Goal: Task Accomplishment & Management: Manage account settings

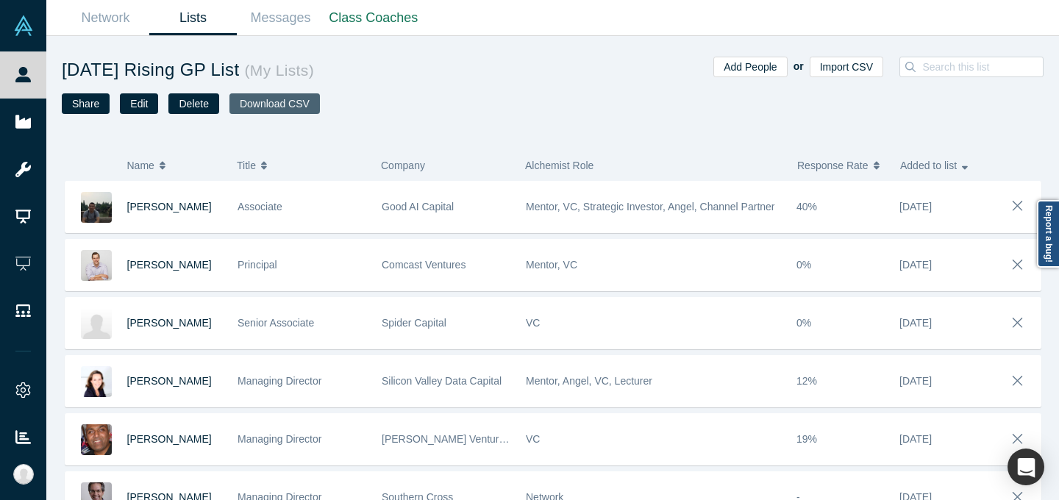
click at [292, 106] on button "Download CSV" at bounding box center [274, 103] width 90 height 21
click at [846, 15] on div "Network Lists Messages Class Coaches" at bounding box center [552, 18] width 1012 height 36
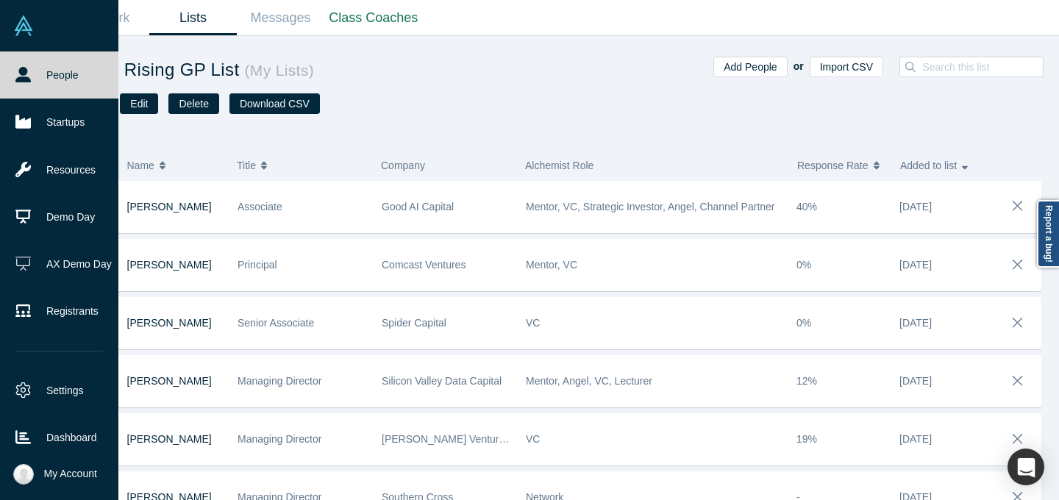
click at [30, 78] on icon at bounding box center [22, 74] width 15 height 15
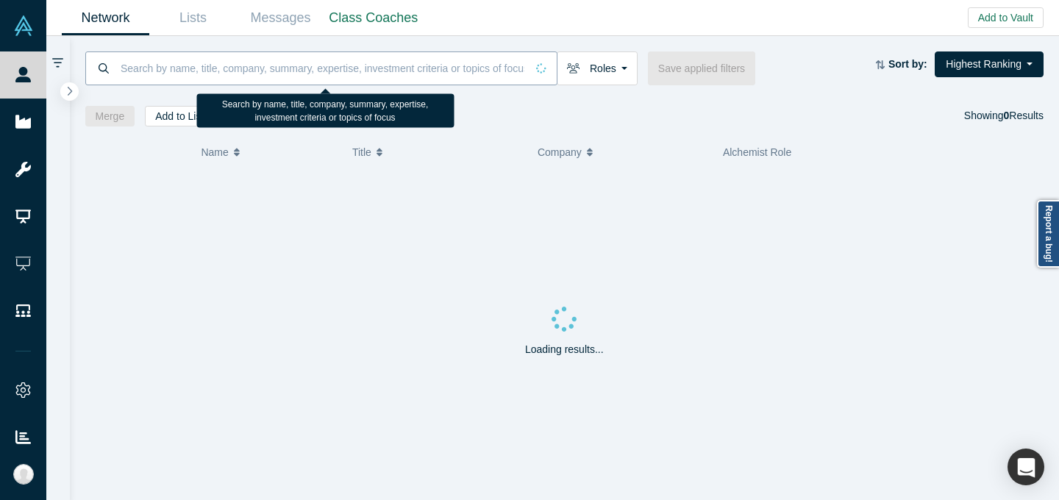
click at [246, 61] on input at bounding box center [322, 68] width 407 height 35
paste input "" [PERSON_NAME]""
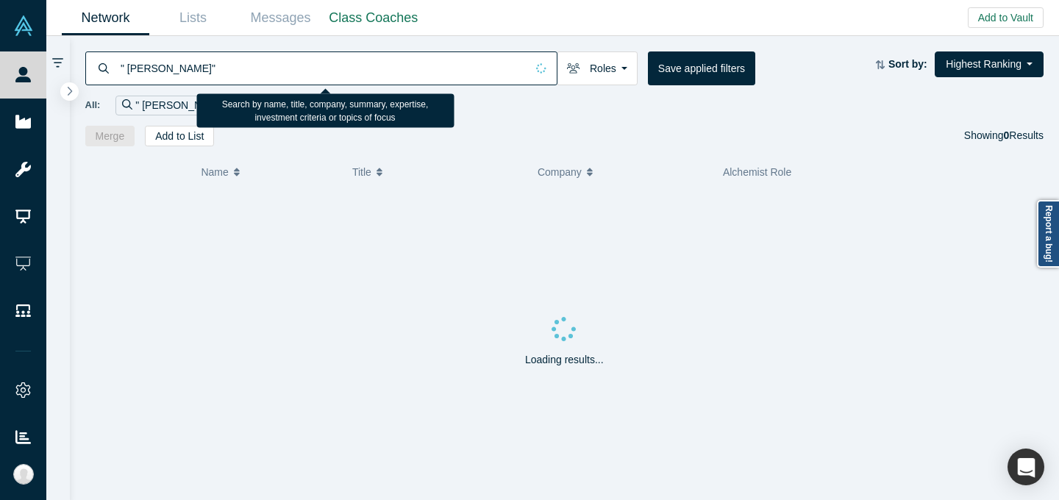
click at [246, 62] on input "" [PERSON_NAME]"" at bounding box center [322, 68] width 407 height 35
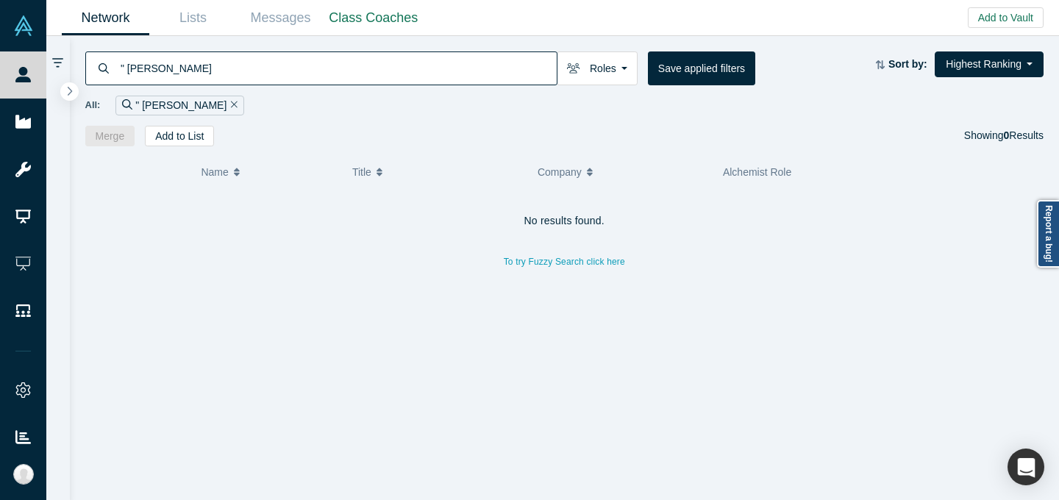
click at [130, 68] on input "" [PERSON_NAME]" at bounding box center [337, 68] width 437 height 35
click at [528, 113] on div "All: [PERSON_NAME]" at bounding box center [564, 106] width 959 height 20
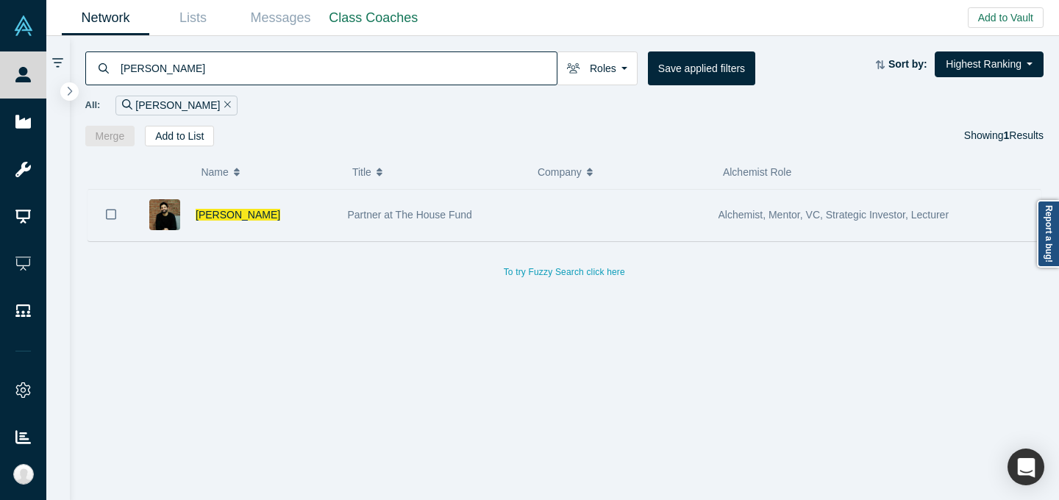
click at [534, 216] on div at bounding box center [617, 215] width 185 height 51
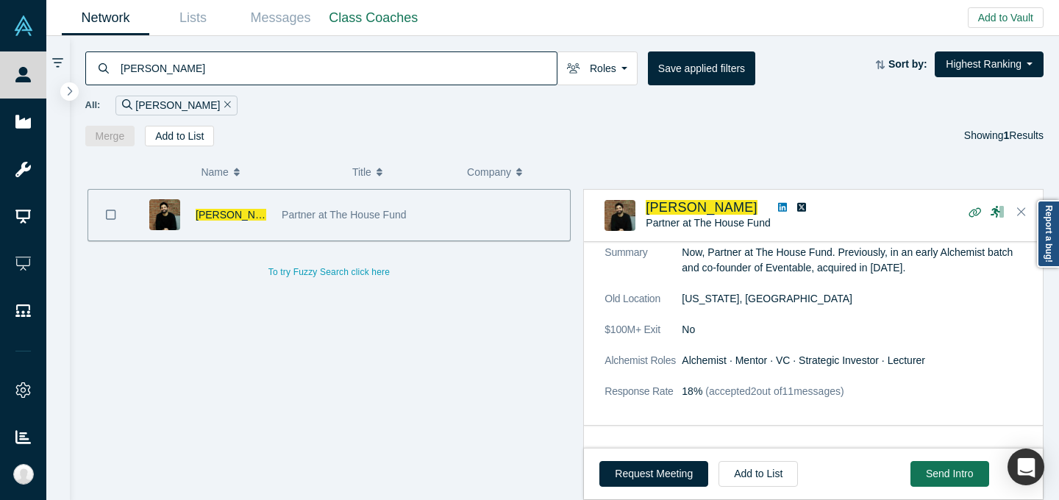
scroll to position [258, 0]
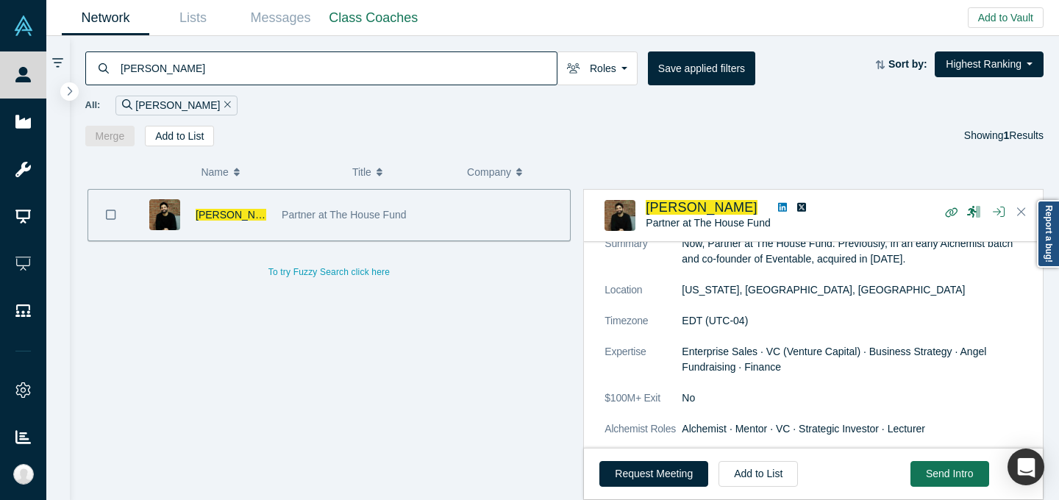
click at [446, 54] on input "[PERSON_NAME]" at bounding box center [337, 68] width 437 height 35
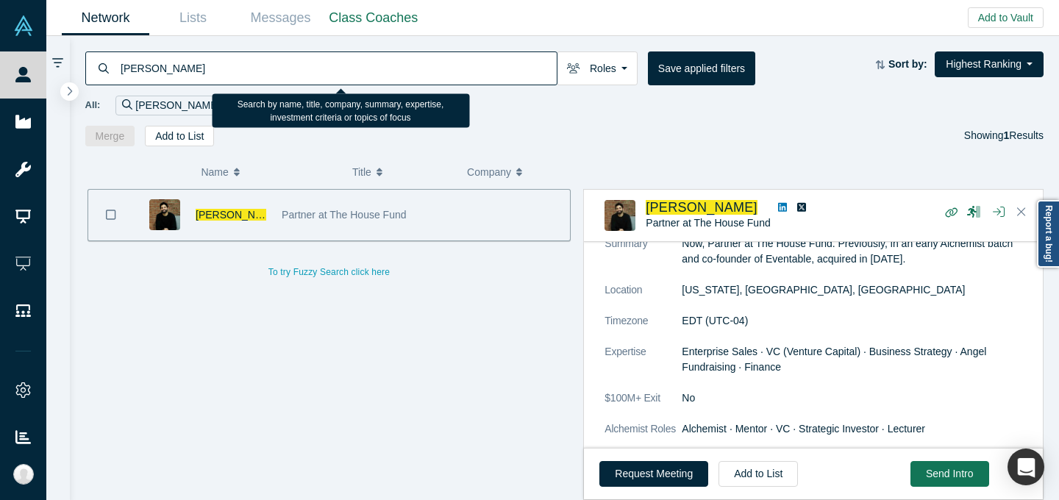
click at [446, 54] on input "[PERSON_NAME]" at bounding box center [337, 68] width 437 height 35
paste input "dam [PERSON_NAME]"
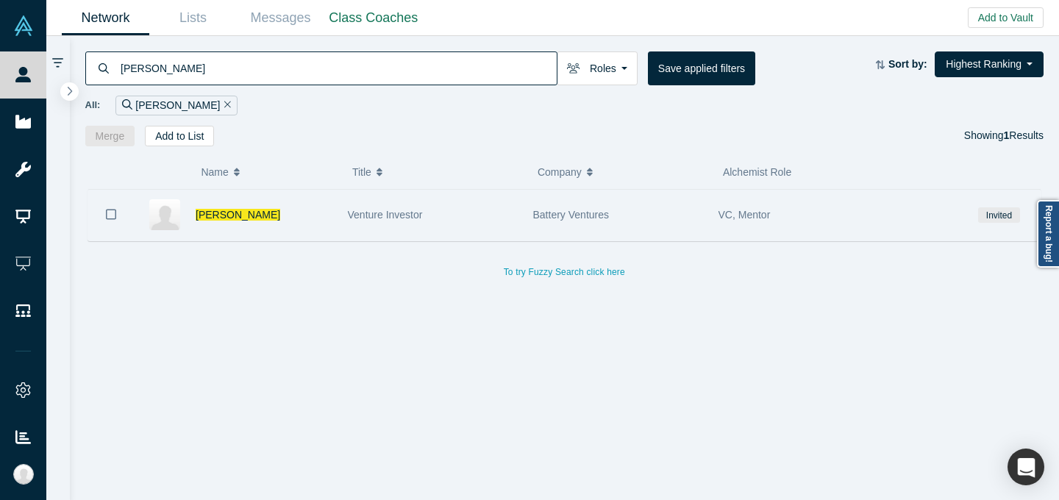
click at [515, 226] on div "Venture Investor" at bounding box center [433, 215] width 170 height 51
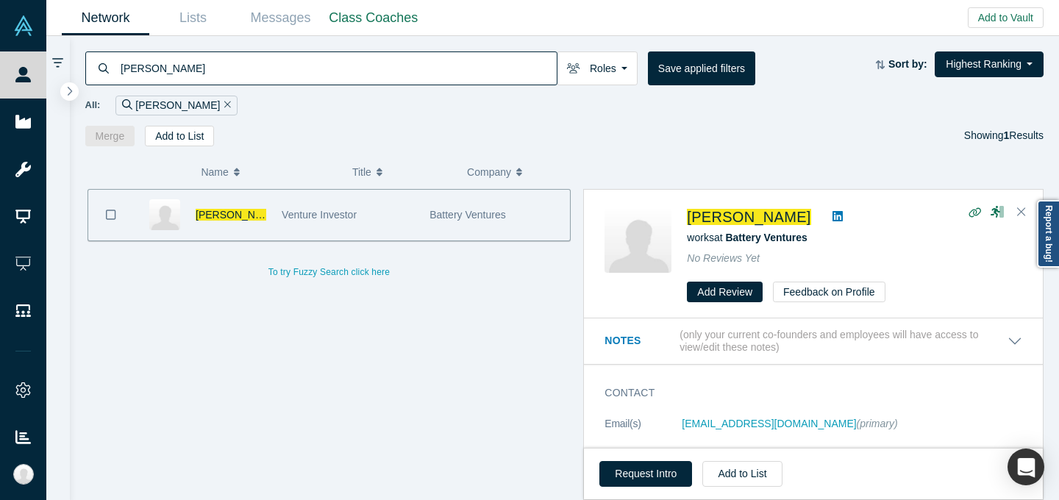
click at [832, 215] on icon at bounding box center [837, 216] width 10 height 12
click at [443, 66] on input "[PERSON_NAME]" at bounding box center [337, 68] width 437 height 35
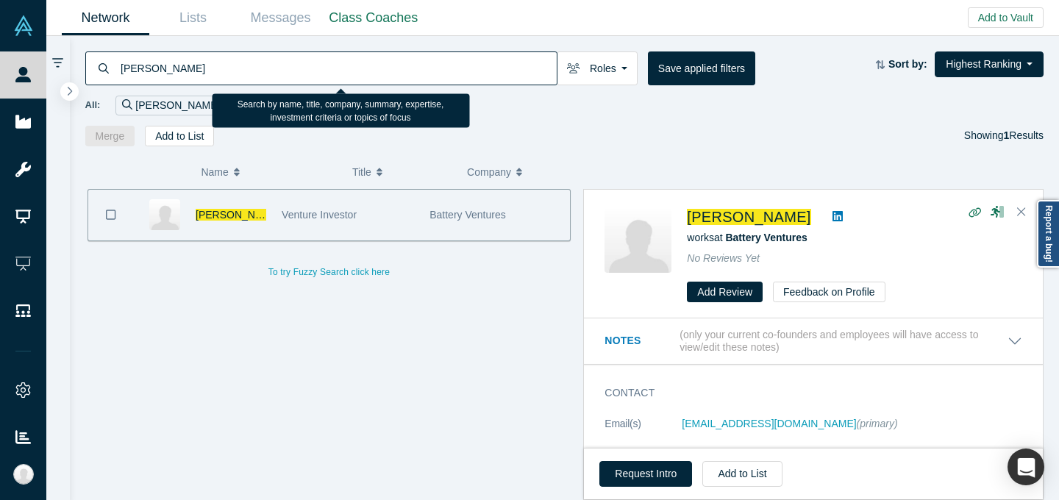
click at [443, 66] on input "[PERSON_NAME]" at bounding box center [337, 68] width 437 height 35
paste input "itya [PERSON_NAME]"
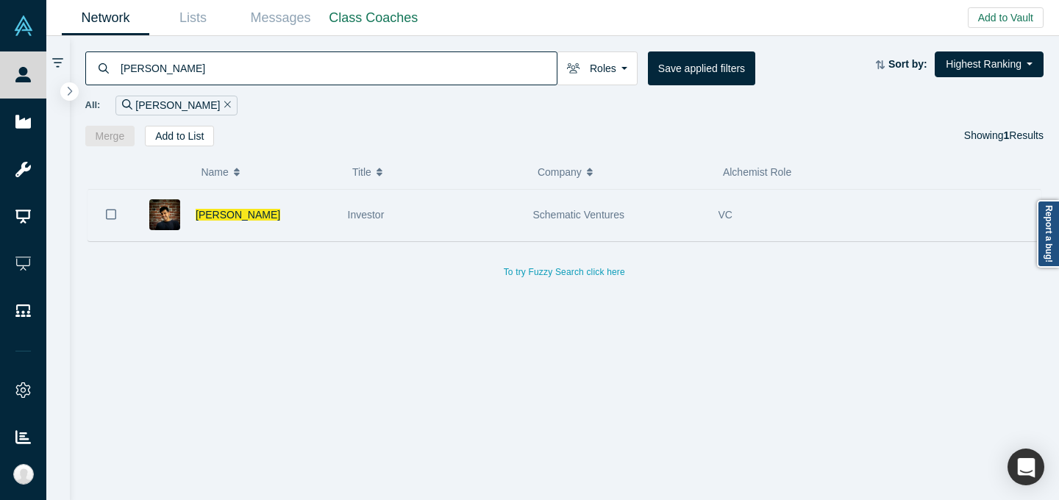
click at [467, 201] on div "Investor" at bounding box center [433, 215] width 170 height 51
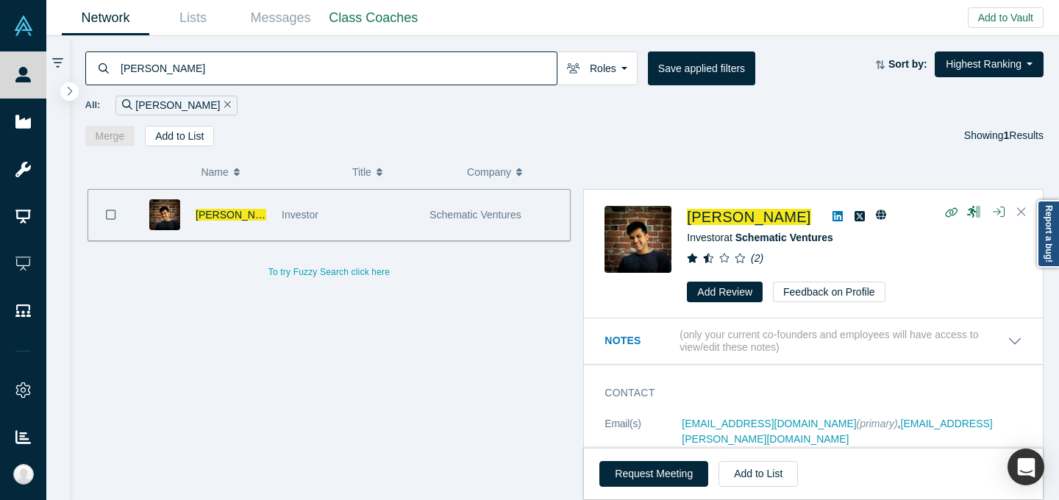
click at [840, 218] on link at bounding box center [837, 217] width 22 height 18
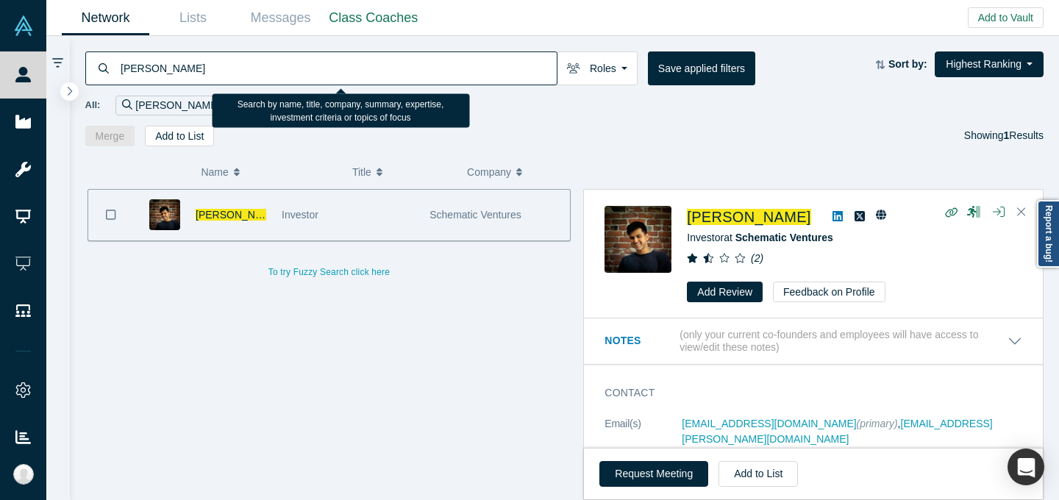
click at [408, 71] on input "[PERSON_NAME]" at bounding box center [337, 68] width 437 height 35
paste input "[PERSON_NAME]"
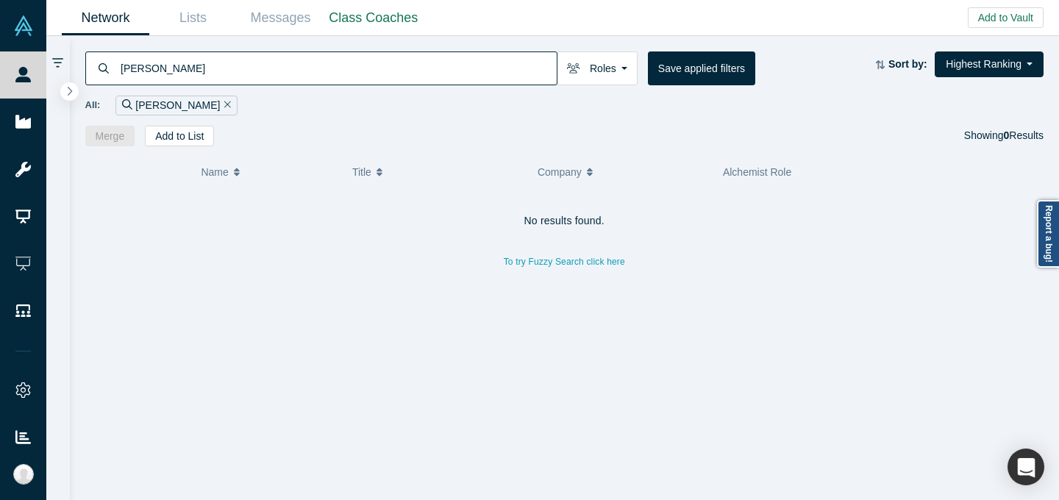
click at [557, 143] on div "Merge Add to List Showing 0 Results" at bounding box center [564, 136] width 959 height 21
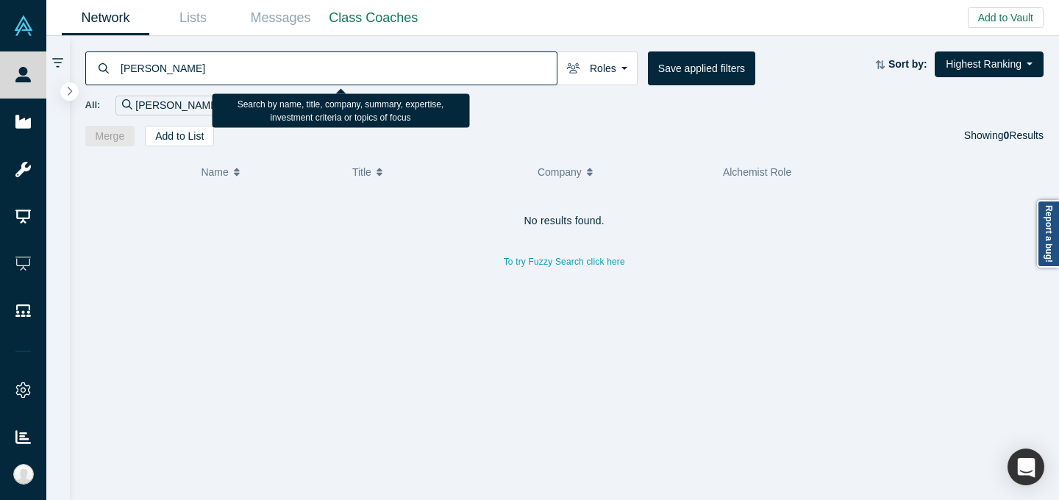
click at [183, 66] on input "[PERSON_NAME]" at bounding box center [337, 68] width 437 height 35
click at [184, 66] on input "[PERSON_NAME]" at bounding box center [337, 68] width 437 height 35
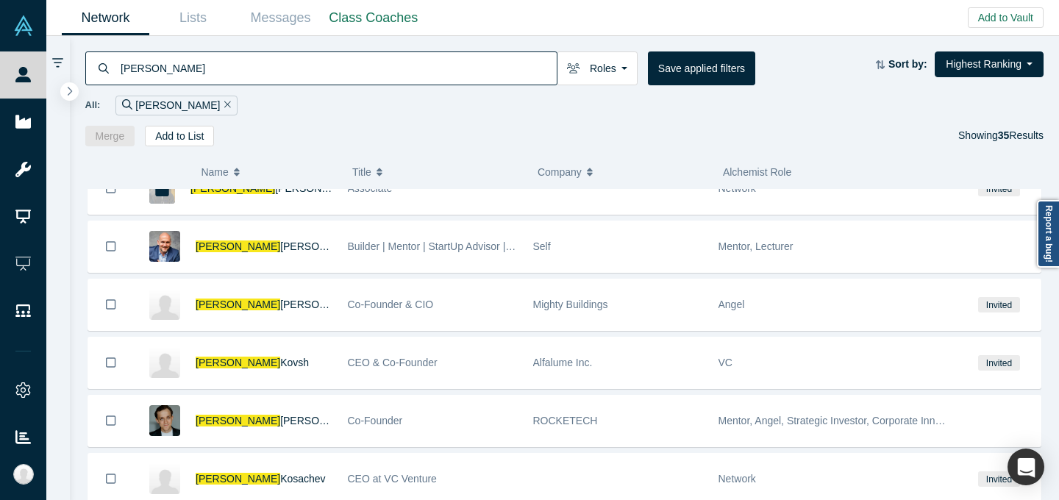
scroll to position [875, 0]
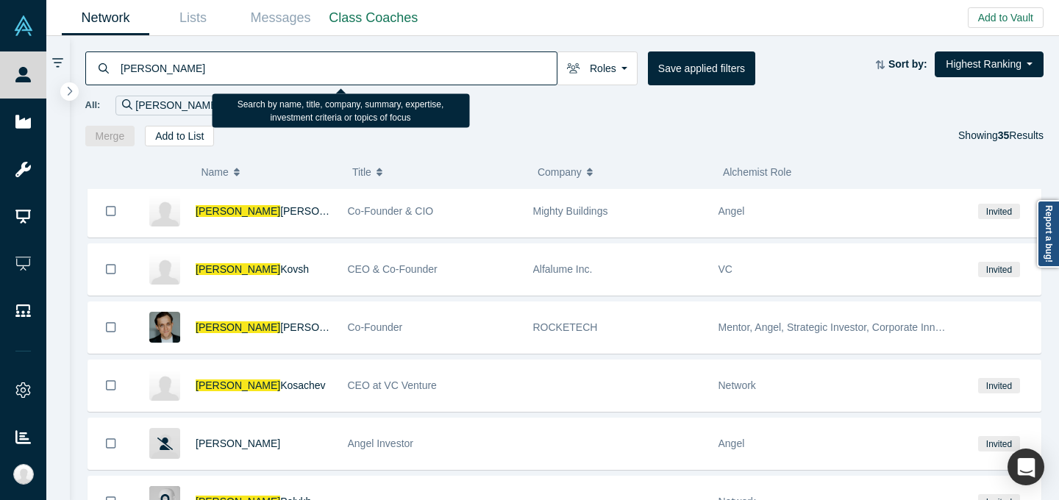
click at [140, 62] on input "[PERSON_NAME]" at bounding box center [337, 68] width 437 height 35
click at [140, 63] on input "[PERSON_NAME]" at bounding box center [337, 68] width 437 height 35
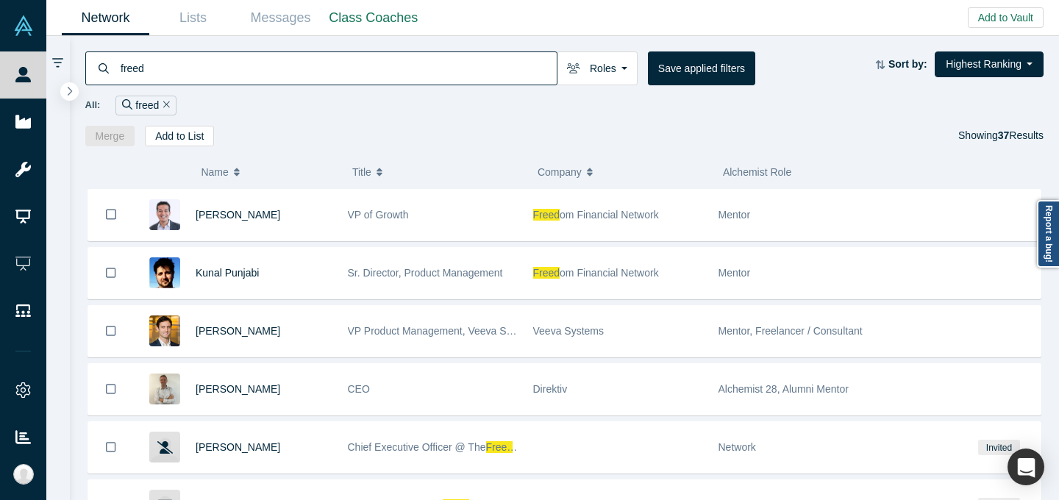
click at [539, 115] on div "freed Roles Founders Faculty Mentors Alumni Mentor Angels VCs Corporate Innovat…" at bounding box center [565, 91] width 990 height 110
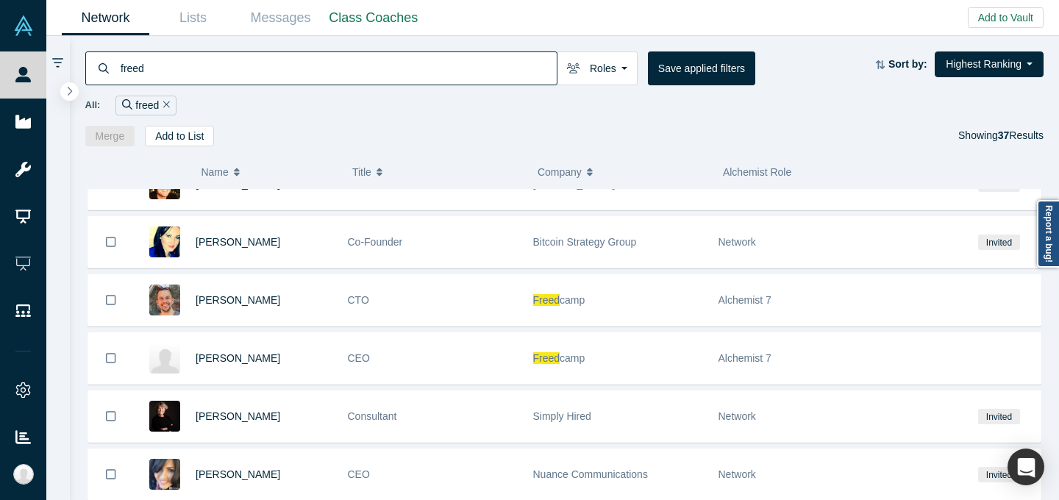
scroll to position [1385, 0]
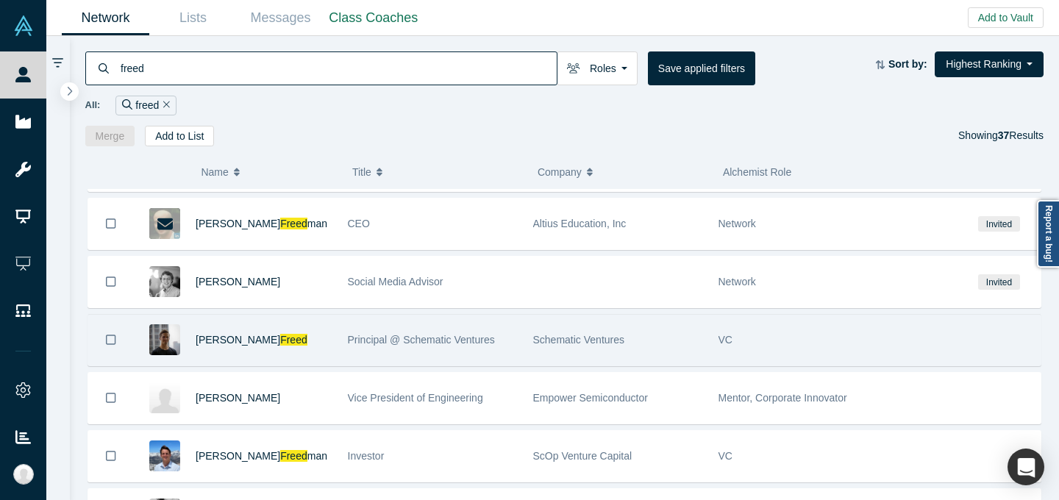
click at [345, 340] on div "Principal @ Schematic Ventures" at bounding box center [432, 340] width 185 height 51
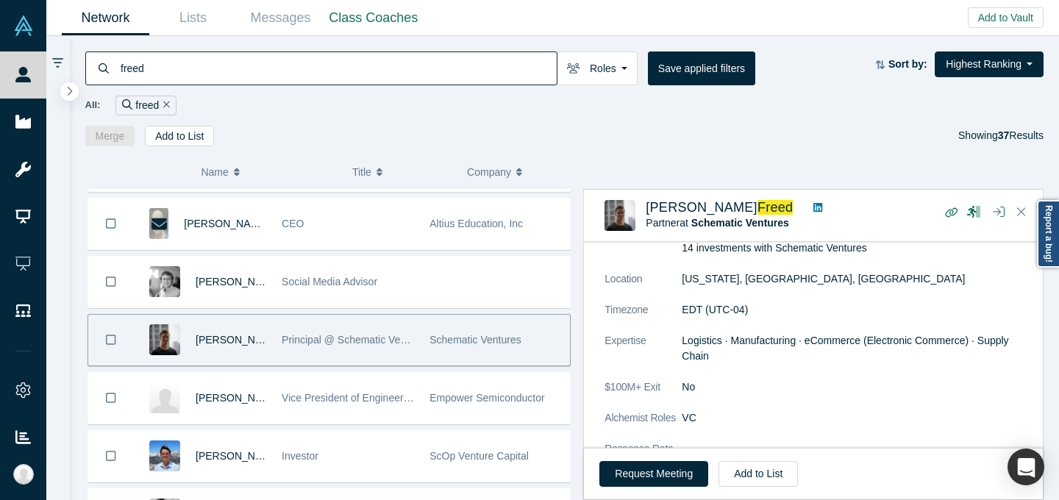
scroll to position [262, 0]
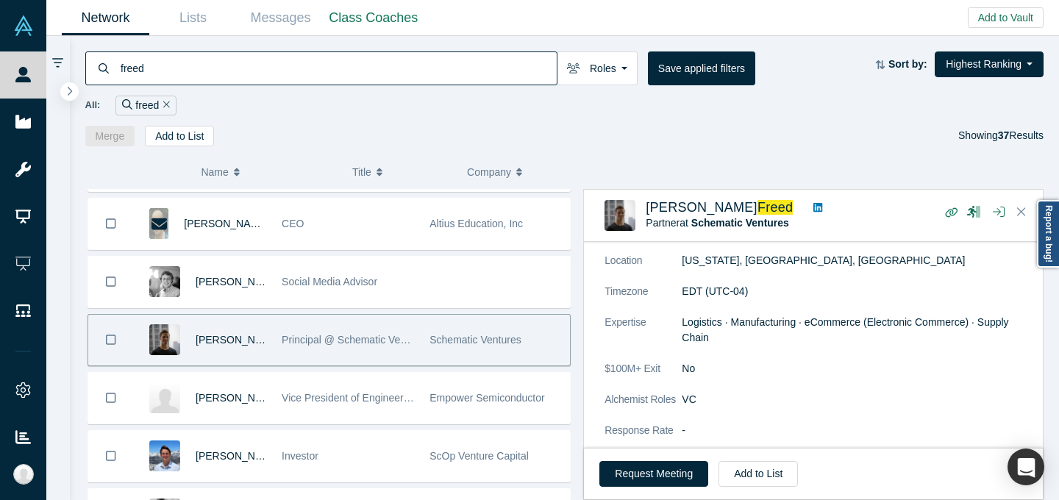
click at [349, 73] on input "freed" at bounding box center [337, 68] width 437 height 35
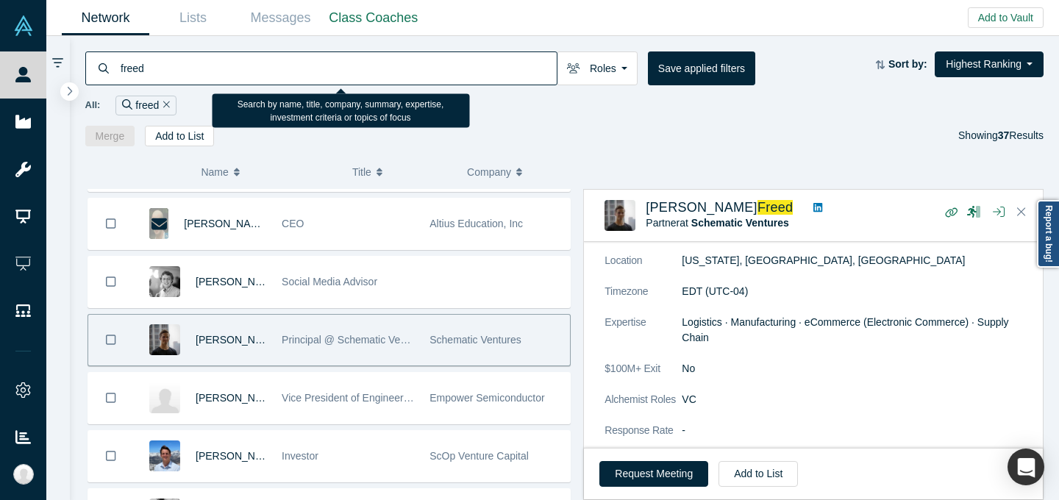
click at [349, 73] on input "freed" at bounding box center [337, 68] width 437 height 35
paste input "[PERSON_NAME] [PERSON_NAME]"
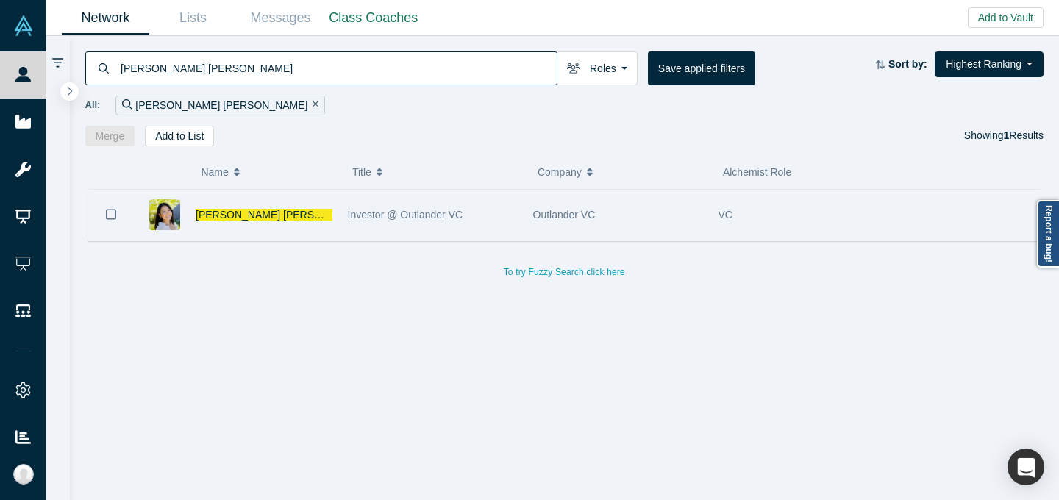
click at [346, 202] on div "Investor @ Outlander VC" at bounding box center [432, 215] width 185 height 51
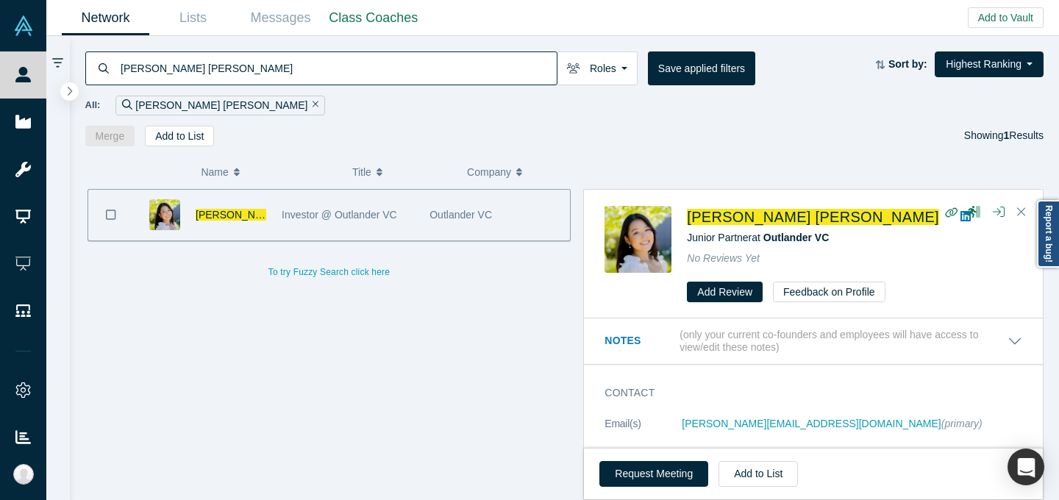
click at [960, 218] on icon at bounding box center [965, 216] width 10 height 12
click at [411, 75] on input "[PERSON_NAME] [PERSON_NAME]" at bounding box center [337, 68] width 437 height 35
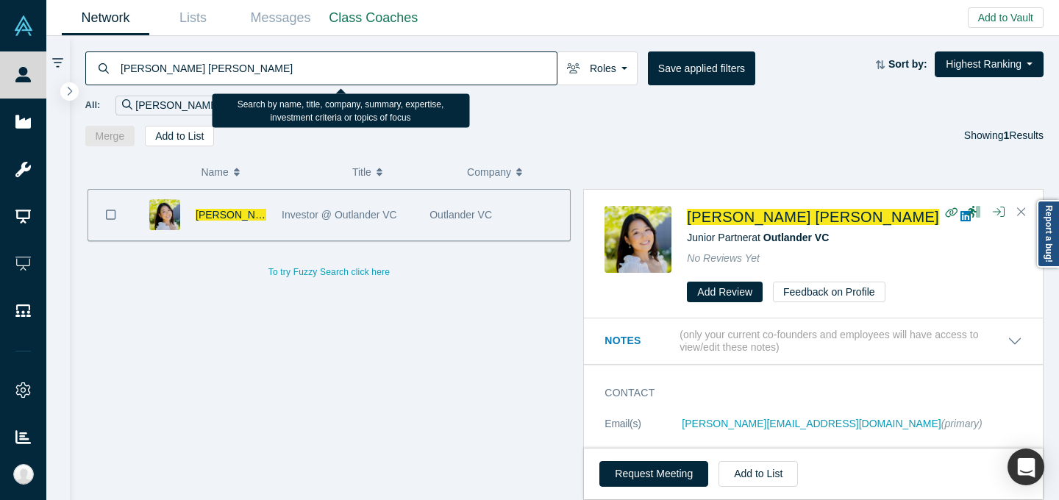
click at [411, 75] on input "[PERSON_NAME] [PERSON_NAME]" at bounding box center [337, 68] width 437 height 35
paste input "[PERSON_NAME]"
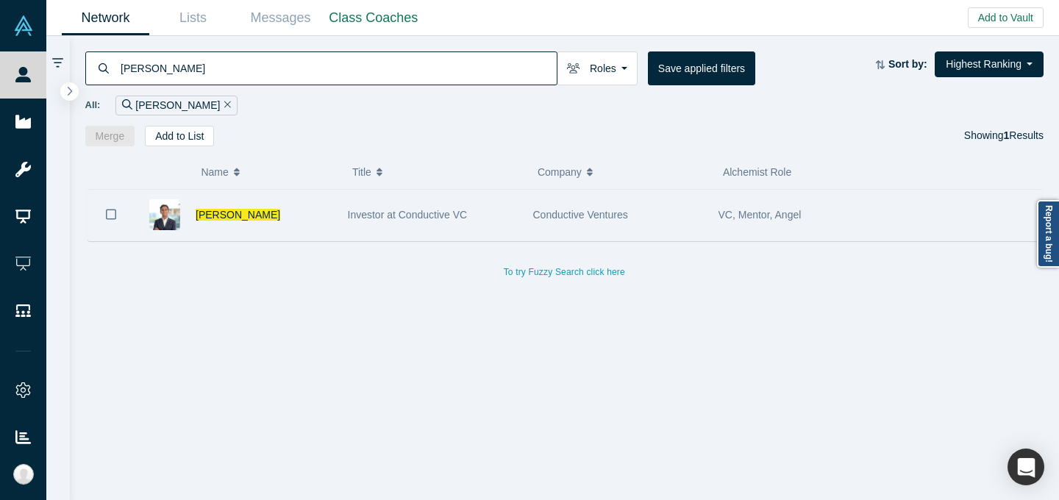
click at [510, 204] on div "Investor at Conductive VC" at bounding box center [433, 215] width 170 height 51
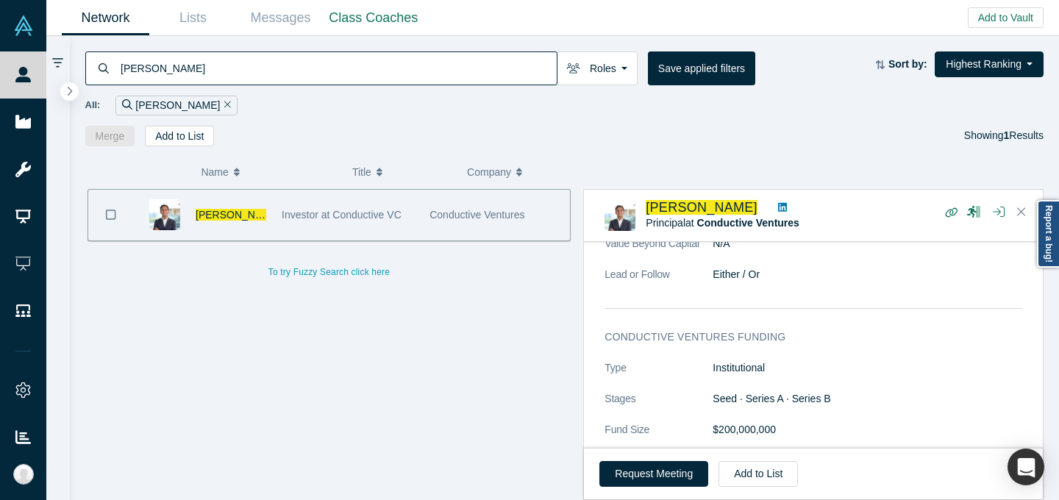
scroll to position [1398, 0]
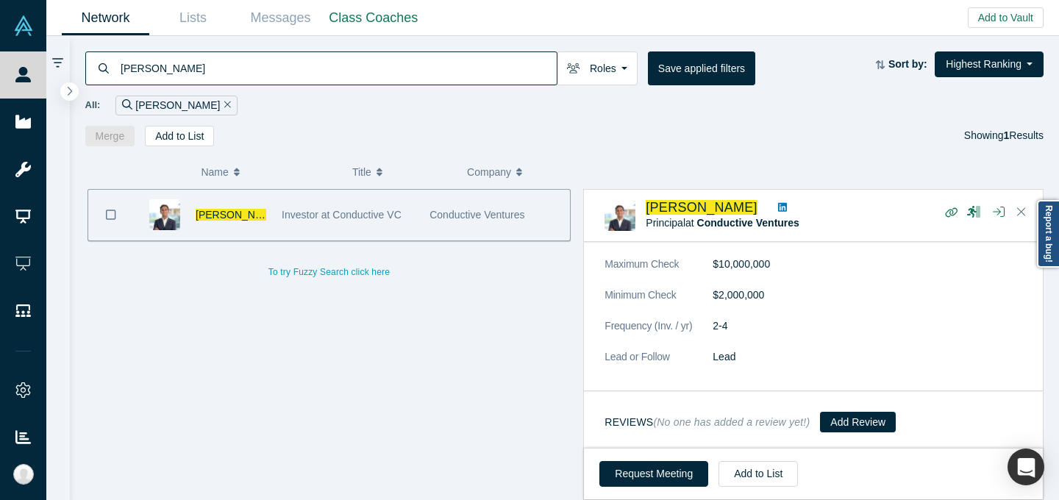
click at [773, 200] on link at bounding box center [782, 207] width 19 height 15
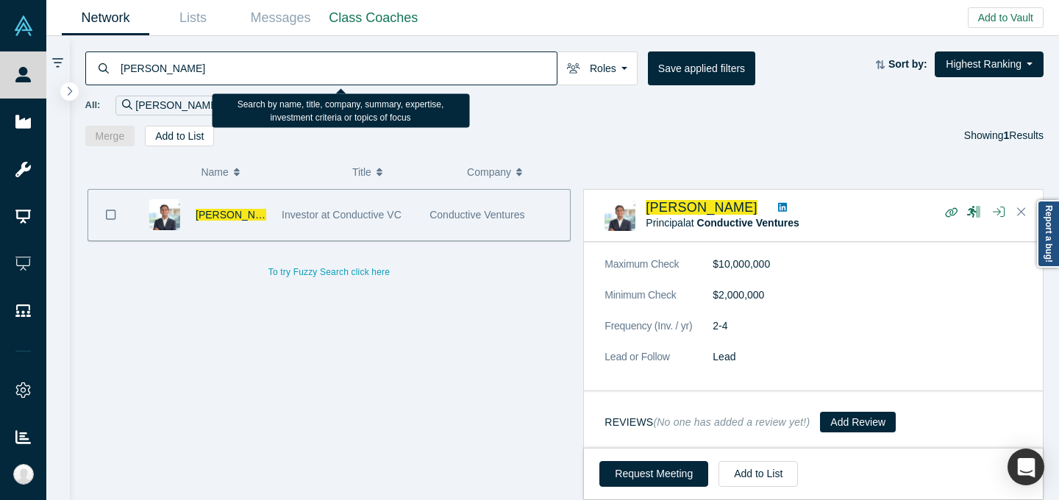
click at [453, 59] on input "[PERSON_NAME]" at bounding box center [337, 68] width 437 height 35
click at [453, 60] on input "[PERSON_NAME]" at bounding box center [337, 68] width 437 height 35
paste input "[PERSON_NAME]"
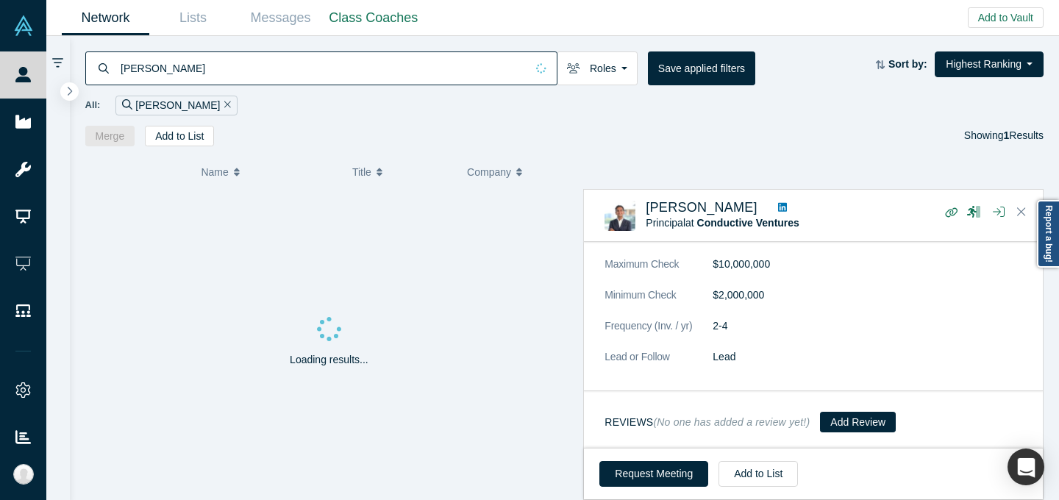
click at [579, 118] on div "[PERSON_NAME] Roles Founders Faculty Mentors Alumni Mentor Angels VCs Corporate…" at bounding box center [565, 91] width 990 height 110
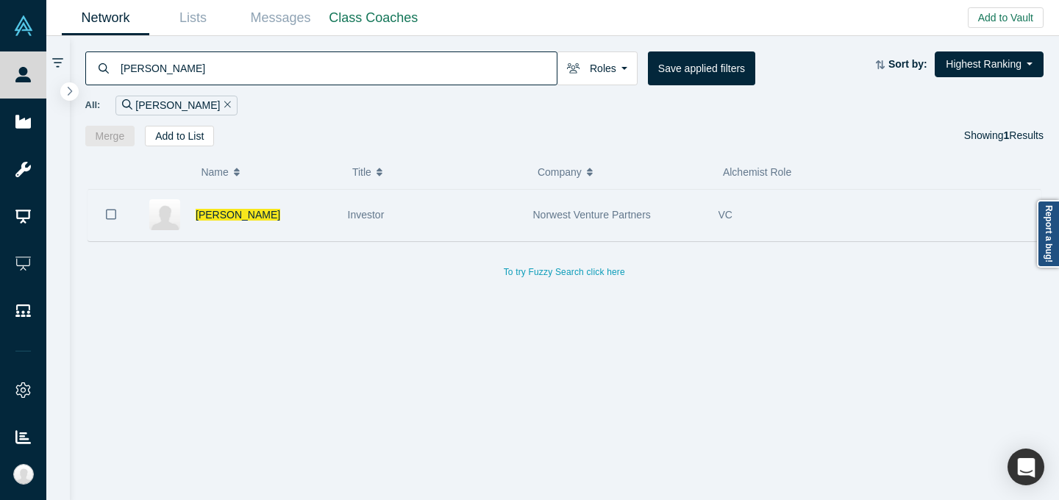
click at [468, 201] on div "Investor" at bounding box center [433, 215] width 170 height 51
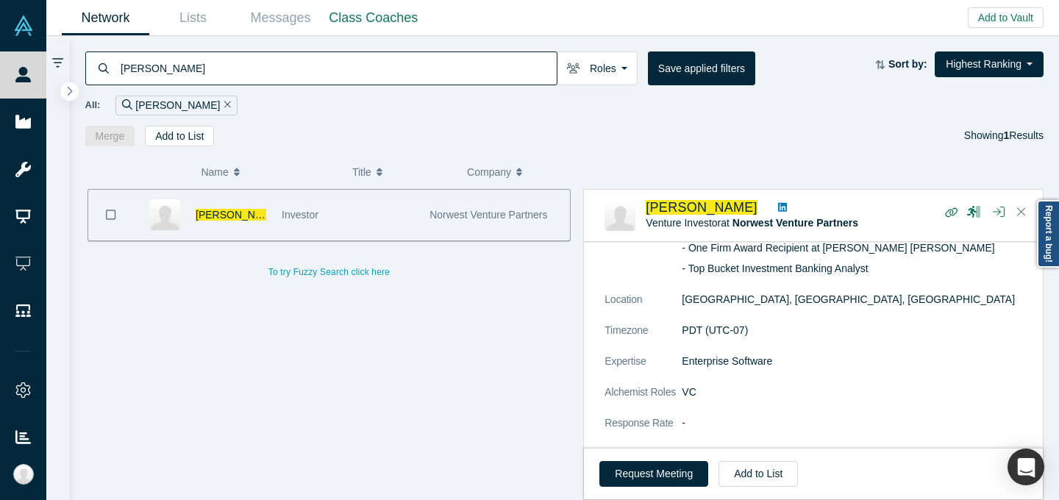
scroll to position [214, 0]
click at [343, 79] on input "[PERSON_NAME]" at bounding box center [337, 68] width 437 height 35
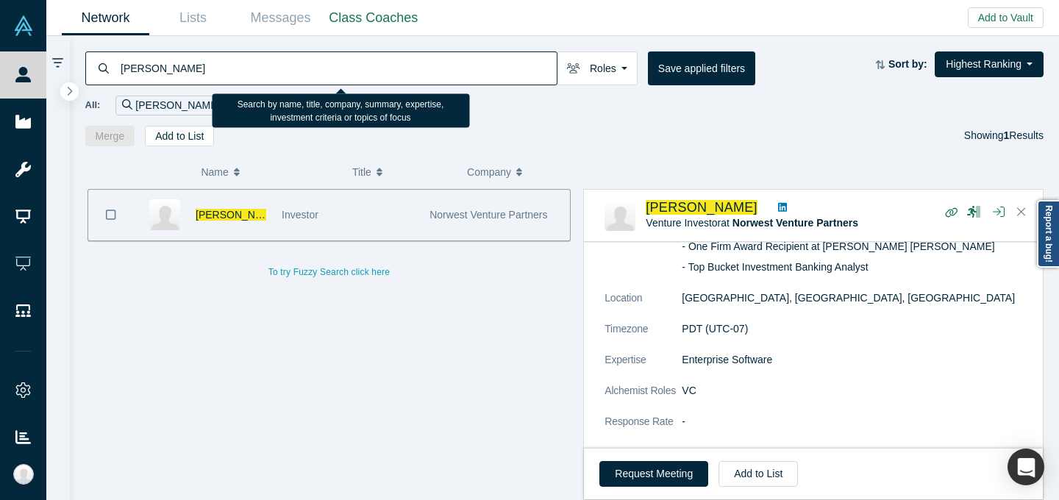
click at [343, 79] on input "[PERSON_NAME]" at bounding box center [337, 68] width 437 height 35
paste input "etsy Mulé"
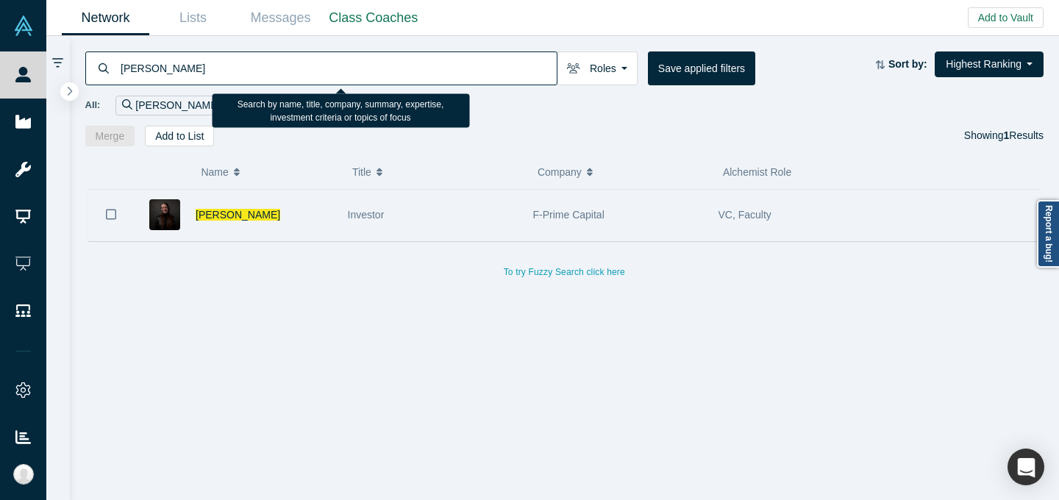
click at [474, 207] on div "Investor" at bounding box center [433, 215] width 170 height 51
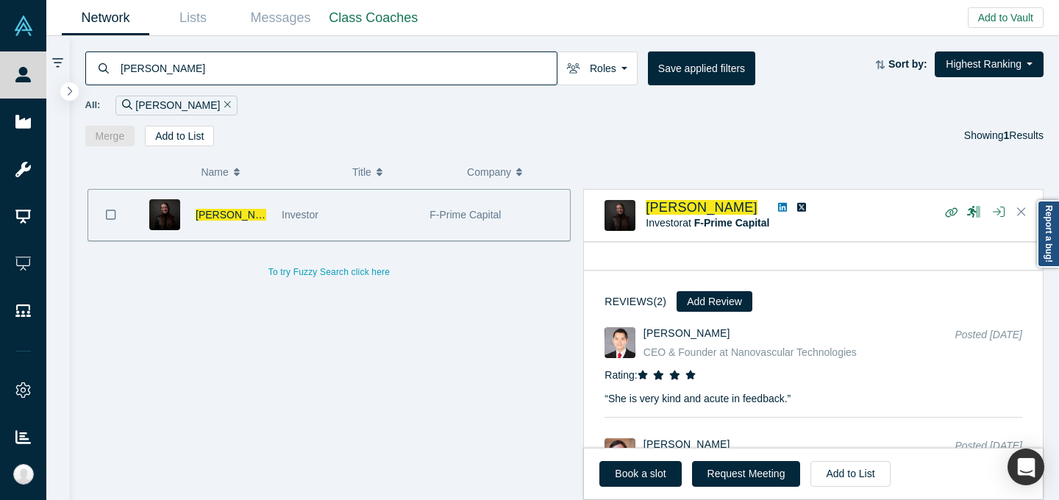
scroll to position [1020, 0]
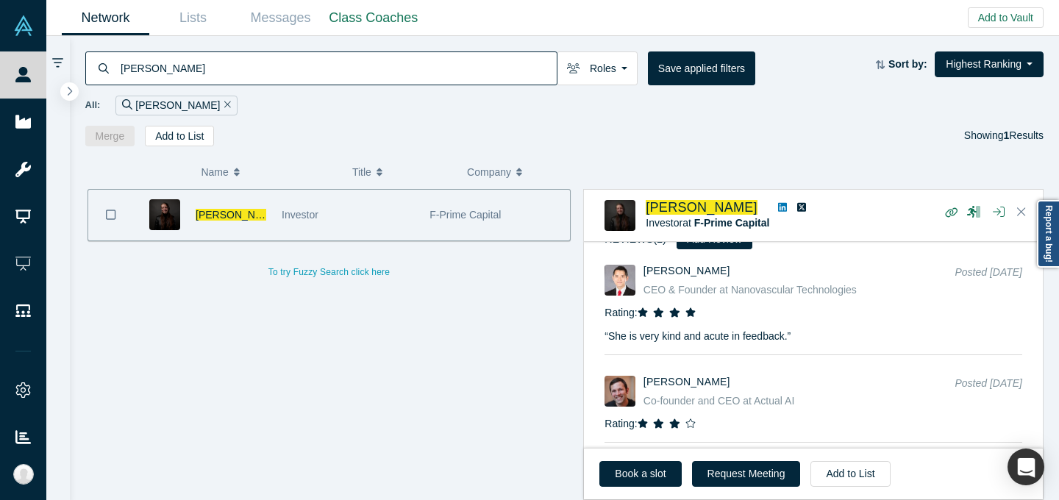
click at [773, 212] on link at bounding box center [782, 207] width 19 height 15
click at [451, 74] on input "[PERSON_NAME]" at bounding box center [337, 68] width 437 height 35
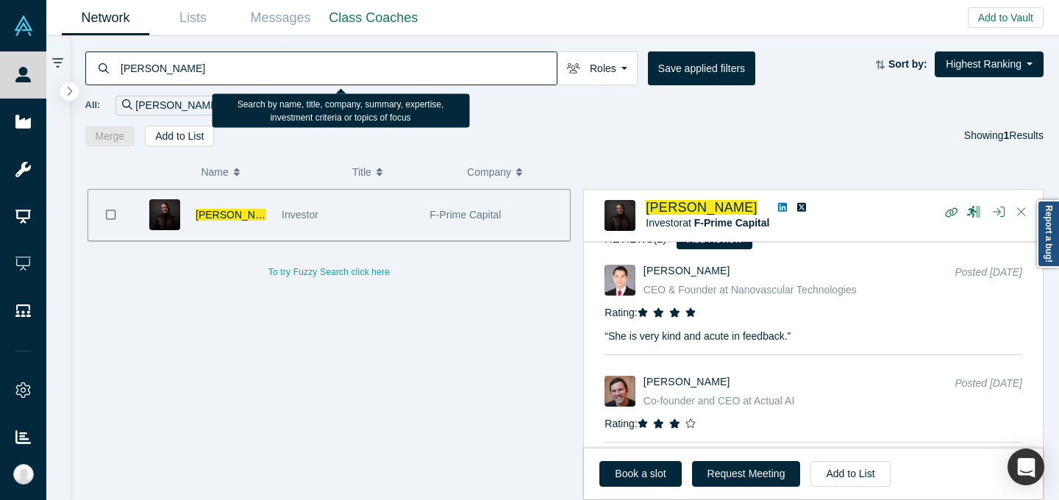
click at [451, 74] on input "[PERSON_NAME]" at bounding box center [337, 68] width 437 height 35
paste input "[PERSON_NAME]"
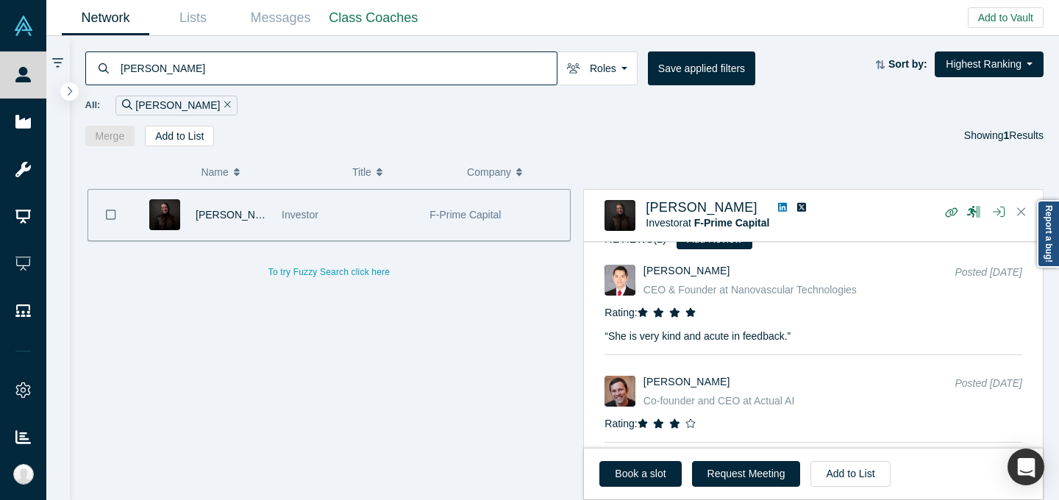
type input "[PERSON_NAME]"
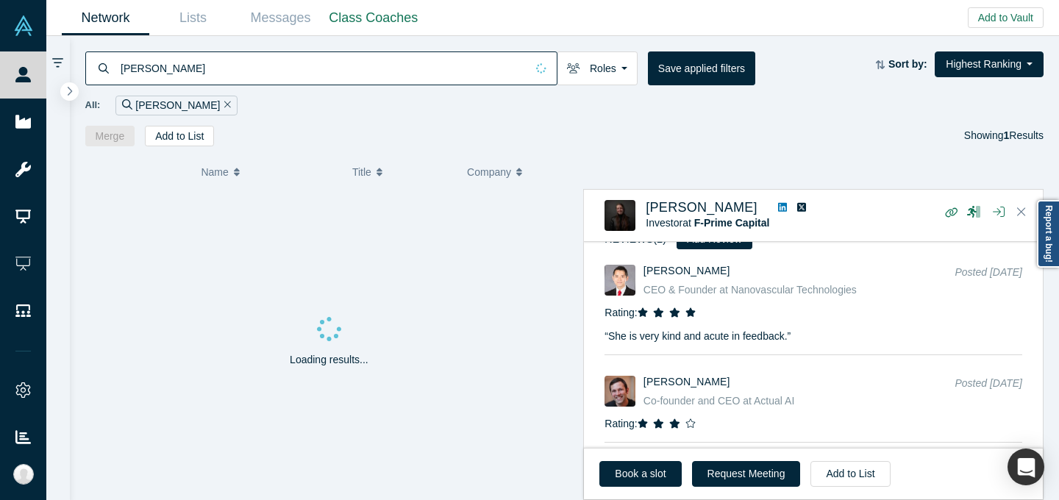
click at [543, 122] on div "[PERSON_NAME] Roles Founders Faculty Mentors Alumni Mentor Angels VCs Corporate…" at bounding box center [565, 91] width 990 height 110
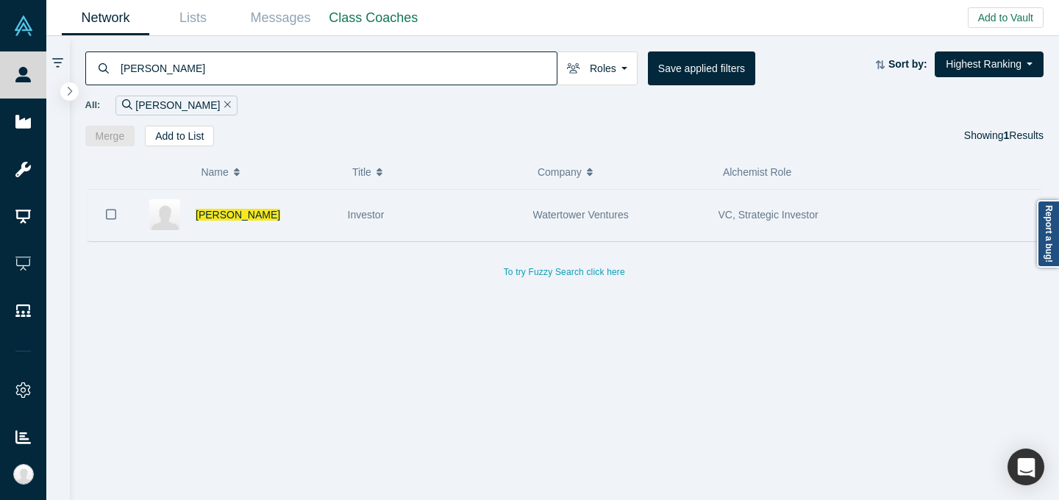
click at [518, 197] on div "Investor" at bounding box center [432, 215] width 185 height 51
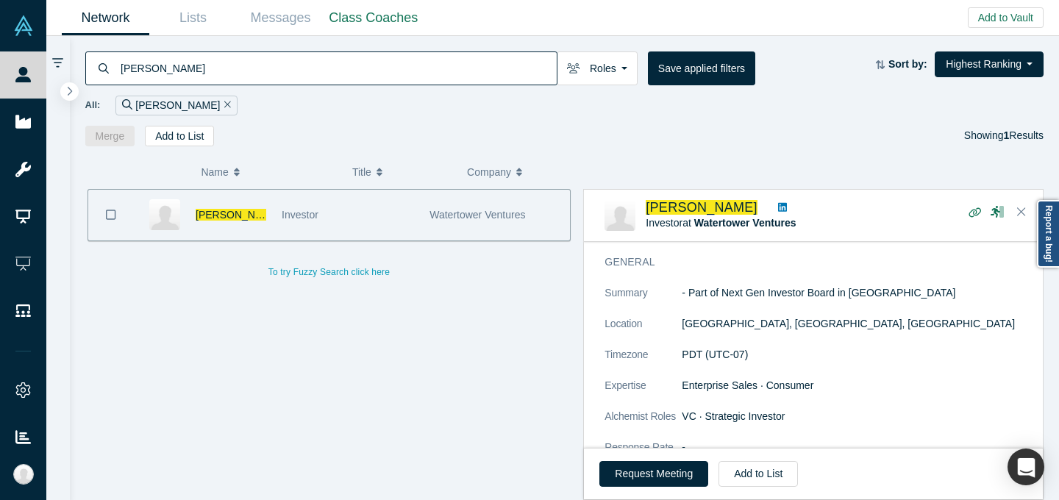
scroll to position [179, 0]
click at [390, 62] on input "[PERSON_NAME]" at bounding box center [337, 68] width 437 height 35
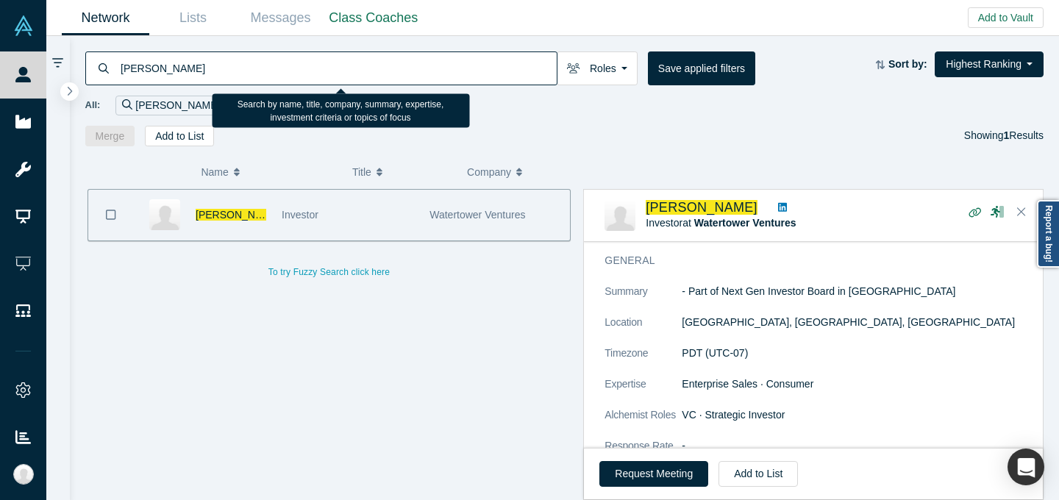
click at [390, 62] on input "[PERSON_NAME]" at bounding box center [337, 68] width 437 height 35
paste input "[PERSON_NAME]"
click at [390, 62] on input "[PERSON_NAME]" at bounding box center [337, 68] width 437 height 35
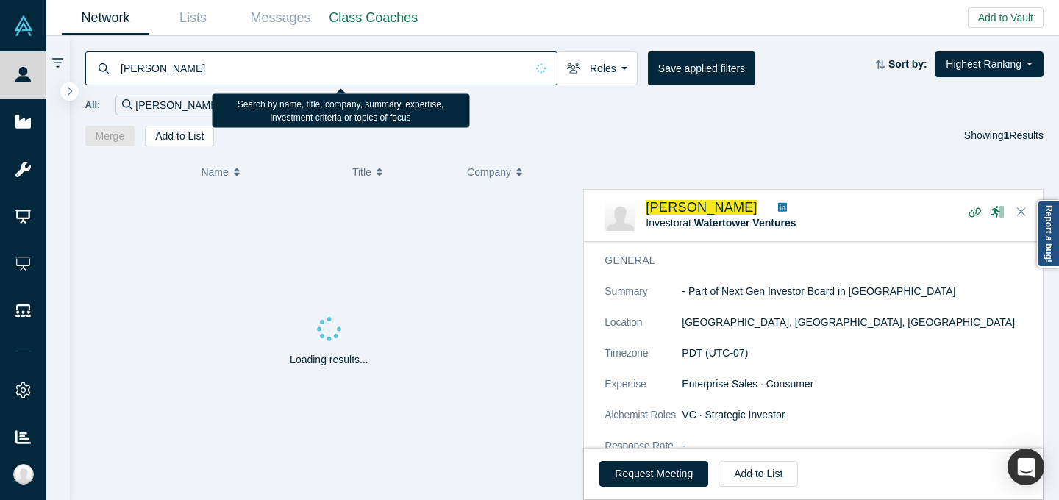
click at [390, 62] on input "[PERSON_NAME]" at bounding box center [322, 68] width 407 height 35
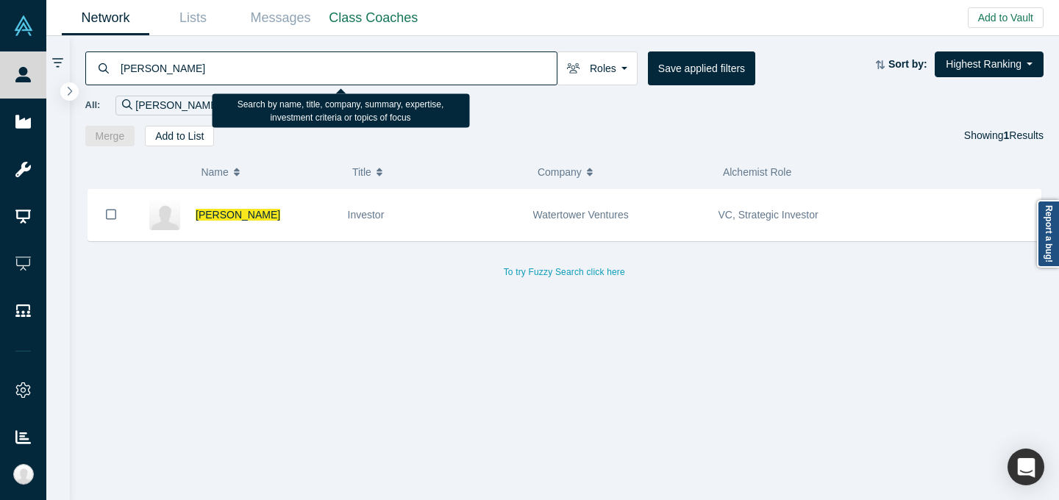
click at [446, 71] on input "[PERSON_NAME]" at bounding box center [337, 68] width 437 height 35
click at [447, 71] on input "[PERSON_NAME]" at bounding box center [337, 68] width 437 height 35
paste input "hristian [PERSON_NAME]"
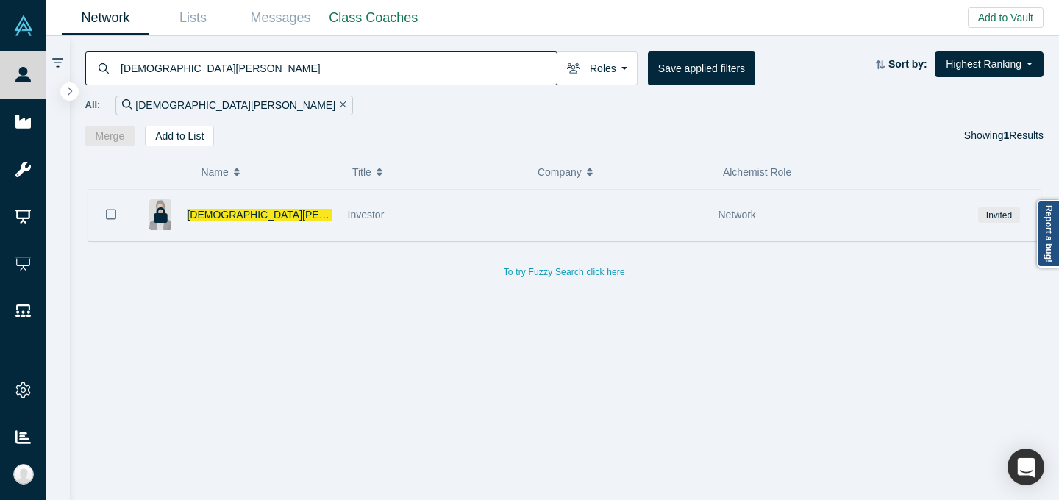
click at [568, 201] on div at bounding box center [617, 215] width 185 height 51
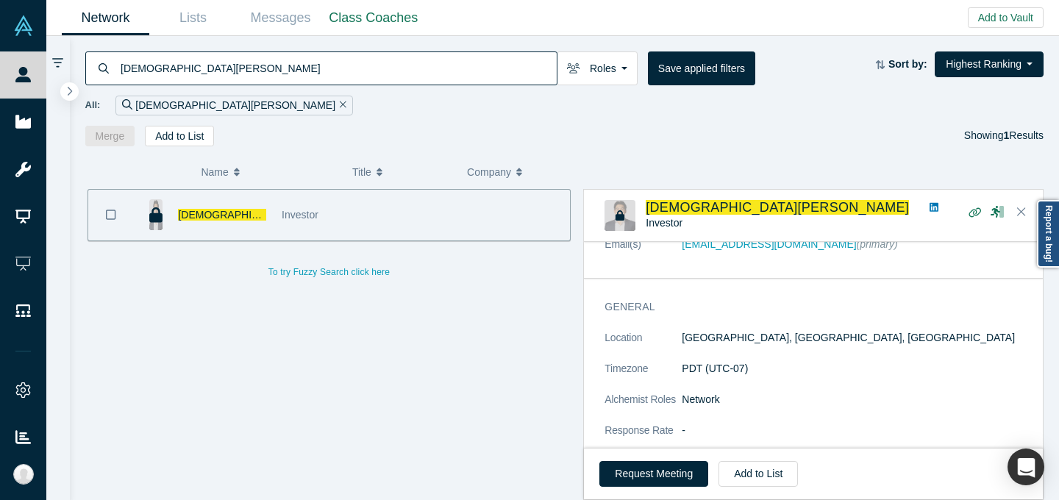
scroll to position [188, 0]
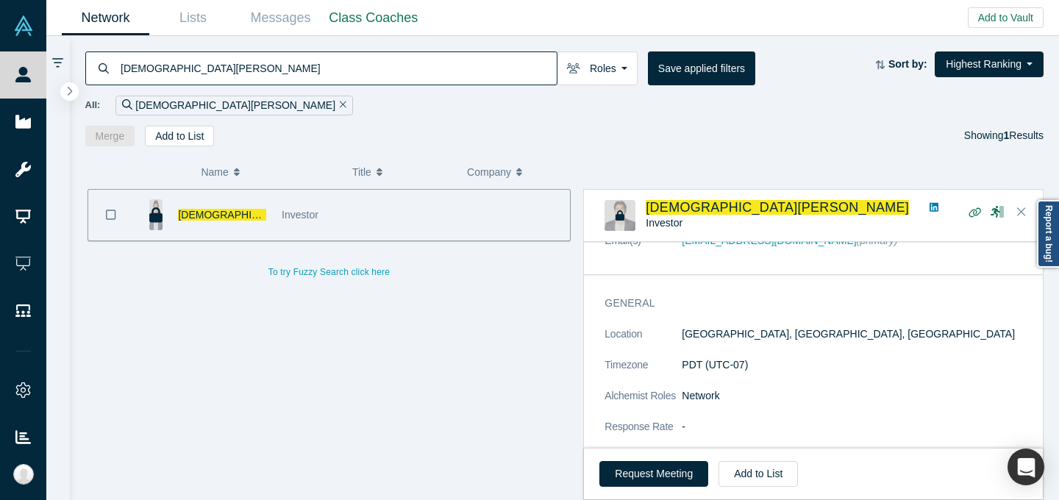
click at [429, 81] on input "[DEMOGRAPHIC_DATA][PERSON_NAME]" at bounding box center [337, 68] width 437 height 35
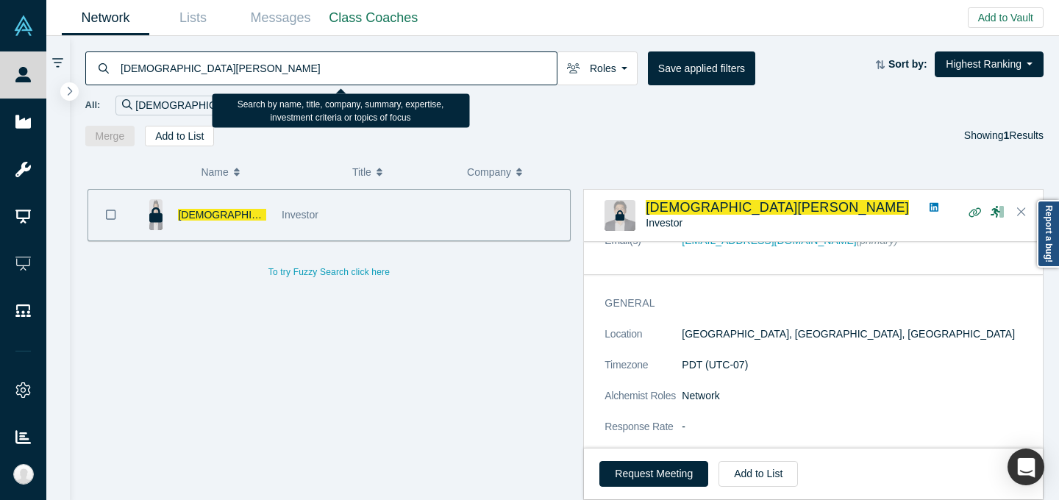
click at [429, 82] on input "[DEMOGRAPHIC_DATA][PERSON_NAME]" at bounding box center [337, 68] width 437 height 35
paste input ""[PERSON_NAME] ""
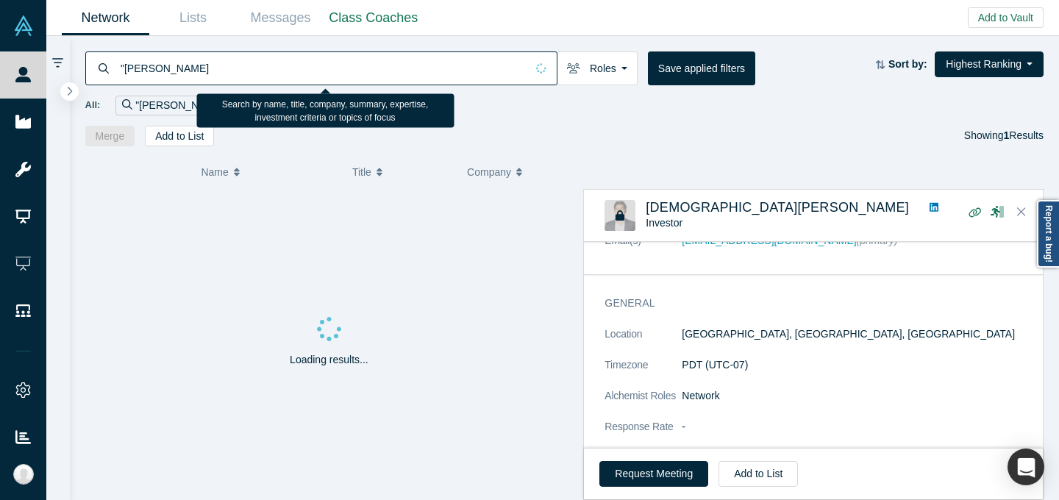
click at [124, 74] on input ""[PERSON_NAME]" at bounding box center [322, 68] width 407 height 35
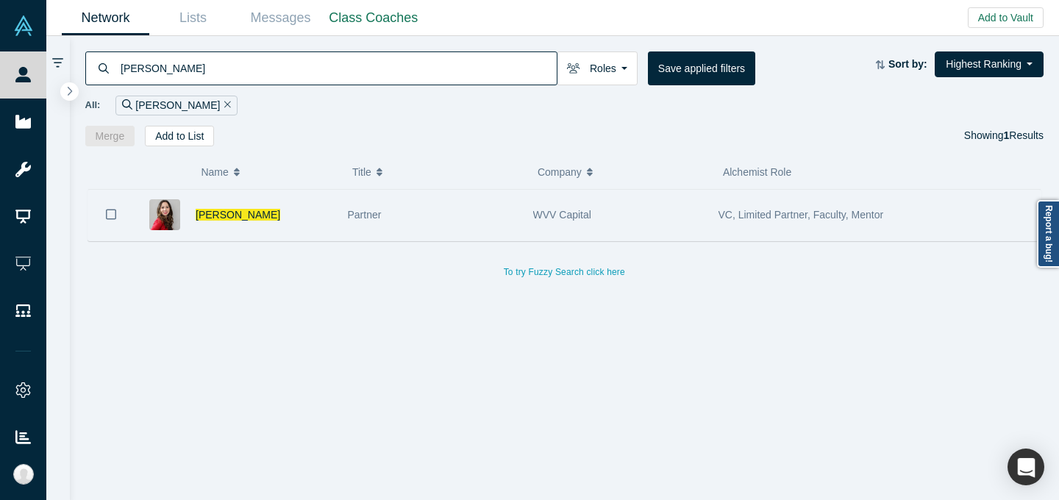
click at [490, 207] on div "Partner" at bounding box center [433, 215] width 170 height 51
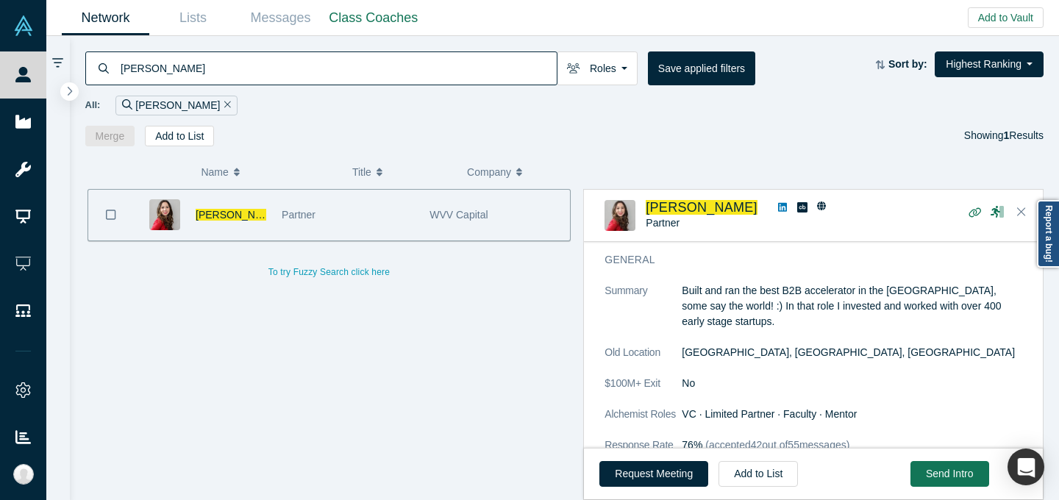
scroll to position [196, 0]
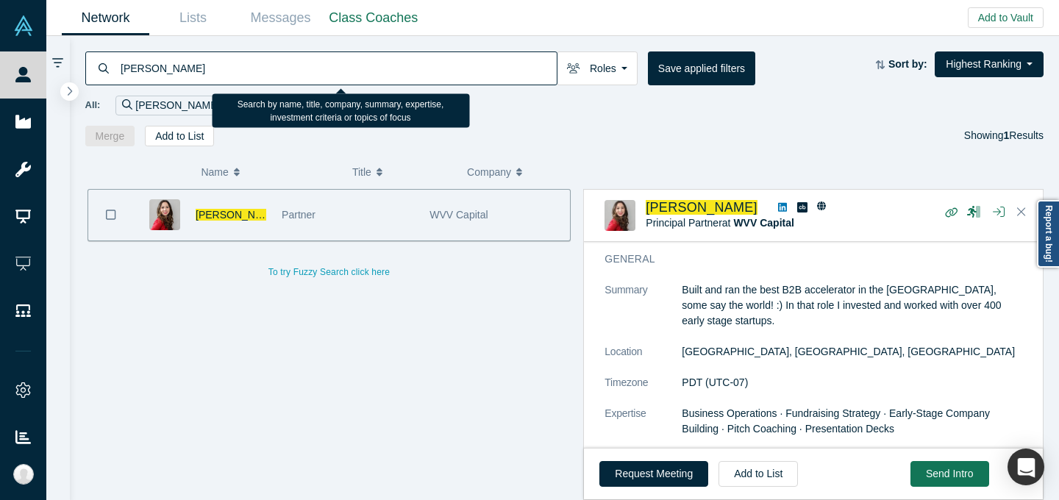
click at [394, 73] on input "[PERSON_NAME]" at bounding box center [337, 68] width 437 height 35
paste input "rrel Frater"
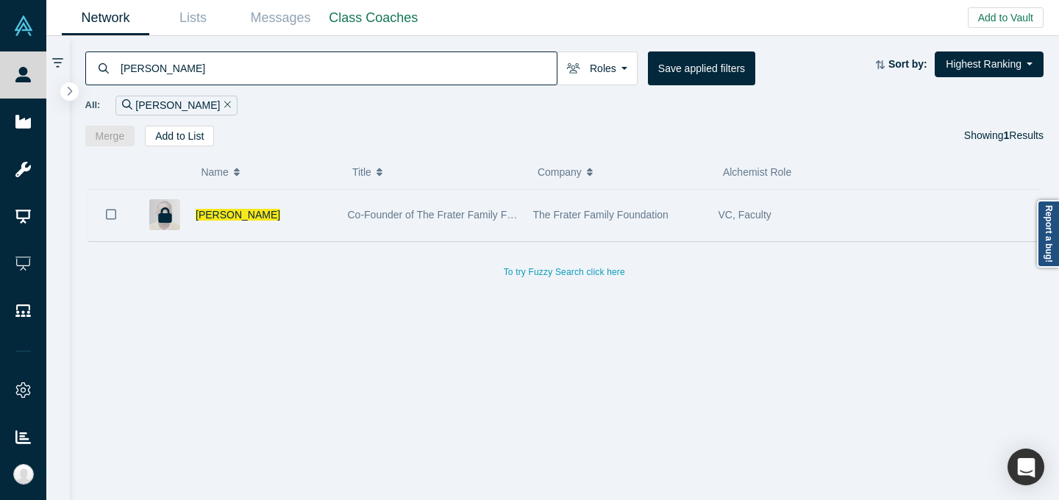
click at [572, 207] on div "The Frater Family Foundation" at bounding box center [618, 215] width 170 height 51
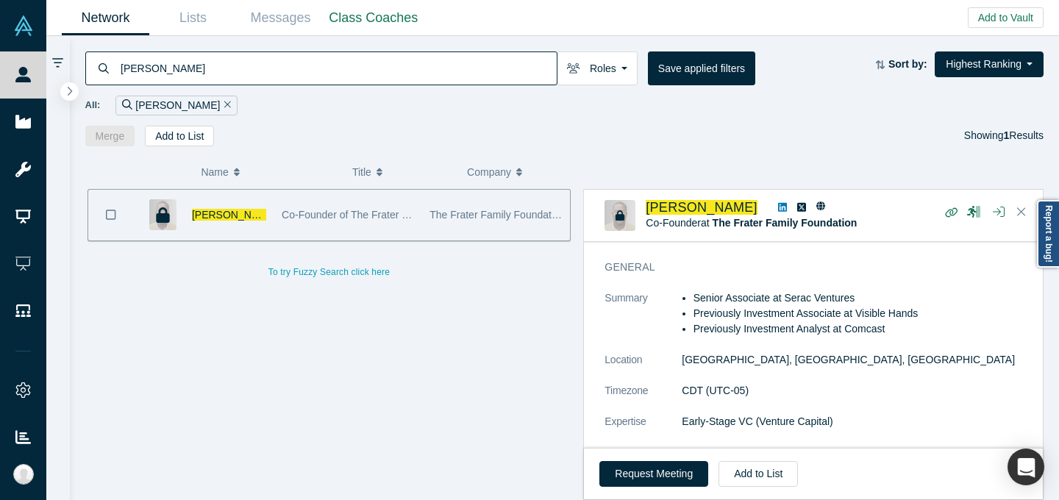
scroll to position [257, 0]
click at [381, 66] on input "[PERSON_NAME]" at bounding box center [337, 68] width 437 height 35
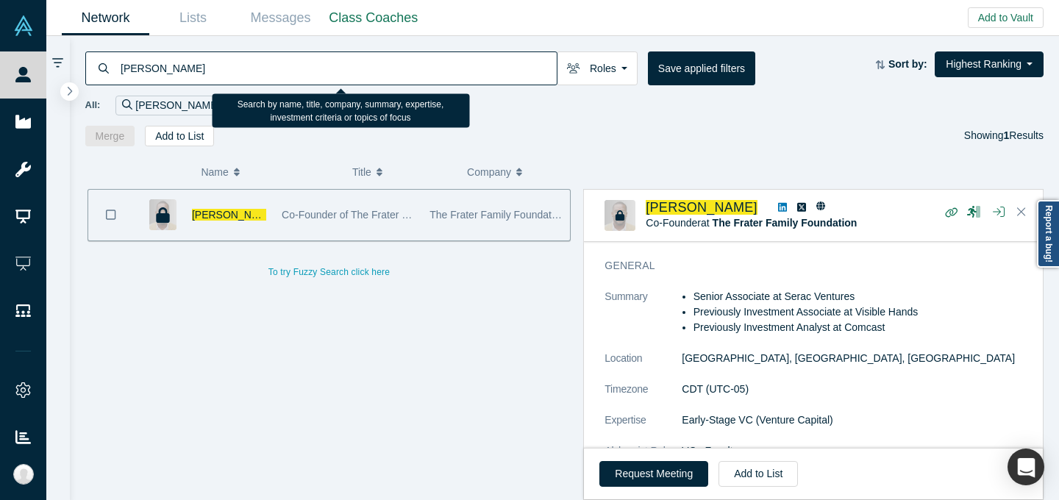
click at [381, 68] on input "[PERSON_NAME]" at bounding box center [337, 68] width 437 height 35
paste input "emren Sinik"
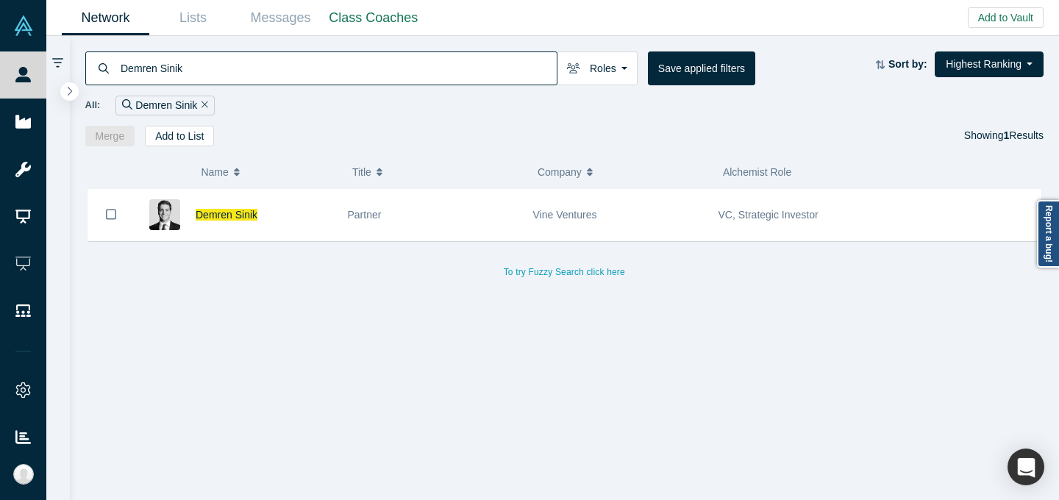
click at [433, 203] on div "Partner" at bounding box center [433, 215] width 170 height 51
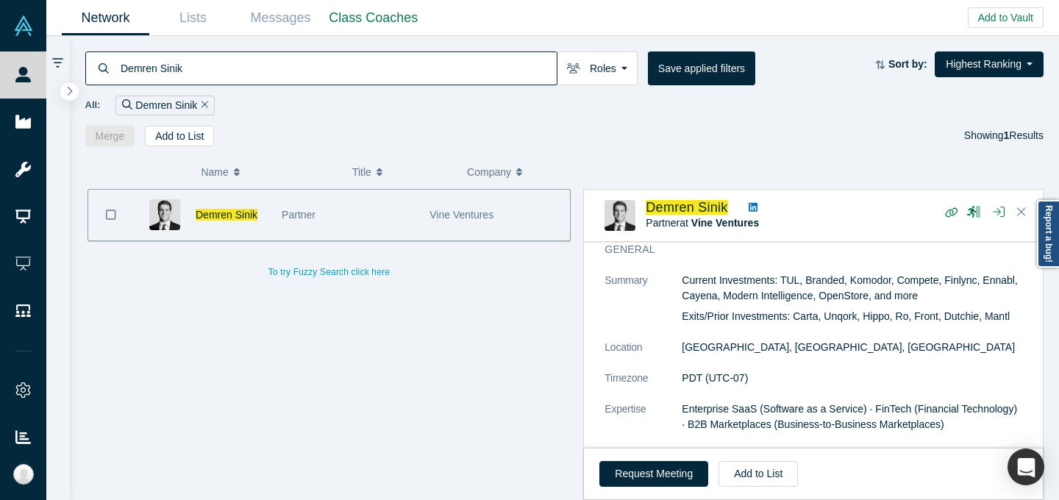
scroll to position [161, 0]
click at [364, 73] on input "Demren Sinik" at bounding box center [337, 68] width 437 height 35
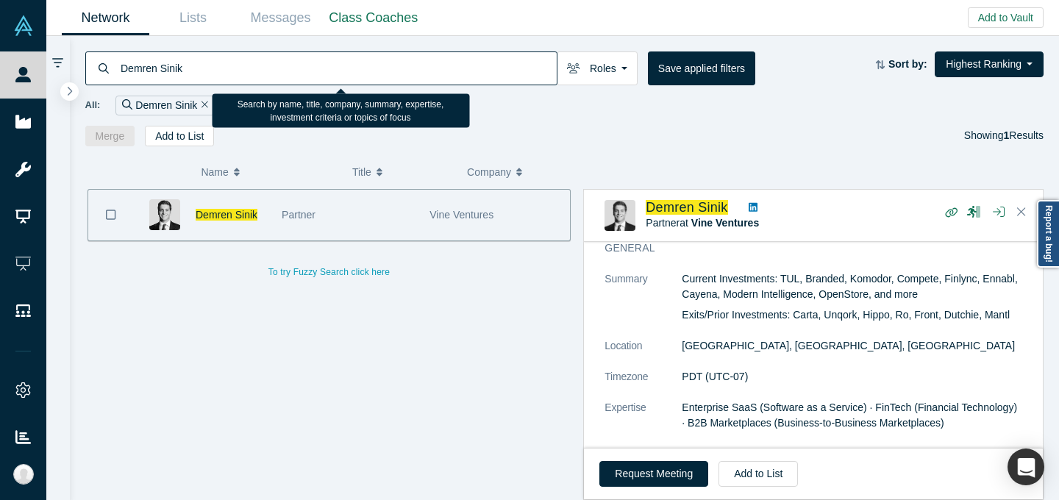
click at [365, 73] on input "Demren Sinik" at bounding box center [337, 68] width 437 height 35
paste input "[PERSON_NAME]"
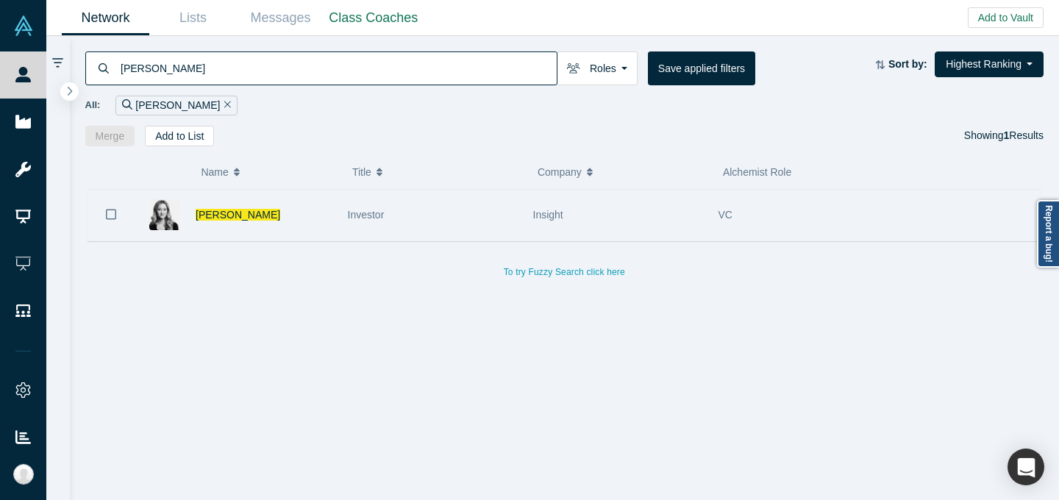
click at [453, 204] on div "Investor" at bounding box center [433, 215] width 170 height 51
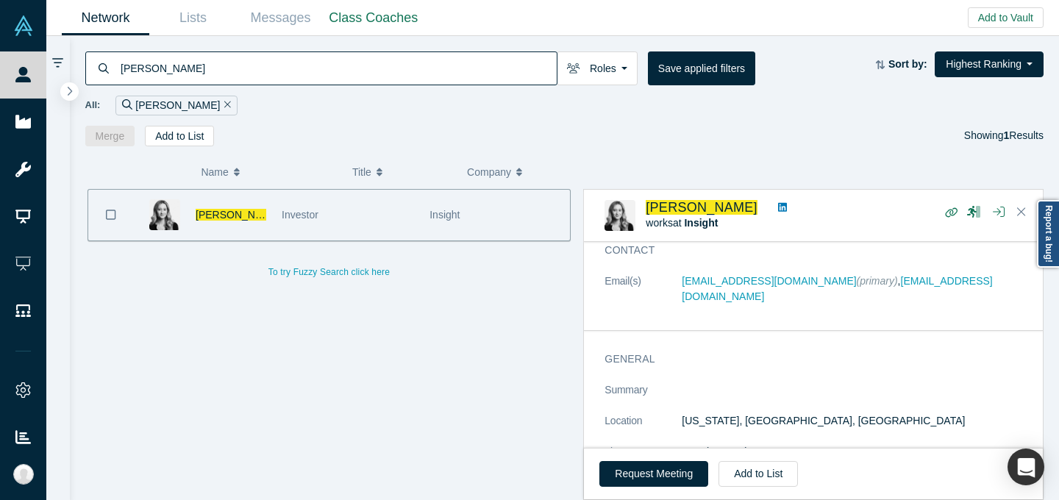
scroll to position [125, 0]
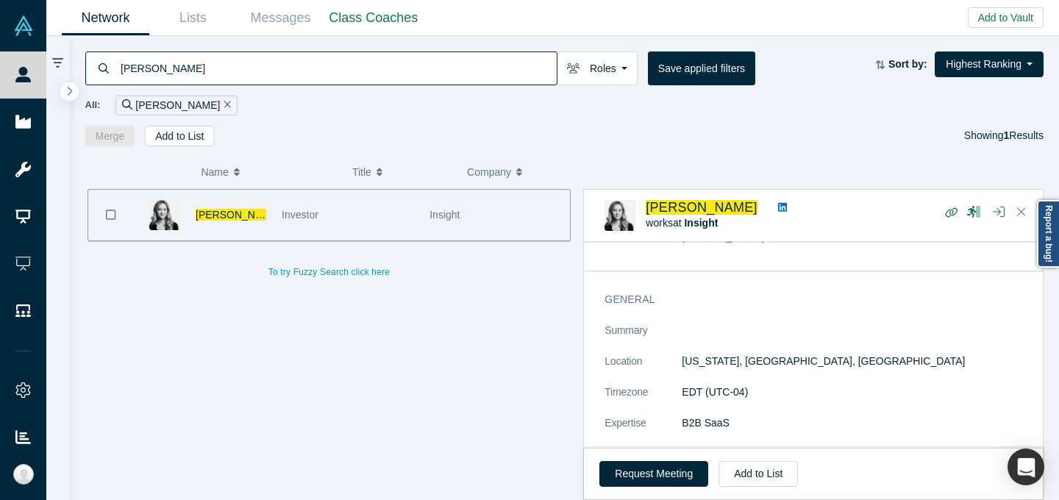
click at [479, 62] on input "[PERSON_NAME]" at bounding box center [337, 68] width 437 height 35
click at [480, 63] on input "[PERSON_NAME]" at bounding box center [337, 68] width 437 height 35
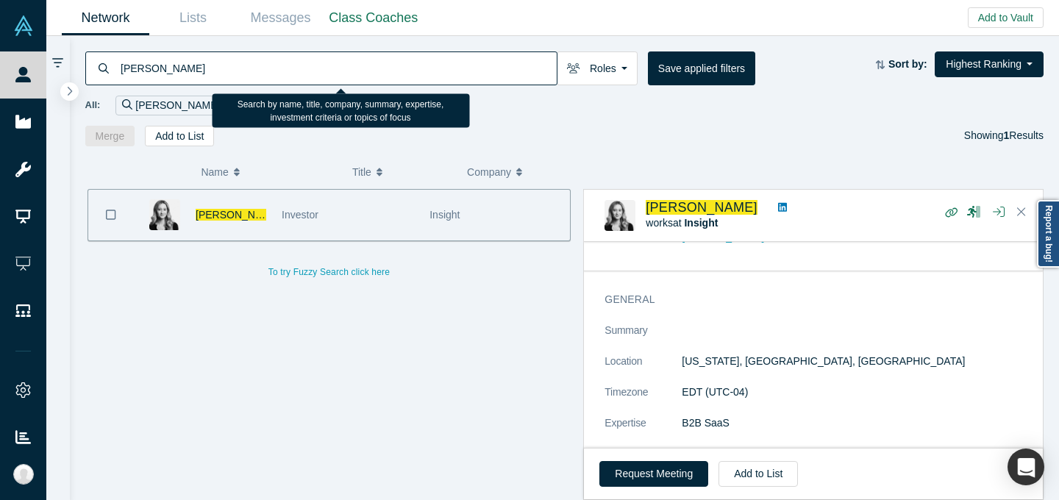
click at [480, 63] on input "[PERSON_NAME]" at bounding box center [337, 68] width 437 height 35
paste input "[PERSON_NAME]"
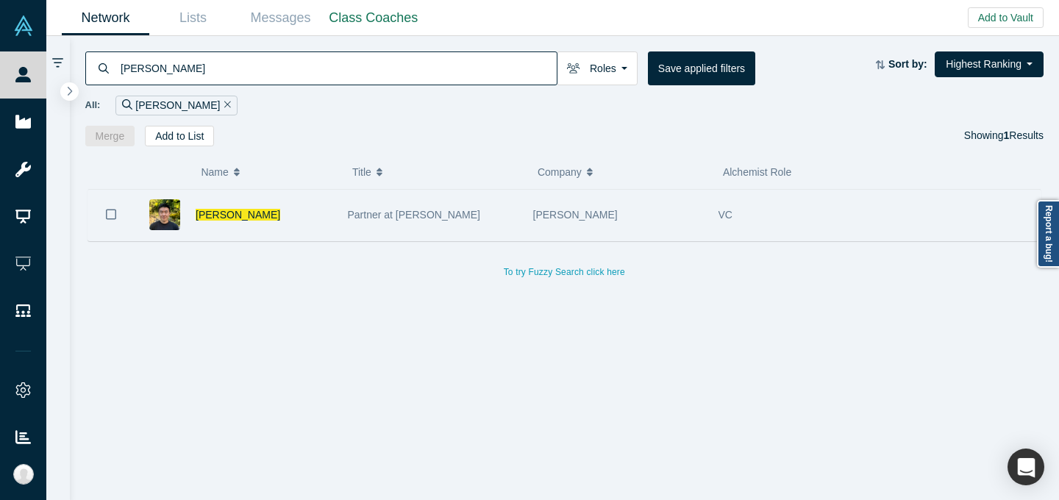
click at [577, 229] on div "[PERSON_NAME]" at bounding box center [618, 215] width 170 height 51
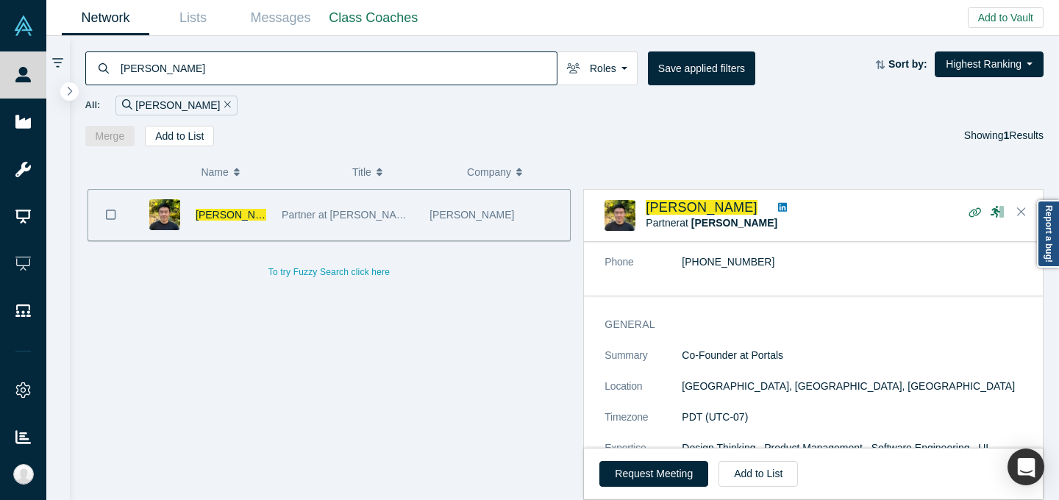
scroll to position [117, 0]
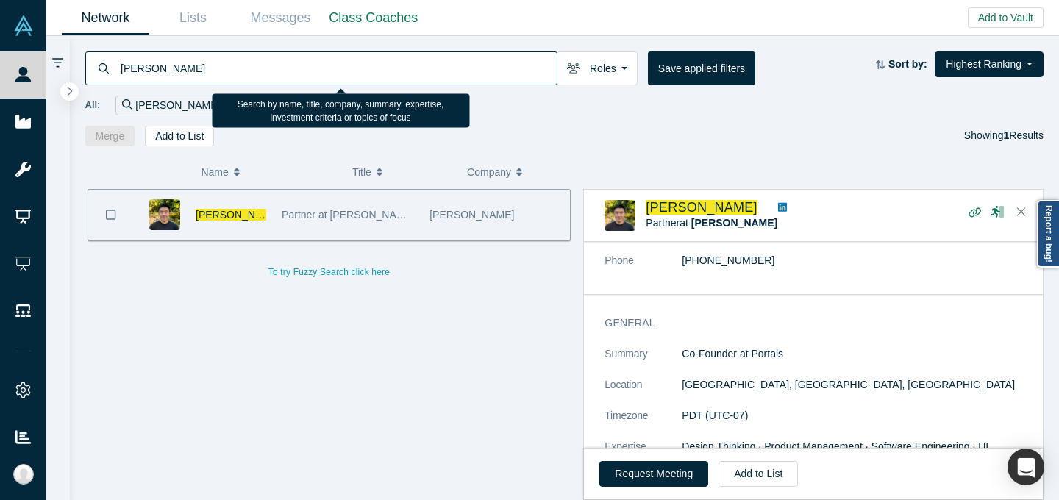
click at [476, 75] on input "[PERSON_NAME]" at bounding box center [337, 68] width 437 height 35
paste input "[PERSON_NAME]"
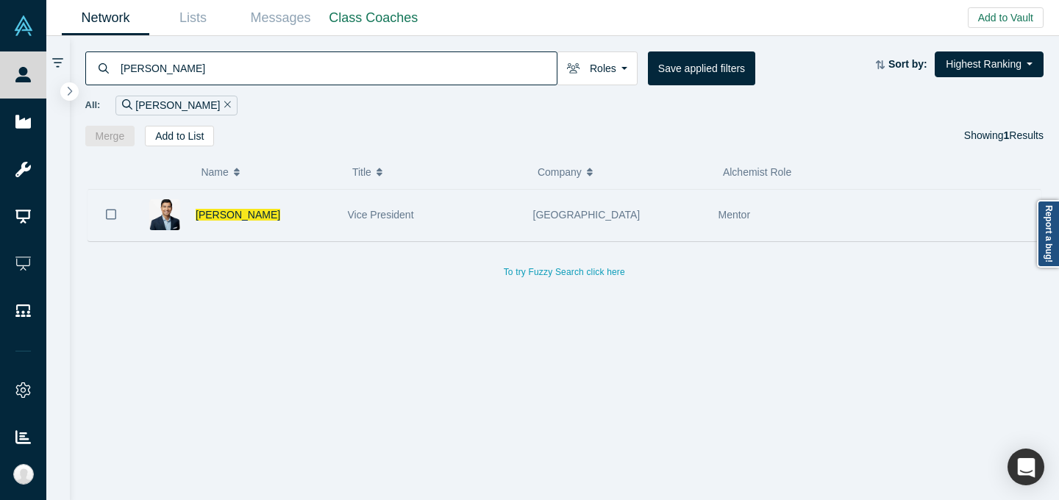
click at [489, 223] on div "Vice President" at bounding box center [433, 215] width 170 height 51
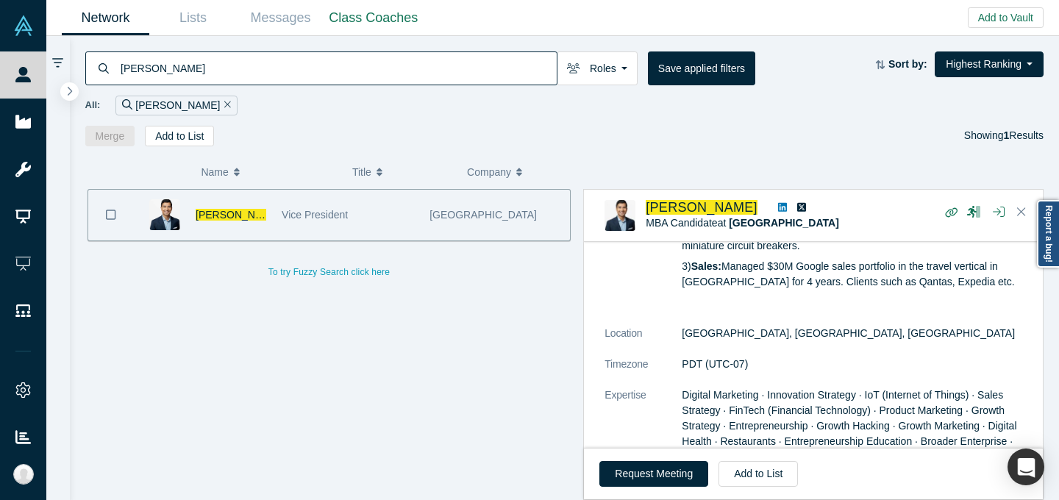
scroll to position [369, 0]
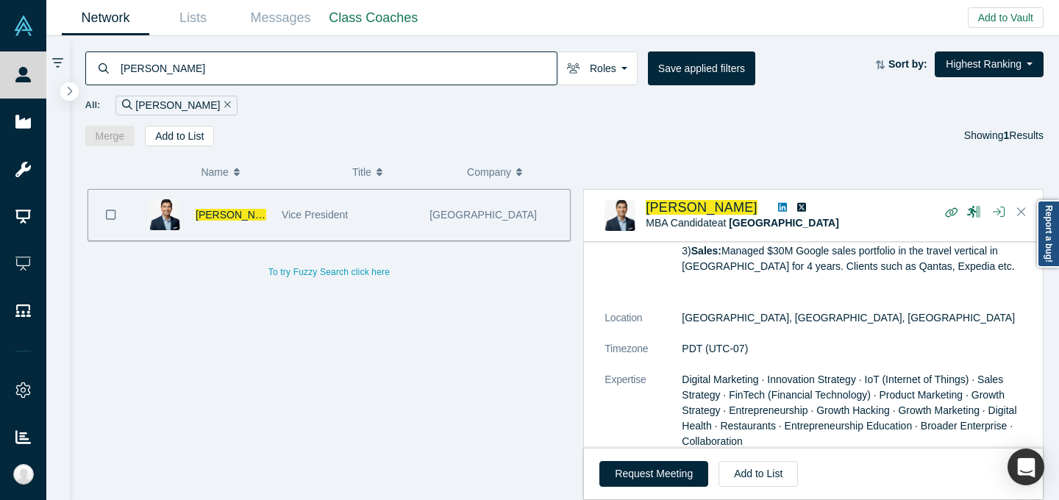
click at [458, 62] on input "[PERSON_NAME]" at bounding box center [337, 68] width 437 height 35
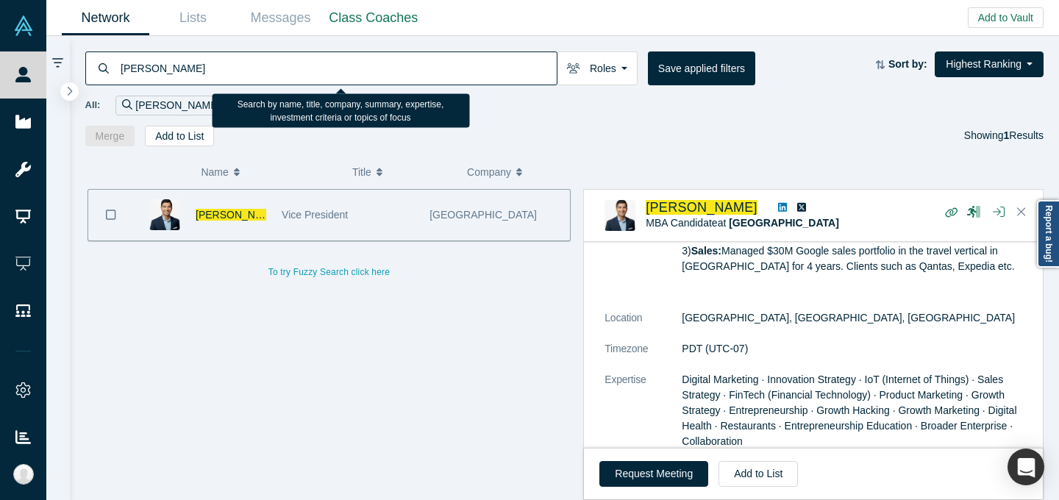
click at [458, 62] on input "[PERSON_NAME]" at bounding box center [337, 68] width 437 height 35
paste input "[PERSON_NAME]"
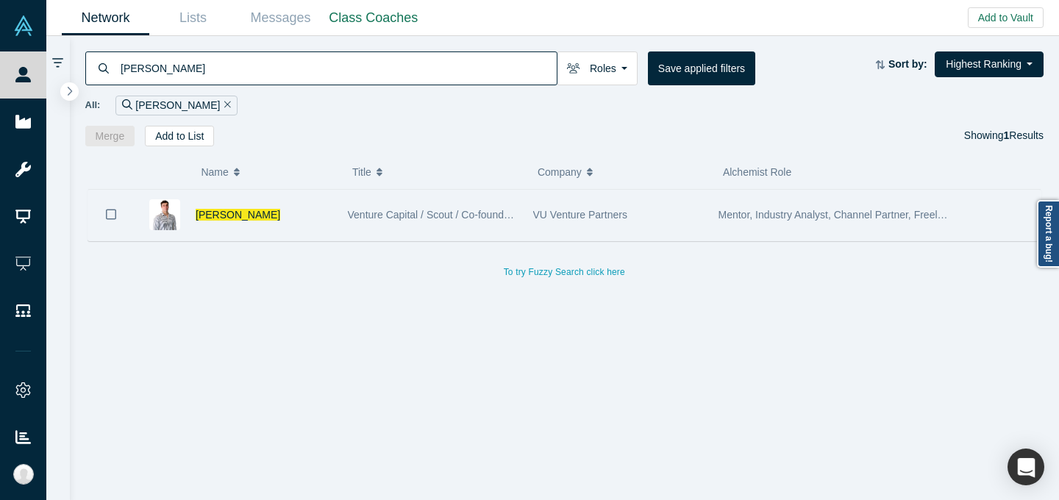
click at [623, 221] on div "VU Venture Partners" at bounding box center [618, 215] width 170 height 51
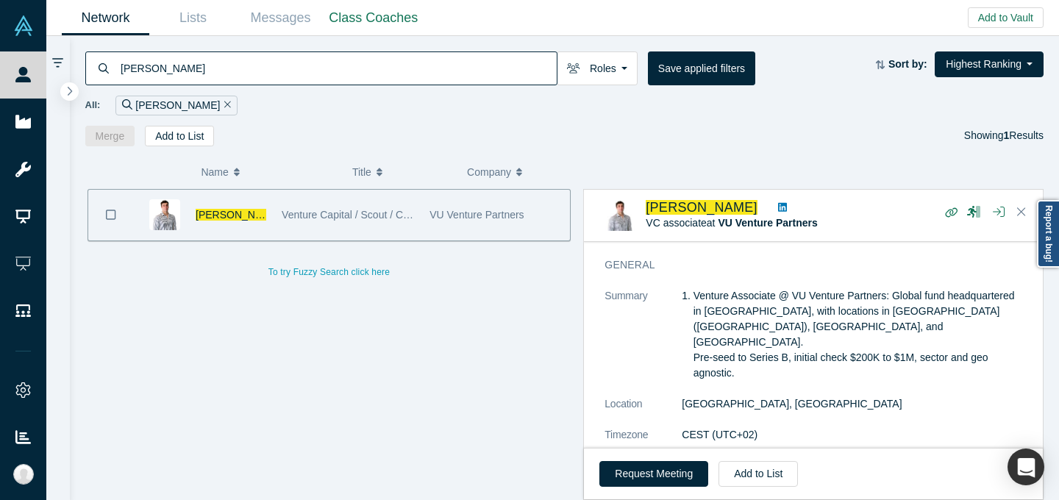
scroll to position [251, 0]
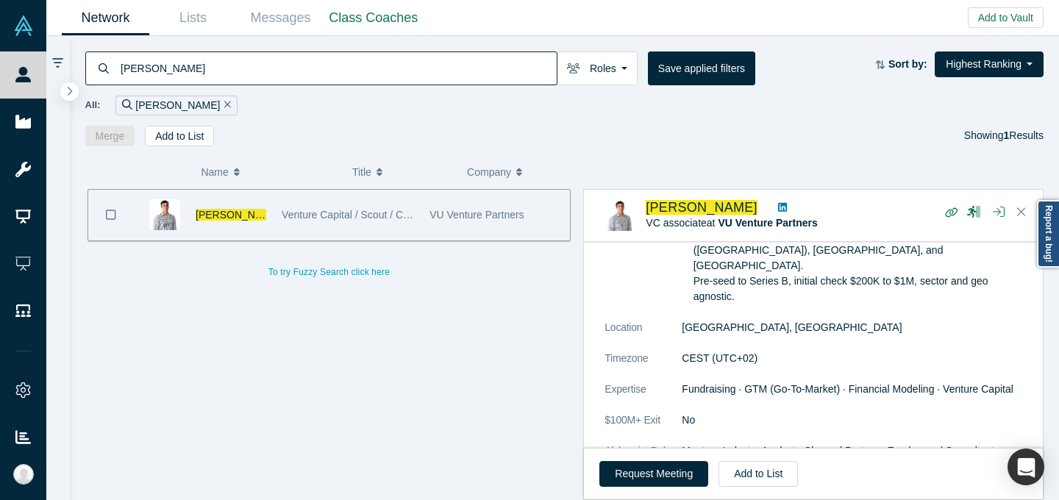
click at [526, 61] on input "[PERSON_NAME]" at bounding box center [337, 68] width 437 height 35
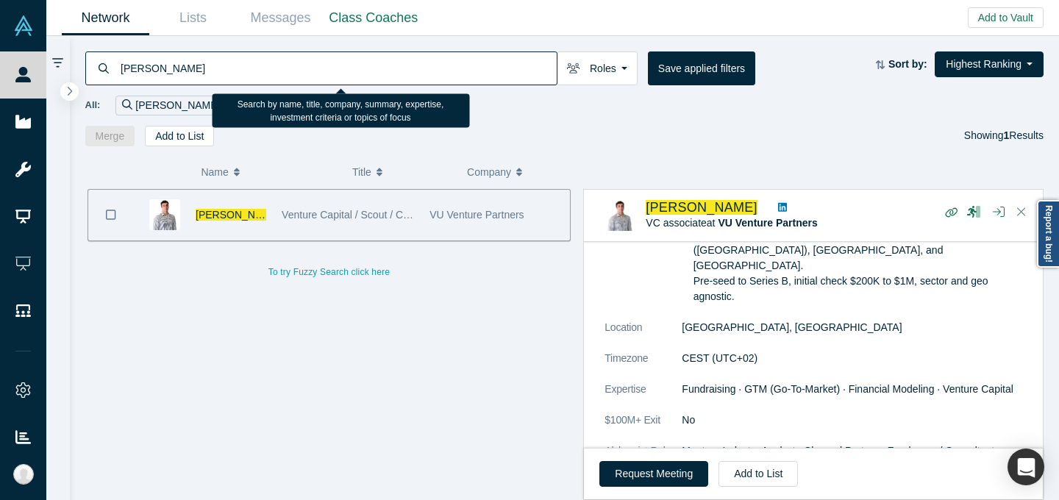
click at [526, 61] on input "[PERSON_NAME]" at bounding box center [337, 68] width 437 height 35
paste input "[PERSON_NAME]"
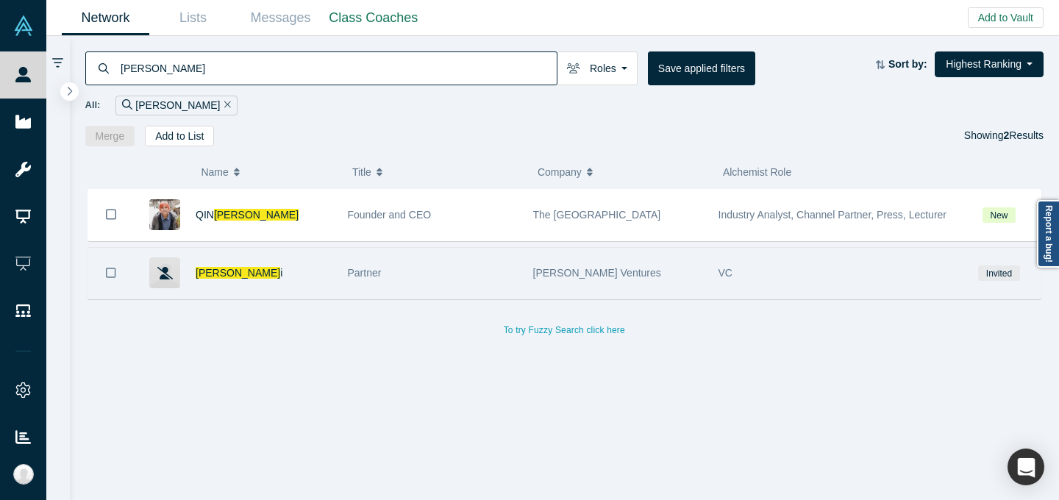
click at [465, 290] on div "Partner" at bounding box center [433, 273] width 170 height 51
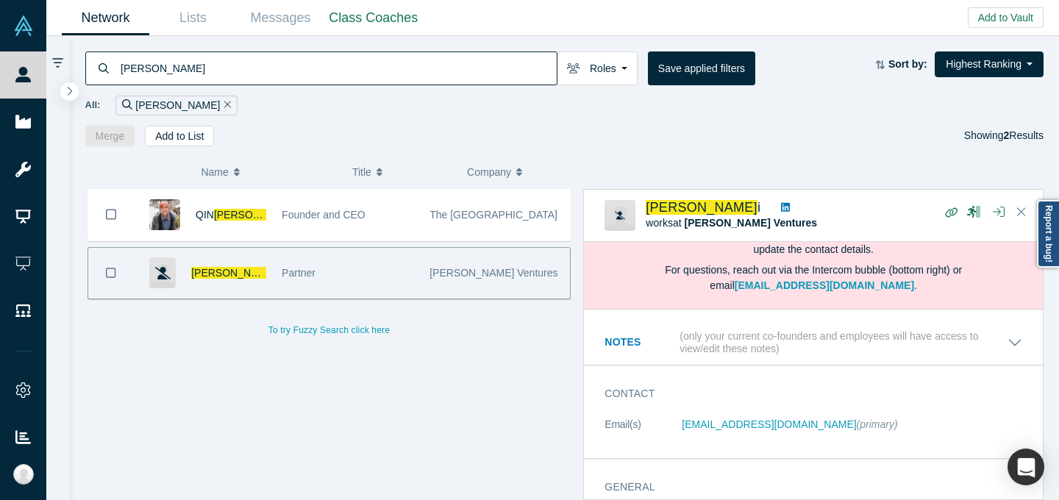
scroll to position [80, 0]
click at [437, 65] on input "[PERSON_NAME]" at bounding box center [337, 68] width 437 height 35
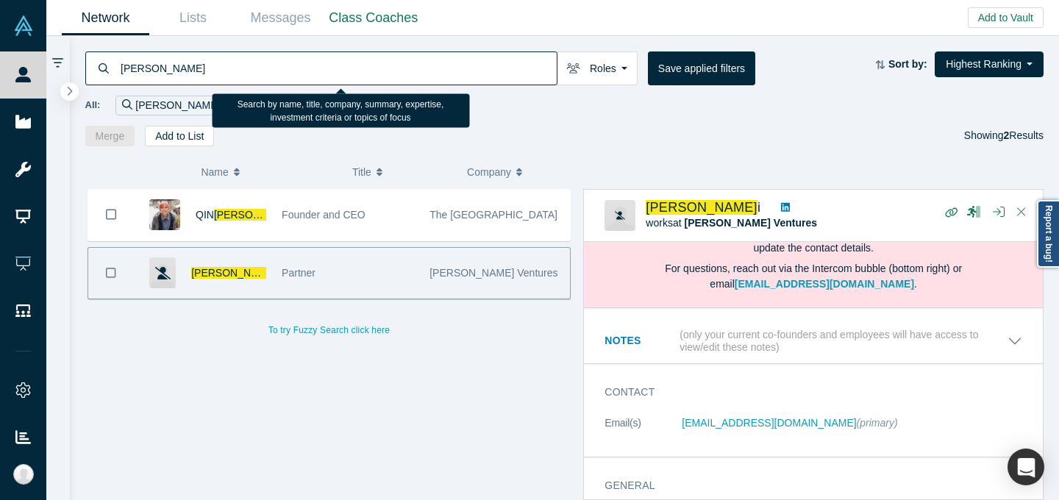
click at [437, 65] on input "[PERSON_NAME]" at bounding box center [337, 68] width 437 height 35
paste input "[PERSON_NAME]"
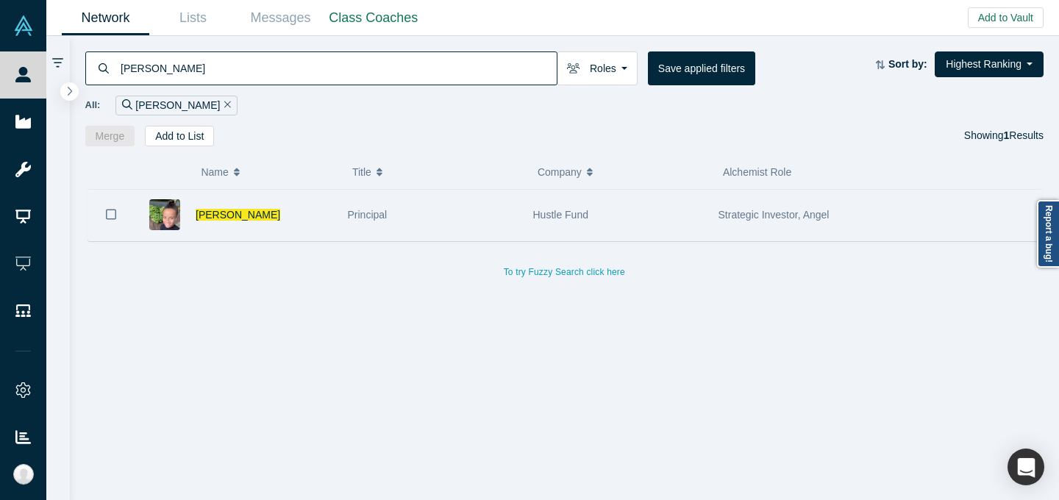
click at [473, 231] on div "Principal" at bounding box center [433, 215] width 170 height 51
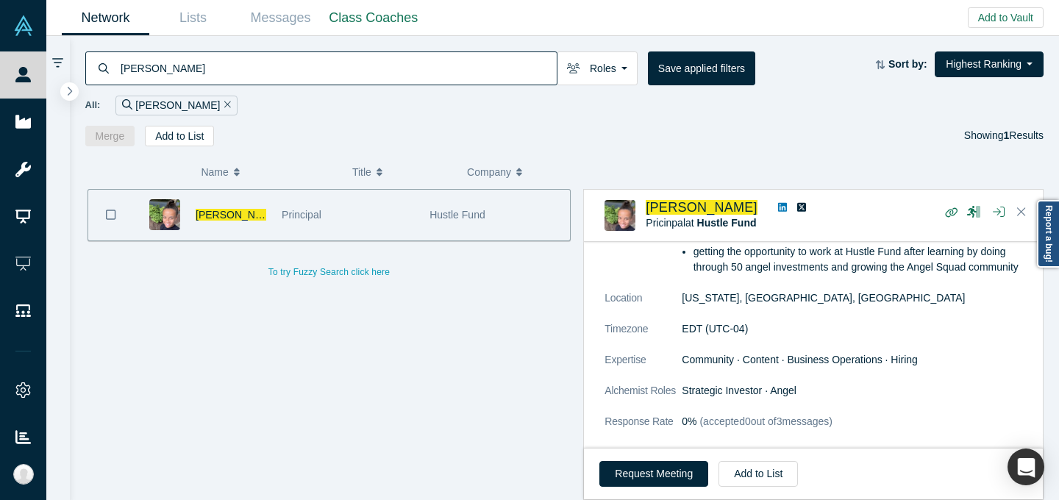
scroll to position [267, 0]
click at [468, 72] on input "[PERSON_NAME]" at bounding box center [337, 68] width 437 height 35
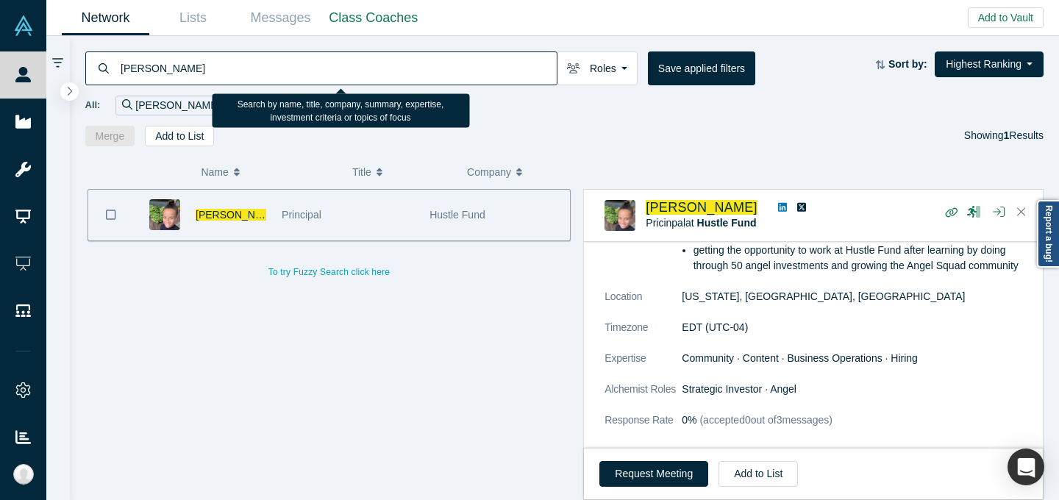
click at [468, 72] on input "[PERSON_NAME]" at bounding box center [337, 68] width 437 height 35
paste input "[PERSON_NAME]"
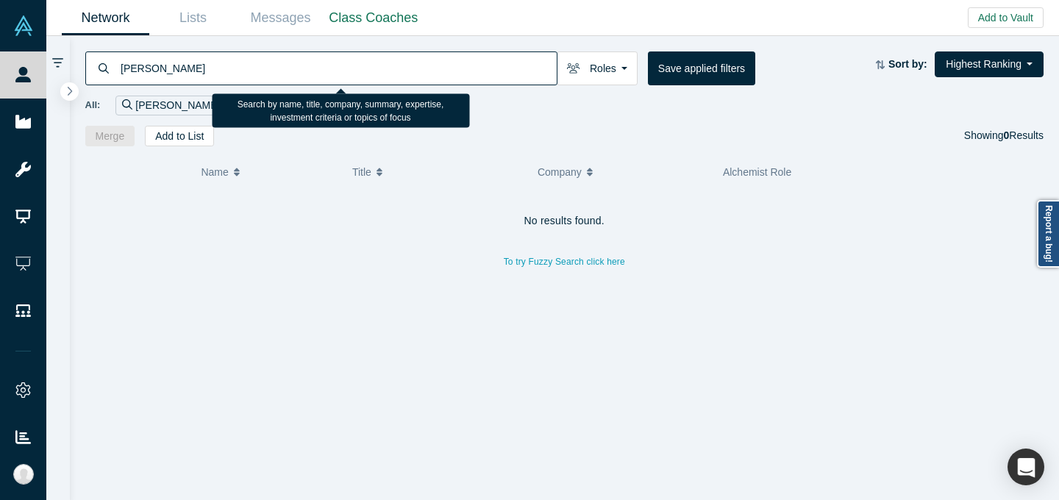
click at [523, 68] on input "[PERSON_NAME]" at bounding box center [337, 68] width 437 height 35
paste input "[PERSON_NAME]"
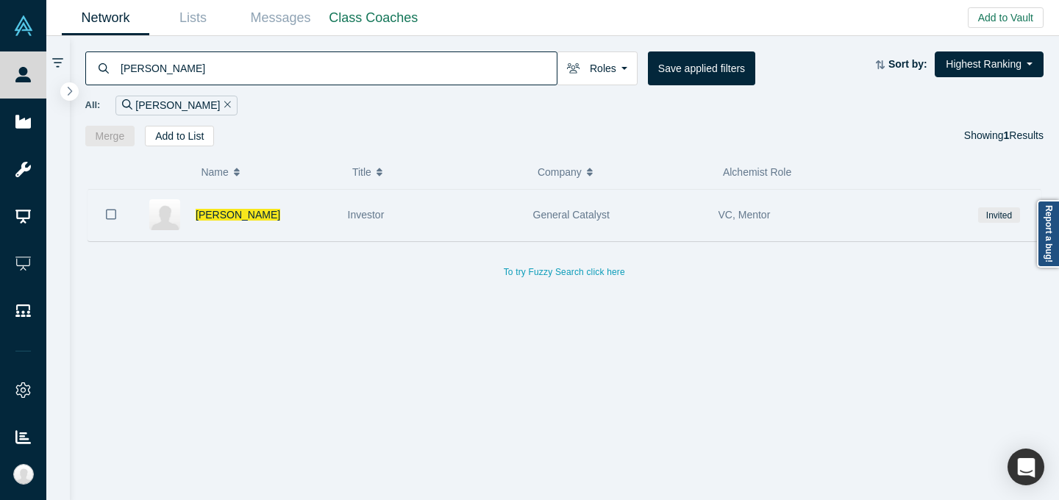
click at [462, 222] on div "Investor" at bounding box center [433, 215] width 170 height 51
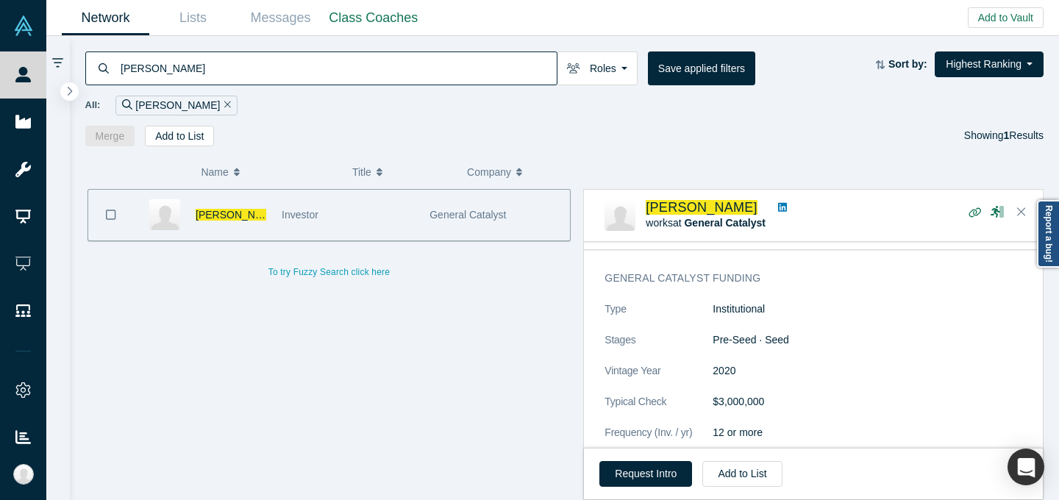
scroll to position [338, 0]
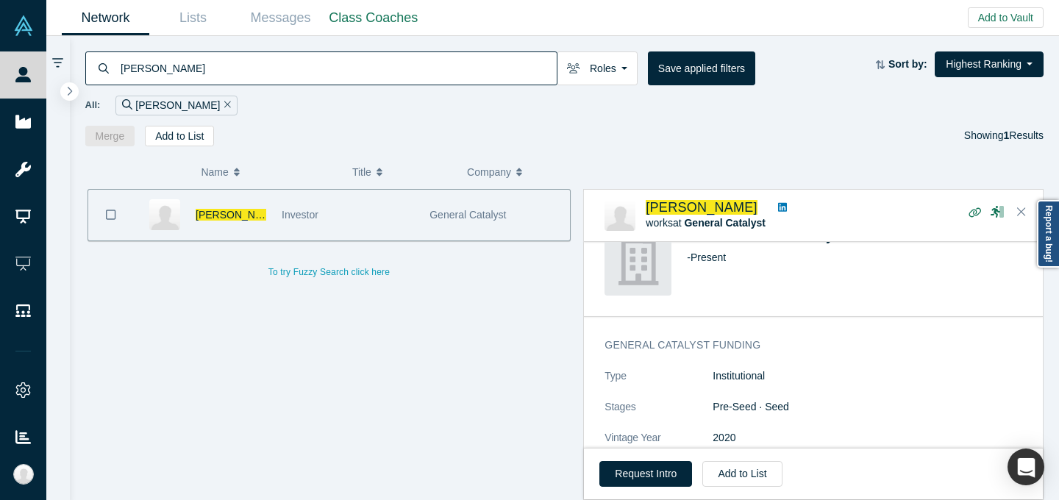
click at [778, 205] on icon at bounding box center [782, 207] width 9 height 9
click at [527, 62] on input "[PERSON_NAME]" at bounding box center [337, 68] width 437 height 35
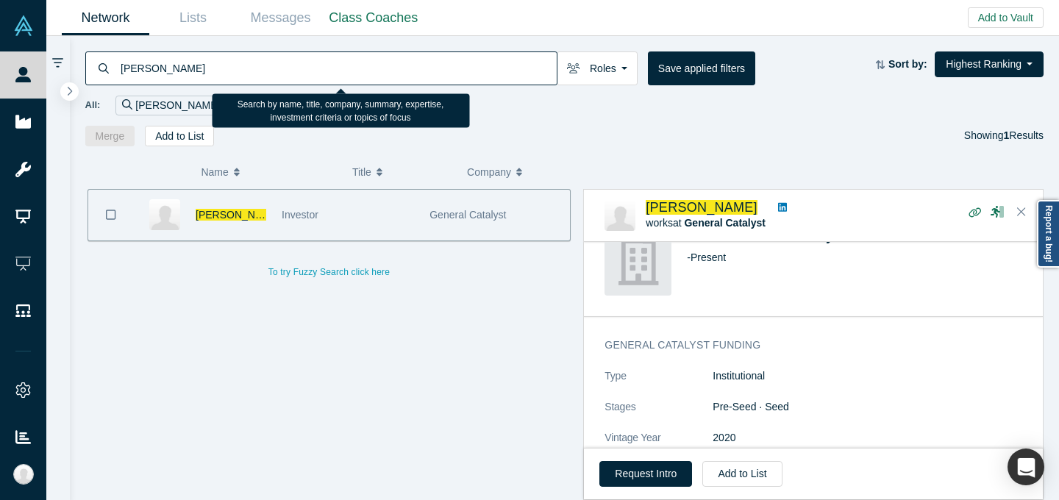
click at [527, 62] on input "[PERSON_NAME]" at bounding box center [337, 68] width 437 height 35
paste input "enn So"
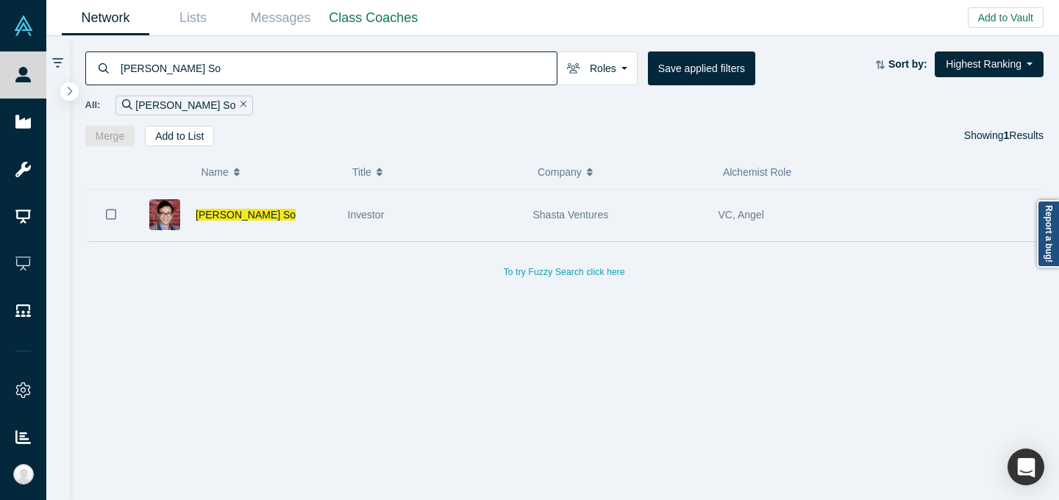
click at [665, 208] on div "Shasta Ventures" at bounding box center [618, 215] width 170 height 51
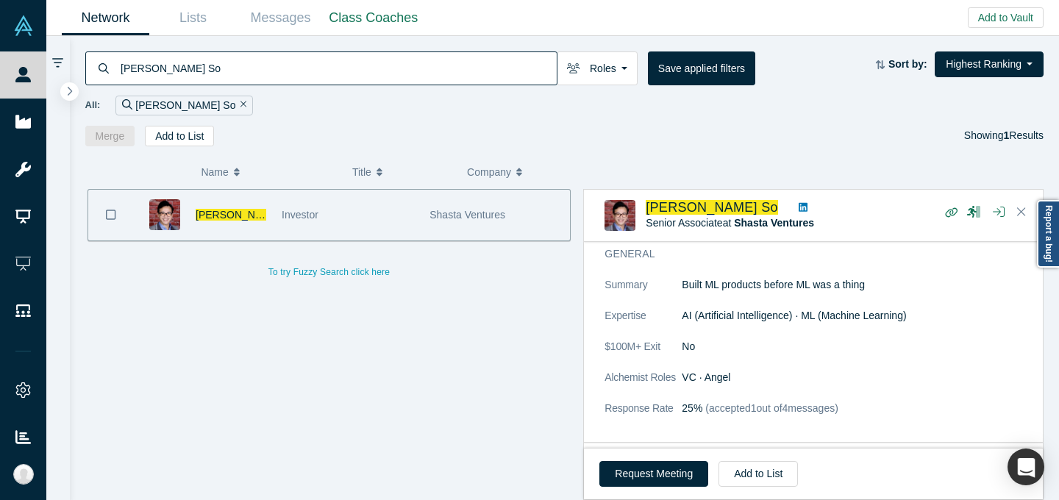
scroll to position [187, 0]
click at [798, 204] on icon at bounding box center [802, 207] width 9 height 9
click at [378, 64] on input "[PERSON_NAME] So" at bounding box center [337, 68] width 437 height 35
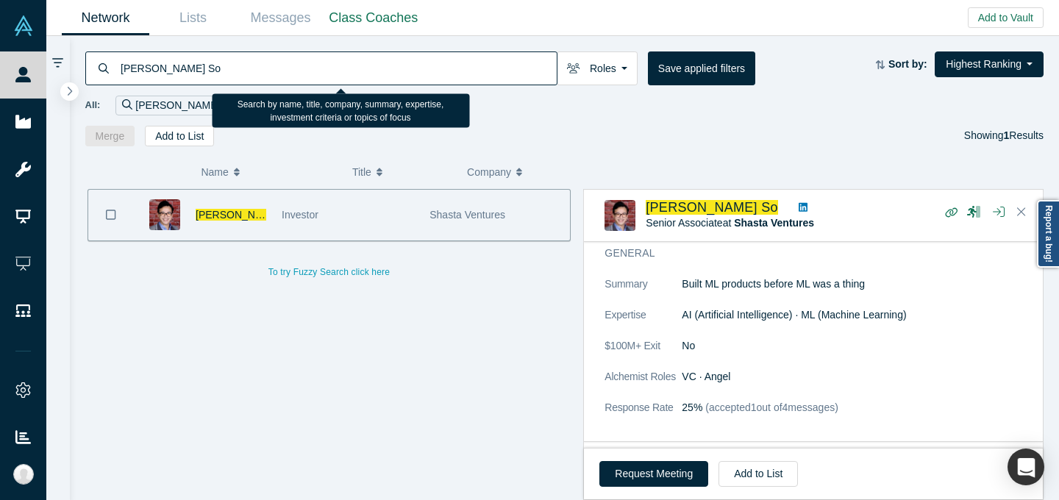
click at [379, 65] on input "[PERSON_NAME] So" at bounding box center [337, 68] width 437 height 35
paste input "ojoh Atta"
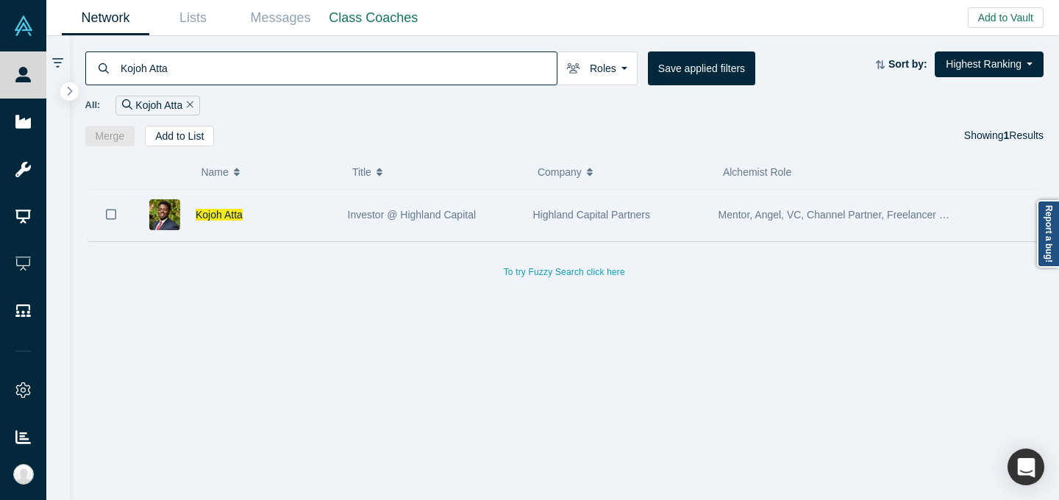
click at [441, 223] on div "Investor @ Highland Capital" at bounding box center [433, 215] width 170 height 51
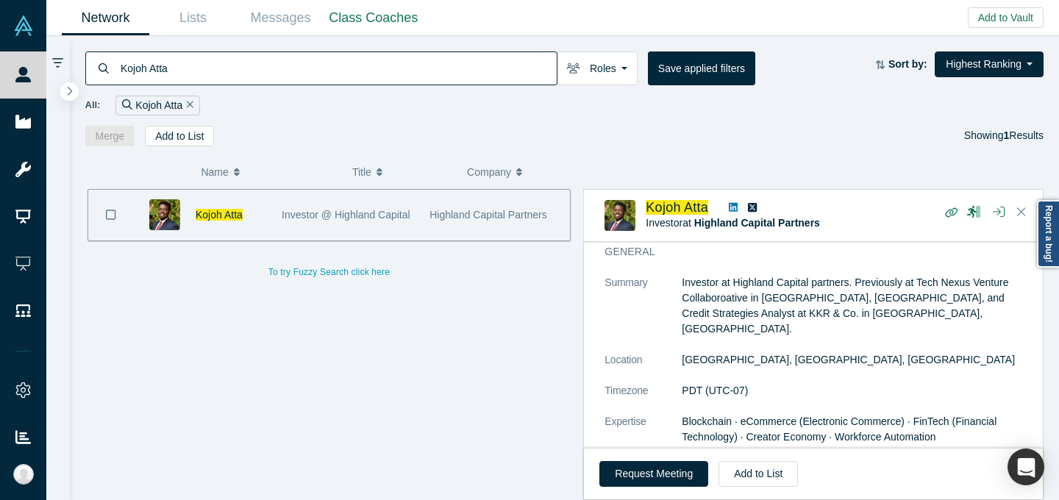
scroll to position [189, 0]
click at [457, 79] on input "Kojoh Atta" at bounding box center [337, 68] width 437 height 35
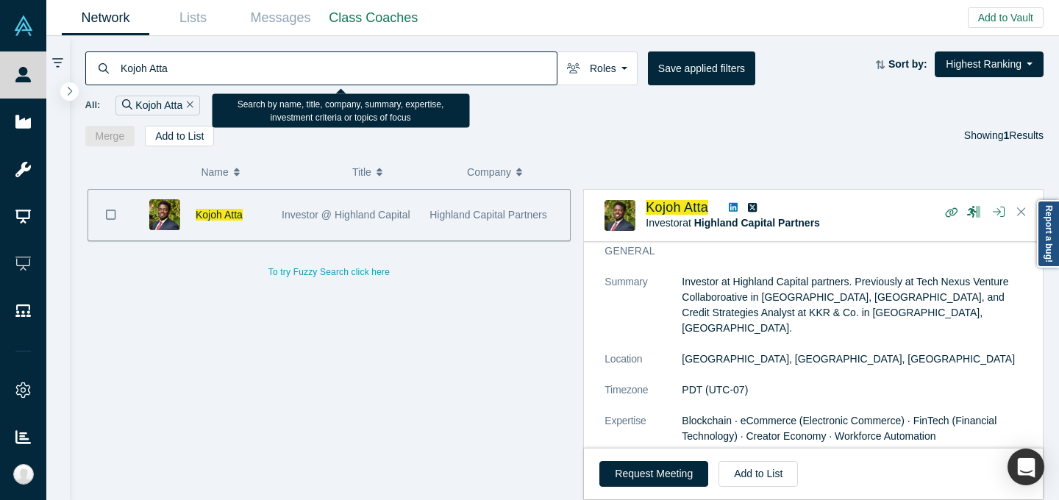
click at [457, 79] on input "Kojoh Atta" at bounding box center [337, 68] width 437 height 35
paste input "h"
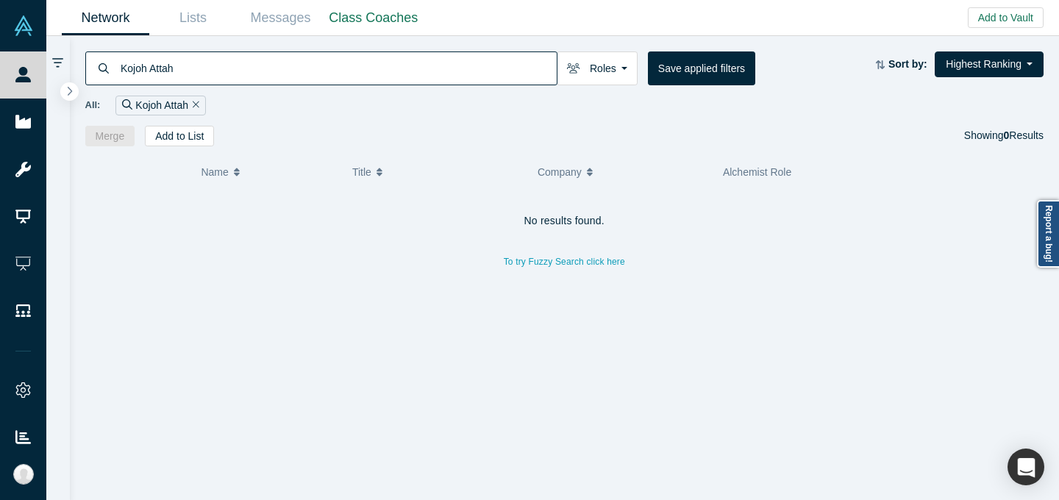
click at [423, 63] on input "Kojoh Attah" at bounding box center [337, 68] width 437 height 35
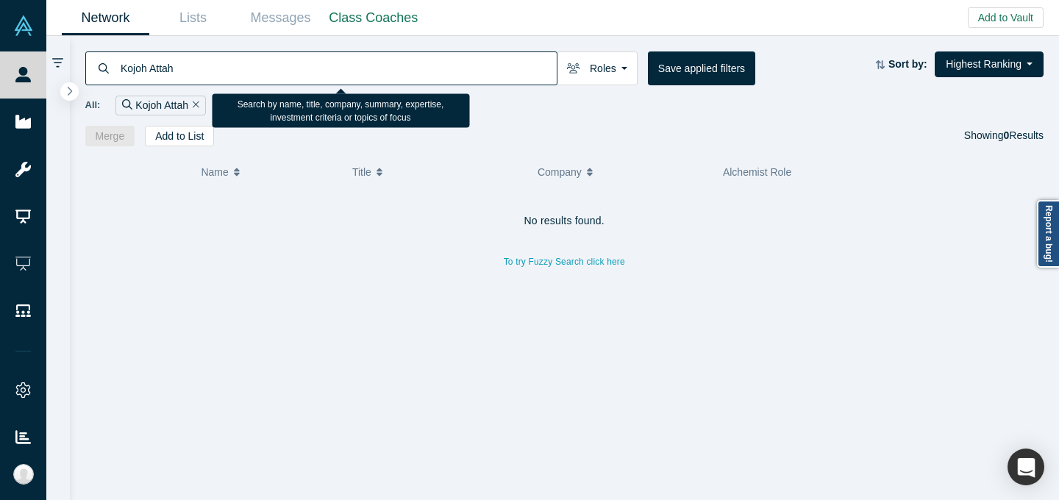
click at [423, 64] on input "Kojoh Attah" at bounding box center [337, 68] width 437 height 35
paste input "[PERSON_NAME]"
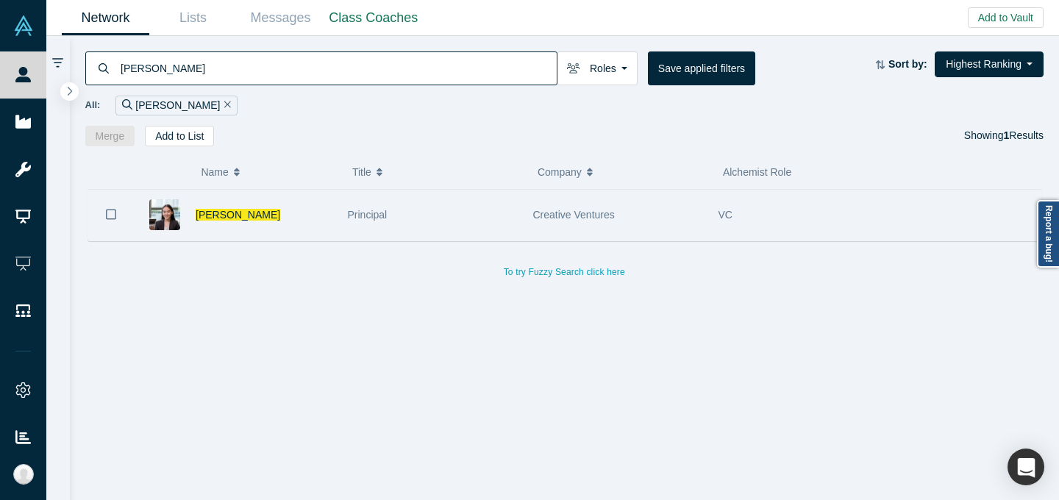
click at [504, 211] on div "Principal" at bounding box center [433, 215] width 170 height 51
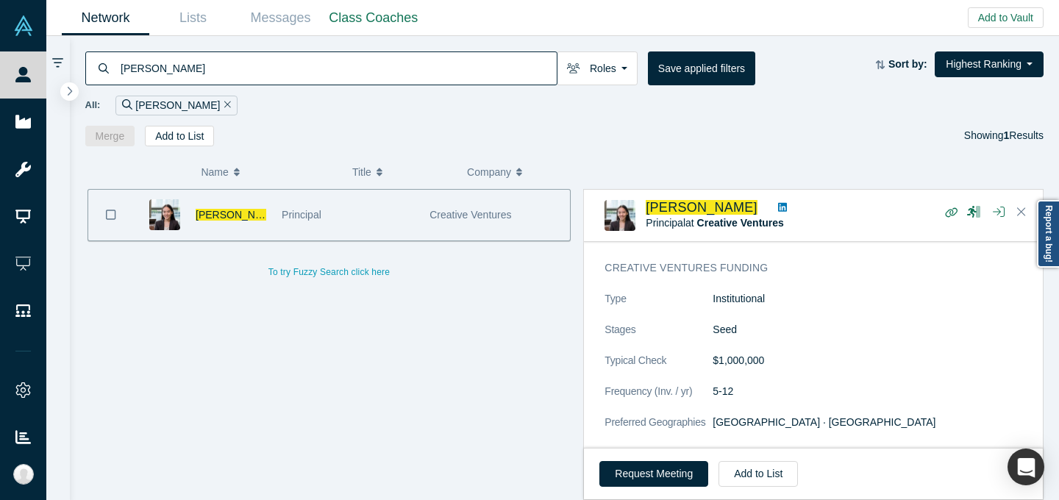
scroll to position [971, 0]
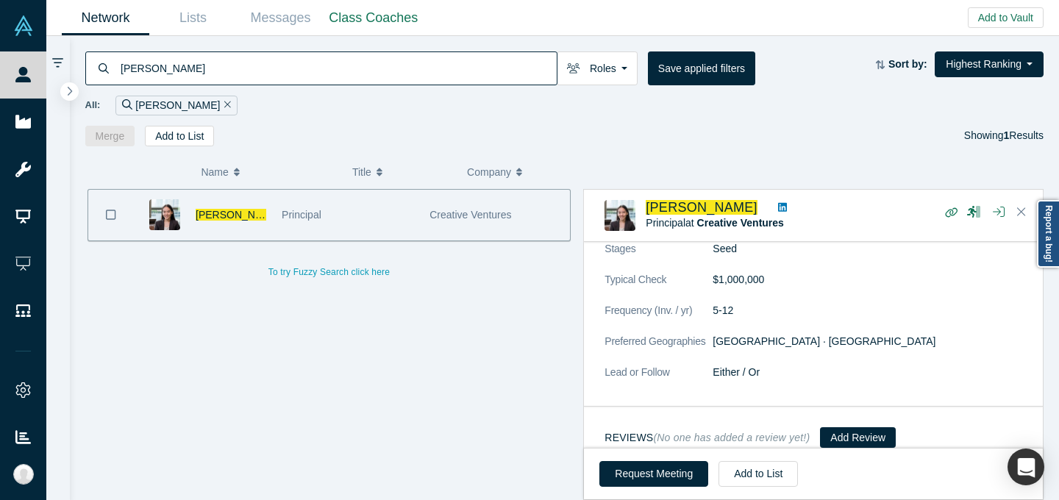
click at [776, 207] on link at bounding box center [782, 207] width 19 height 15
click at [435, 64] on input "[PERSON_NAME]" at bounding box center [337, 68] width 437 height 35
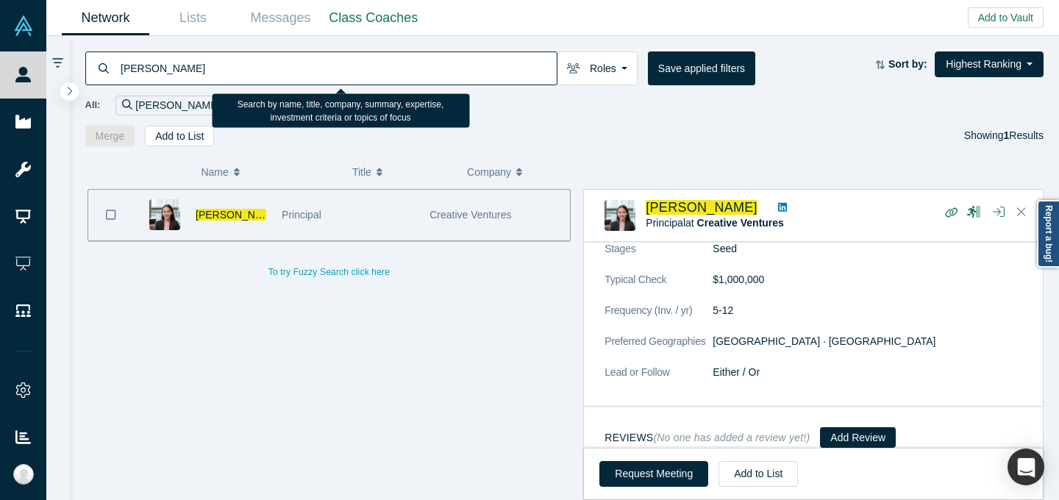
click at [435, 64] on input "[PERSON_NAME]" at bounding box center [337, 68] width 437 height 35
paste input "[PERSON_NAME]"
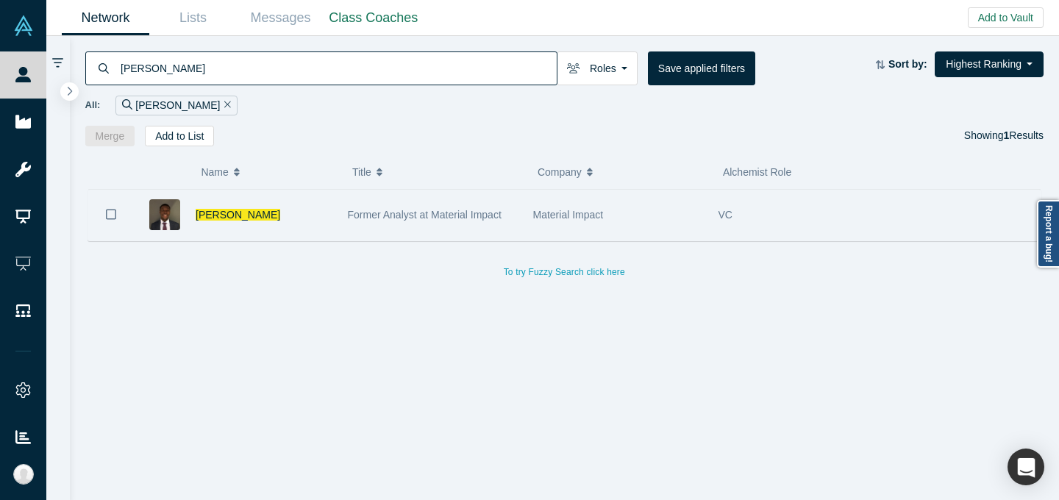
click at [507, 212] on div "Former Analyst at Material Impact" at bounding box center [433, 215] width 170 height 51
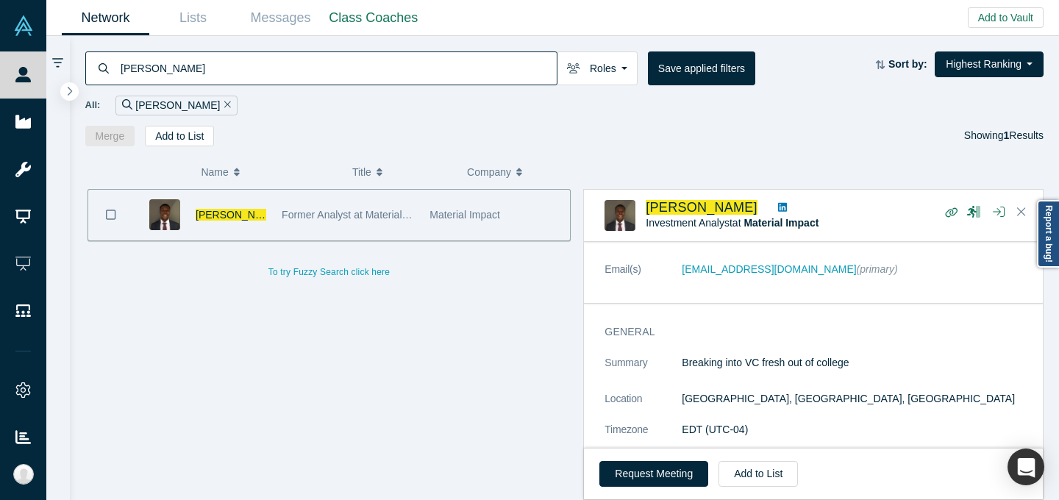
scroll to position [99, 0]
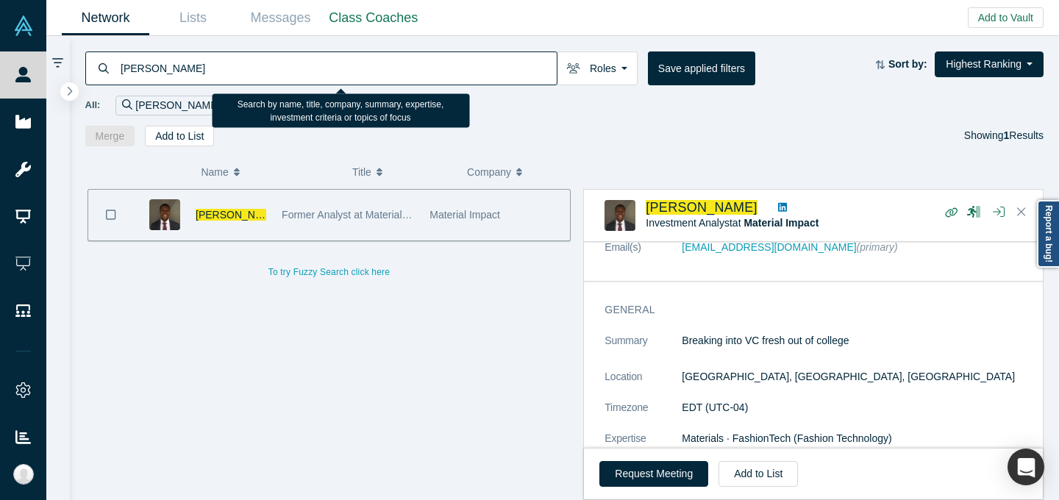
click at [424, 62] on input "[PERSON_NAME]" at bounding box center [337, 68] width 437 height 35
paste input "ucas [PERSON_NAME]"
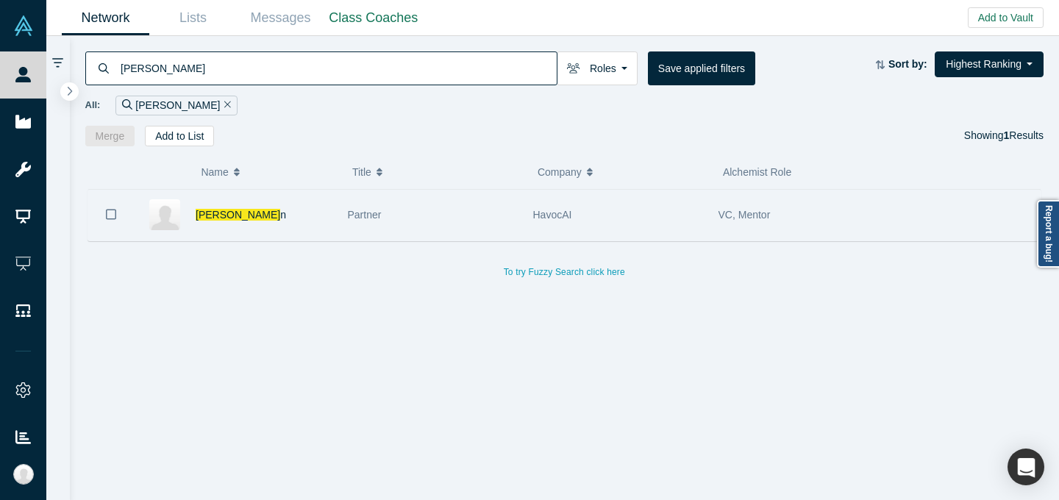
click at [588, 215] on div "HavocAI" at bounding box center [618, 215] width 170 height 51
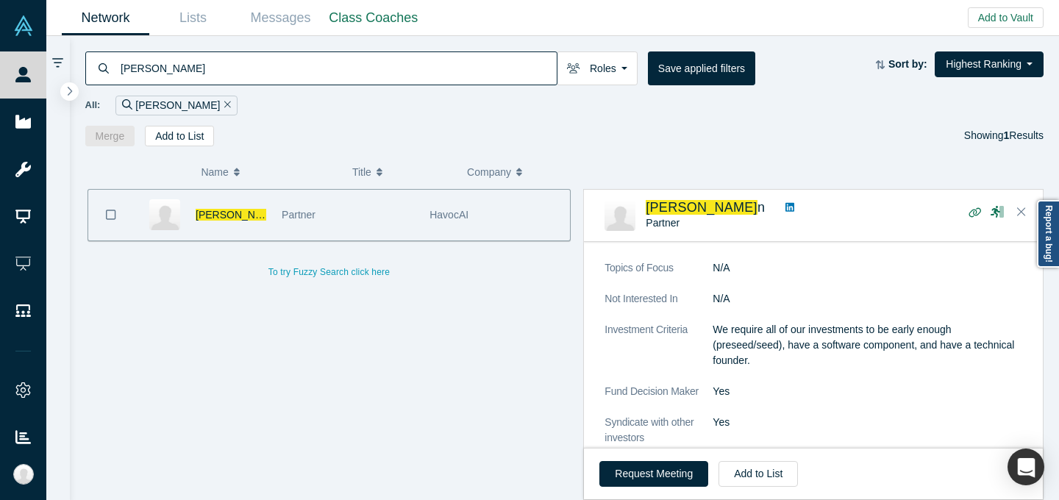
scroll to position [393, 0]
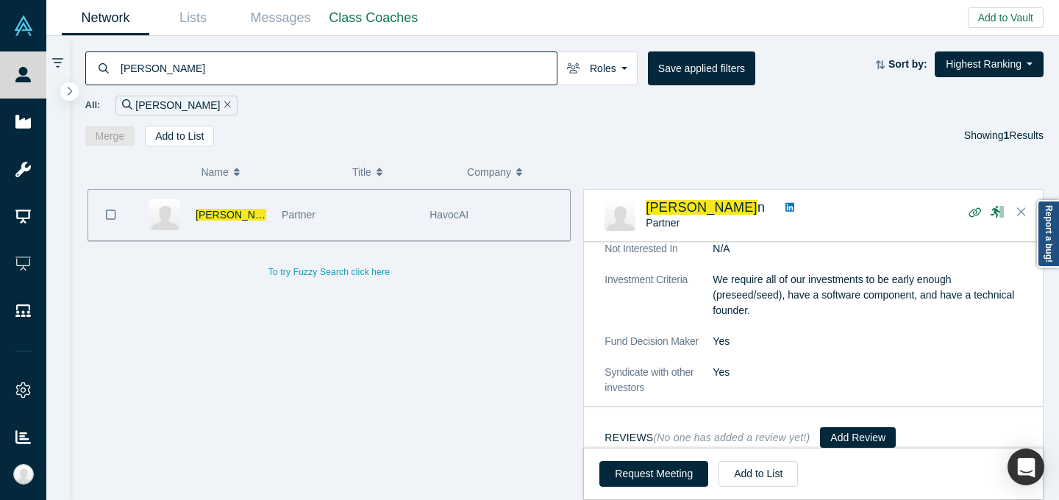
click at [785, 212] on icon at bounding box center [789, 207] width 9 height 10
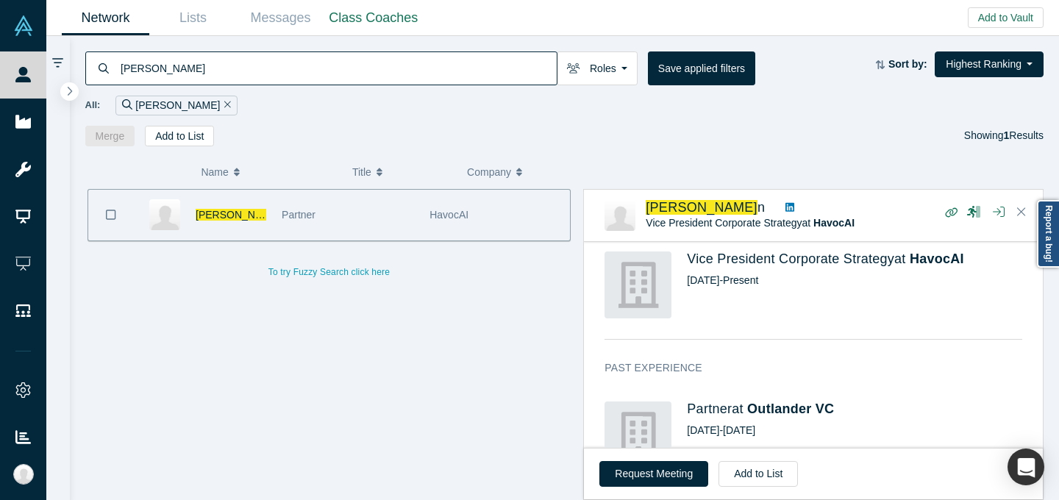
scroll to position [723, 0]
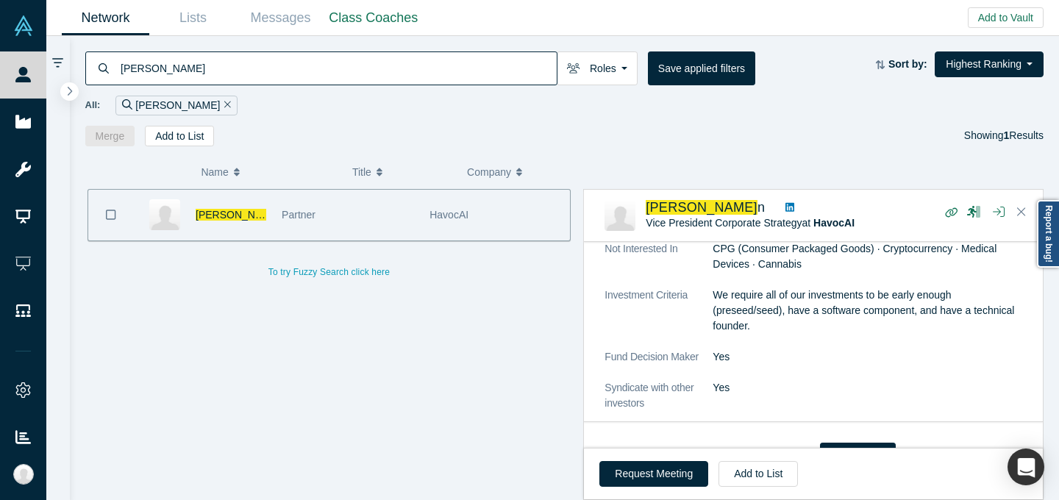
click at [414, 54] on input "[PERSON_NAME]" at bounding box center [337, 68] width 437 height 35
click at [414, 55] on input "[PERSON_NAME]" at bounding box center [337, 68] width 437 height 35
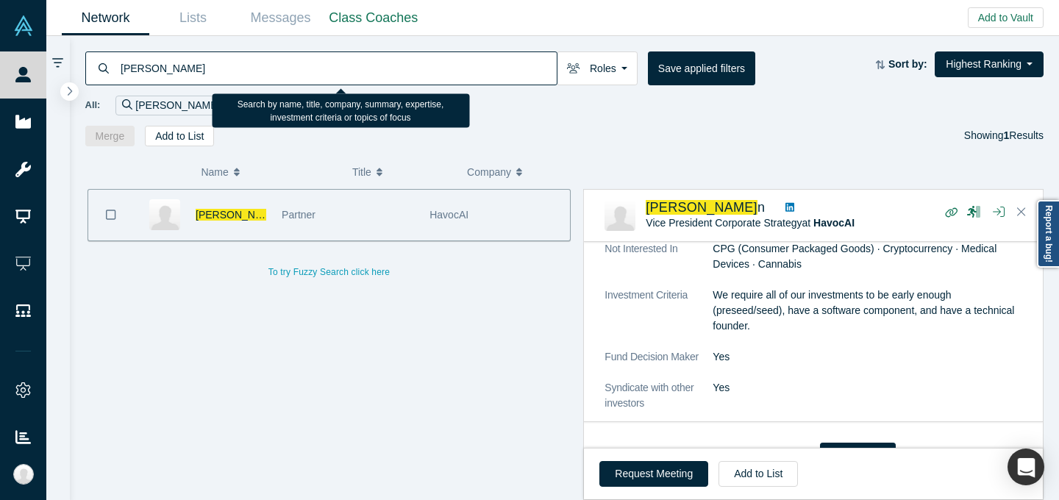
click at [414, 55] on input "[PERSON_NAME]" at bounding box center [337, 68] width 437 height 35
paste input "[PERSON_NAME]"
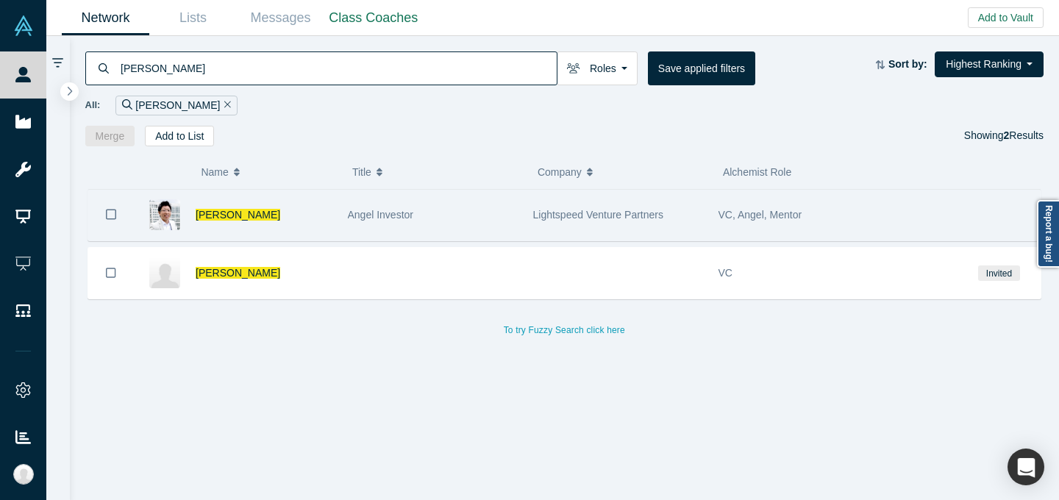
click at [494, 210] on div "Angel Investor" at bounding box center [433, 215] width 170 height 51
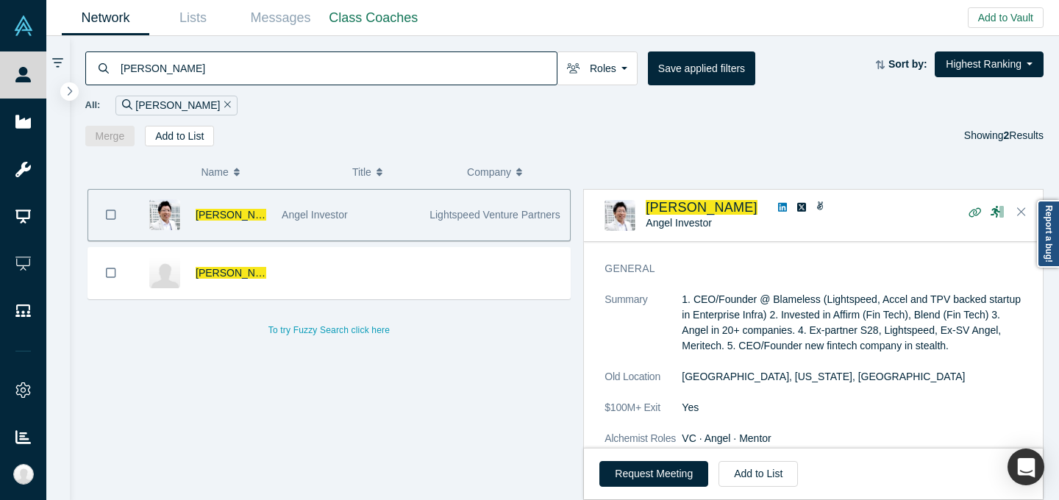
scroll to position [251, 0]
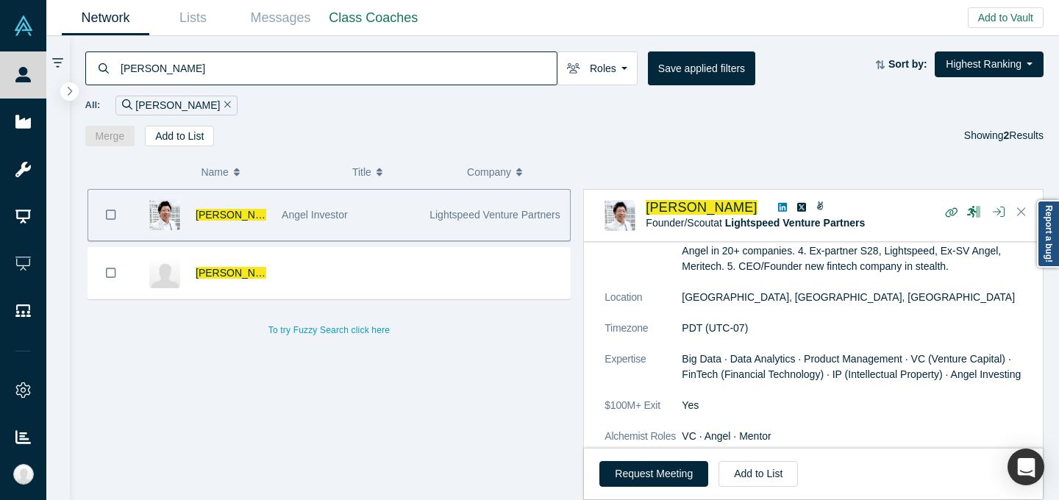
click at [365, 76] on input "[PERSON_NAME]" at bounding box center [337, 68] width 437 height 35
click at [366, 76] on input "[PERSON_NAME]" at bounding box center [337, 68] width 437 height 35
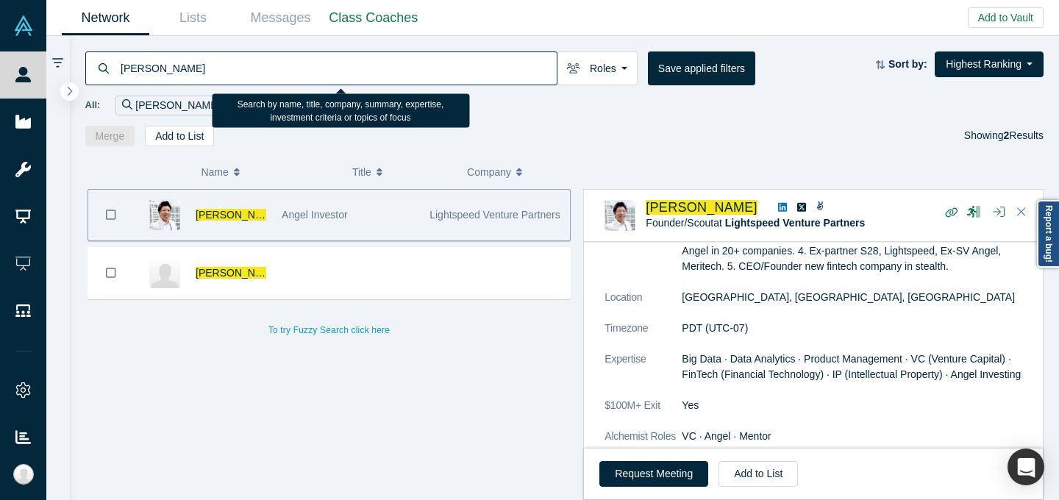
click at [366, 76] on input "[PERSON_NAME]" at bounding box center [337, 68] width 437 height 35
paste input "[PERSON_NAME]"
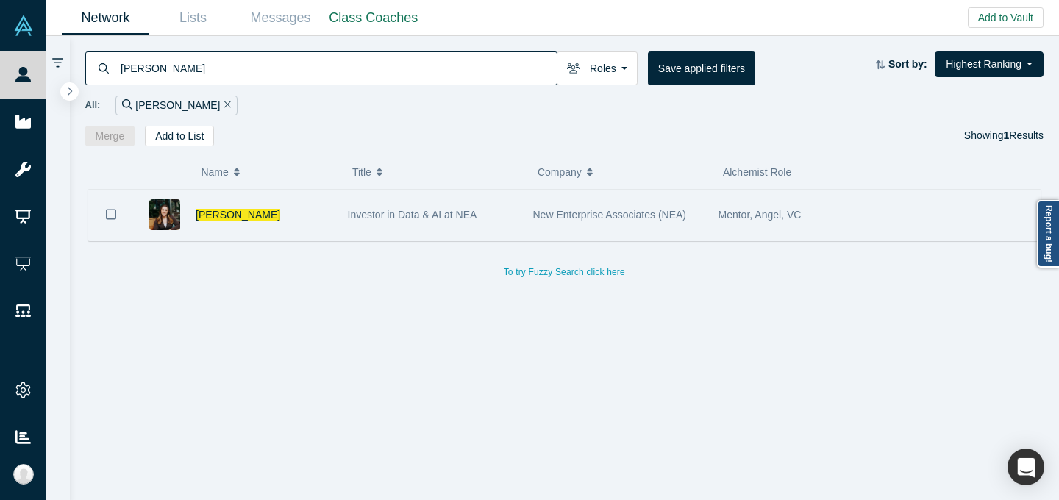
click at [585, 201] on div "New Enterprise Associates (NEA)" at bounding box center [618, 215] width 170 height 51
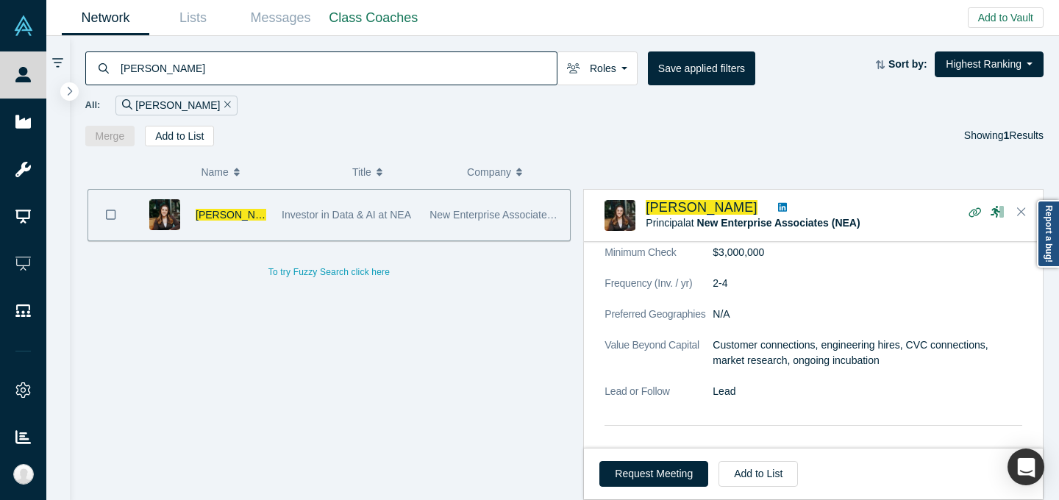
scroll to position [965, 0]
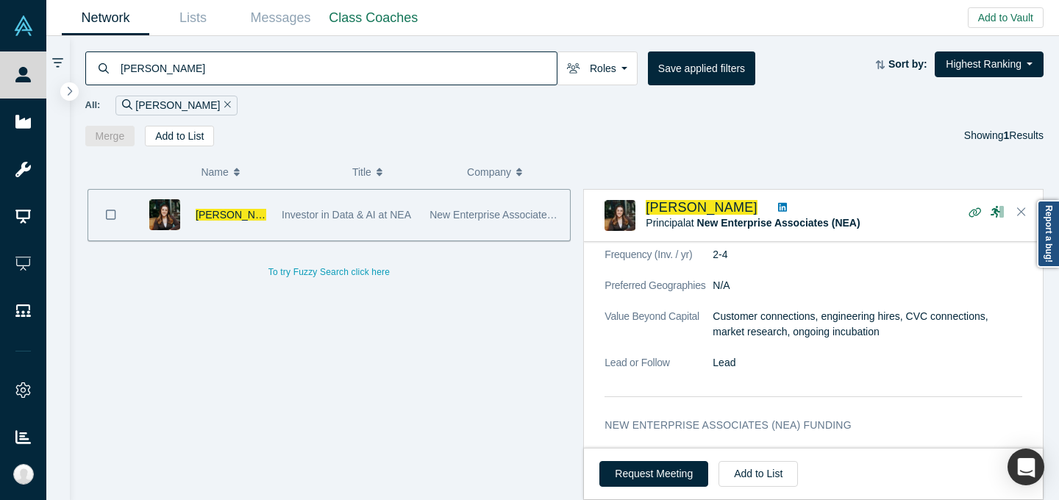
click at [782, 210] on icon at bounding box center [782, 207] width 9 height 9
click at [497, 74] on input "[PERSON_NAME]" at bounding box center [337, 68] width 437 height 35
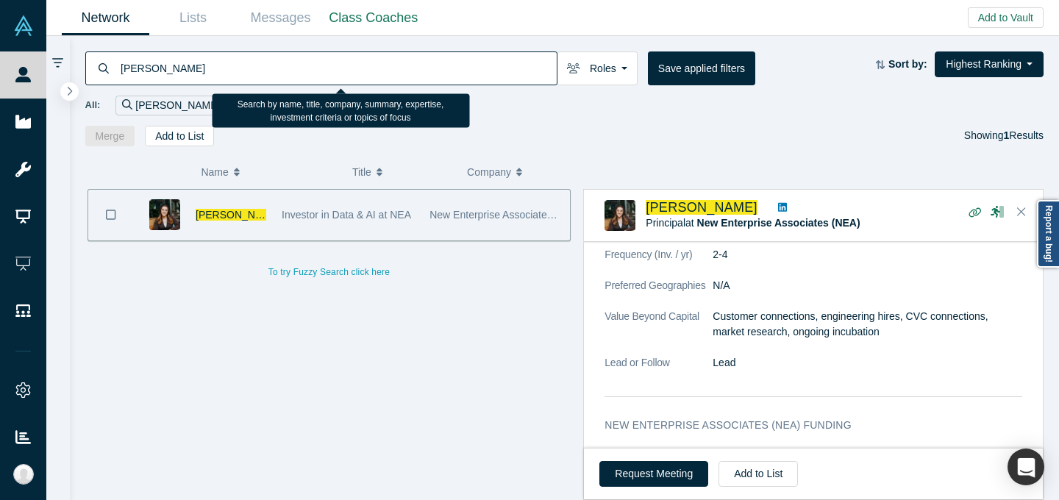
click at [497, 74] on input "[PERSON_NAME]" at bounding box center [337, 68] width 437 height 35
paste input "[PERSON_NAME]"
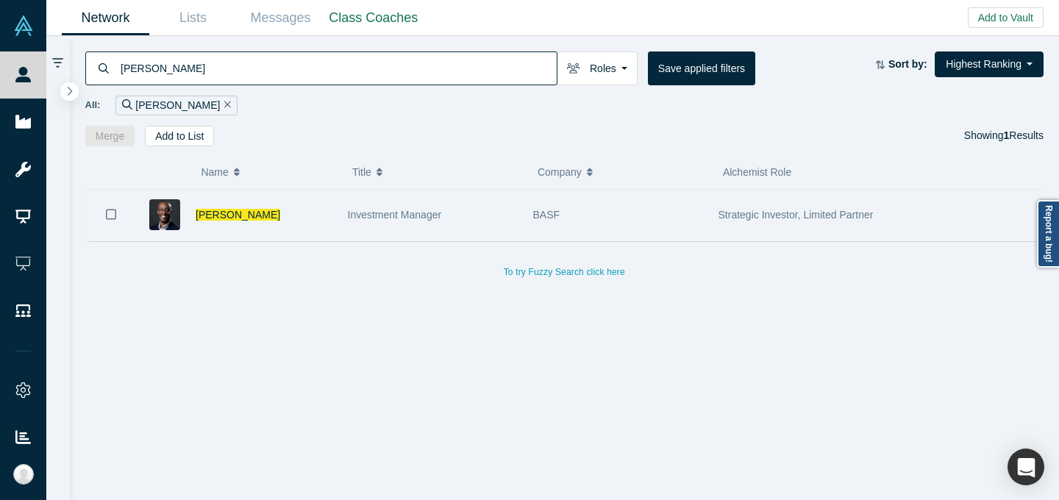
click at [482, 226] on div "Investment Manager" at bounding box center [433, 215] width 170 height 51
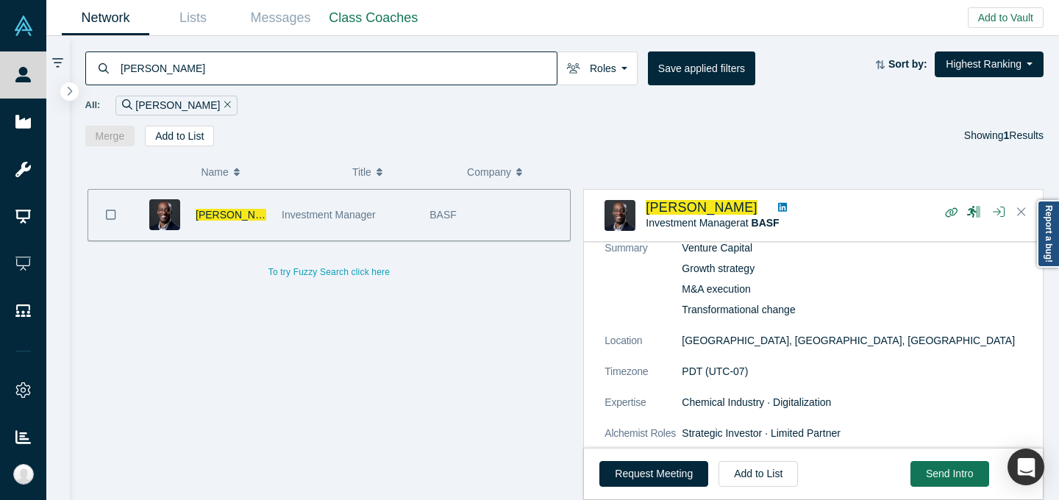
scroll to position [254, 0]
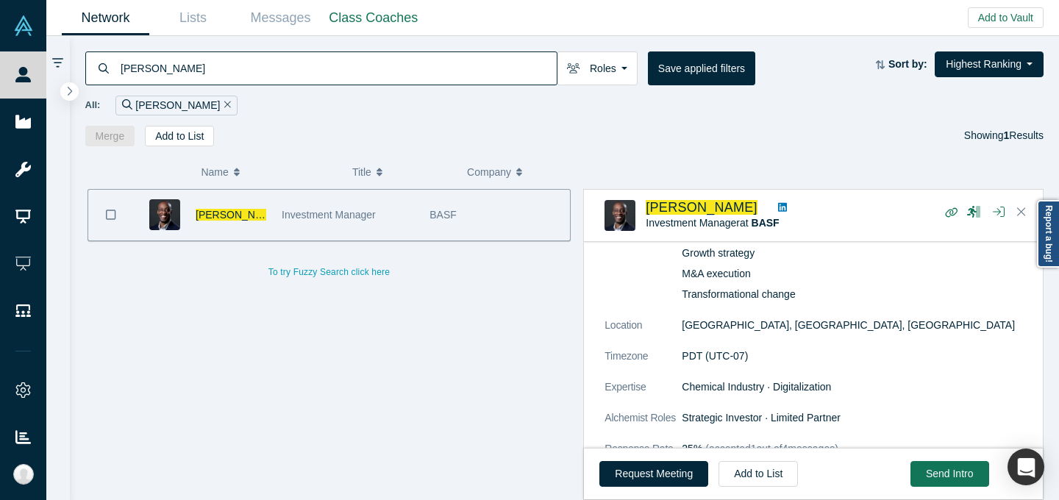
click at [281, 79] on input "[PERSON_NAME]" at bounding box center [337, 68] width 437 height 35
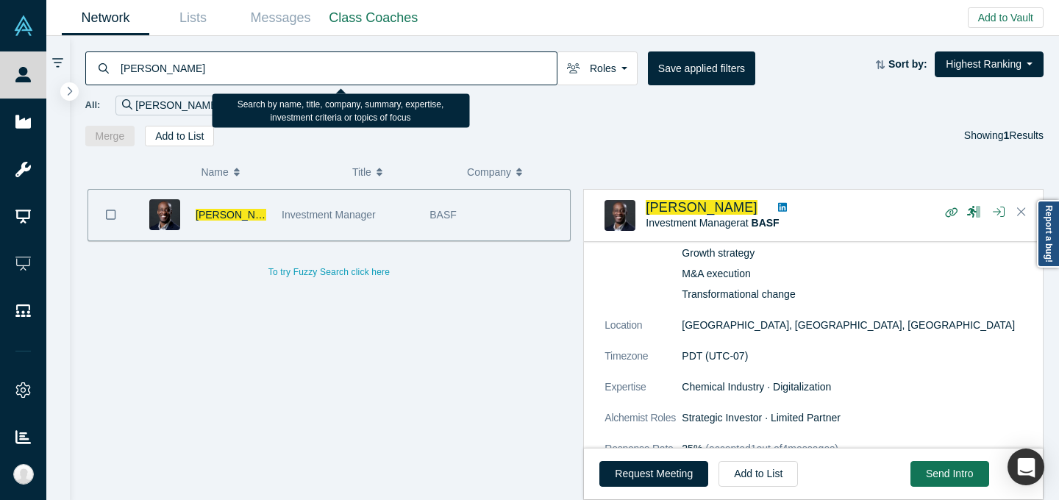
click at [281, 79] on input "[PERSON_NAME]" at bounding box center [337, 68] width 437 height 35
paste input ""[PERSON_NAME] ""
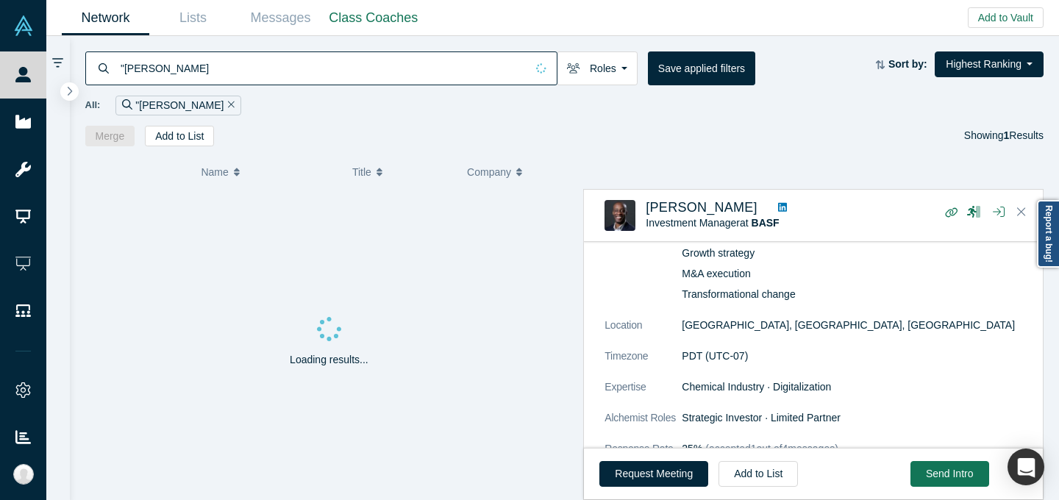
click at [126, 68] on input ""[PERSON_NAME]" at bounding box center [322, 68] width 407 height 35
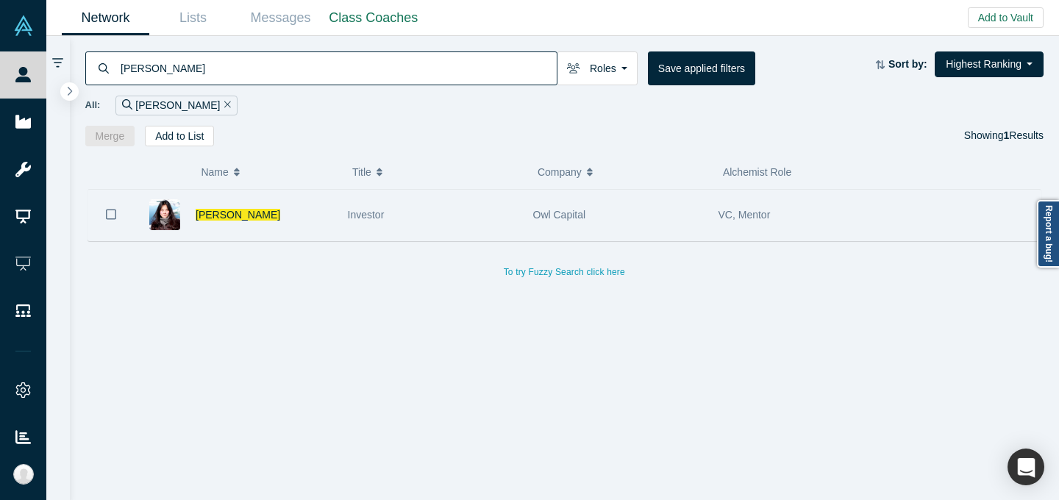
type input "[PERSON_NAME]"
click at [430, 205] on div "Investor" at bounding box center [433, 215] width 170 height 51
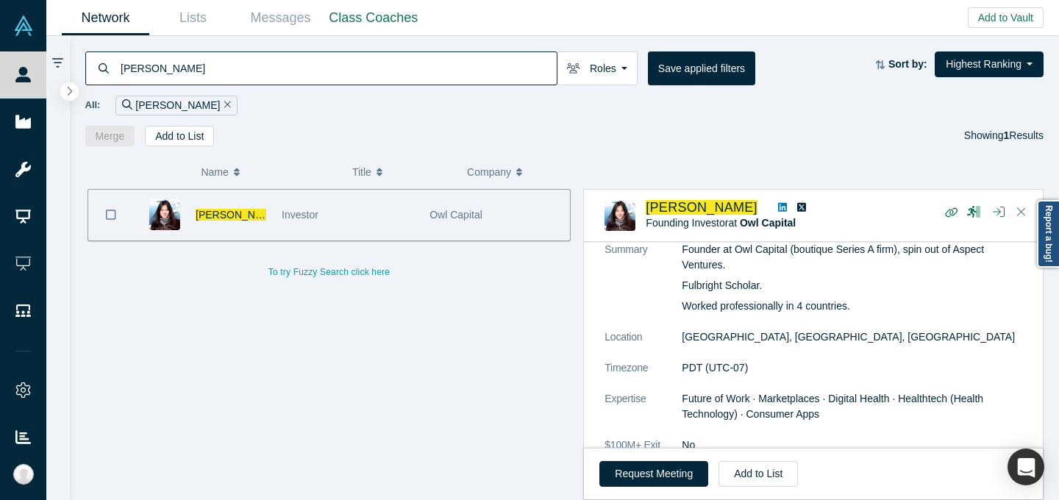
scroll to position [274, 0]
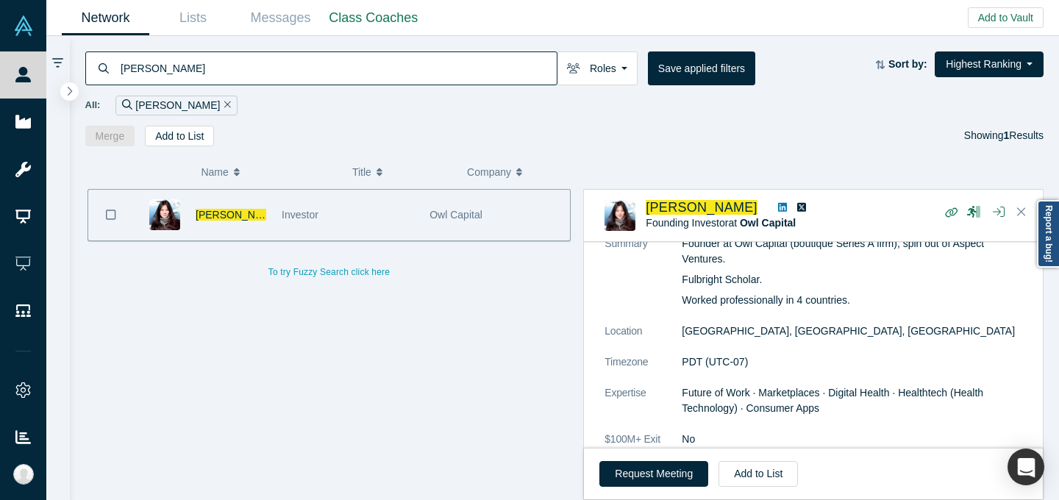
click at [527, 66] on input "[PERSON_NAME]" at bounding box center [337, 68] width 437 height 35
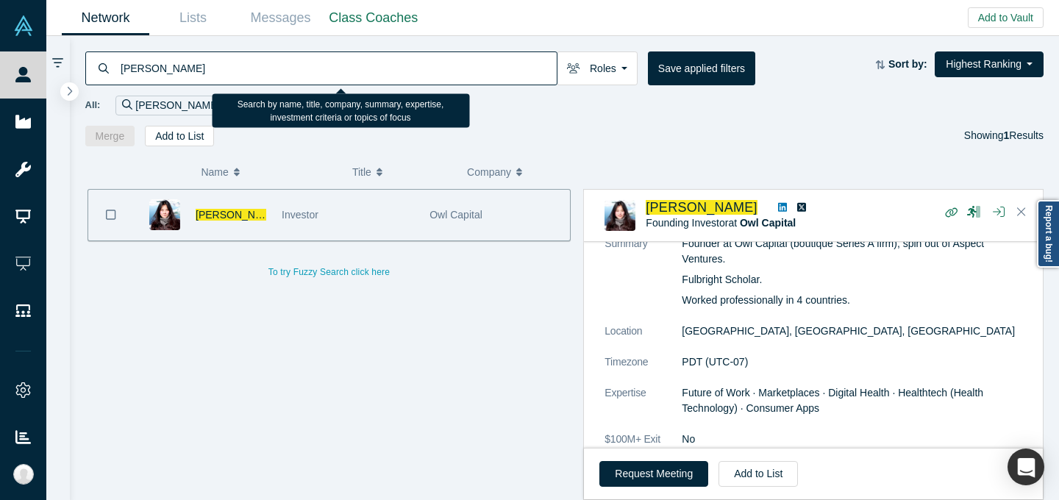
click at [527, 66] on input "[PERSON_NAME]" at bounding box center [337, 68] width 437 height 35
paste input "[PERSON_NAME]"
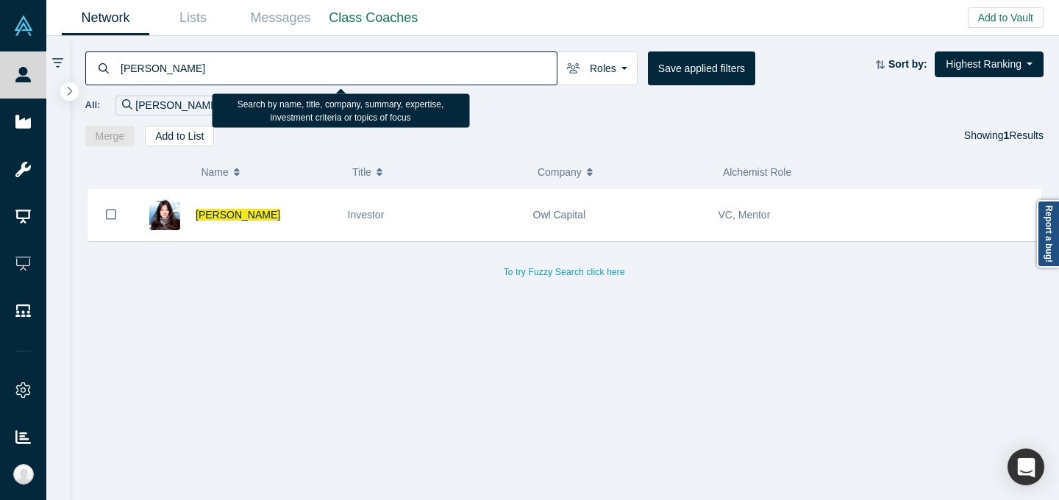
click at [345, 56] on input "[PERSON_NAME]" at bounding box center [337, 68] width 437 height 35
paste input "[PERSON_NAME]"
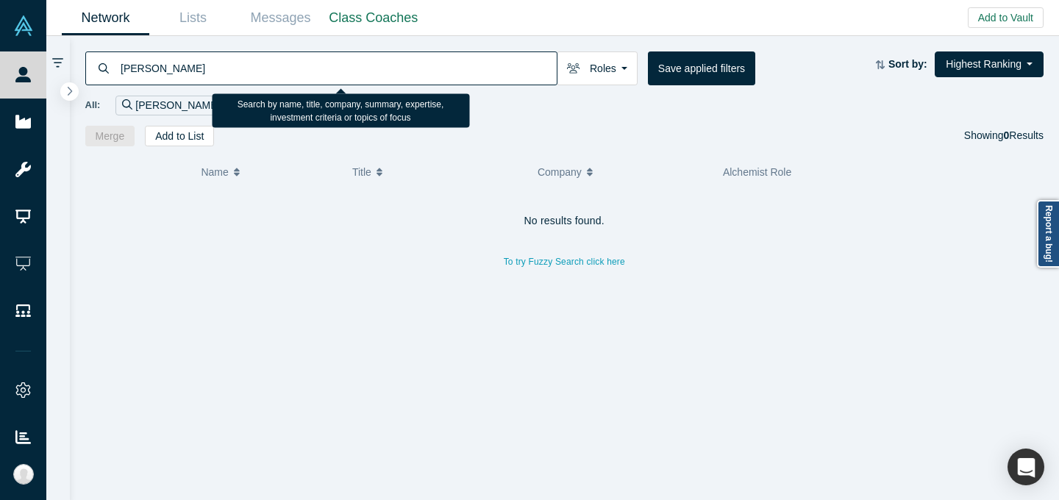
click at [479, 55] on input "[PERSON_NAME]" at bounding box center [337, 68] width 437 height 35
paste input "[PERSON_NAME]"
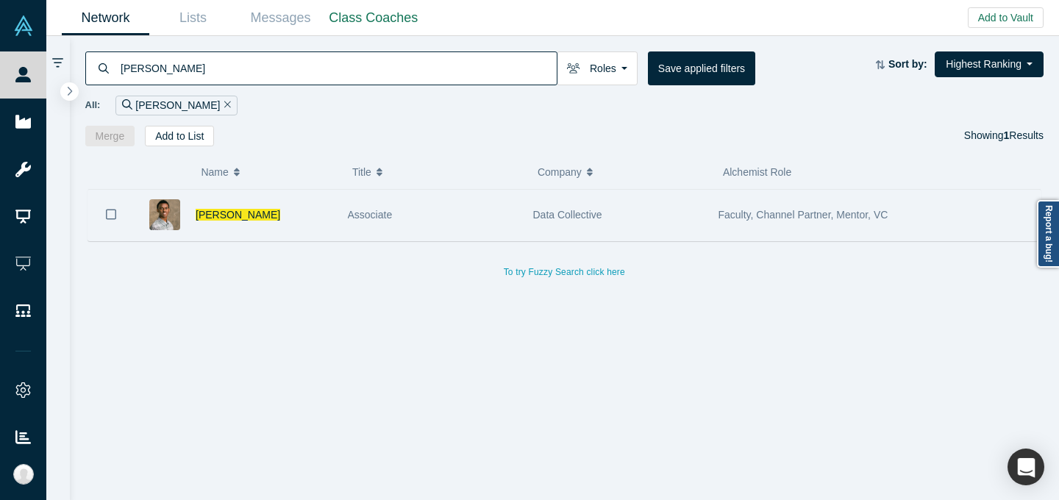
click at [530, 214] on div "Data Collective" at bounding box center [617, 215] width 185 height 51
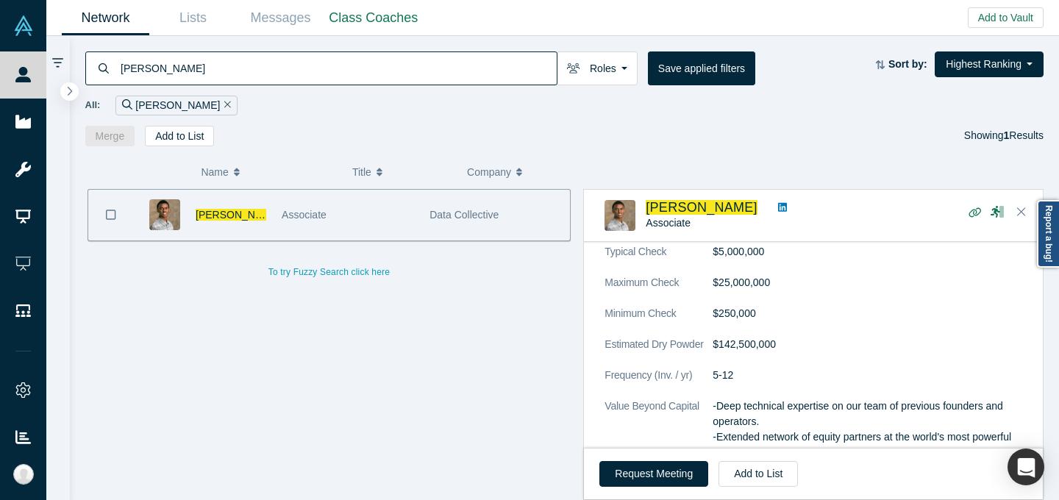
scroll to position [812, 0]
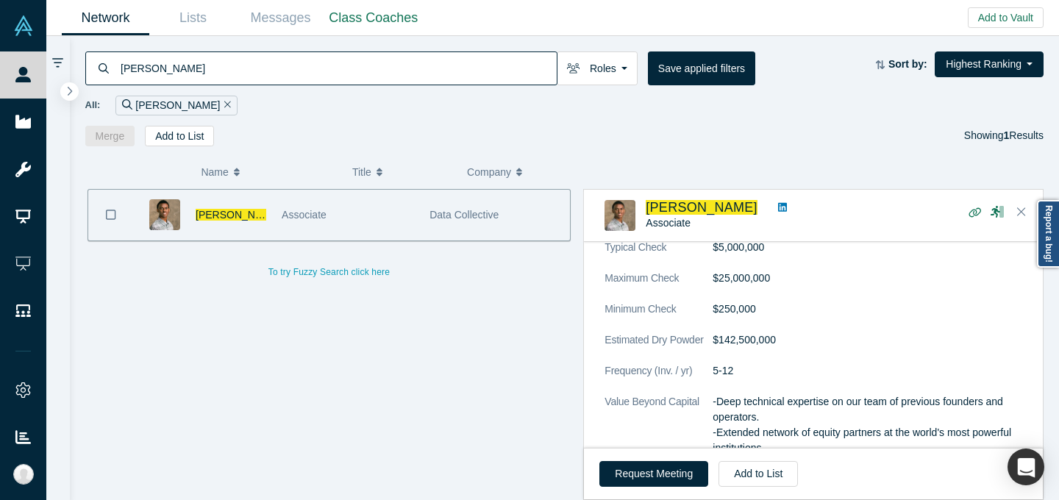
click at [781, 205] on icon at bounding box center [782, 207] width 9 height 9
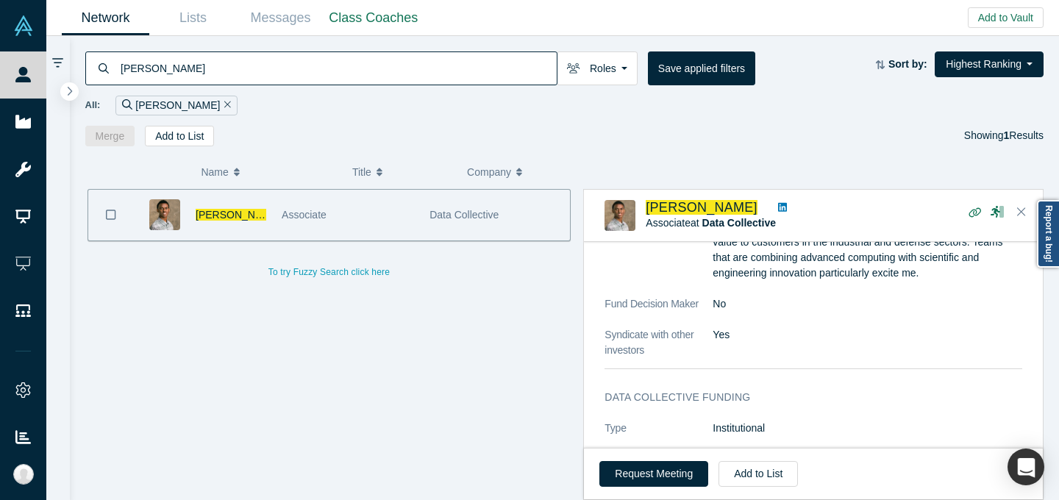
scroll to position [1116, 0]
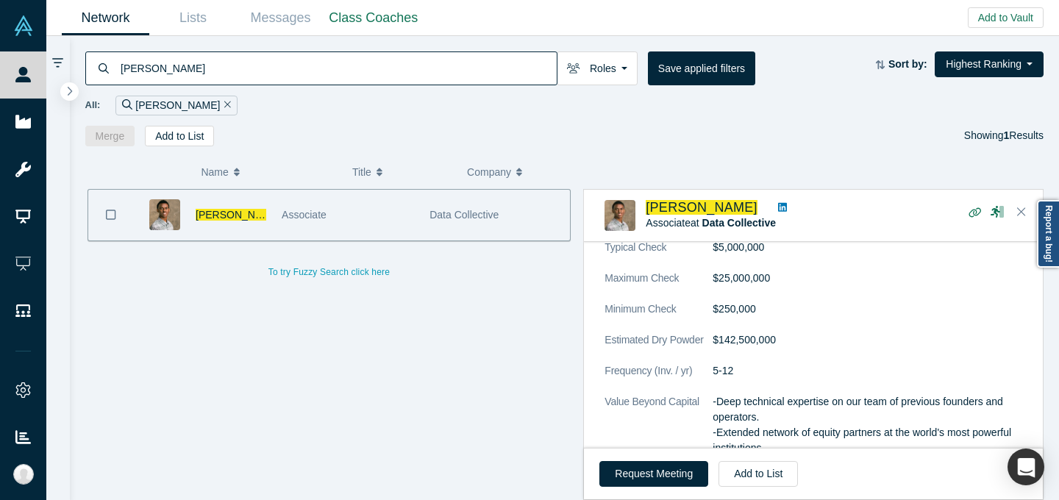
click at [457, 66] on input "[PERSON_NAME]" at bounding box center [337, 68] width 437 height 35
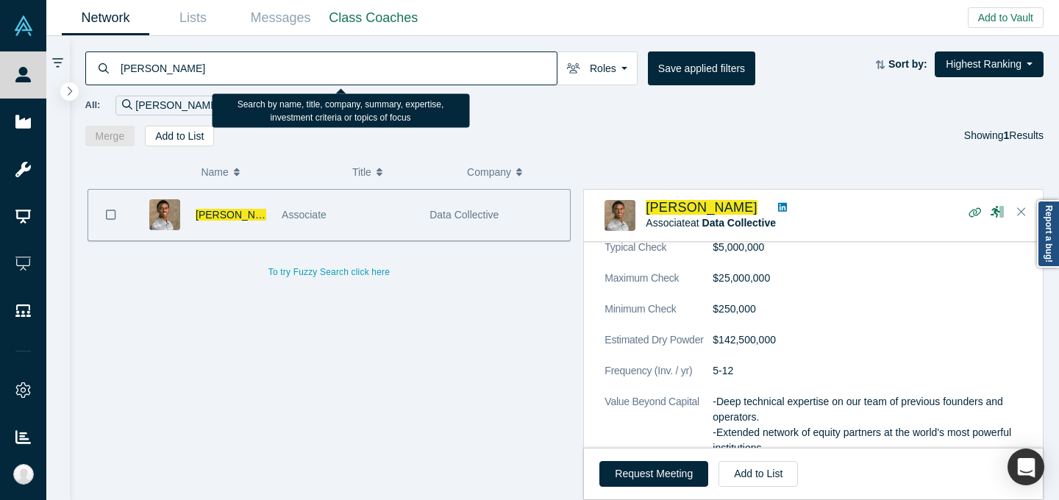
click at [458, 67] on input "[PERSON_NAME]" at bounding box center [337, 68] width 437 height 35
paste input "ujude"
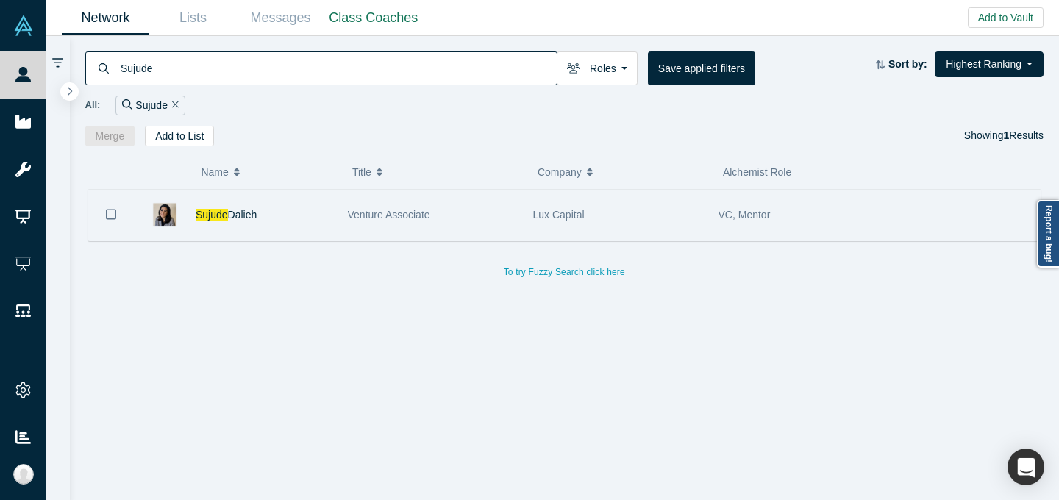
click at [607, 218] on div "Lux Capital" at bounding box center [618, 215] width 170 height 51
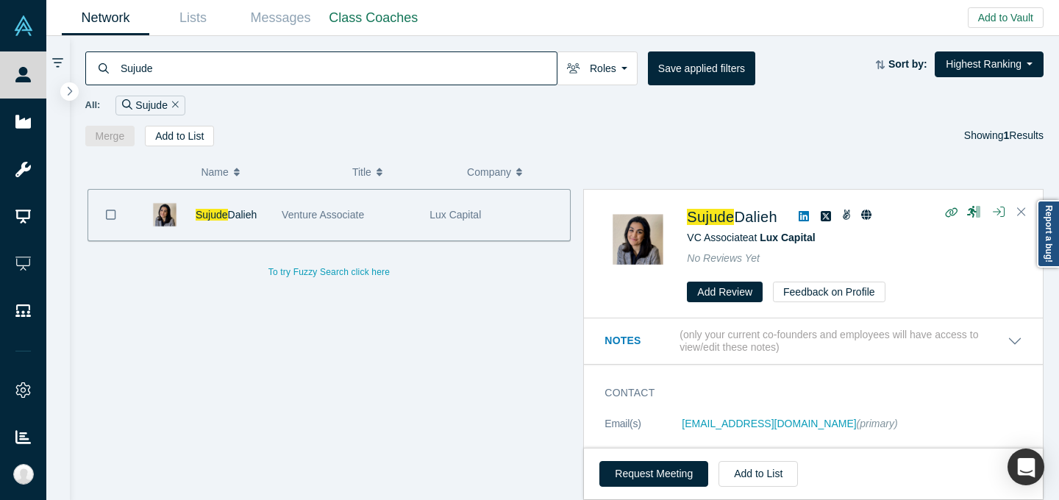
click at [404, 64] on input "Sujude" at bounding box center [337, 68] width 437 height 35
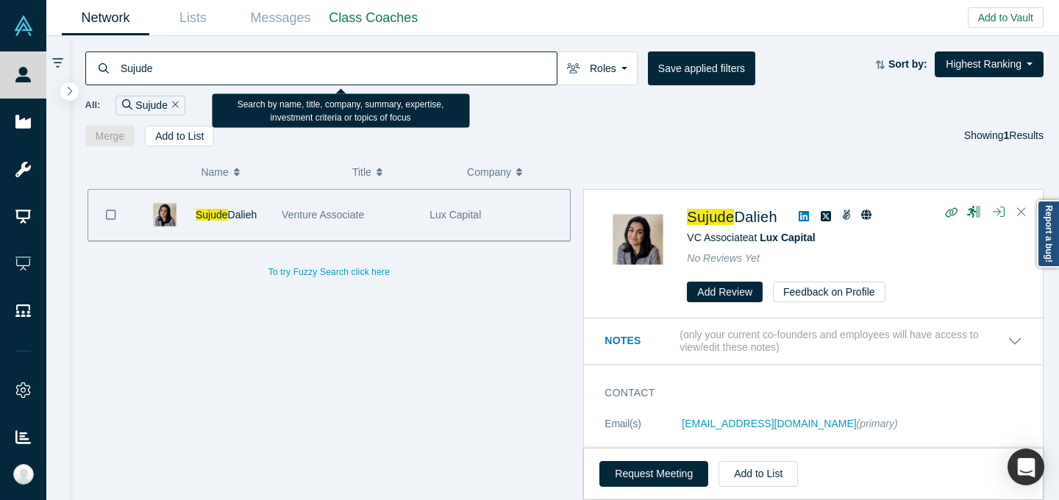
click at [404, 65] on input "Sujude" at bounding box center [337, 68] width 437 height 35
paste input "[PERSON_NAME]"
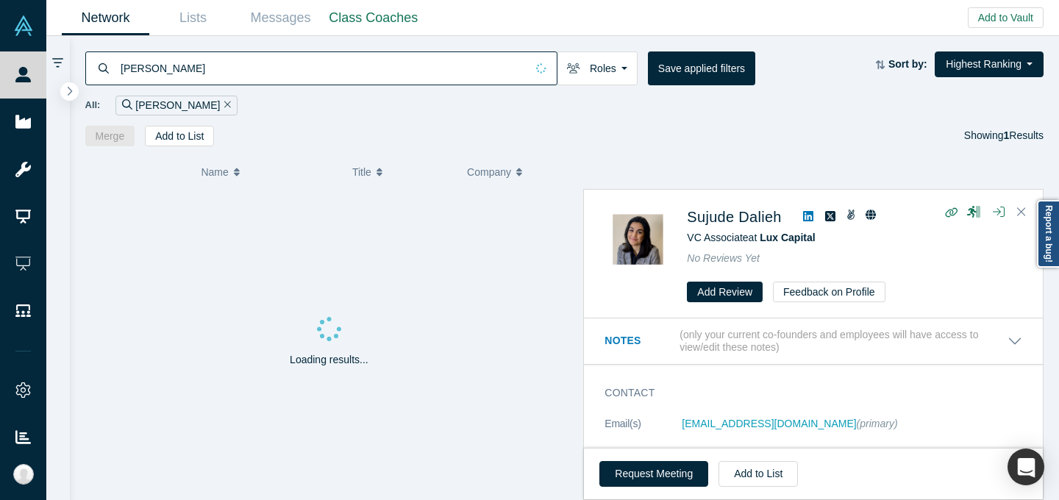
click at [784, 135] on div "Merge Add to List Showing 1 Results" at bounding box center [564, 136] width 959 height 21
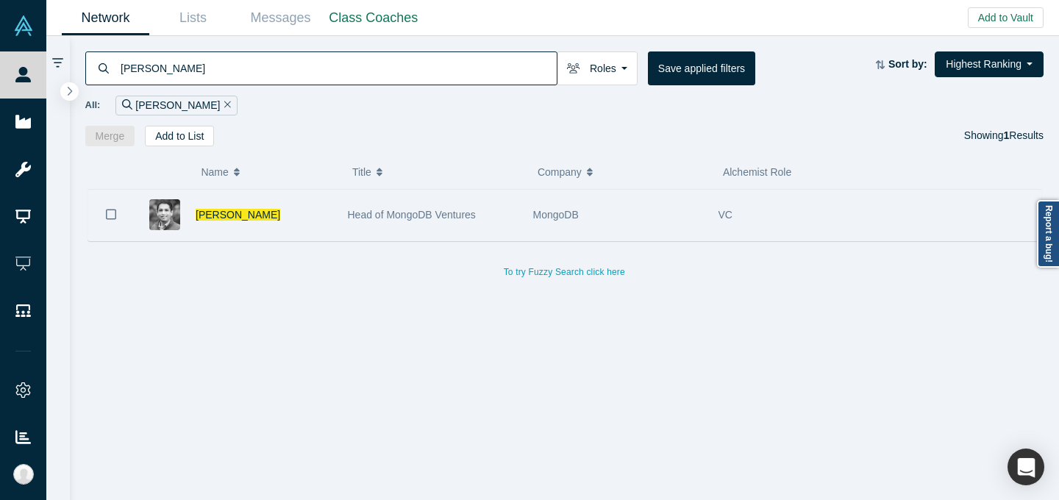
click at [661, 215] on div "MongoDB" at bounding box center [618, 215] width 170 height 51
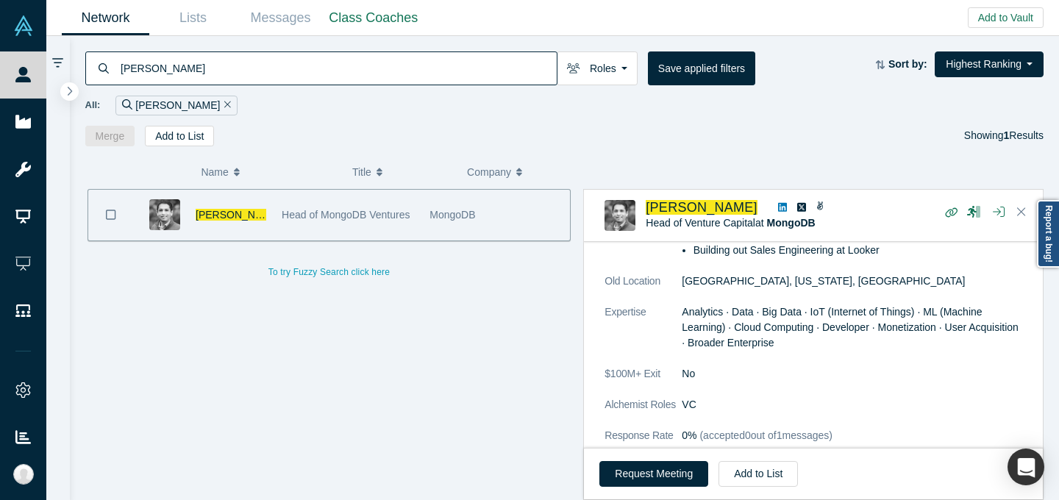
scroll to position [268, 0]
click at [294, 54] on input "[PERSON_NAME]" at bounding box center [337, 68] width 437 height 35
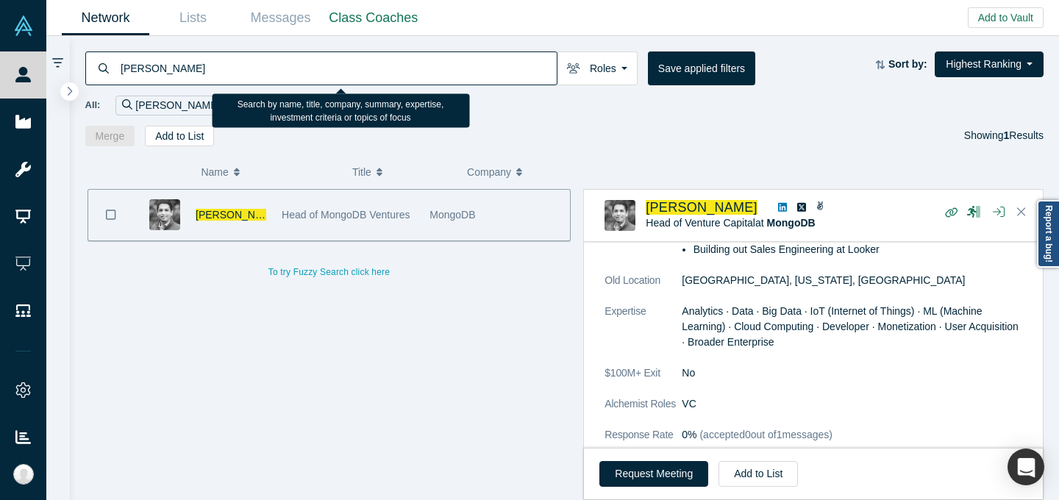
click at [294, 55] on input "[PERSON_NAME]" at bounding box center [337, 68] width 437 height 35
paste input "[PERSON_NAME]"
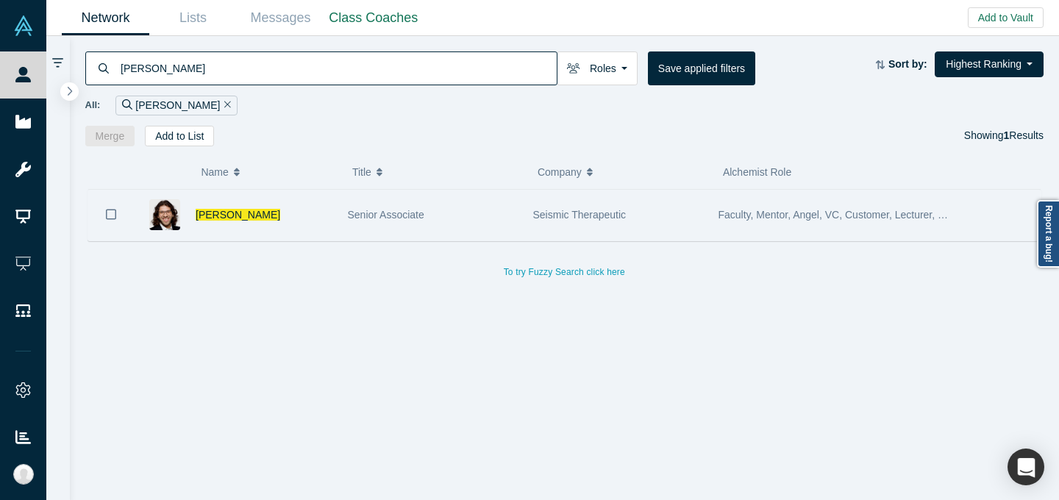
type input "[PERSON_NAME]"
click at [505, 215] on div "Senior Associate" at bounding box center [433, 215] width 170 height 51
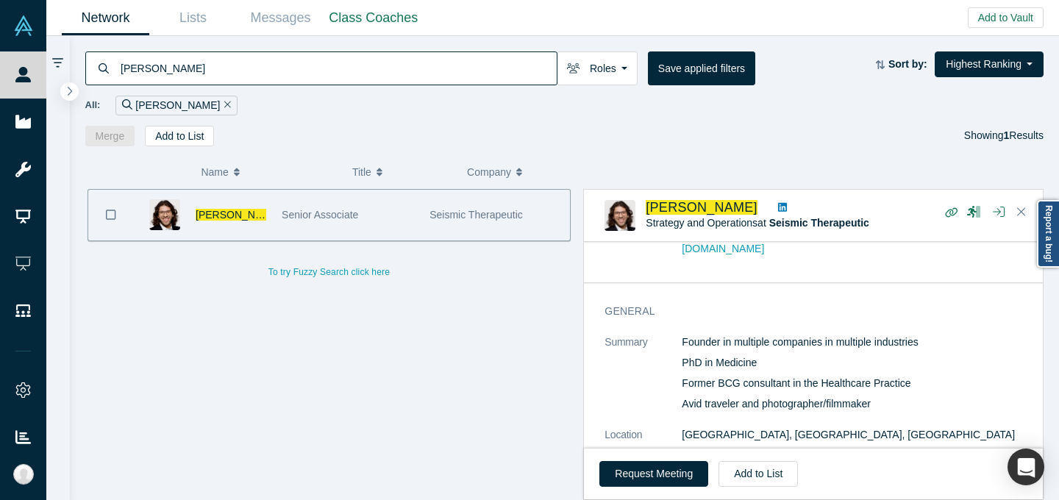
scroll to position [106, 0]
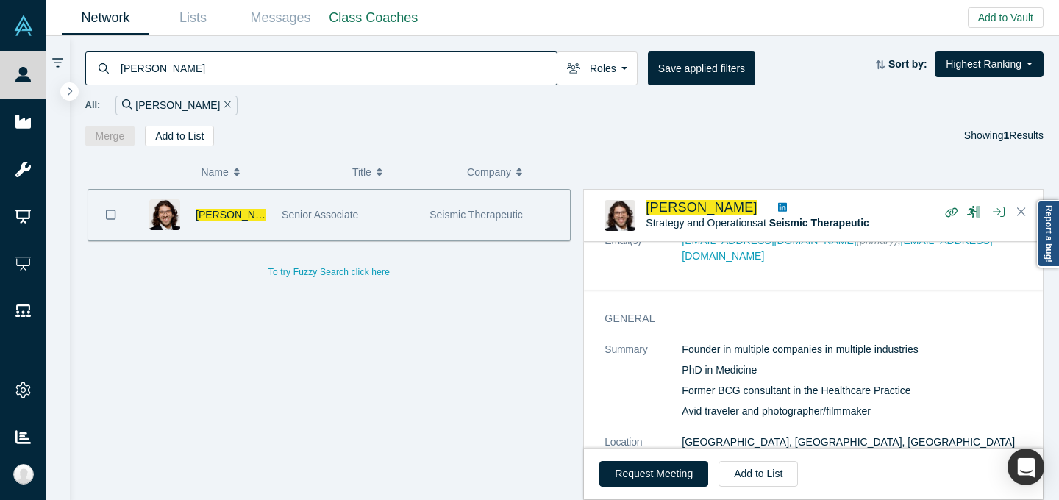
click at [224, 105] on icon "Remove Filter" at bounding box center [227, 104] width 7 height 10
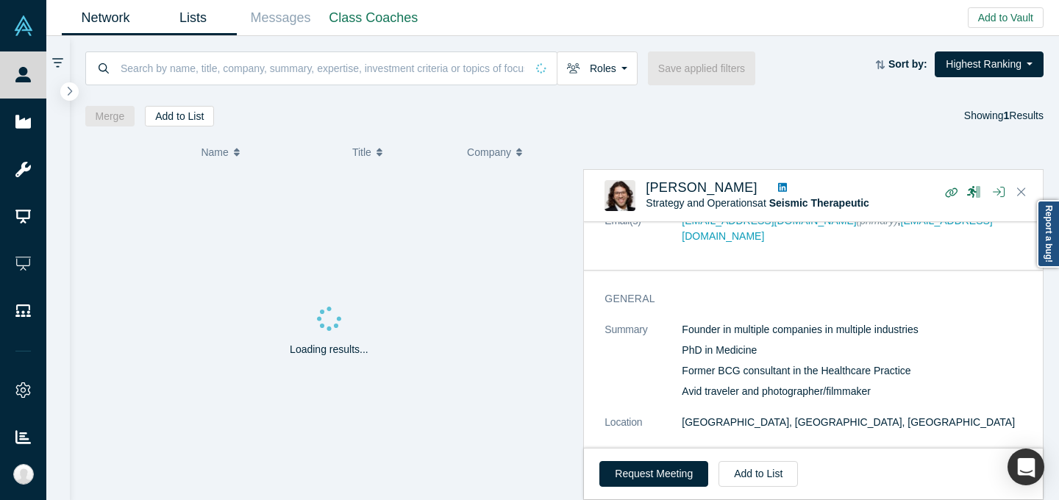
click at [174, 26] on link "Lists" at bounding box center [192, 18] width 87 height 35
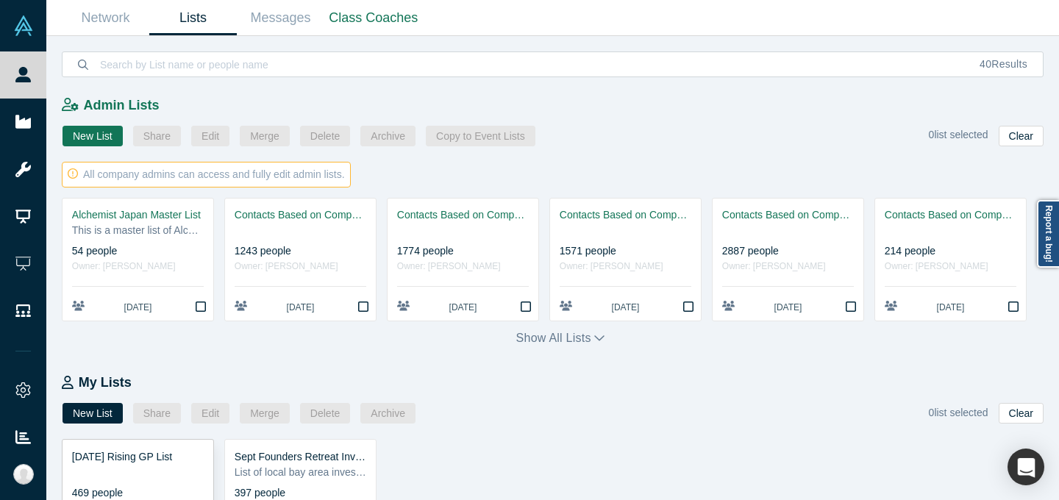
click at [132, 329] on div "Admin Lists New List Share Edit Merge Delete Archive Copy to Event Lists 0 list…" at bounding box center [552, 288] width 1012 height 423
click at [119, 461] on div "[DATE] Rising GP List" at bounding box center [138, 456] width 132 height 15
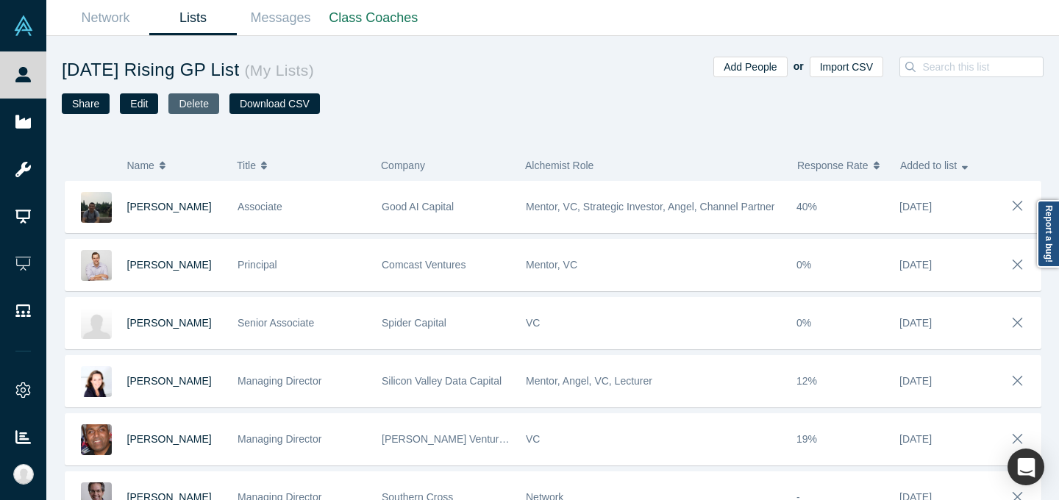
click at [193, 108] on button "Delete" at bounding box center [193, 103] width 50 height 21
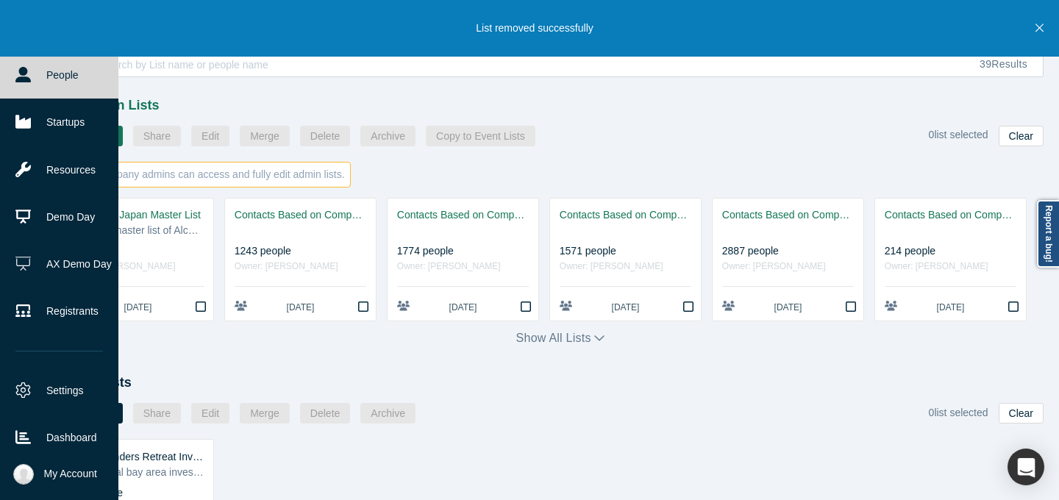
click at [24, 71] on icon at bounding box center [22, 74] width 15 height 15
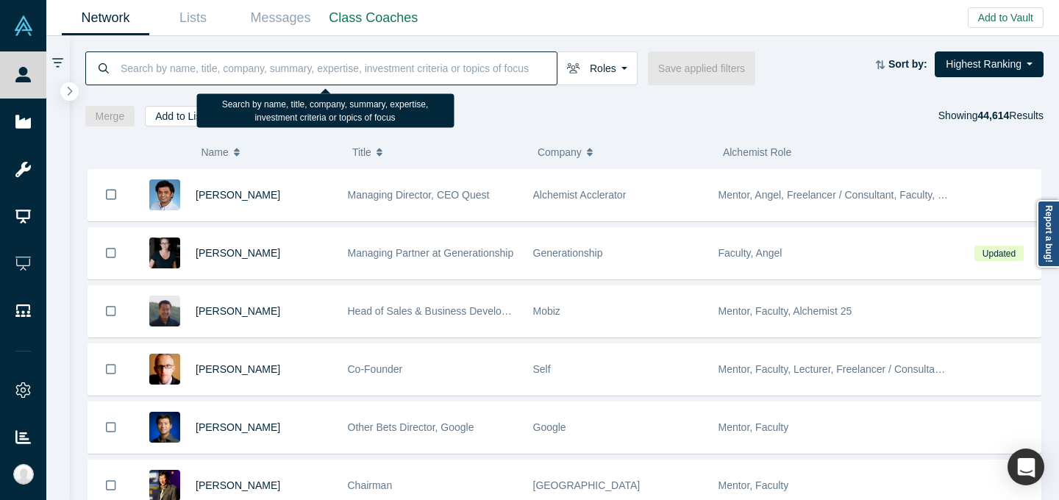
click at [269, 71] on input at bounding box center [337, 68] width 437 height 35
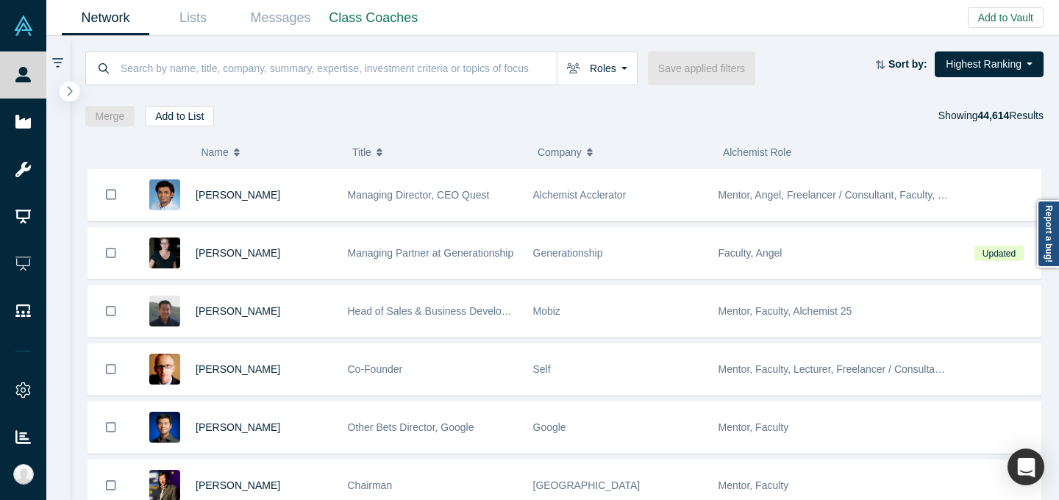
click at [72, 89] on icon "button" at bounding box center [69, 90] width 7 height 11
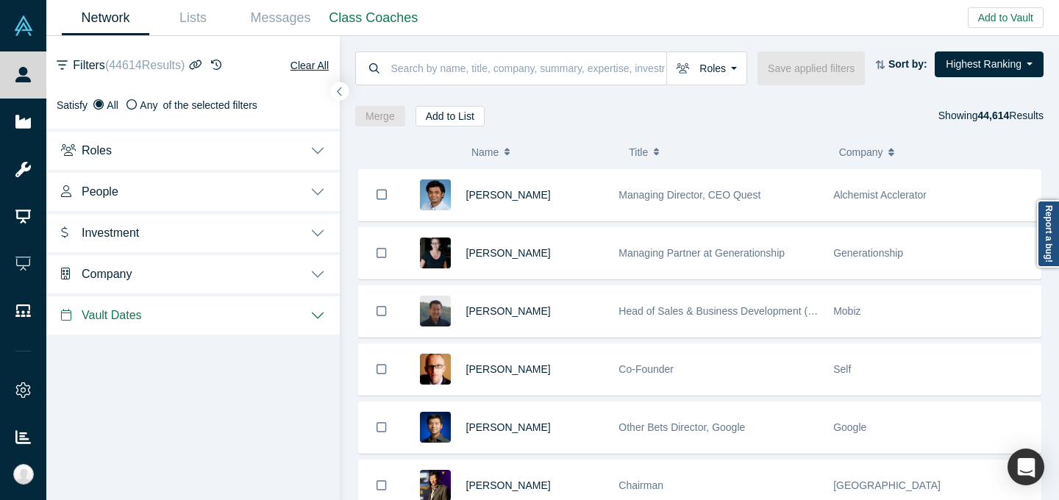
click at [128, 149] on button "Roles" at bounding box center [192, 149] width 293 height 41
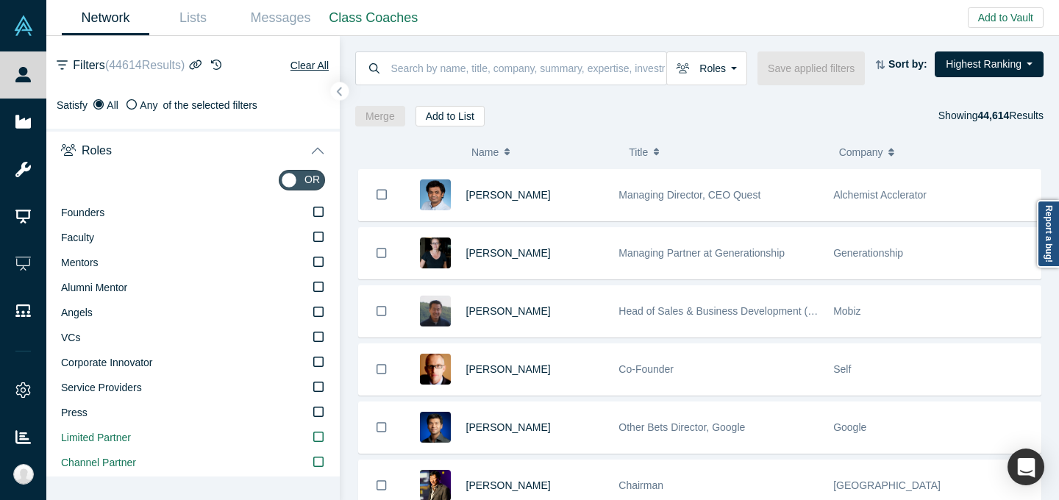
click at [153, 154] on button "Roles" at bounding box center [192, 149] width 293 height 41
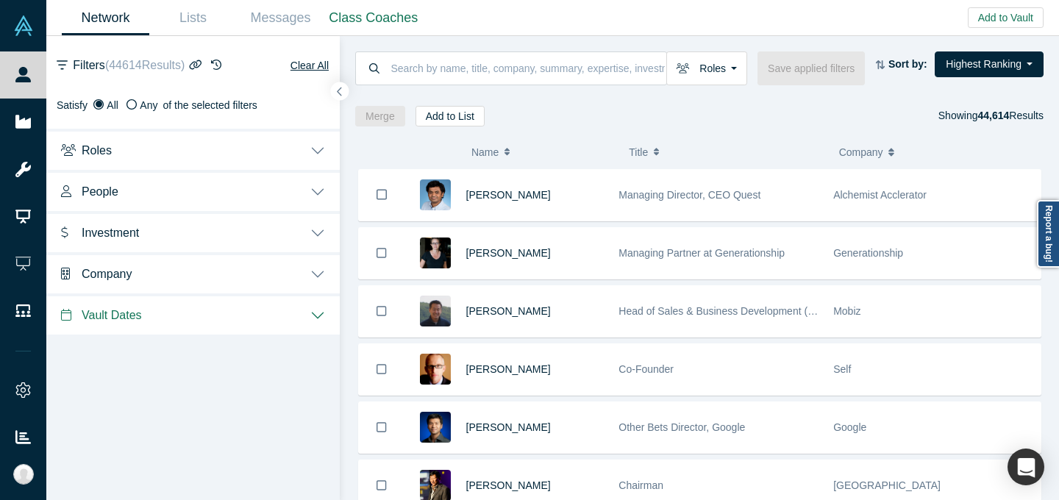
click at [153, 154] on button "Roles" at bounding box center [192, 149] width 293 height 41
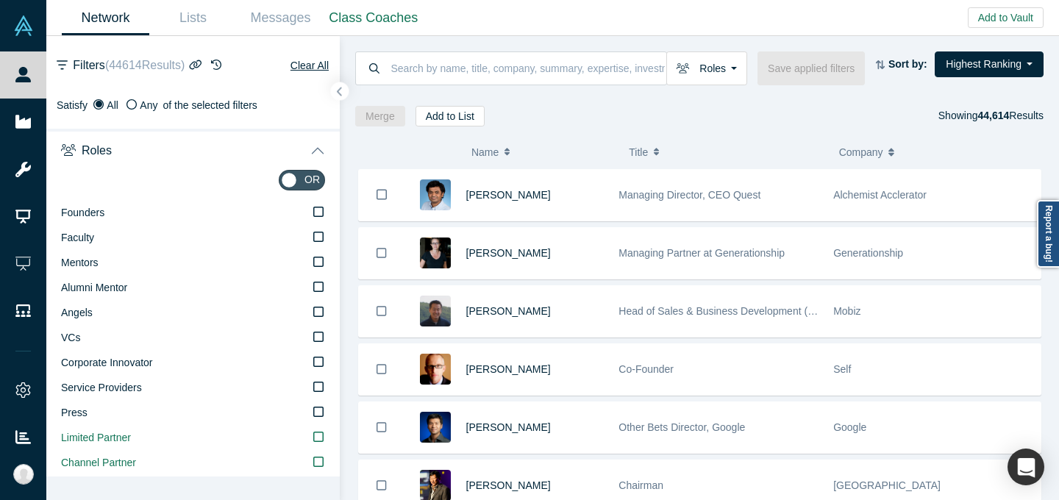
click at [162, 164] on button "Roles" at bounding box center [192, 149] width 293 height 41
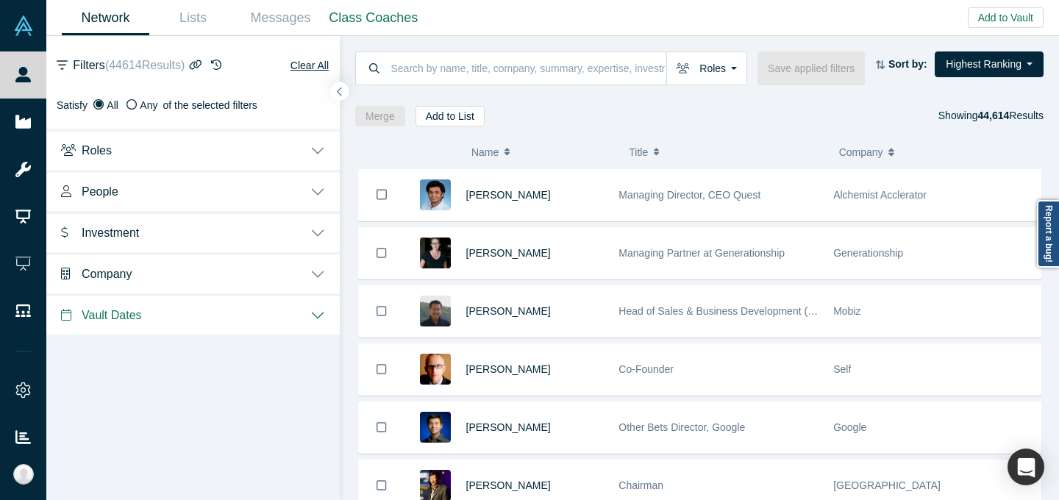
click at [162, 181] on button "People" at bounding box center [192, 190] width 293 height 41
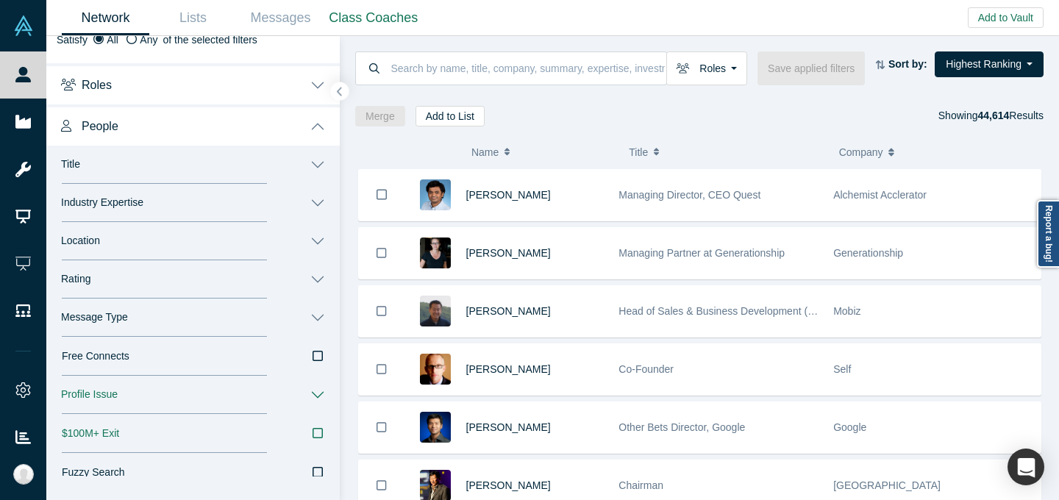
scroll to position [66, 0]
click at [199, 171] on button "Title" at bounding box center [192, 164] width 293 height 38
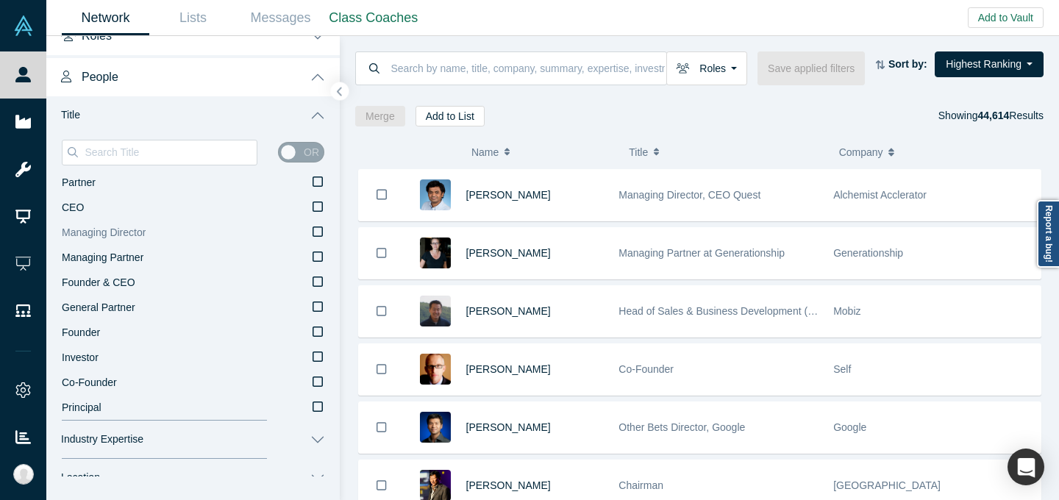
scroll to position [115, 0]
click at [168, 240] on label "Managing Director" at bounding box center [193, 232] width 262 height 25
click at [0, 0] on input "Managing Director" at bounding box center [0, 0] width 0 height 0
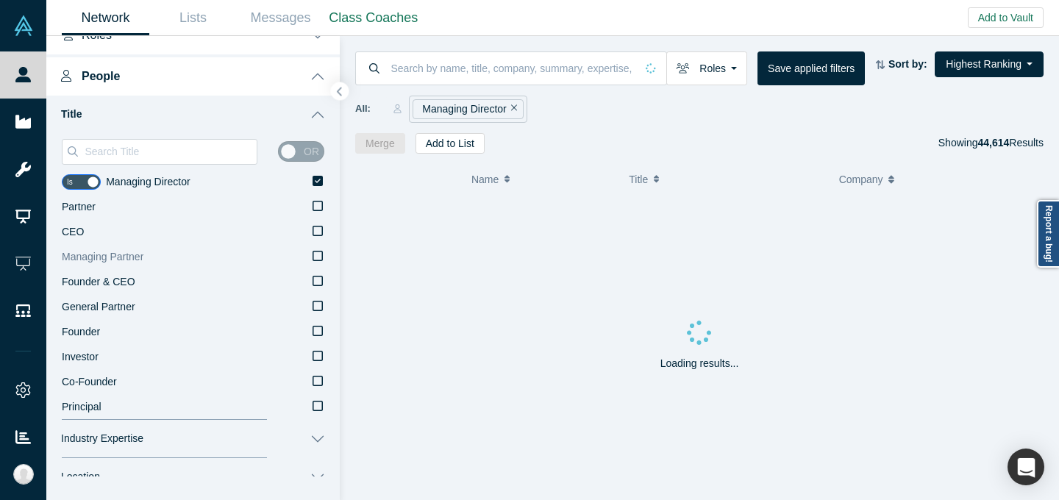
click at [167, 254] on label "Managing Partner" at bounding box center [193, 257] width 262 height 25
click at [0, 0] on input "Managing Partner" at bounding box center [0, 0] width 0 height 0
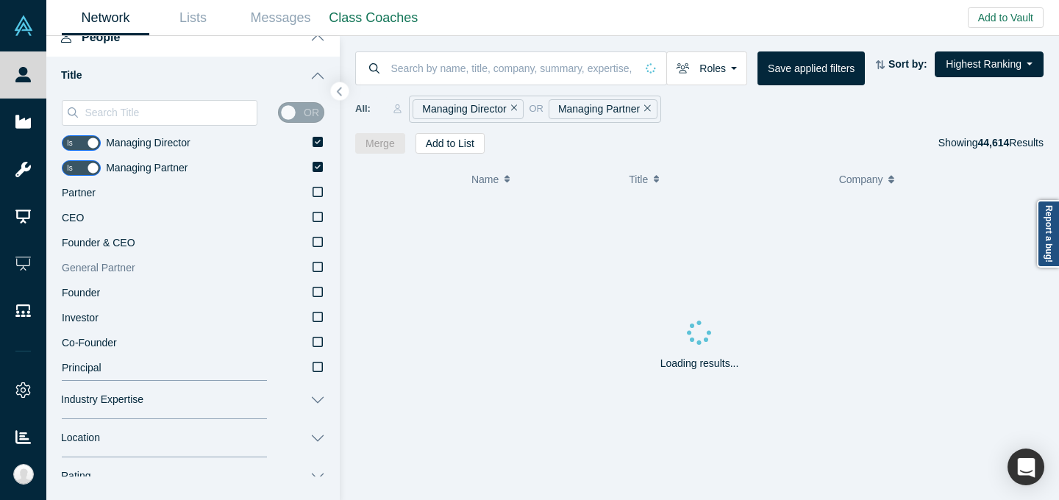
scroll to position [155, 0]
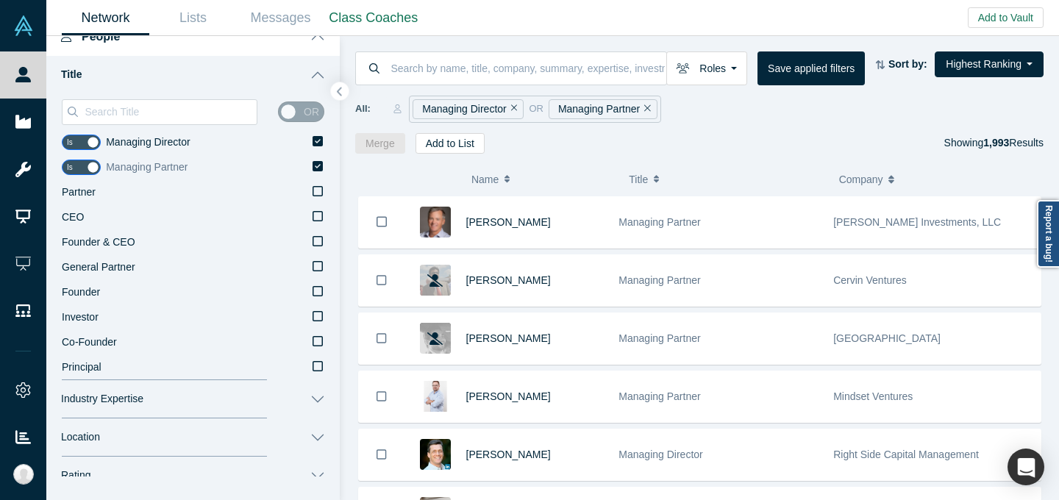
click at [312, 162] on label "Managing Partner" at bounding box center [215, 167] width 218 height 25
click at [0, 0] on input "Managing Partner" at bounding box center [0, 0] width 0 height 0
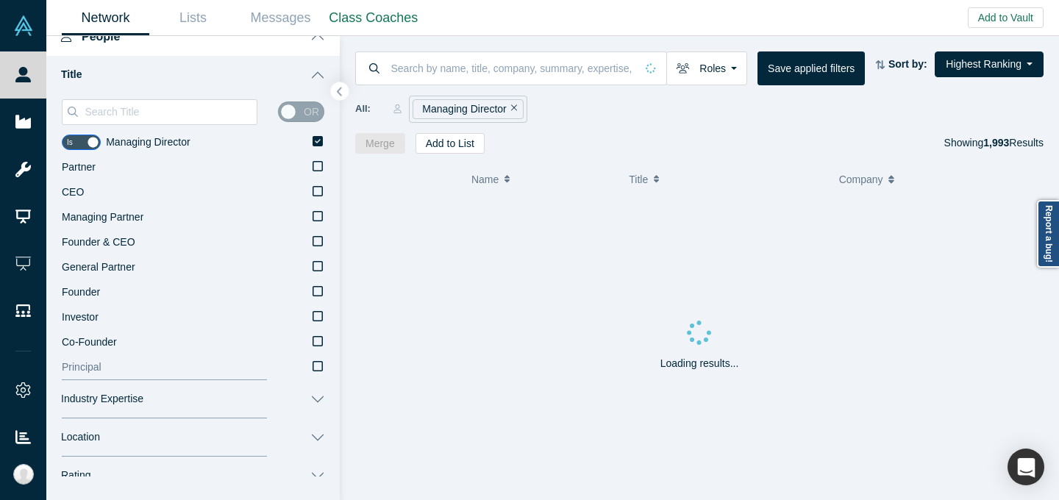
click at [115, 370] on label "Principal" at bounding box center [193, 367] width 262 height 25
click at [0, 0] on input "Principal" at bounding box center [0, 0] width 0 height 0
click at [166, 120] on input at bounding box center [170, 111] width 174 height 19
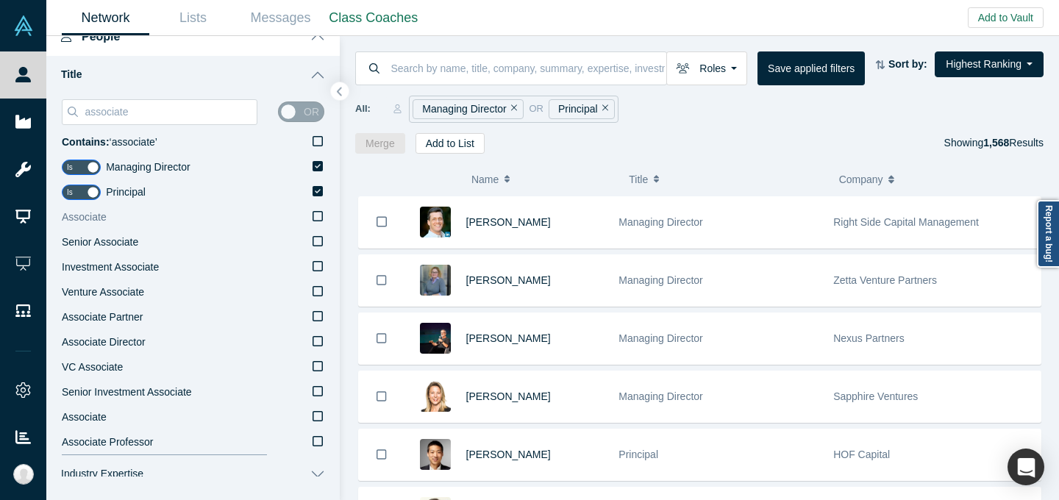
click at [312, 215] on icon at bounding box center [317, 216] width 10 height 10
click at [0, 0] on input "Associate" at bounding box center [0, 0] width 0 height 0
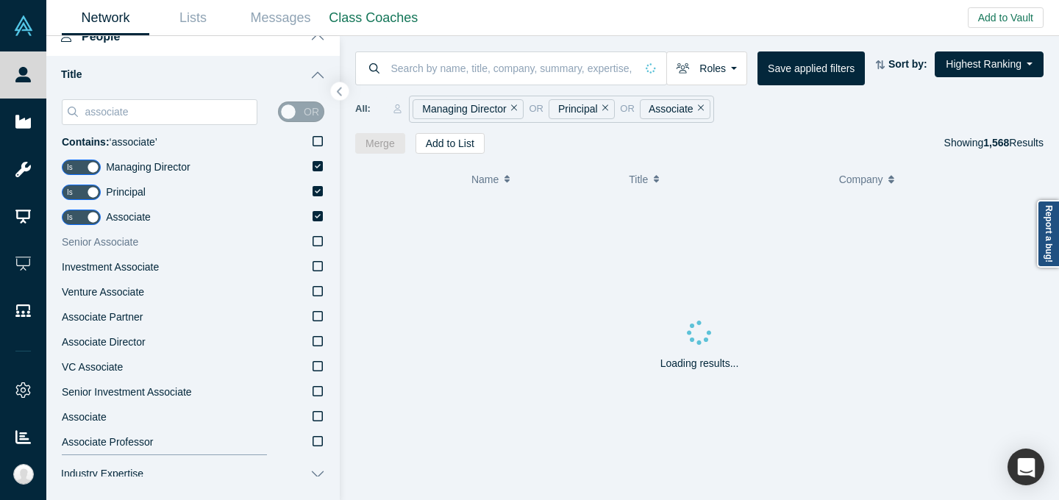
click at [313, 246] on icon at bounding box center [317, 241] width 10 height 12
click at [307, 269] on label "Investment Associate" at bounding box center [193, 267] width 262 height 25
click at [0, 0] on input "Investment Associate" at bounding box center [0, 0] width 0 height 0
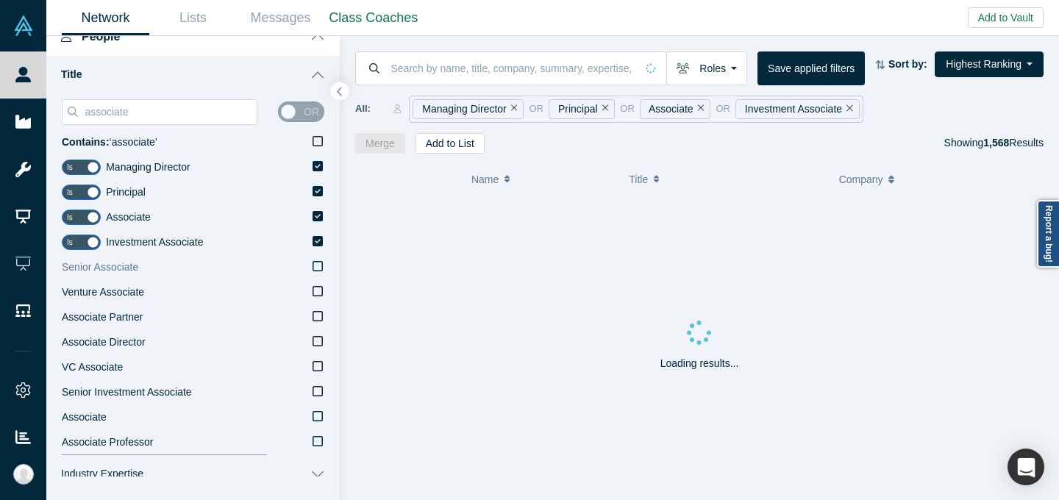
click at [304, 287] on label "Venture Associate" at bounding box center [193, 292] width 262 height 25
click at [0, 0] on input "Venture Associate" at bounding box center [0, 0] width 0 height 0
click at [306, 291] on label "Senior Associate" at bounding box center [193, 292] width 262 height 25
click at [0, 0] on input "Senior Associate" at bounding box center [0, 0] width 0 height 0
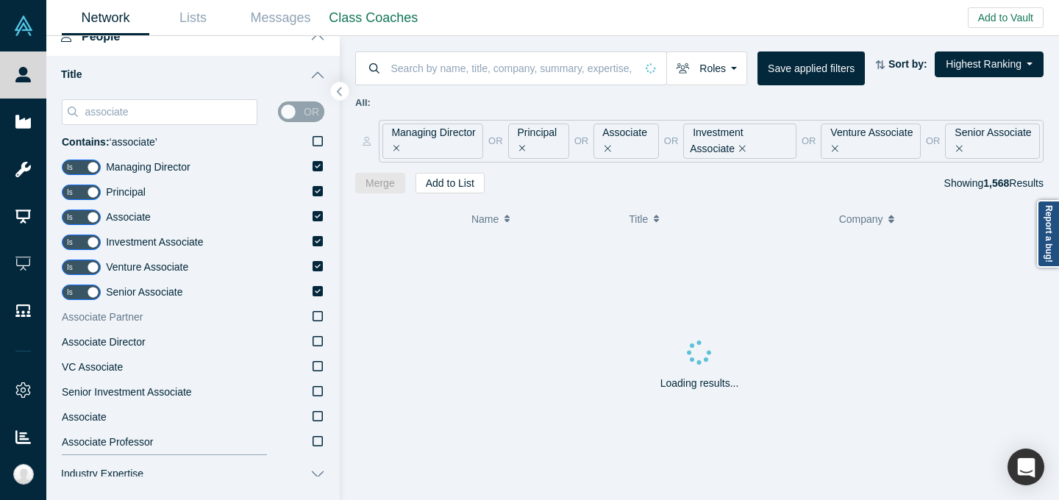
click at [306, 314] on label "Associate Partner" at bounding box center [193, 317] width 262 height 25
click at [0, 0] on input "Associate Partner" at bounding box center [0, 0] width 0 height 0
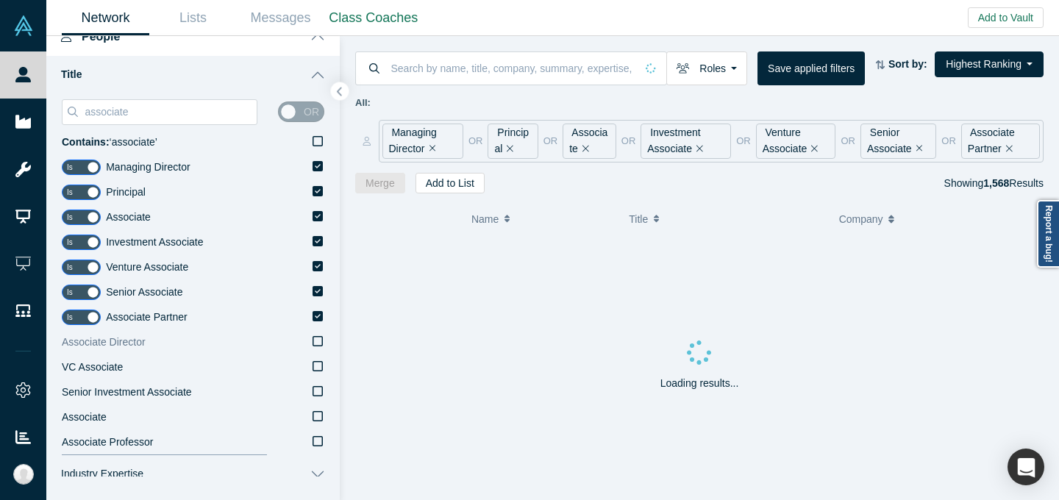
click at [304, 337] on label "Associate Director" at bounding box center [193, 342] width 262 height 25
click at [0, 0] on input "Associate Director" at bounding box center [0, 0] width 0 height 0
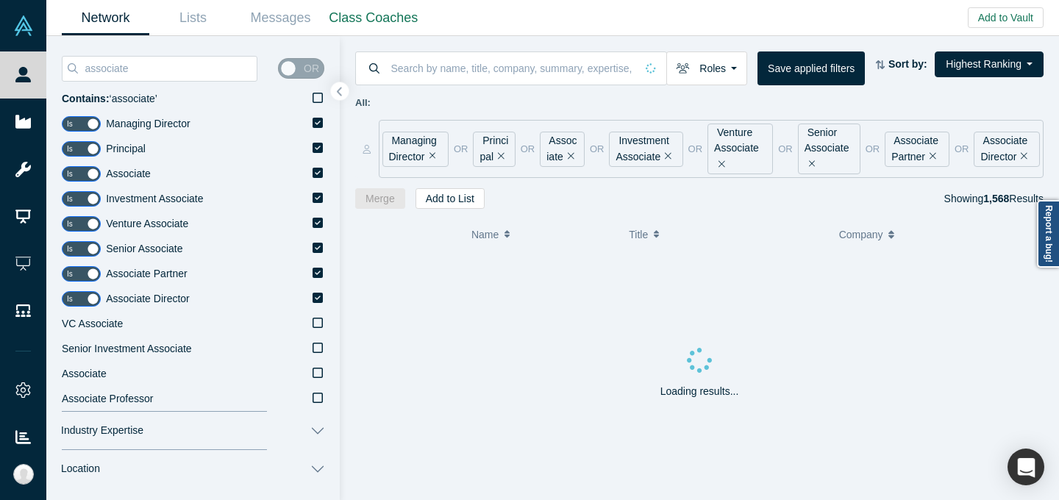
scroll to position [210, 0]
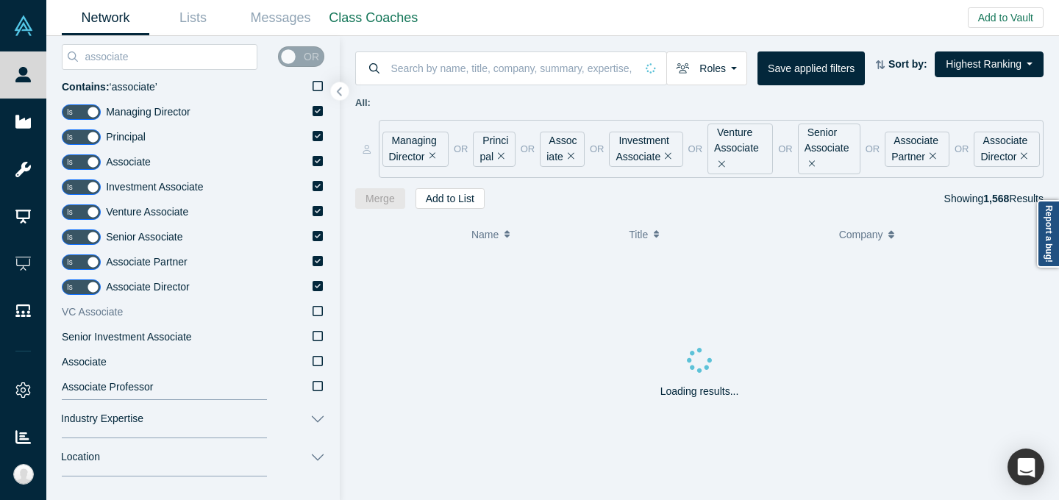
click at [308, 313] on label "VC Associate" at bounding box center [193, 312] width 262 height 25
click at [0, 0] on input "VC Associate" at bounding box center [0, 0] width 0 height 0
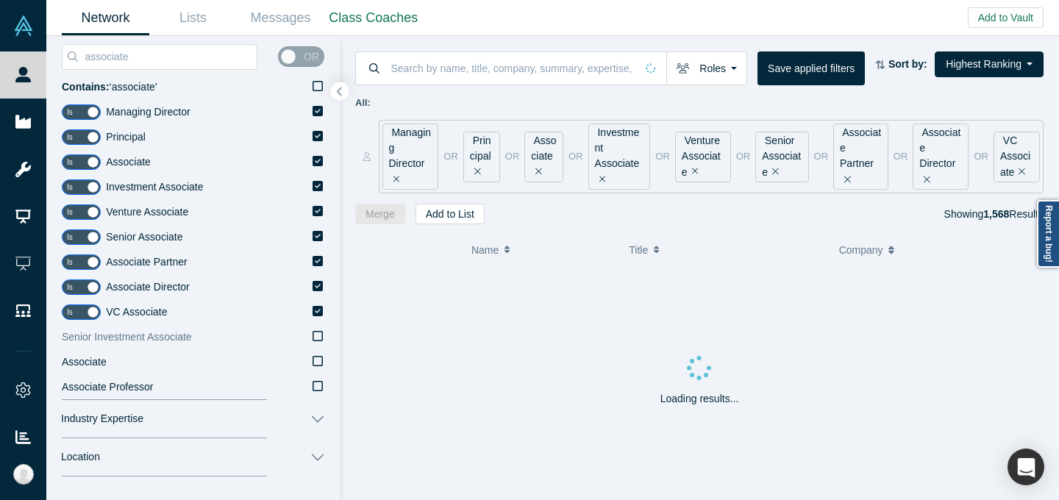
click at [304, 339] on label "Senior Investment Associate" at bounding box center [193, 337] width 262 height 25
click at [0, 0] on input "Senior Investment Associate" at bounding box center [0, 0] width 0 height 0
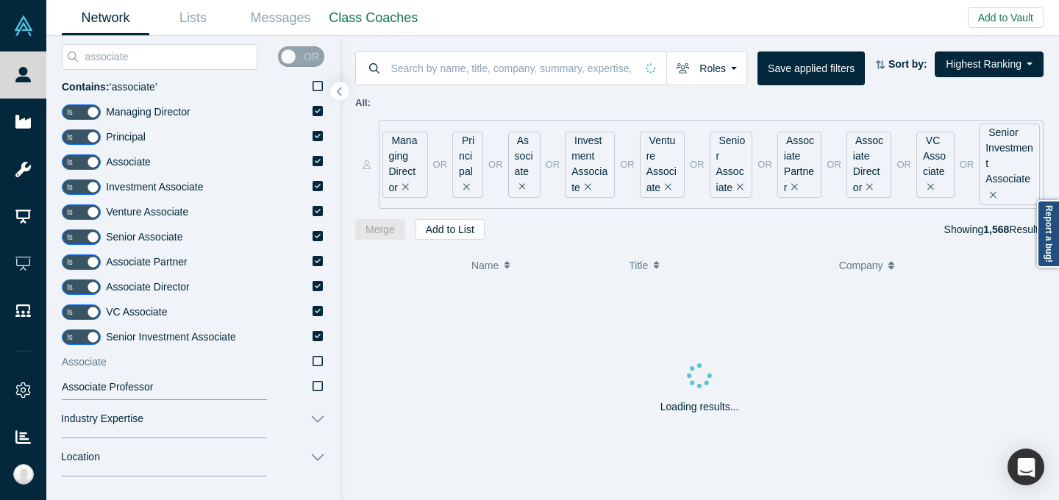
click at [303, 354] on label "Associate" at bounding box center [193, 362] width 262 height 25
click at [0, 0] on input "Associate" at bounding box center [0, 0] width 0 height 0
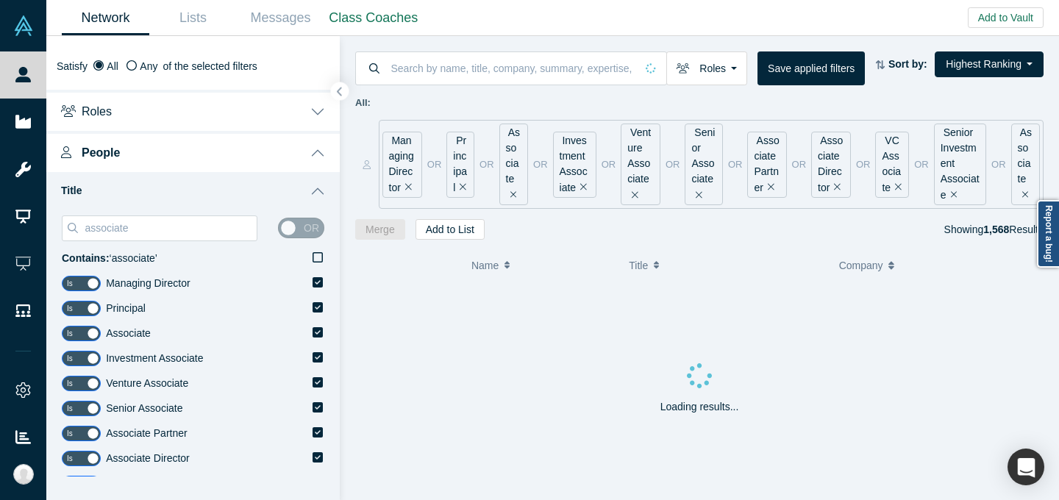
scroll to position [0, 0]
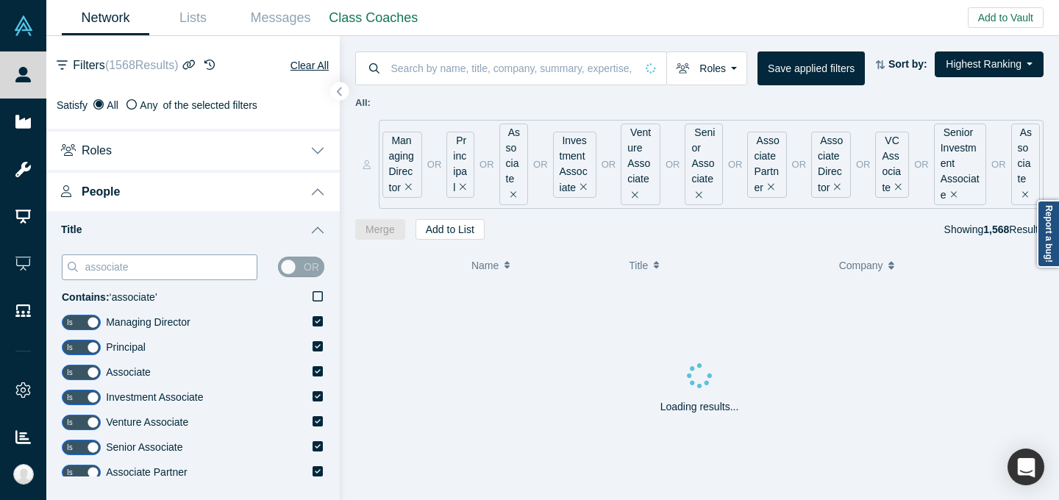
click at [198, 269] on input "associate" at bounding box center [170, 266] width 174 height 19
type input "="
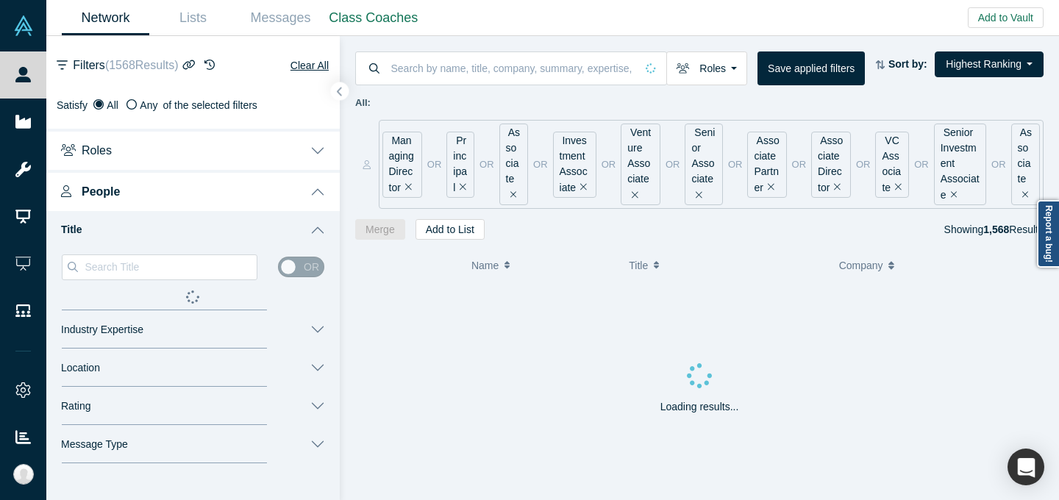
click at [217, 228] on button "Title" at bounding box center [192, 230] width 293 height 38
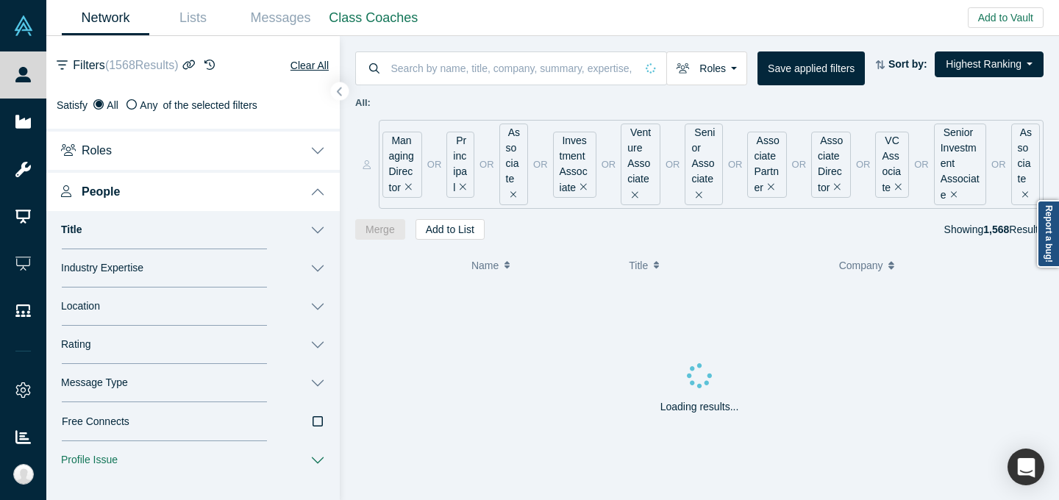
click at [262, 226] on button "Title" at bounding box center [192, 230] width 293 height 38
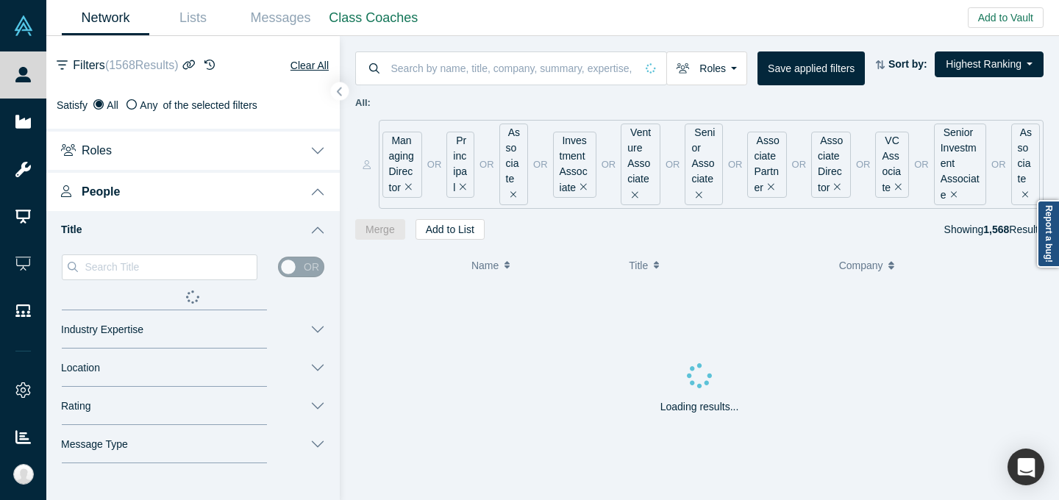
click at [262, 226] on button "Title" at bounding box center [192, 230] width 293 height 38
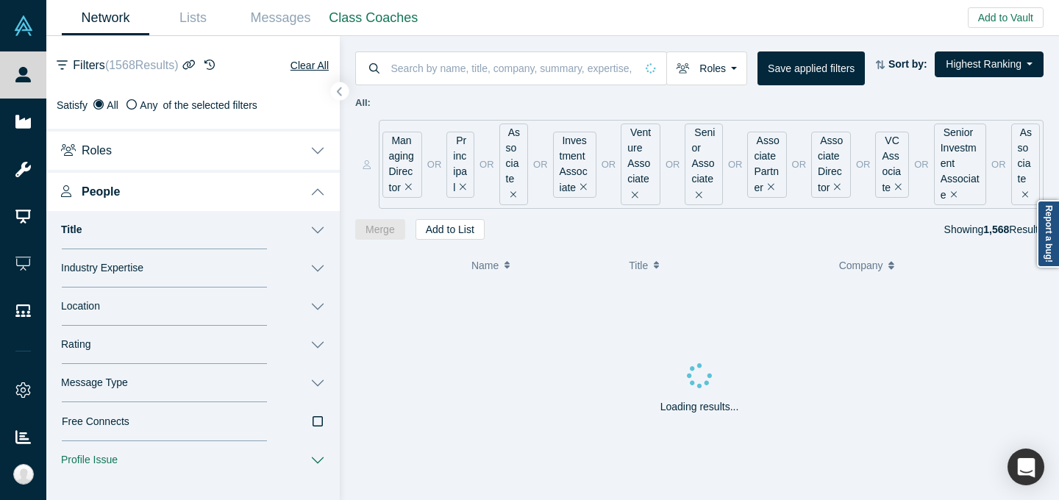
click at [312, 229] on button "Title" at bounding box center [192, 230] width 293 height 38
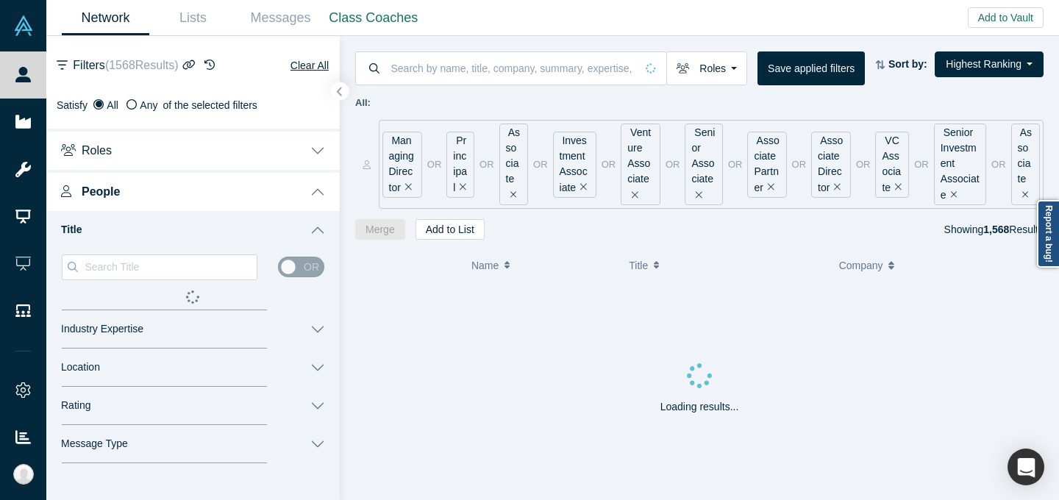
click at [312, 229] on button "Title" at bounding box center [192, 230] width 293 height 38
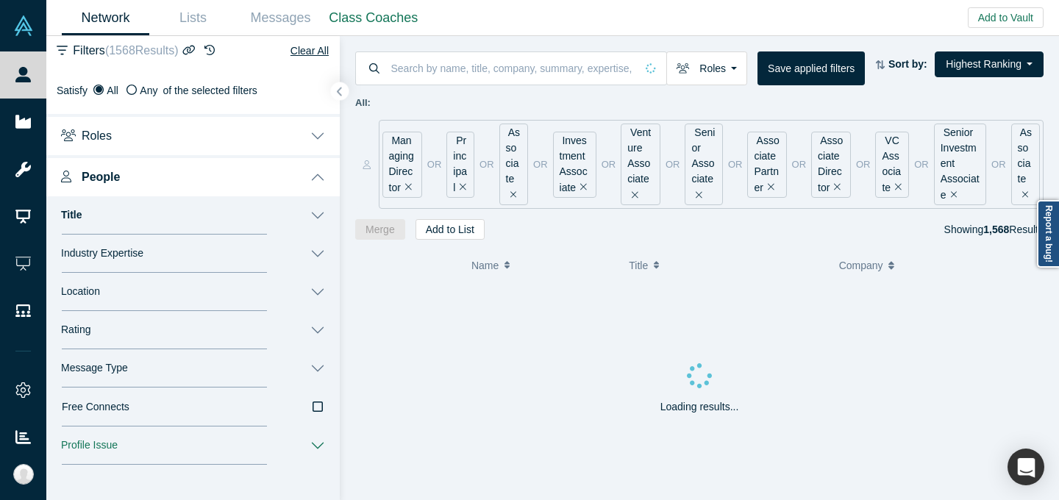
scroll to position [18, 0]
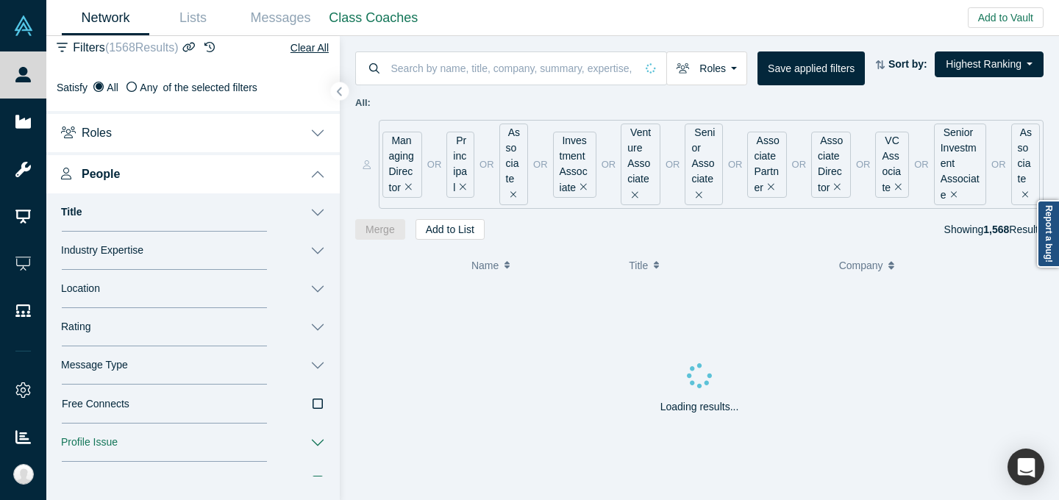
click at [316, 172] on button "People" at bounding box center [192, 172] width 293 height 41
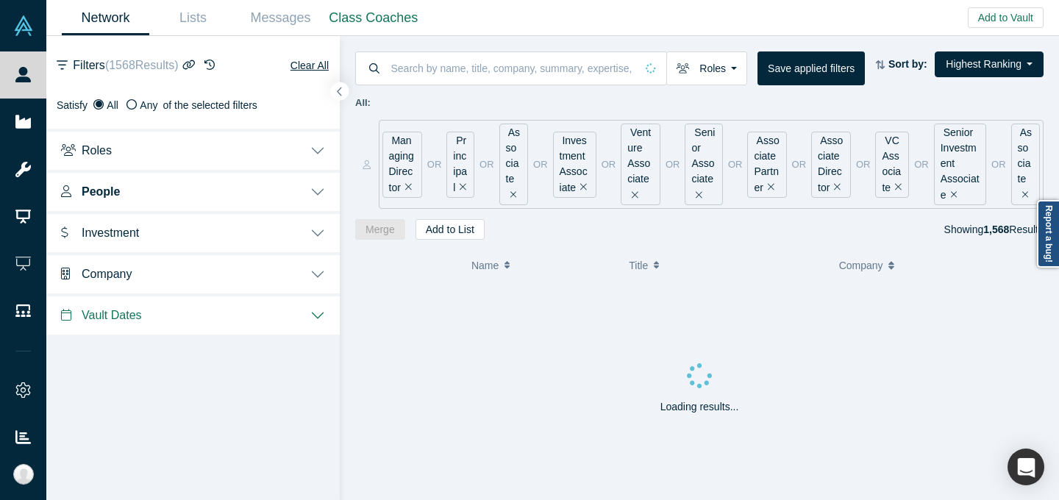
scroll to position [0, 0]
click at [212, 266] on button "Company" at bounding box center [192, 272] width 293 height 41
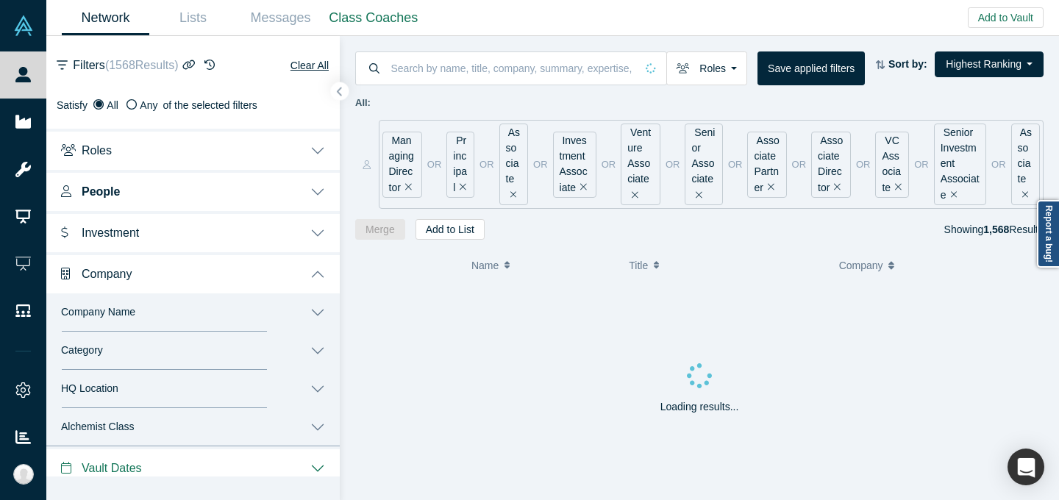
scroll to position [10, 0]
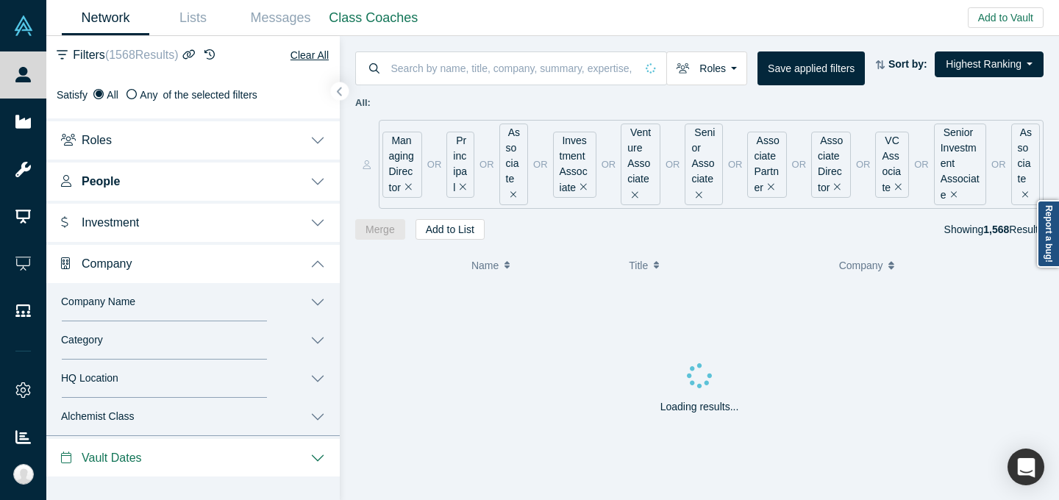
click at [179, 337] on button "Category" at bounding box center [192, 340] width 293 height 38
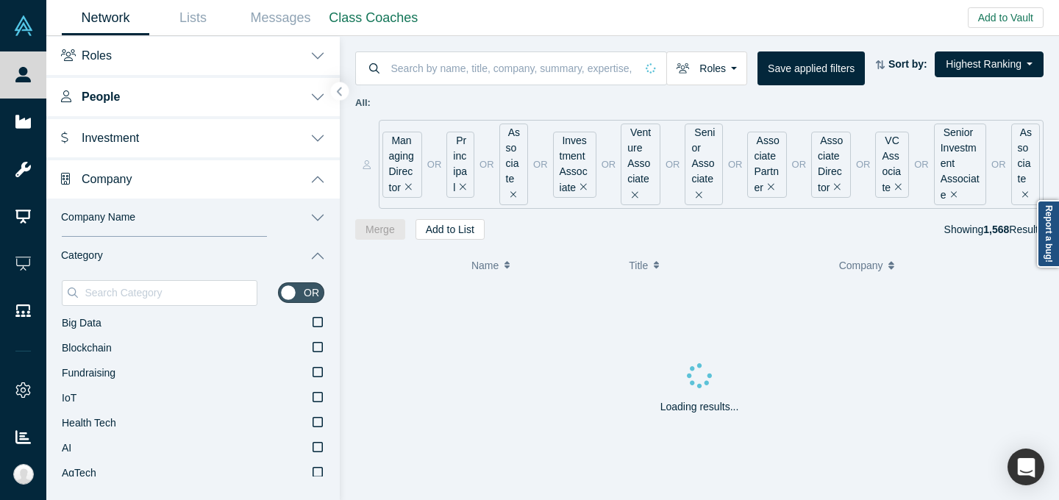
scroll to position [107, 0]
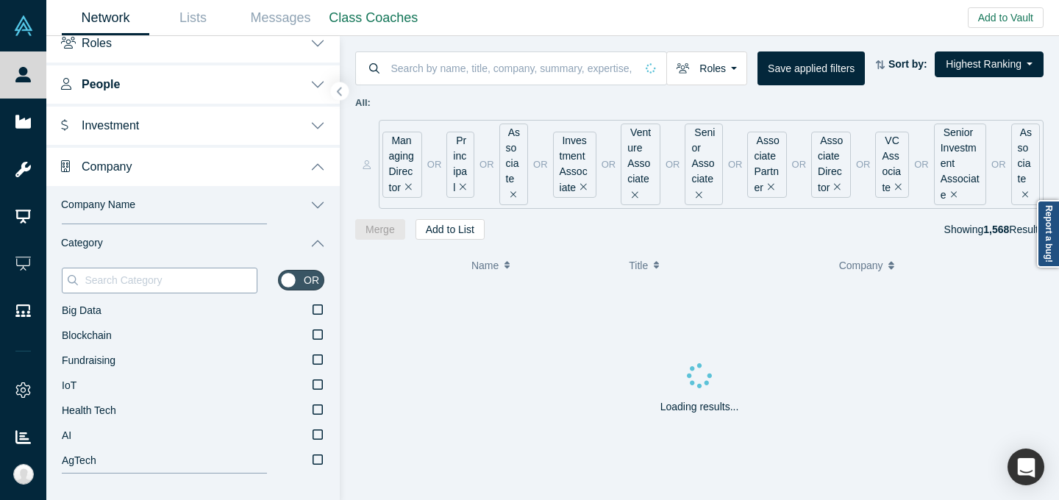
click at [196, 273] on input at bounding box center [170, 280] width 174 height 19
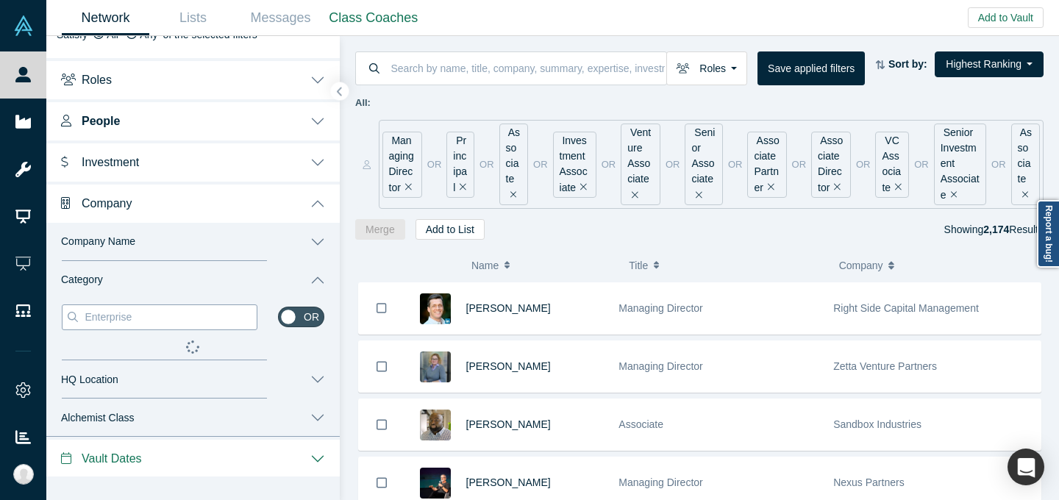
scroll to position [107, 0]
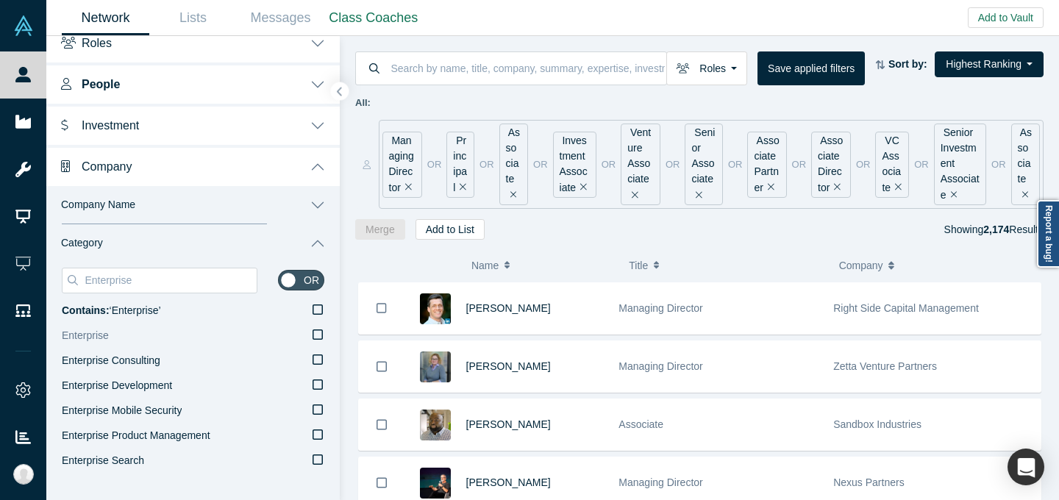
click at [251, 334] on label "Enterprise" at bounding box center [193, 336] width 262 height 25
click at [0, 0] on input "Enterprise" at bounding box center [0, 0] width 0 height 0
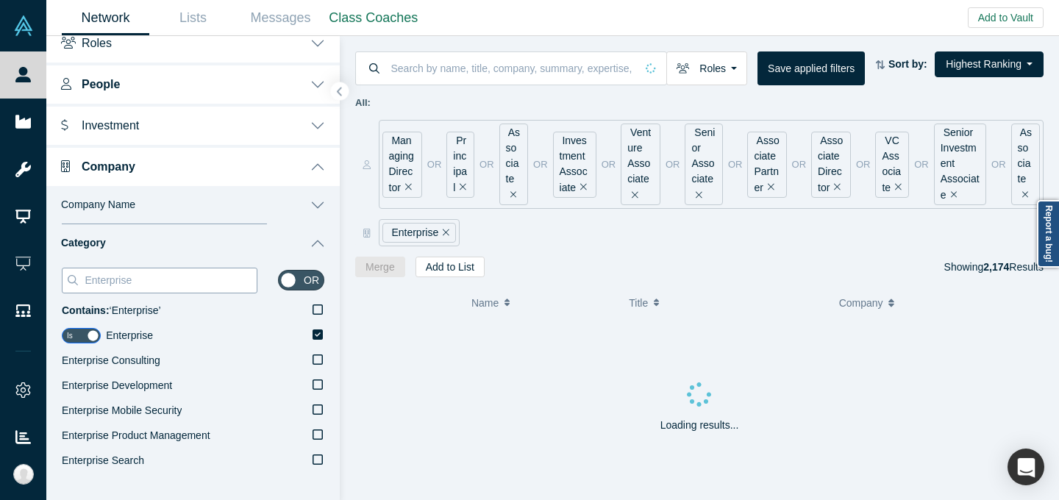
click at [214, 282] on input "Enterprise" at bounding box center [170, 280] width 174 height 19
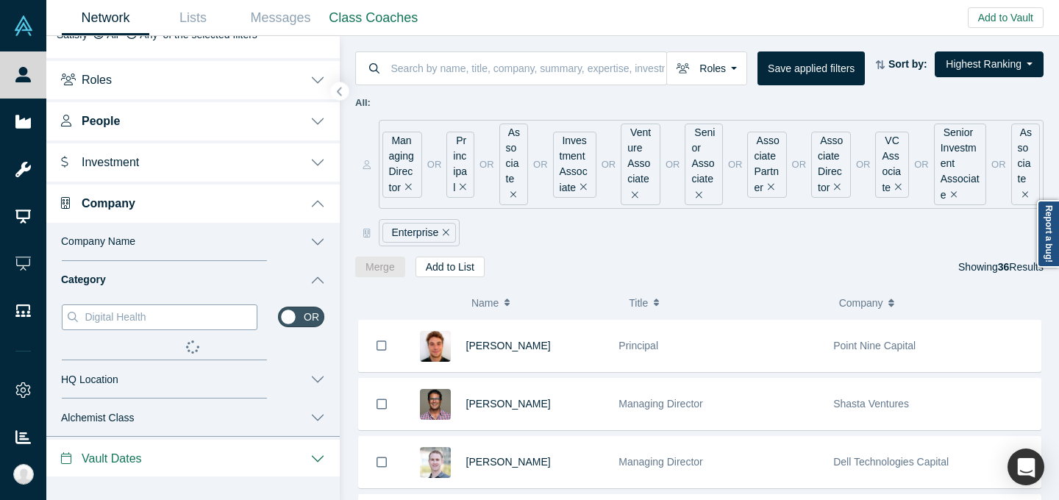
scroll to position [107, 0]
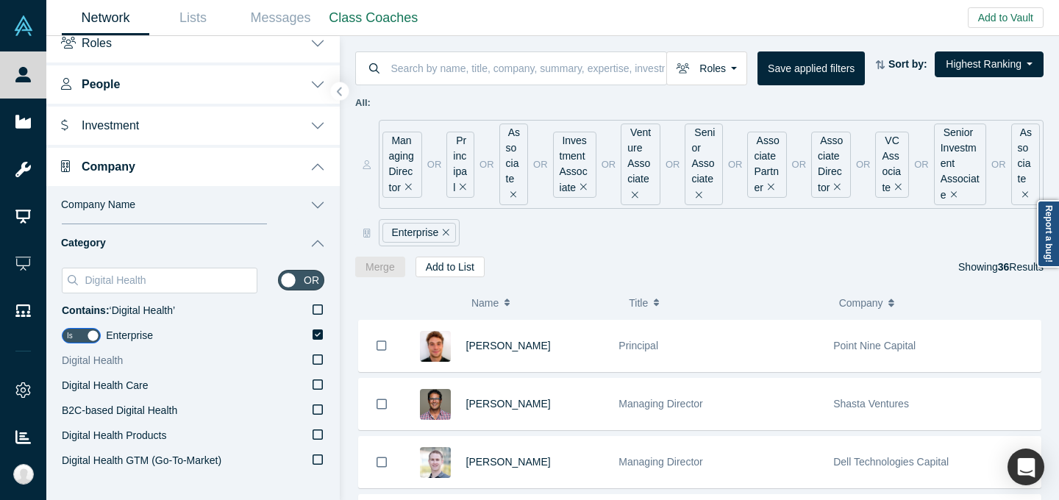
click at [175, 357] on label "Digital Health" at bounding box center [193, 361] width 262 height 25
click at [0, 0] on input "Digital Health" at bounding box center [0, 0] width 0 height 0
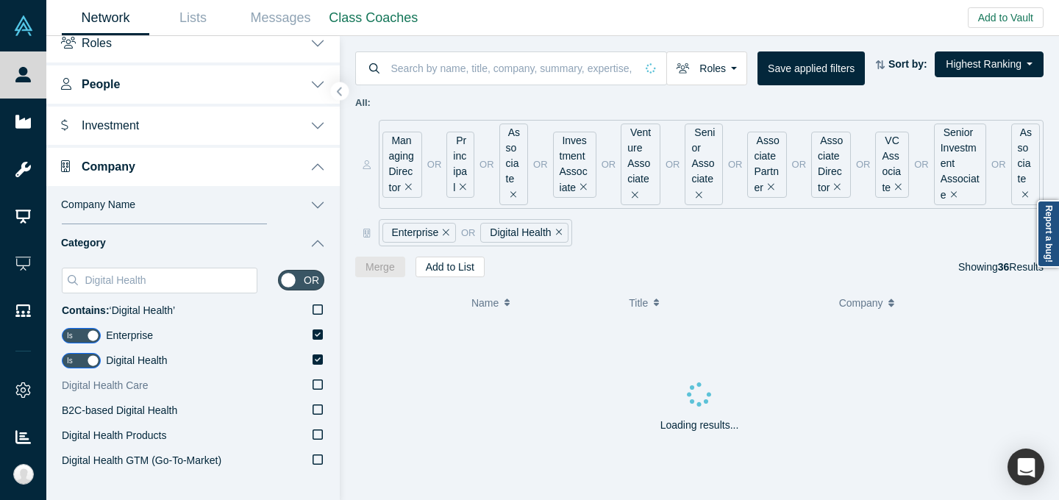
click at [160, 379] on label "Digital Health Care" at bounding box center [193, 386] width 262 height 25
click at [0, 0] on input "Digital Health Care" at bounding box center [0, 0] width 0 height 0
click at [161, 287] on input "Digital Health" at bounding box center [170, 280] width 174 height 19
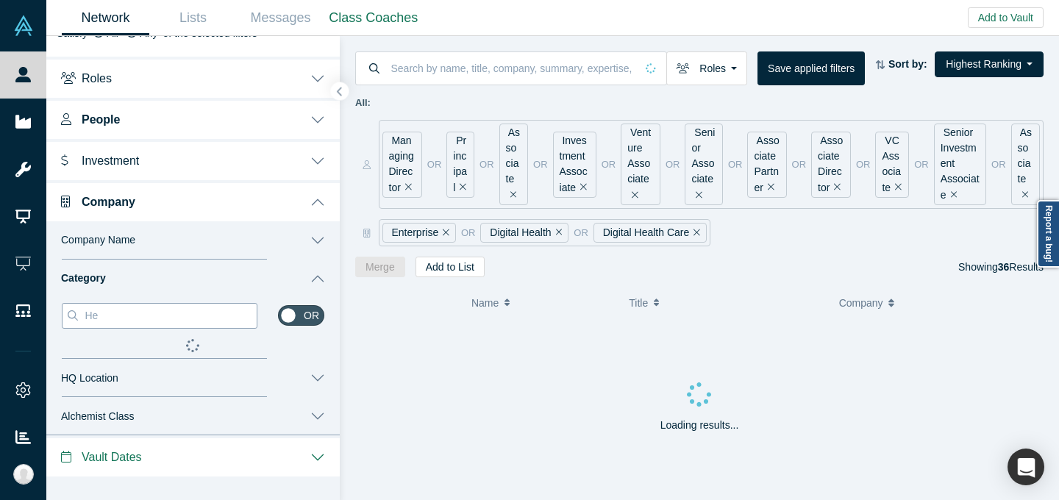
scroll to position [71, 0]
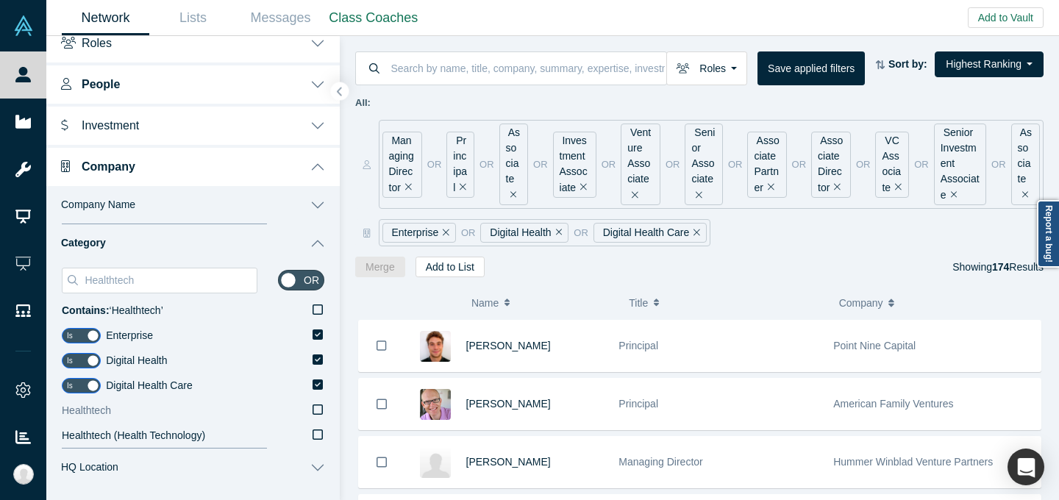
scroll to position [132, 0]
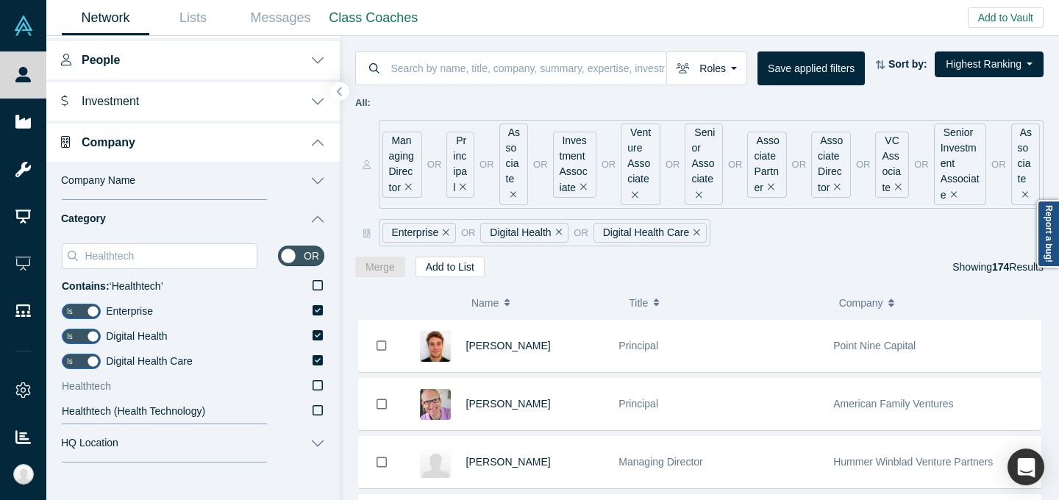
click at [196, 397] on label "Healthtech" at bounding box center [193, 386] width 262 height 25
click at [0, 0] on input "Healthtech" at bounding box center [0, 0] width 0 height 0
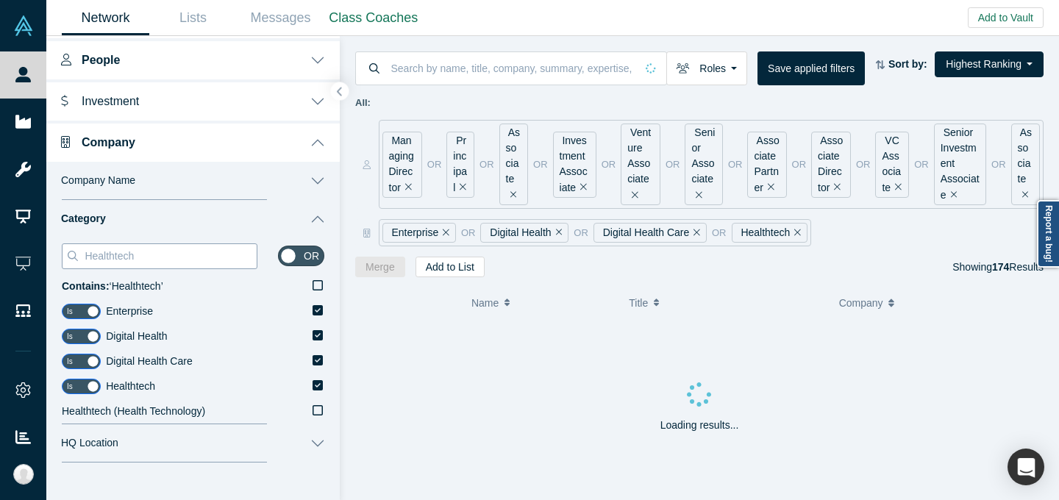
click at [171, 252] on input "Healthtech" at bounding box center [170, 255] width 174 height 19
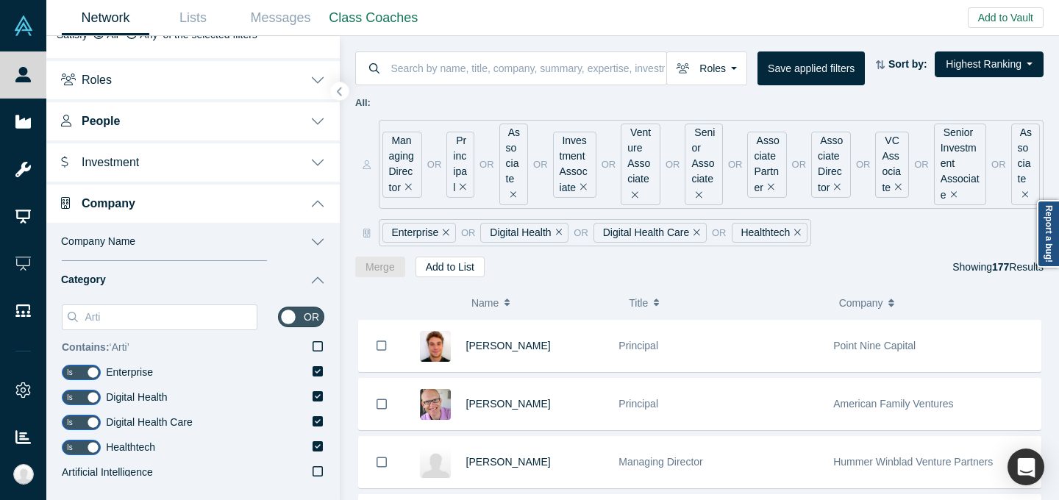
scroll to position [132, 0]
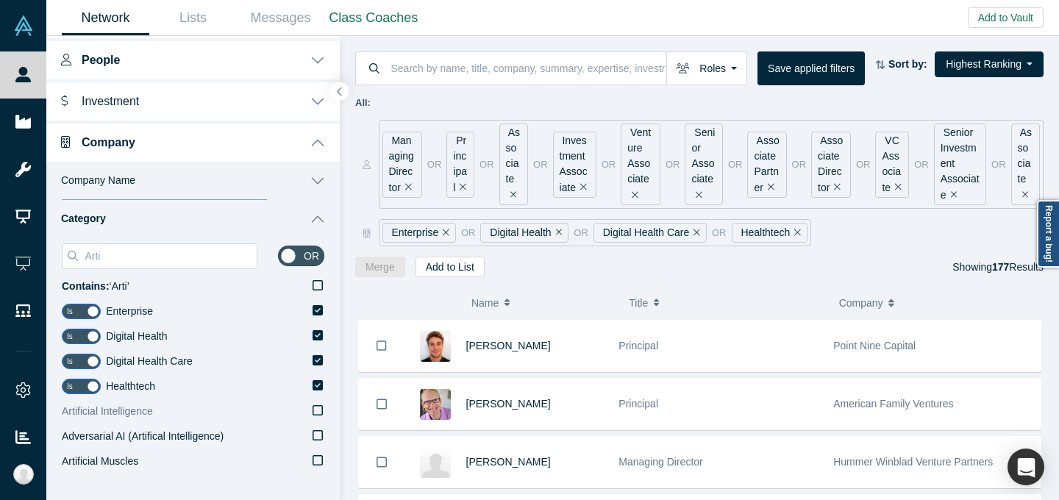
type input "Arti"
click at [158, 412] on label "Artificial Intelligence" at bounding box center [193, 411] width 262 height 25
click at [0, 0] on input "Artificial Intelligence" at bounding box center [0, 0] width 0 height 0
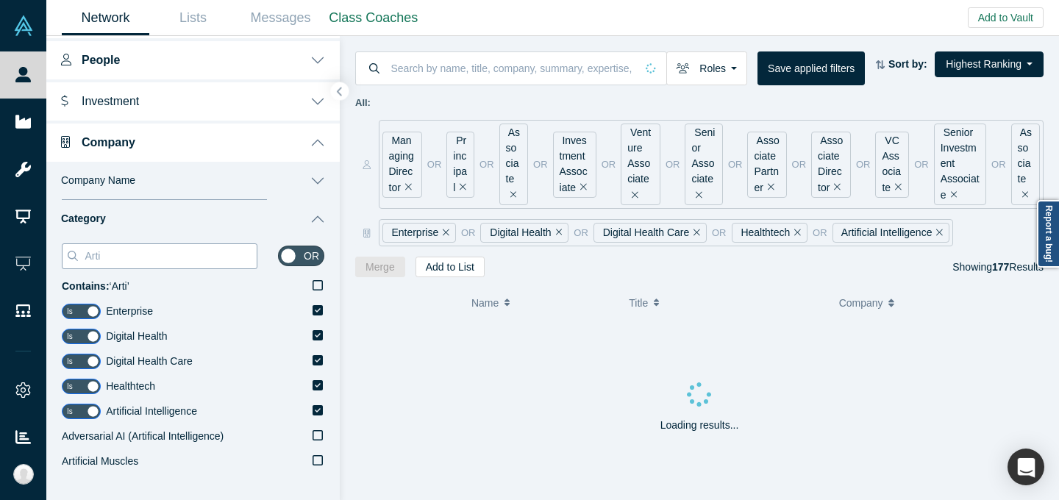
click at [164, 260] on input "Arti" at bounding box center [170, 255] width 174 height 19
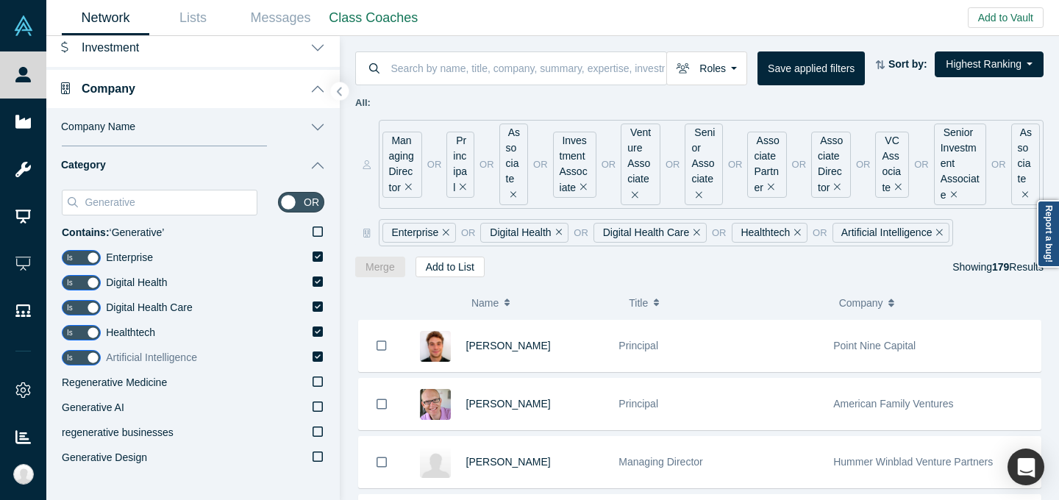
scroll to position [186, 0]
type input "Generative"
click at [147, 410] on label "Generative AI" at bounding box center [193, 407] width 262 height 25
click at [0, 0] on input "Generative AI" at bounding box center [0, 0] width 0 height 0
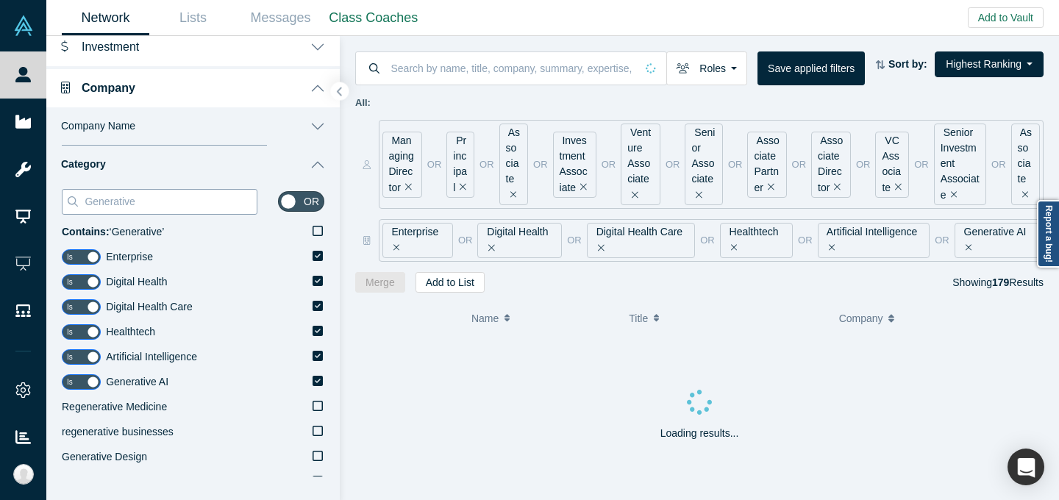
click at [168, 193] on input "Generative" at bounding box center [170, 201] width 174 height 19
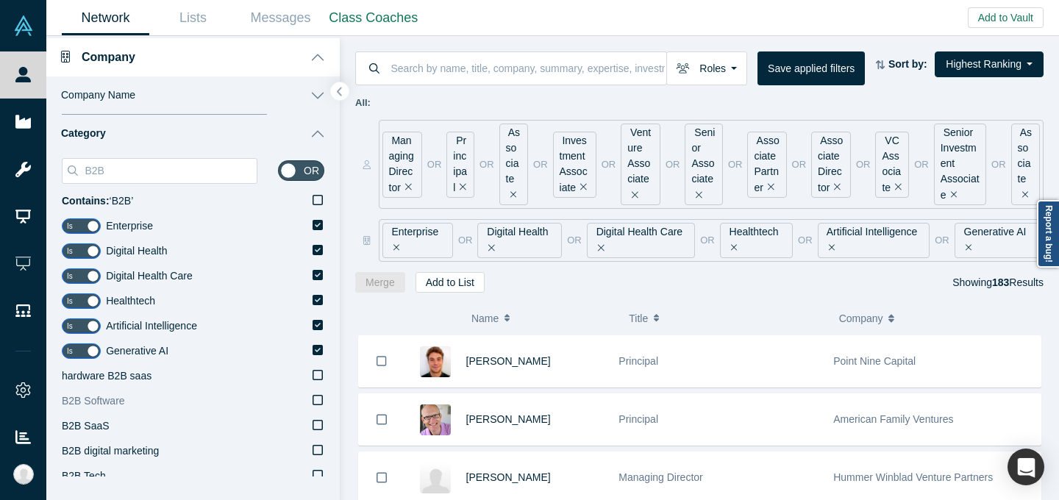
scroll to position [231, 0]
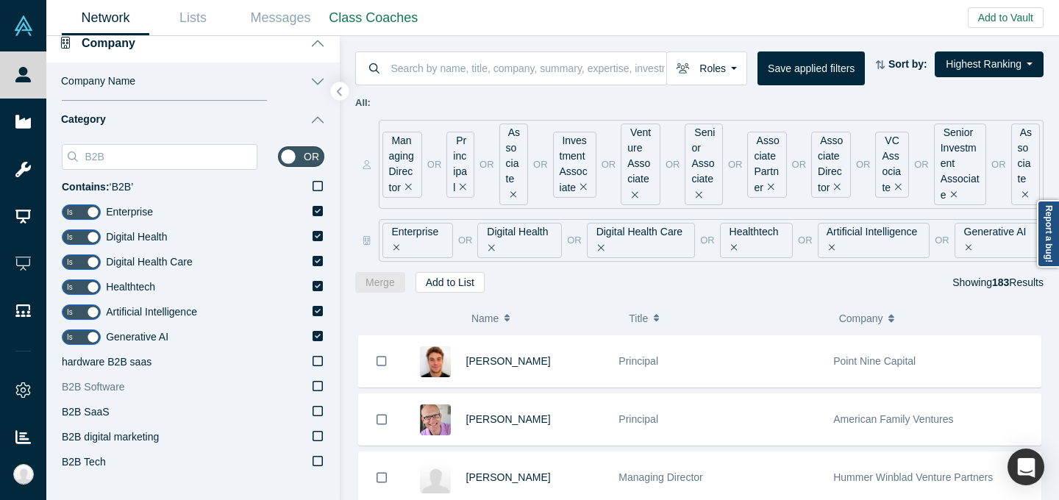
click at [145, 393] on label "B2B Software" at bounding box center [193, 387] width 262 height 25
click at [0, 0] on input "B2B Software" at bounding box center [0, 0] width 0 height 0
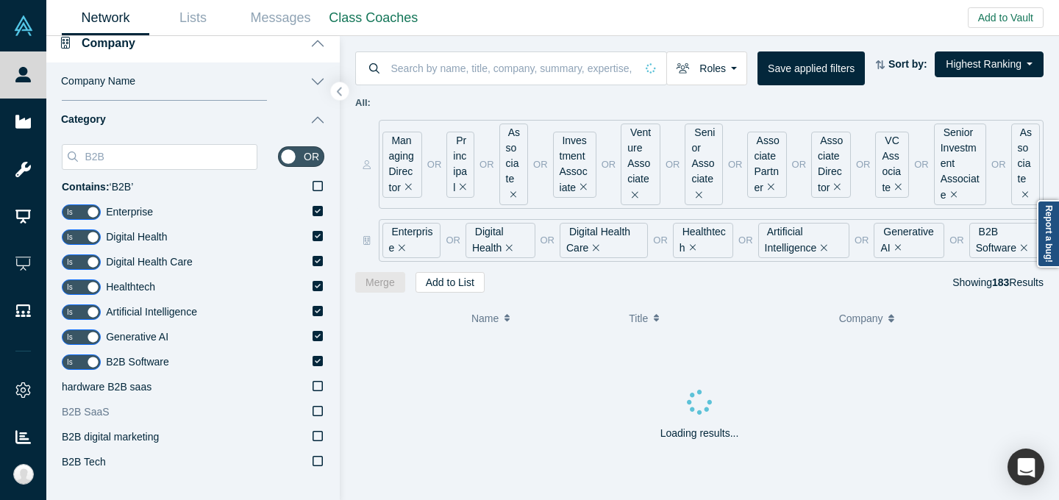
click at [135, 410] on label "B2B SaaS" at bounding box center [193, 412] width 262 height 25
click at [0, 0] on input "B2B SaaS" at bounding box center [0, 0] width 0 height 0
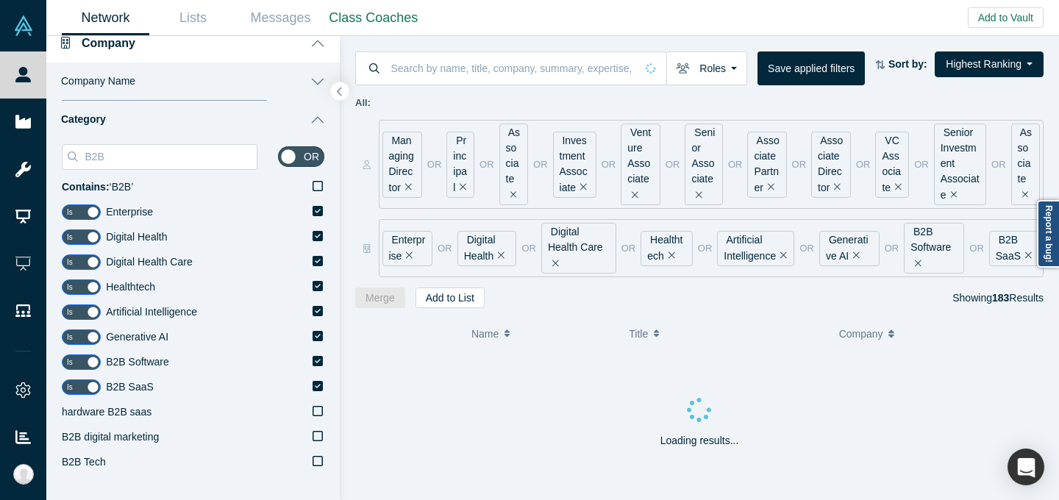
click at [312, 116] on button "Category" at bounding box center [192, 120] width 293 height 38
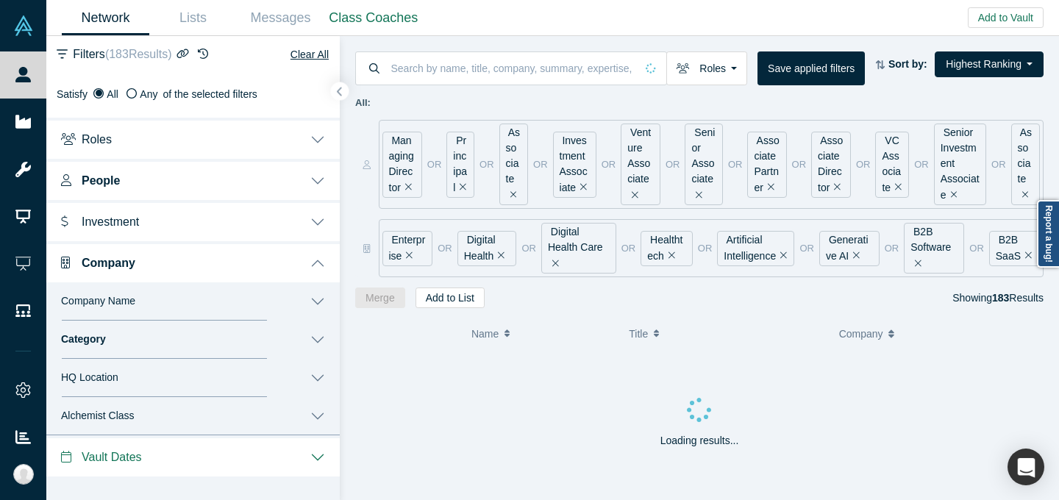
scroll to position [10, 0]
click at [318, 258] on button "Company" at bounding box center [192, 262] width 293 height 41
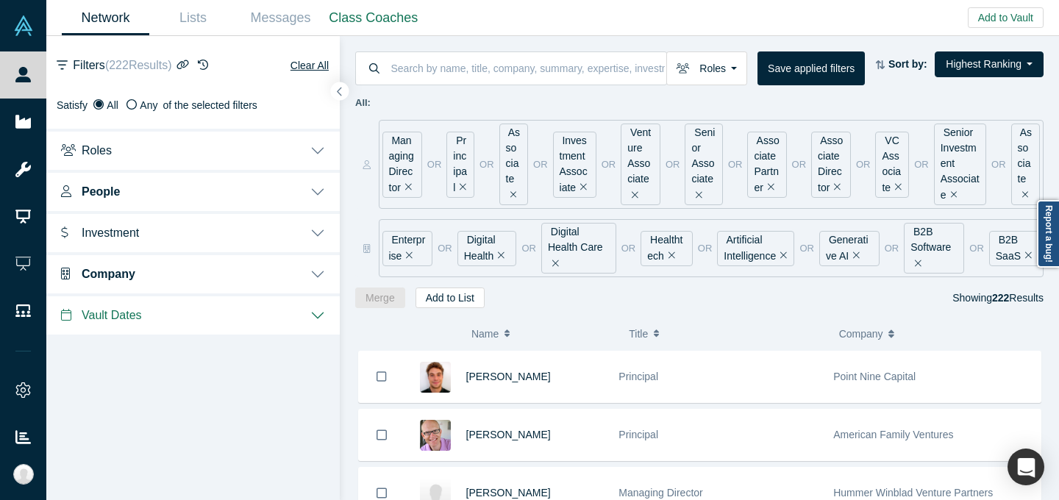
click at [276, 266] on button "Company" at bounding box center [192, 272] width 293 height 41
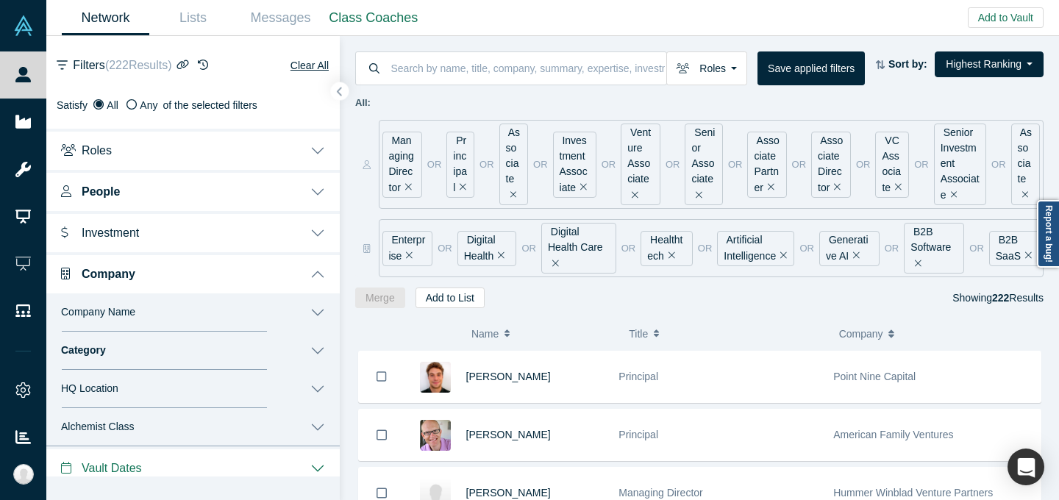
scroll to position [10, 0]
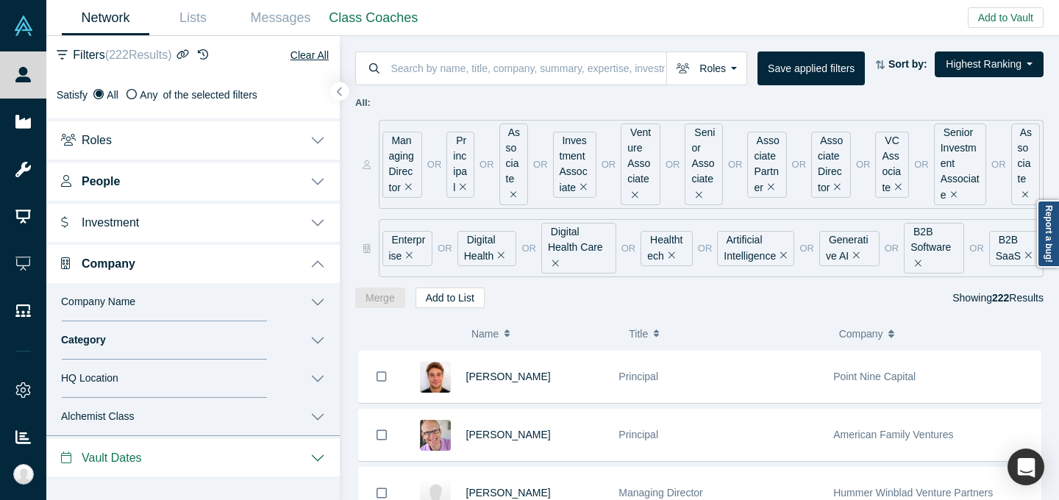
click at [219, 277] on button "Company" at bounding box center [192, 262] width 293 height 41
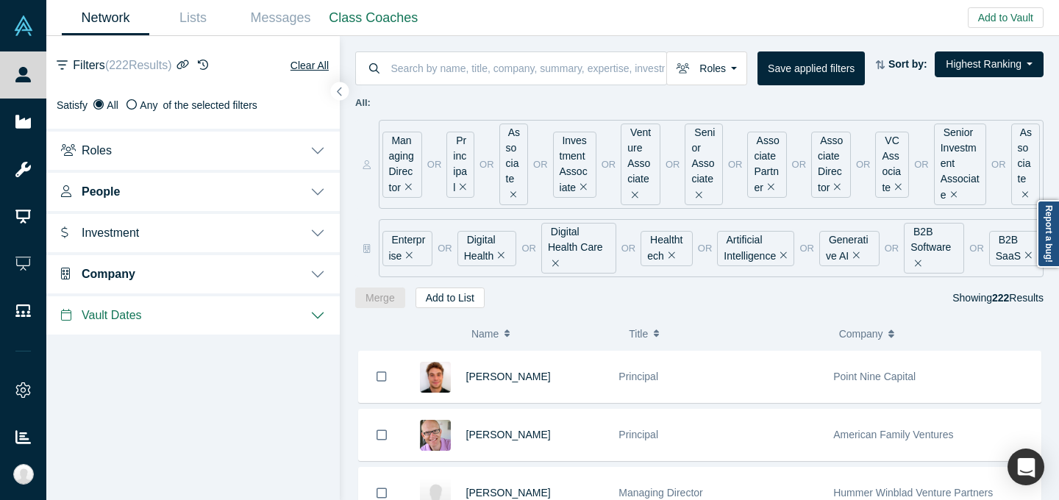
scroll to position [0, 0]
click at [240, 198] on button "People" at bounding box center [192, 190] width 293 height 41
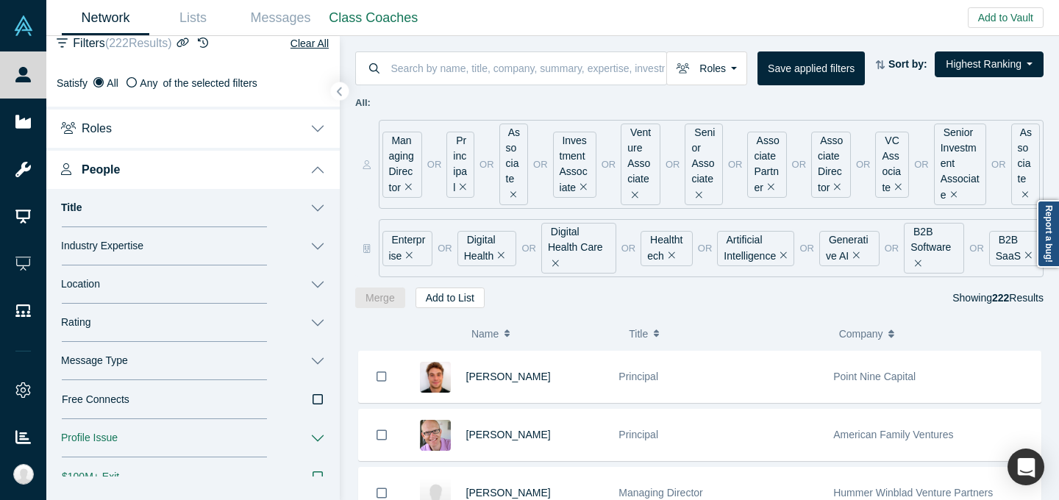
scroll to position [24, 0]
click at [210, 286] on button "Location" at bounding box center [192, 283] width 293 height 38
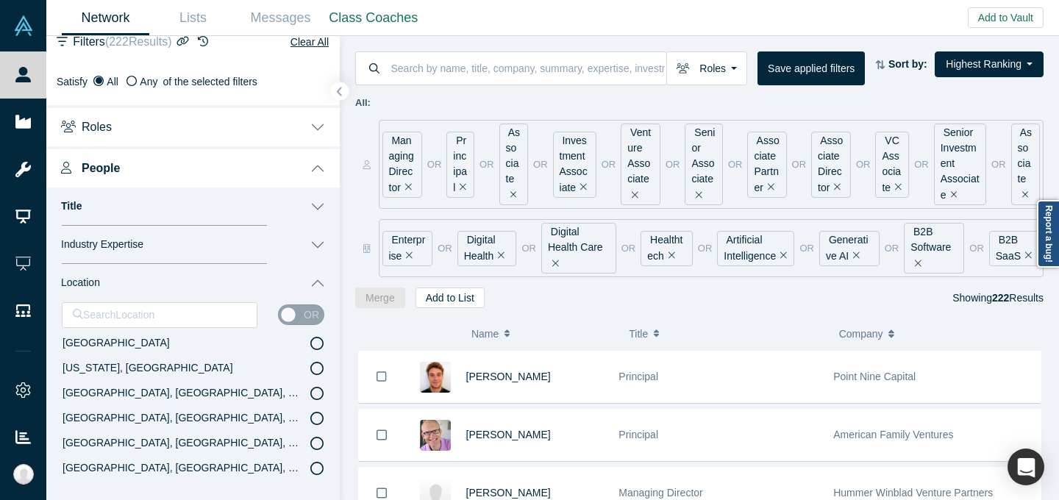
click at [163, 369] on label "[US_STATE], [GEOGRAPHIC_DATA]" at bounding box center [193, 368] width 262 height 25
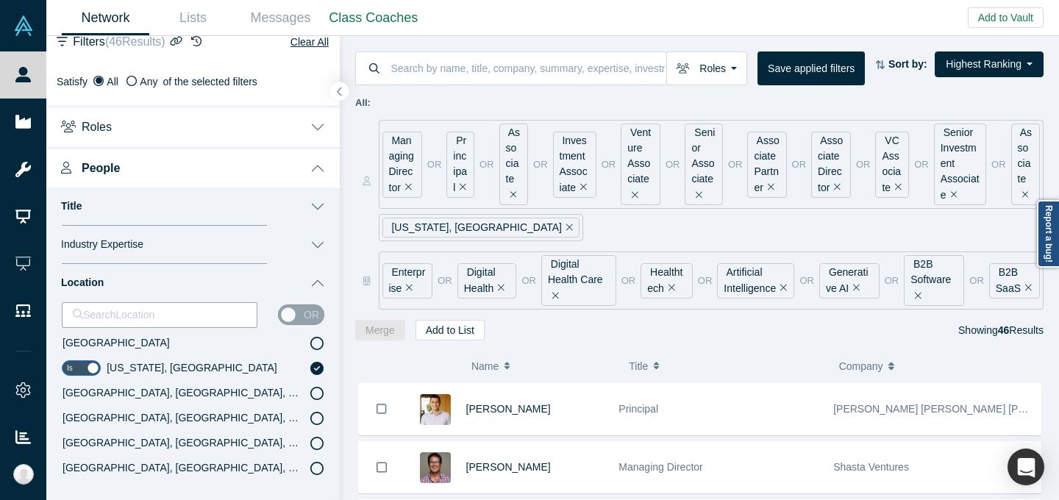
click at [404, 287] on button "Remove Filter" at bounding box center [406, 288] width 11 height 17
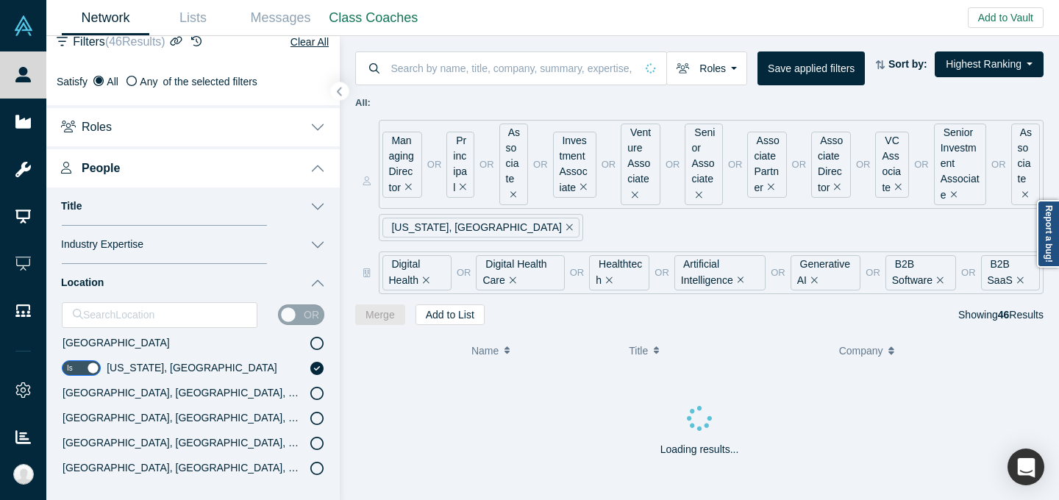
click at [429, 278] on div "Digital Health" at bounding box center [416, 272] width 69 height 35
click at [425, 279] on icon "Remove Filter" at bounding box center [426, 280] width 7 height 10
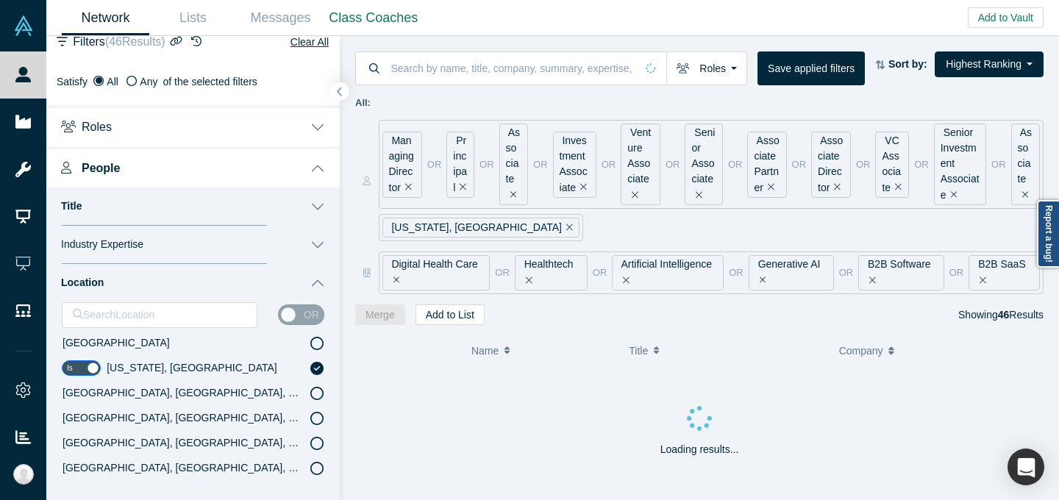
click at [393, 280] on icon "Remove Filter" at bounding box center [396, 280] width 7 height 10
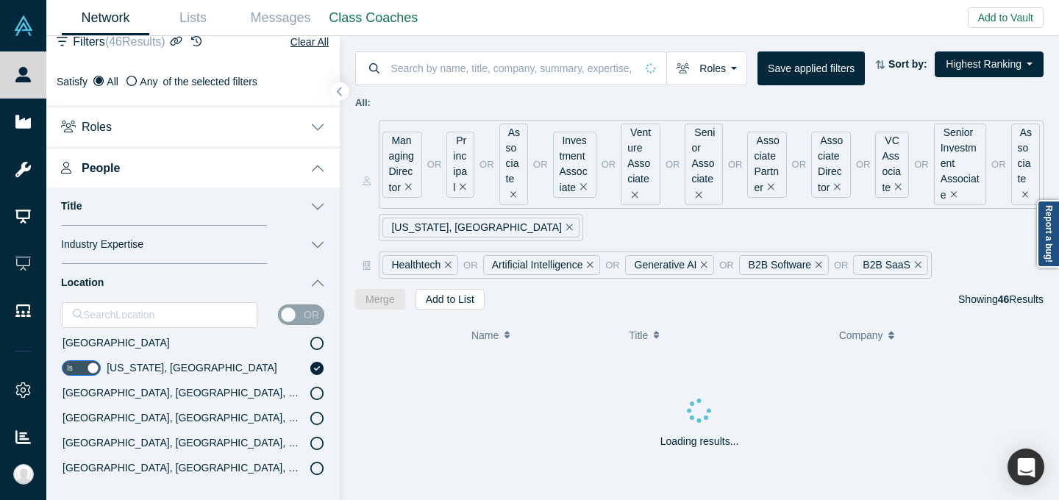
click at [393, 280] on div "Roles Founders Faculty Mentors Alumni Mentor Angels VCs Corporate Innovator Ser…" at bounding box center [699, 173] width 719 height 274
click at [446, 261] on icon "Remove Filter" at bounding box center [448, 265] width 7 height 10
click at [491, 263] on icon "Remove Filter" at bounding box center [489, 264] width 7 height 7
click at [461, 262] on icon "Remove Filter" at bounding box center [461, 265] width 7 height 10
click at [464, 263] on icon "Remove Filter" at bounding box center [462, 265] width 7 height 10
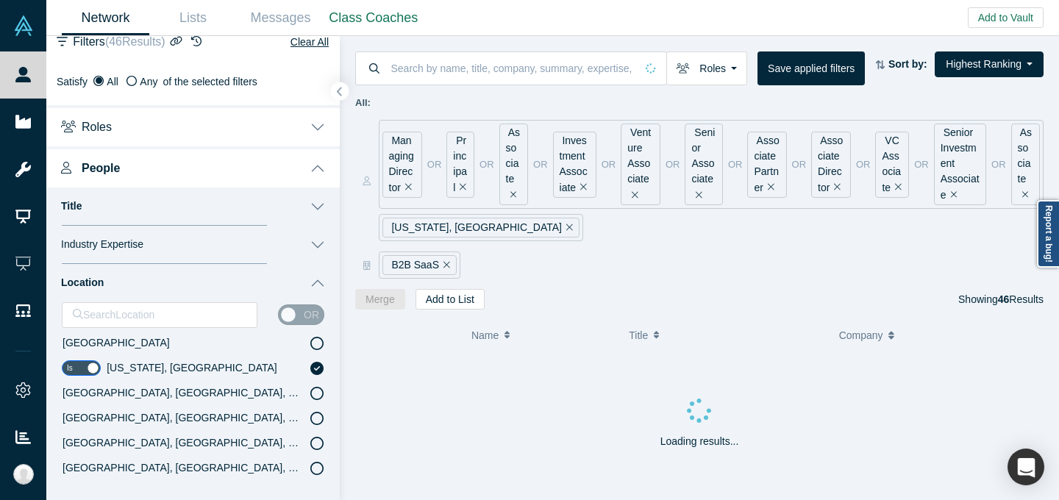
click at [447, 264] on icon "Remove Filter" at bounding box center [446, 264] width 7 height 7
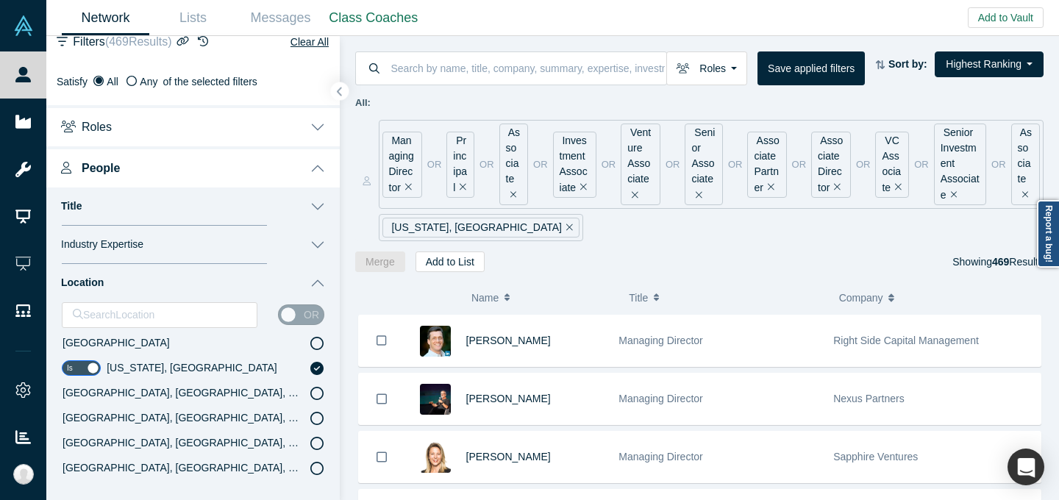
click at [310, 287] on button "Location" at bounding box center [192, 283] width 293 height 38
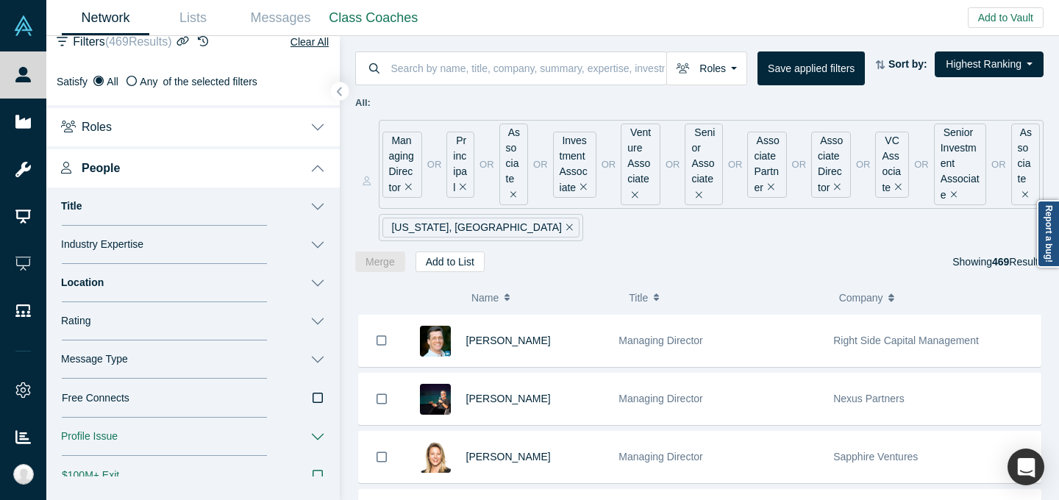
click at [318, 205] on button "Title" at bounding box center [192, 206] width 293 height 38
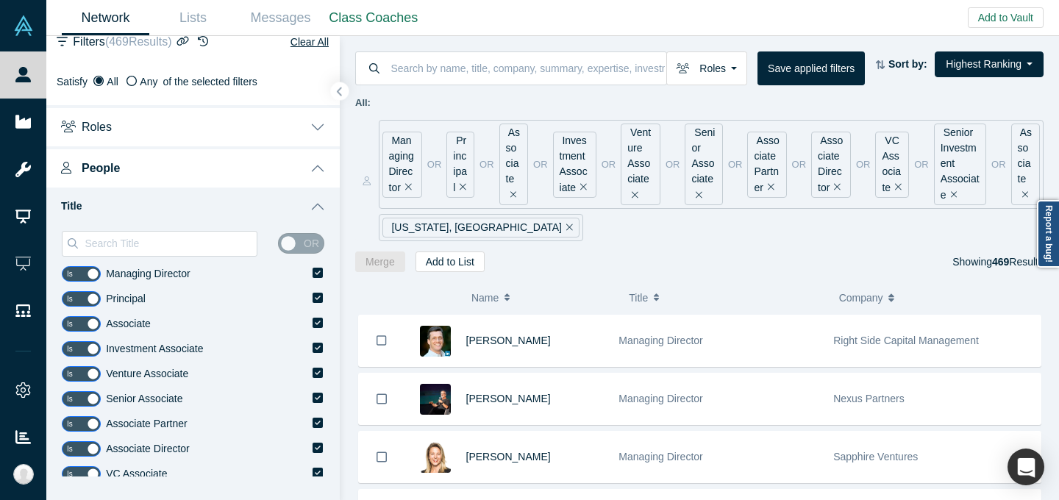
click at [318, 206] on button "Title" at bounding box center [192, 206] width 293 height 38
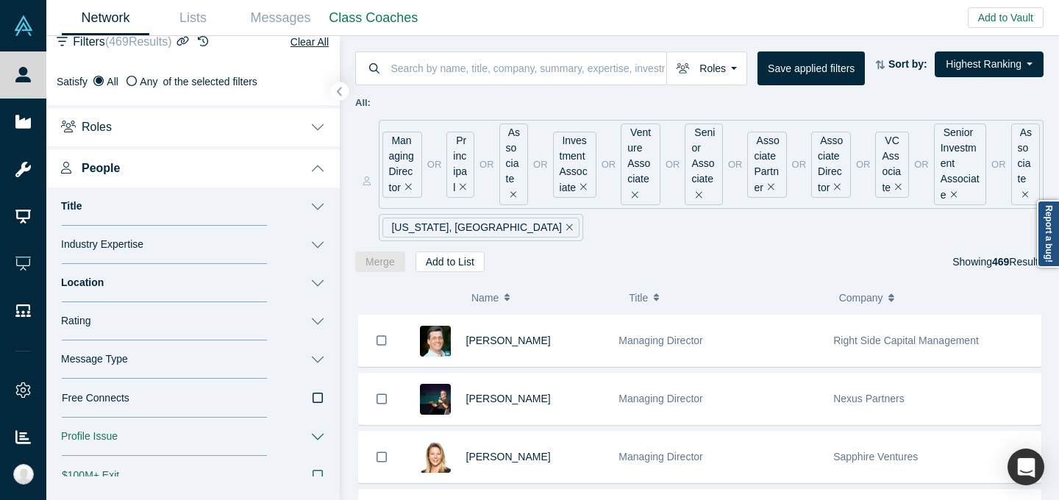
click at [316, 179] on button "People" at bounding box center [192, 166] width 293 height 41
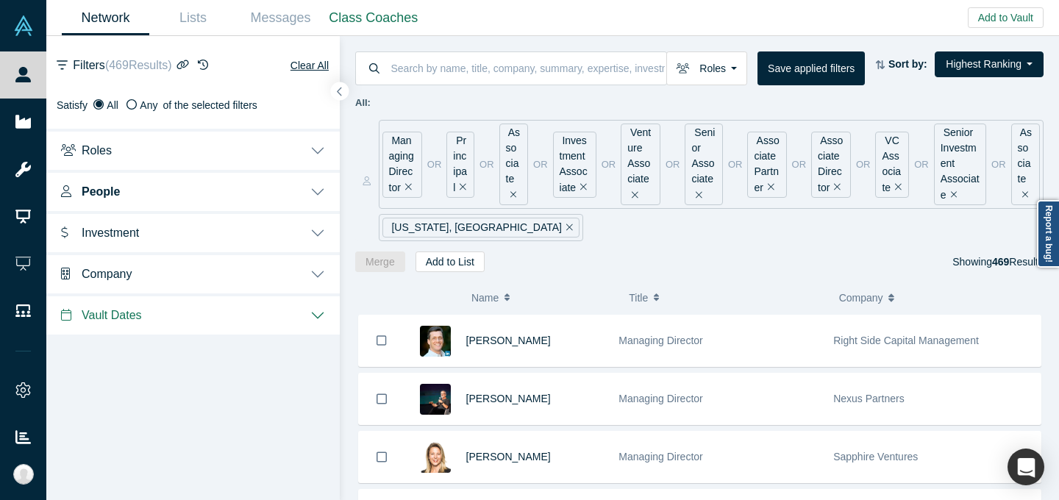
click at [272, 276] on button "Company" at bounding box center [192, 272] width 293 height 41
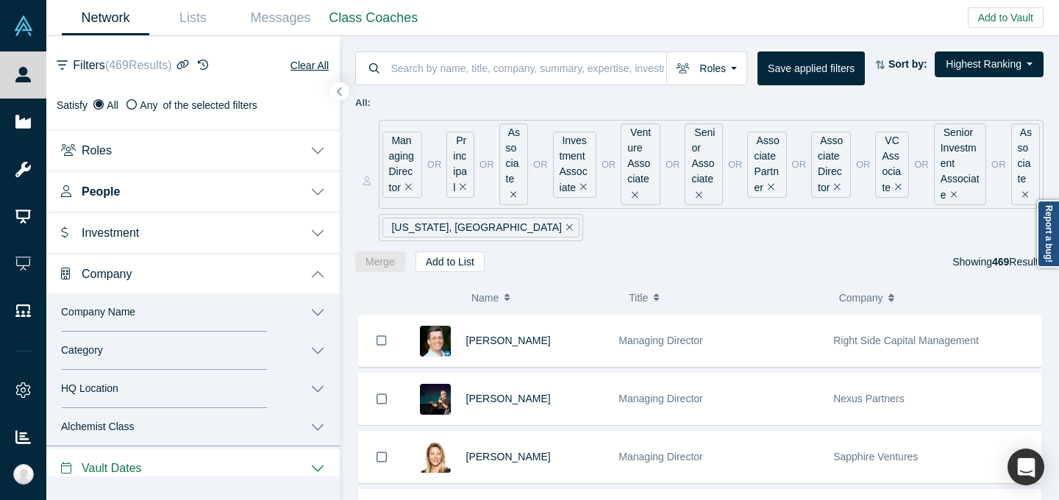
scroll to position [10, 0]
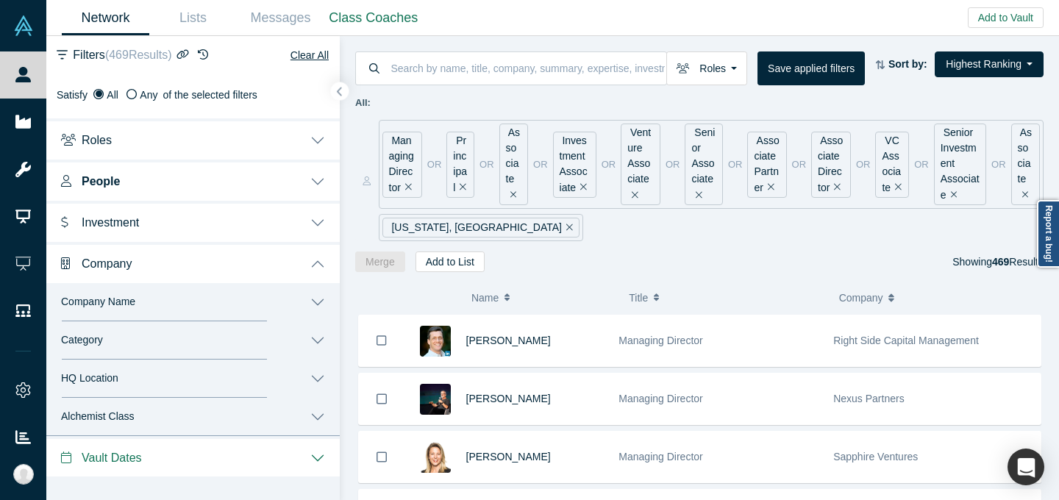
click at [215, 345] on button "Category" at bounding box center [192, 340] width 293 height 38
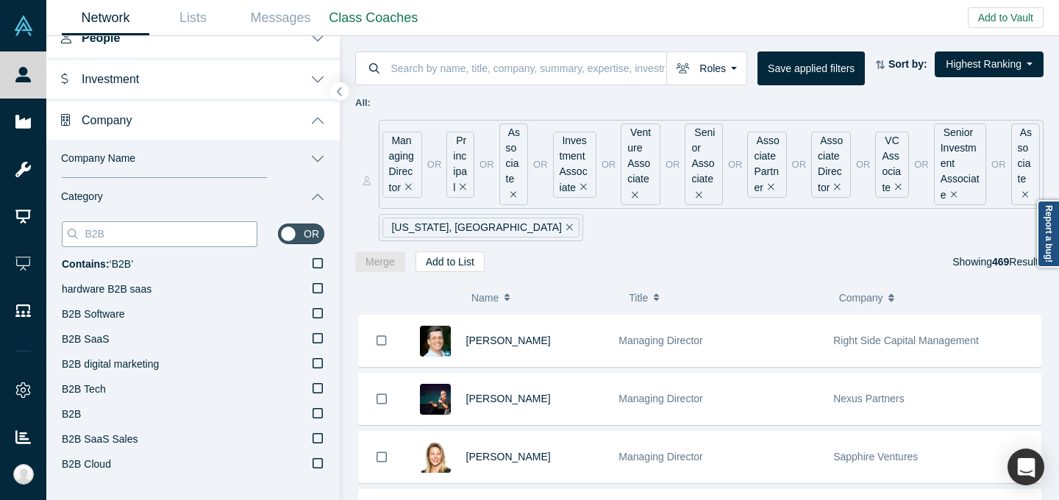
scroll to position [157, 0]
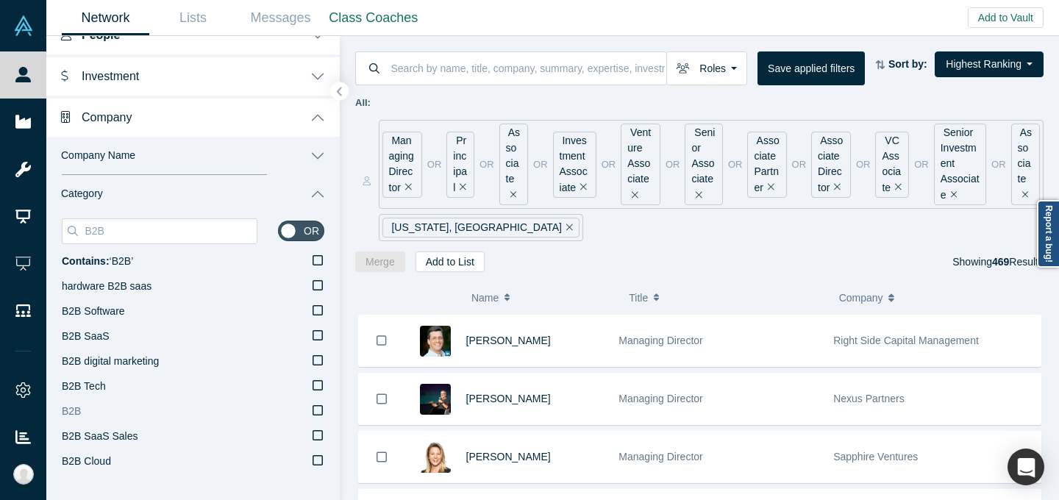
click at [132, 407] on label "B2B" at bounding box center [193, 411] width 262 height 25
click at [0, 0] on input "B2B" at bounding box center [0, 0] width 0 height 0
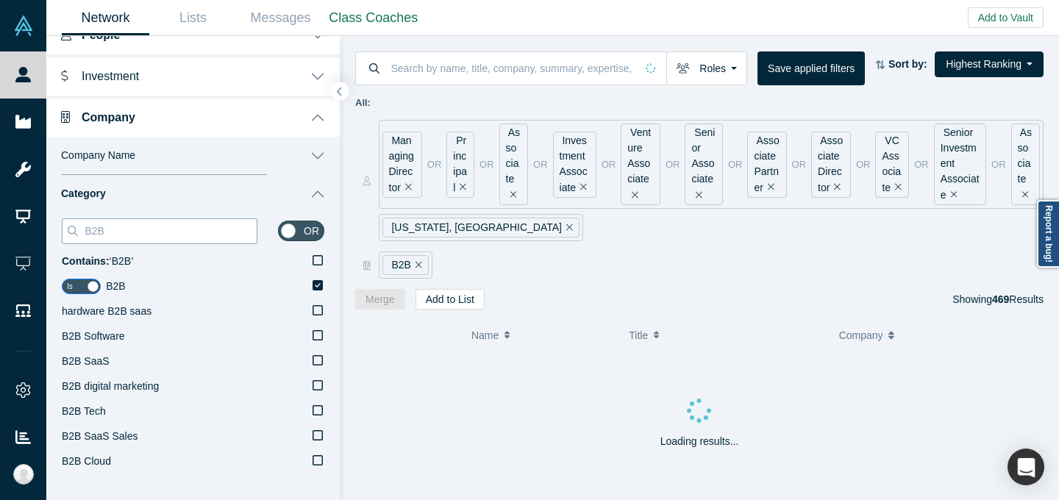
click at [193, 237] on input "B2B" at bounding box center [170, 230] width 174 height 19
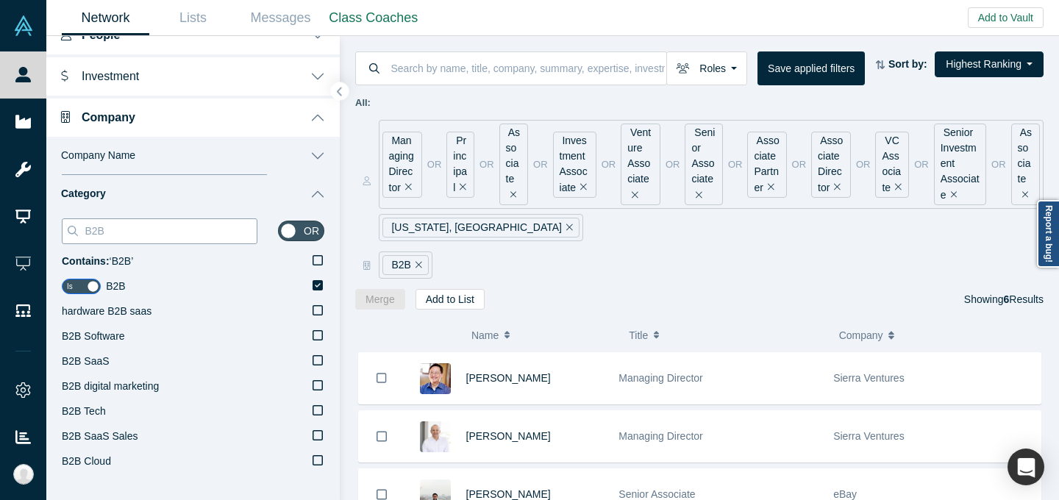
click at [193, 237] on input "B2B" at bounding box center [170, 230] width 174 height 19
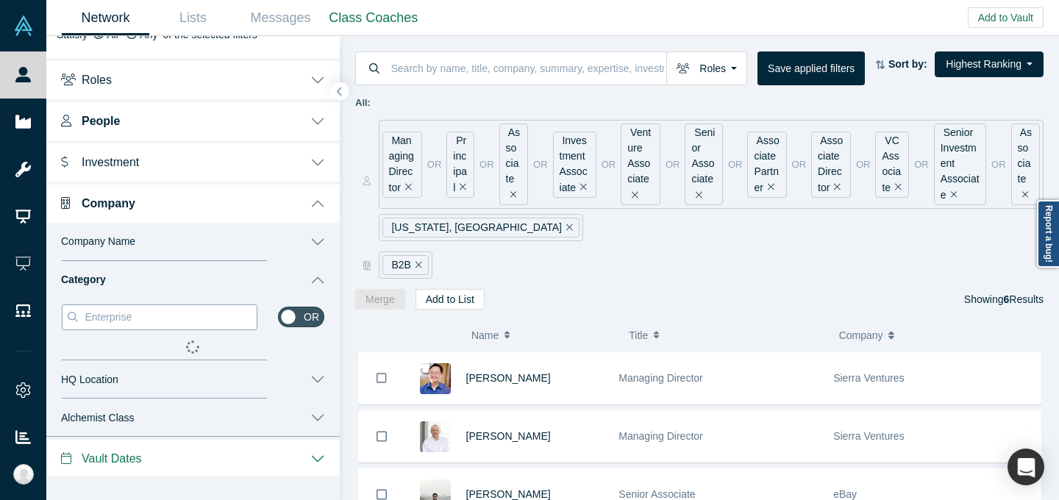
scroll to position [157, 0]
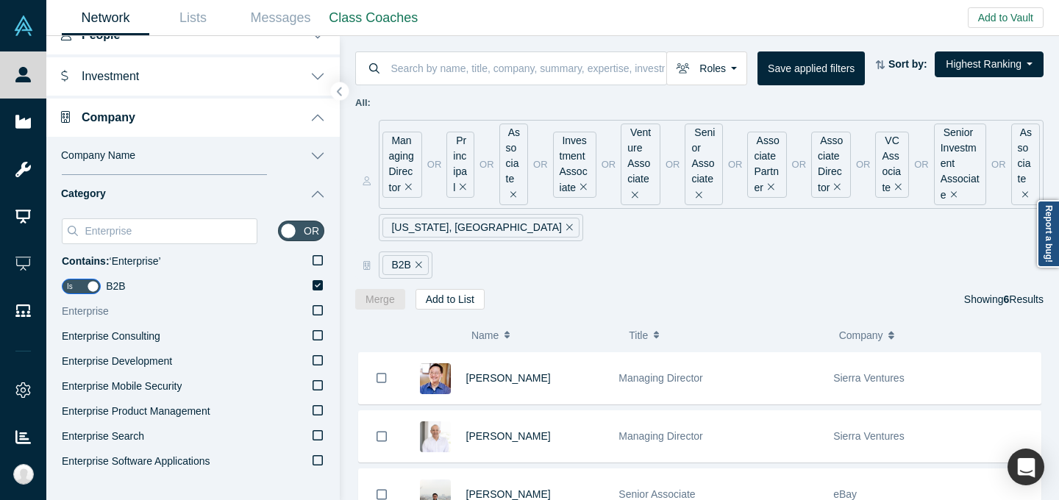
type input "Enterprise"
click at [184, 313] on label "Enterprise" at bounding box center [193, 311] width 262 height 25
click at [0, 0] on input "Enterprise" at bounding box center [0, 0] width 0 height 0
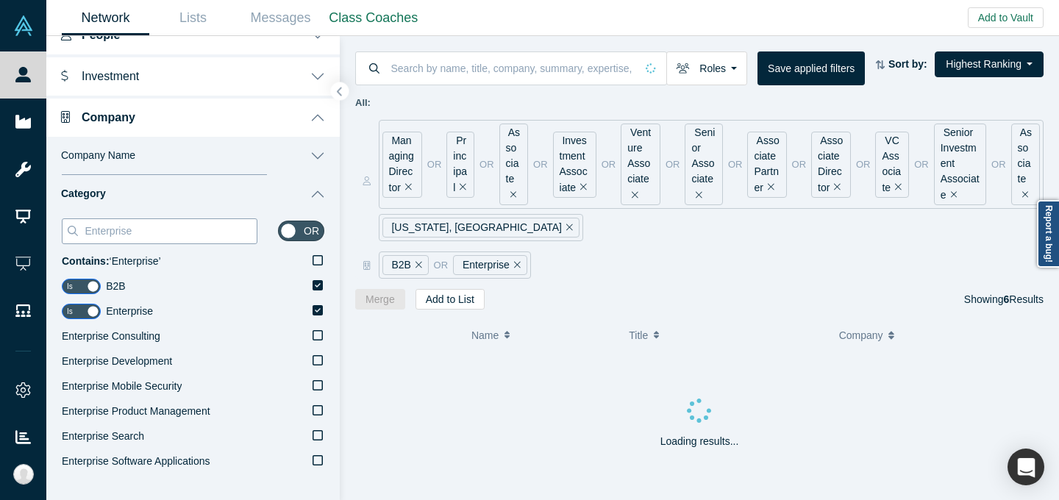
click at [181, 232] on input "Enterprise" at bounding box center [170, 230] width 174 height 19
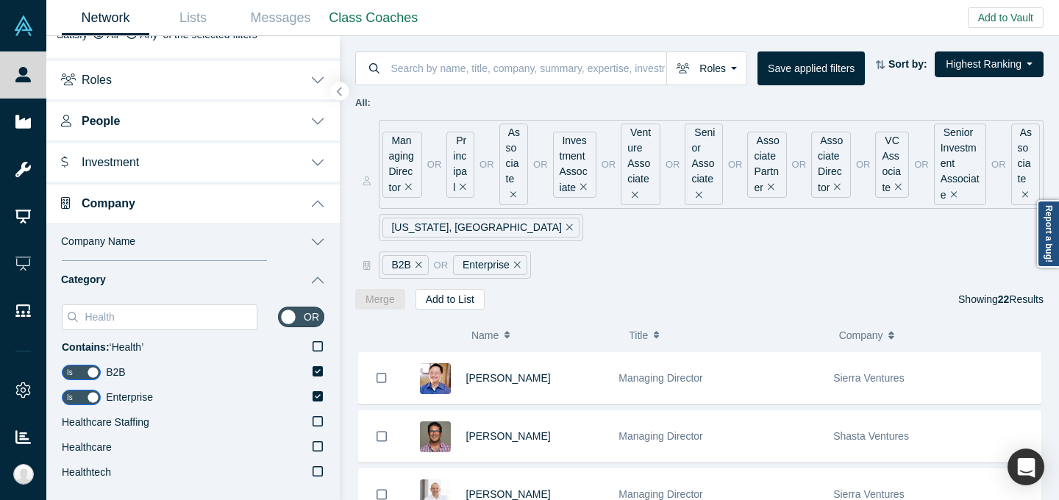
scroll to position [157, 0]
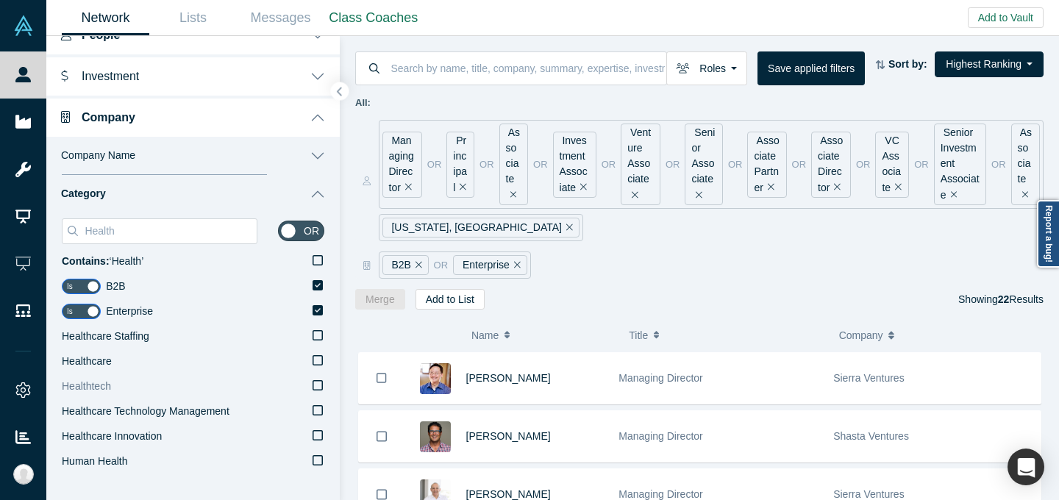
click at [141, 386] on label "Healthtech" at bounding box center [193, 386] width 262 height 25
click at [0, 0] on input "Healthtech" at bounding box center [0, 0] width 0 height 0
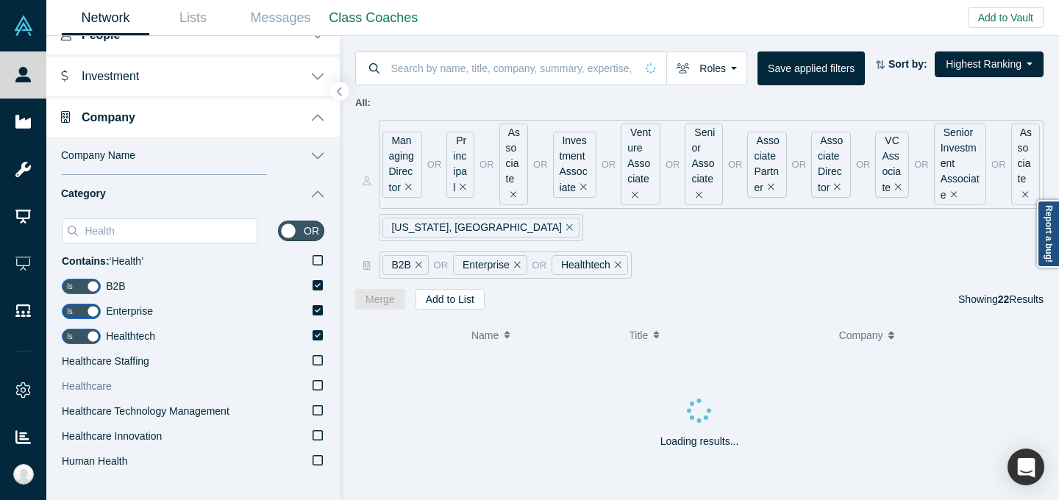
click at [148, 385] on label "Healthcare" at bounding box center [193, 386] width 262 height 25
click at [0, 0] on input "Healthcare" at bounding box center [0, 0] width 0 height 0
click at [184, 232] on input "Health" at bounding box center [170, 230] width 174 height 19
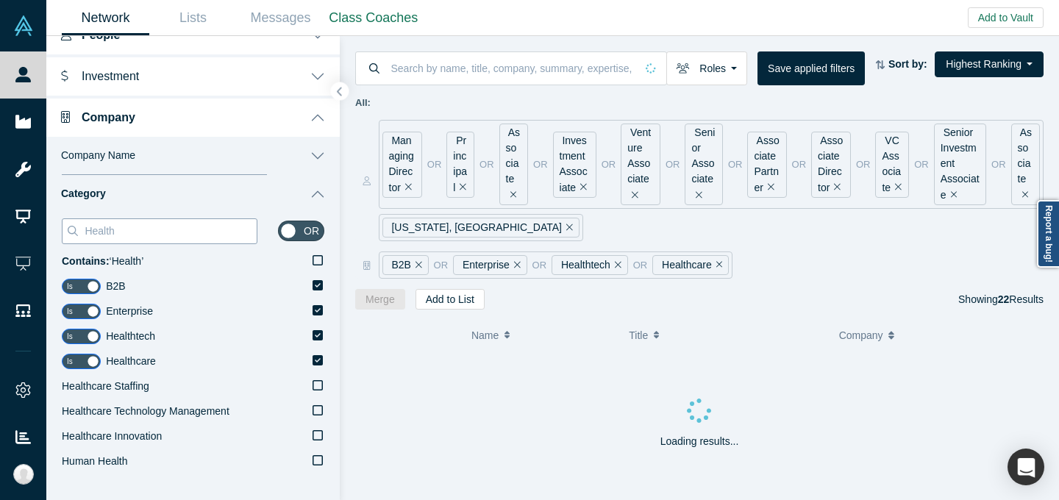
click at [184, 232] on input "Health" at bounding box center [170, 230] width 174 height 19
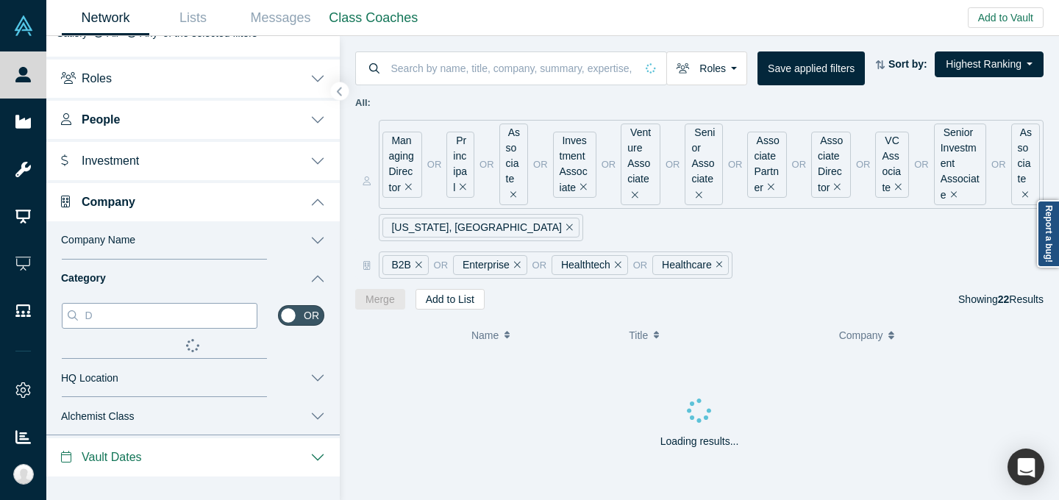
scroll to position [71, 0]
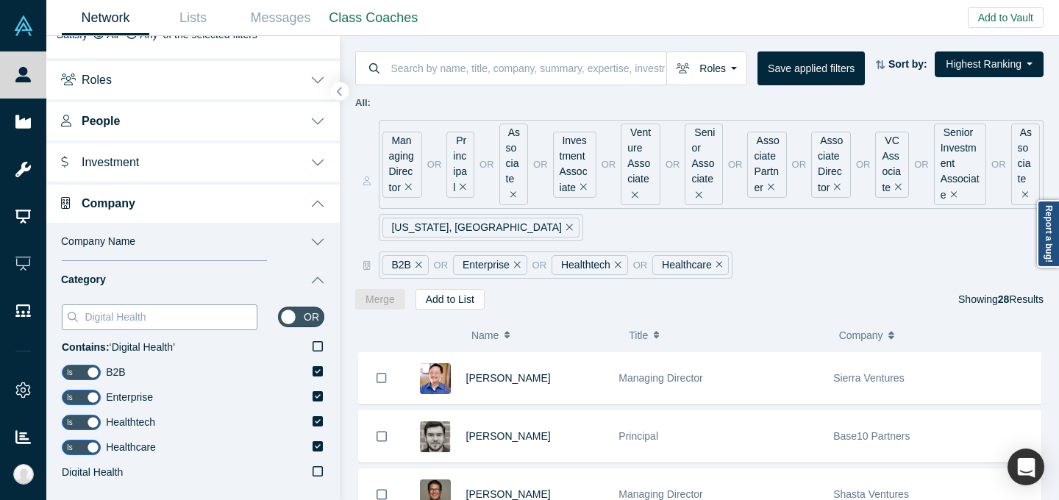
scroll to position [157, 0]
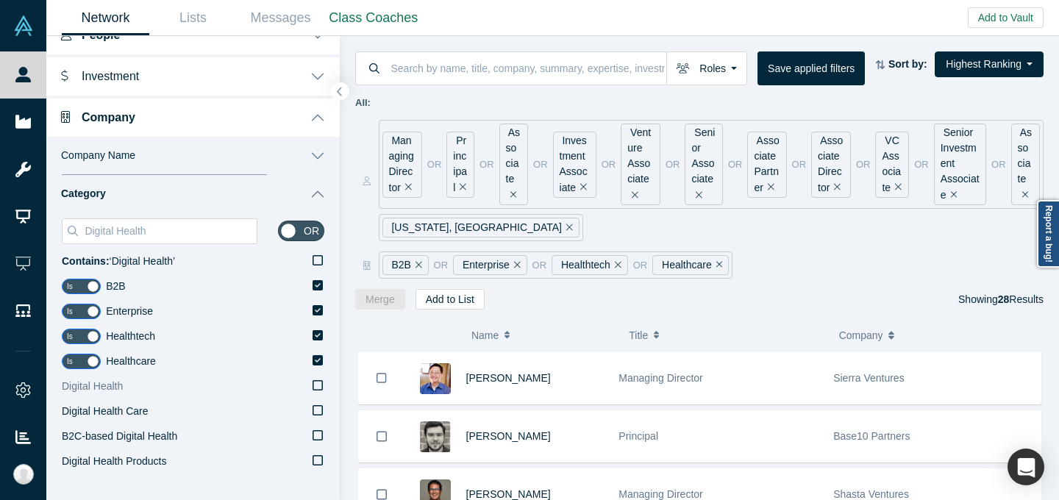
type input "Digital Health"
click at [137, 392] on label "Digital Health" at bounding box center [193, 386] width 262 height 25
click at [0, 0] on input "Digital Health" at bounding box center [0, 0] width 0 height 0
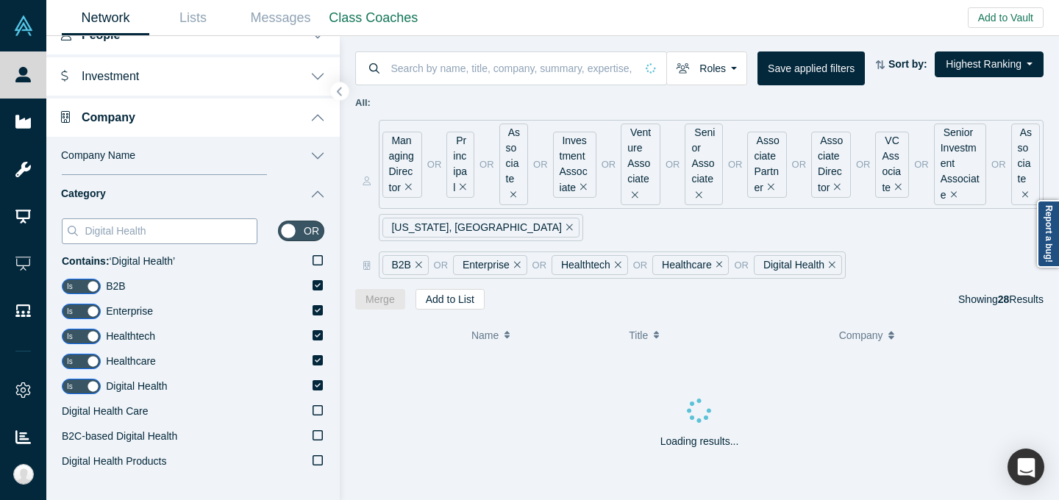
click at [215, 234] on input "Digital Health" at bounding box center [170, 230] width 174 height 19
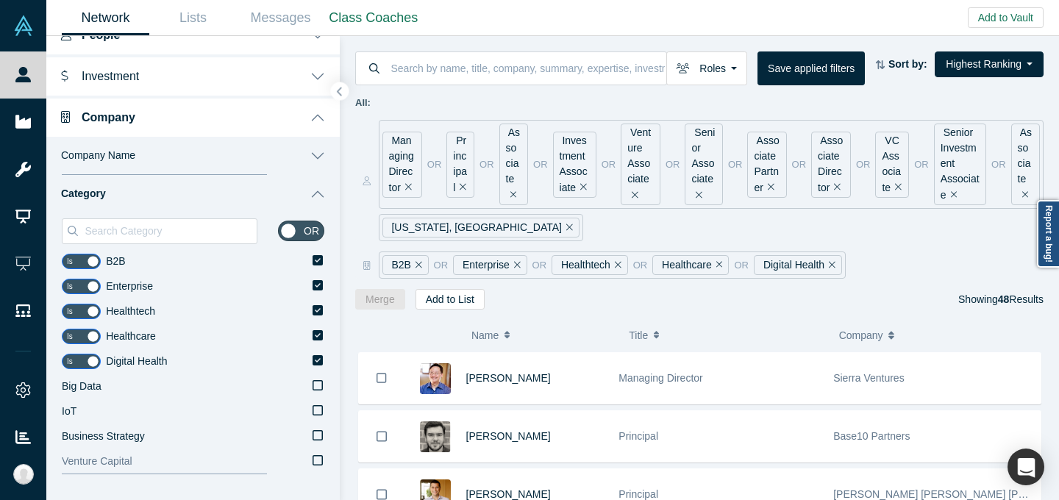
click at [257, 461] on label "Venture Capital" at bounding box center [193, 461] width 262 height 25
click at [0, 0] on input "Venture Capital" at bounding box center [0, 0] width 0 height 0
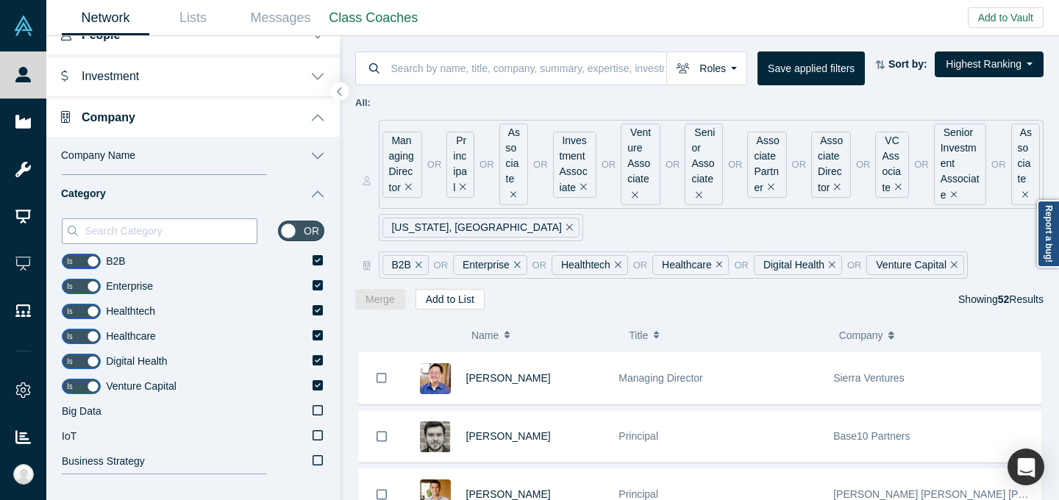
click at [222, 229] on input at bounding box center [170, 230] width 174 height 19
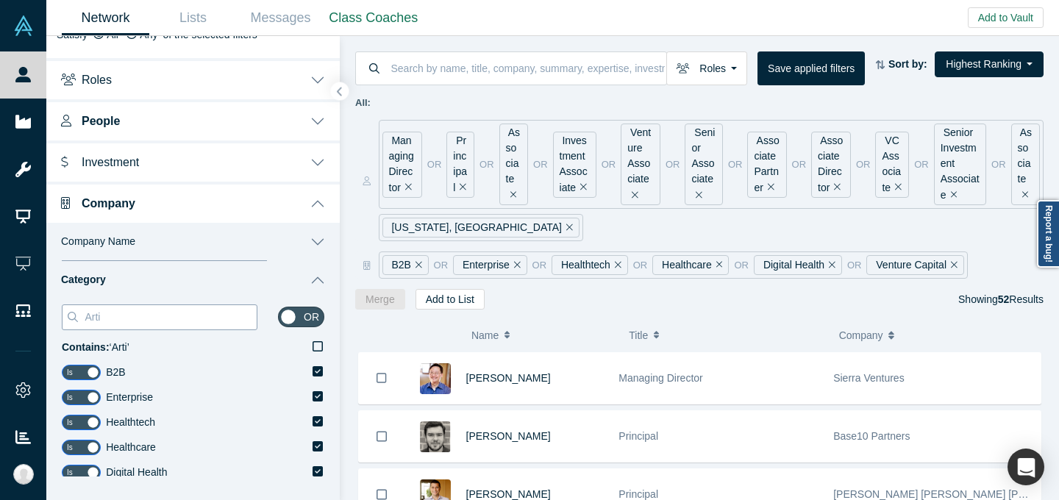
scroll to position [157, 0]
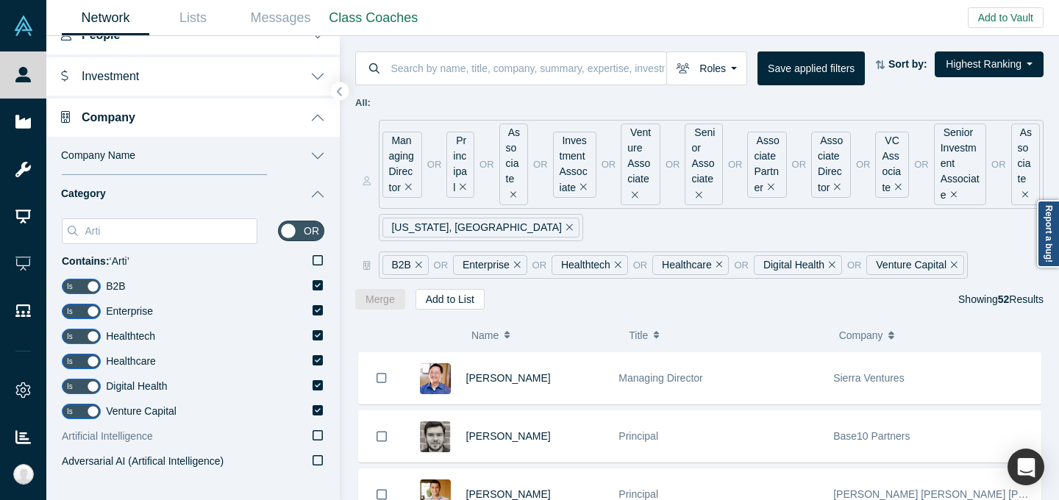
click at [171, 439] on label "Artificial Intelligence" at bounding box center [193, 436] width 262 height 25
click at [0, 0] on input "Artificial Intelligence" at bounding box center [0, 0] width 0 height 0
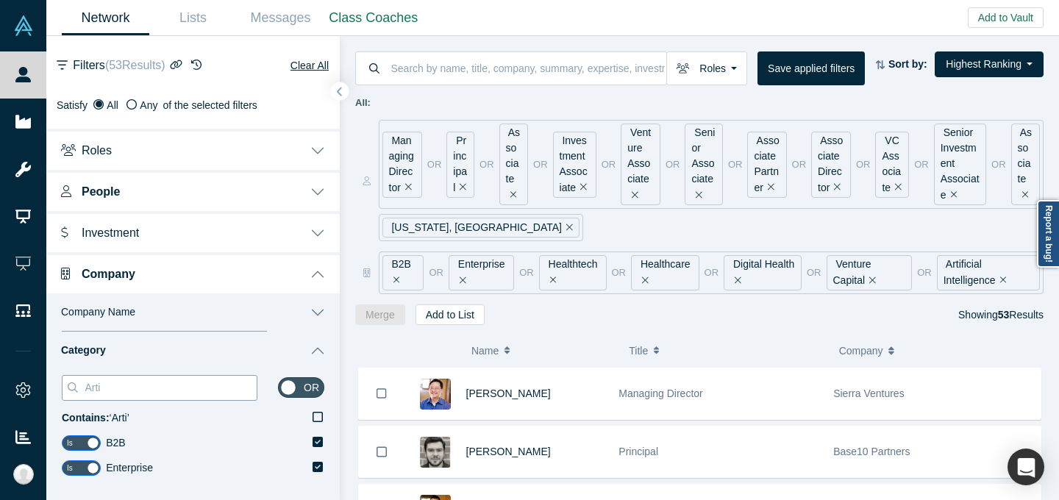
click at [146, 395] on input "Arti" at bounding box center [170, 387] width 174 height 19
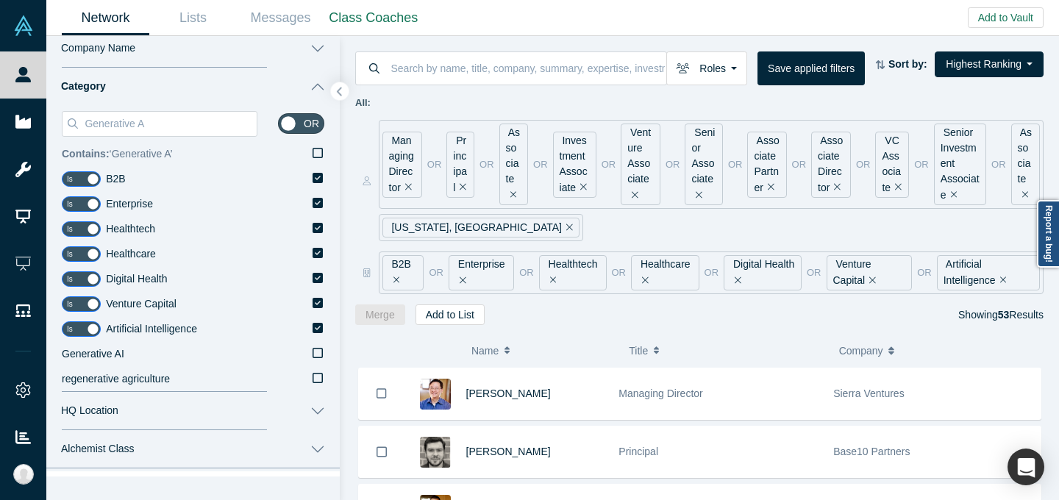
scroll to position [285, 0]
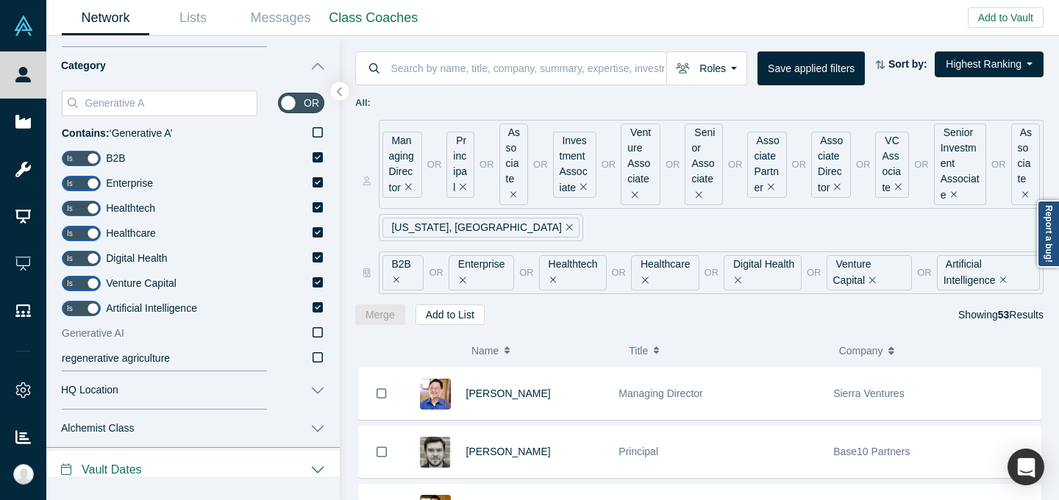
type input "Generative A"
click at [218, 333] on label "Generative AI" at bounding box center [193, 333] width 262 height 25
click at [0, 0] on input "Generative AI" at bounding box center [0, 0] width 0 height 0
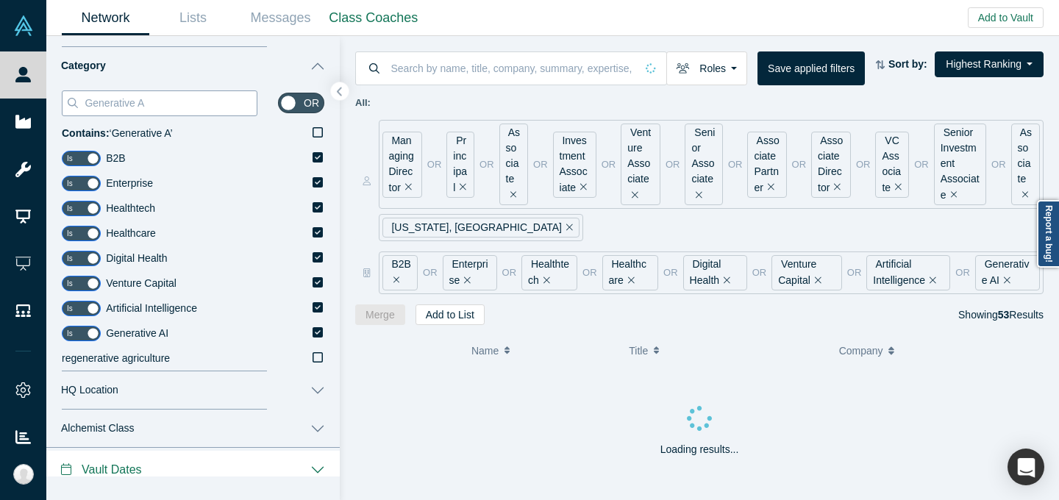
click at [171, 110] on input "Generative A" at bounding box center [170, 102] width 174 height 19
click at [171, 109] on input "Generative A" at bounding box center [170, 102] width 174 height 19
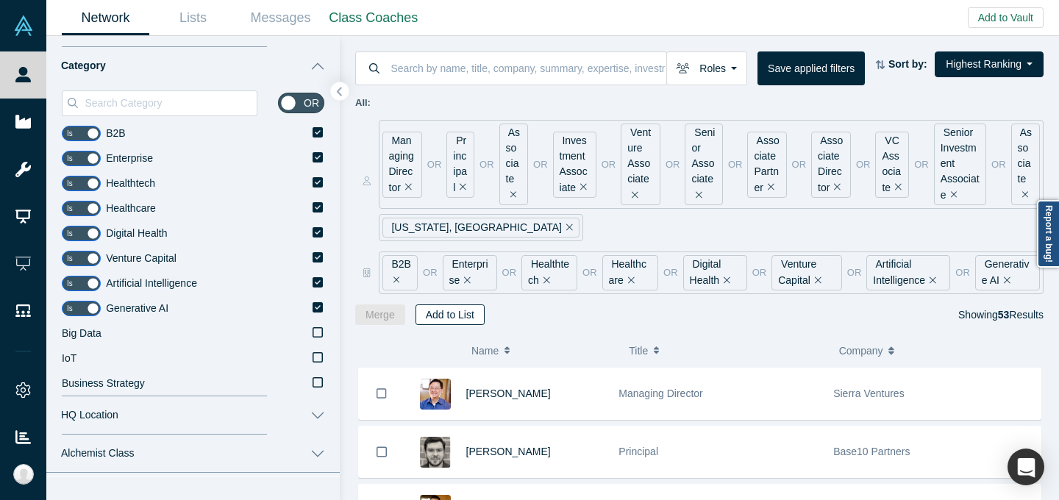
click at [466, 310] on button "Add to List" at bounding box center [449, 314] width 69 height 21
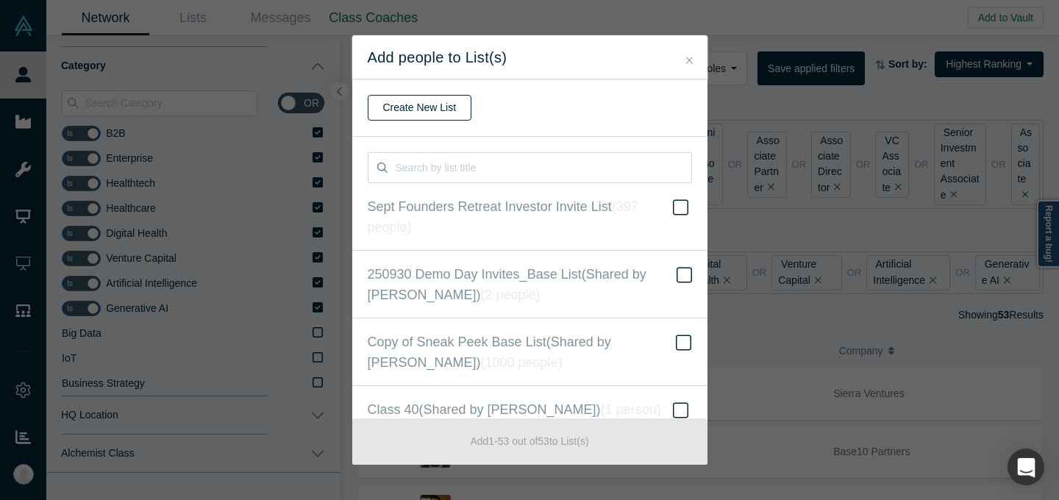
click at [441, 110] on button "Create New List" at bounding box center [420, 108] width 104 height 26
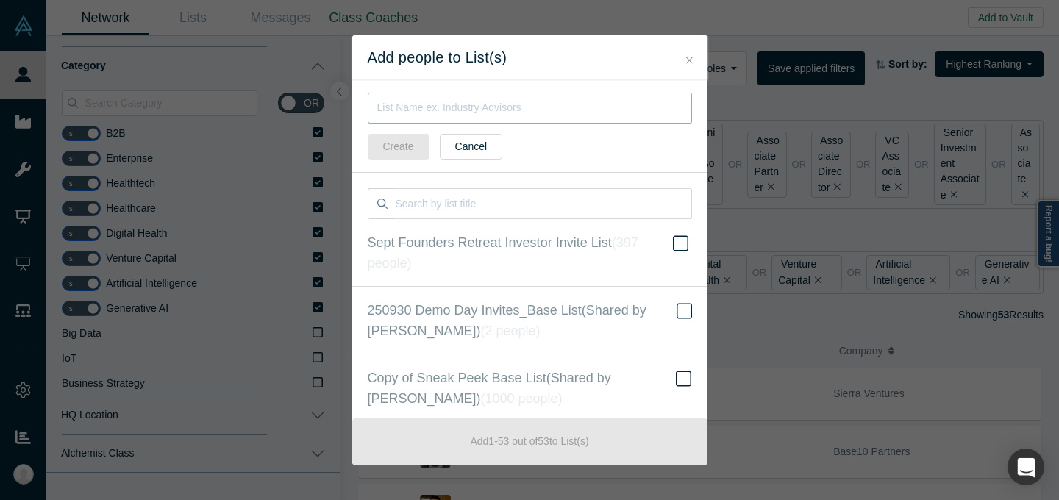
click at [441, 110] on input "text" at bounding box center [530, 108] width 324 height 31
type input "[DATE] Rising GP List"
click at [407, 148] on button "Create" at bounding box center [399, 147] width 62 height 26
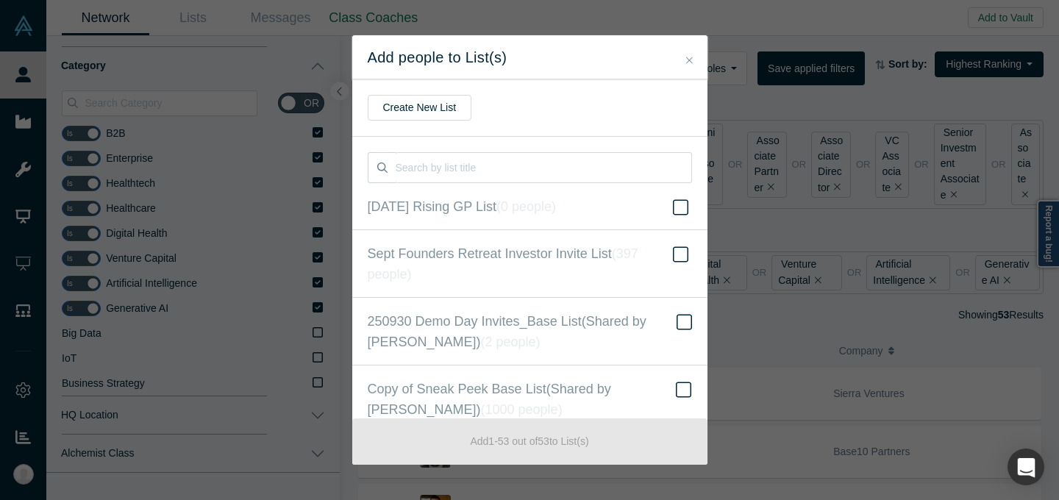
click at [689, 58] on icon "Close" at bounding box center [689, 60] width 7 height 10
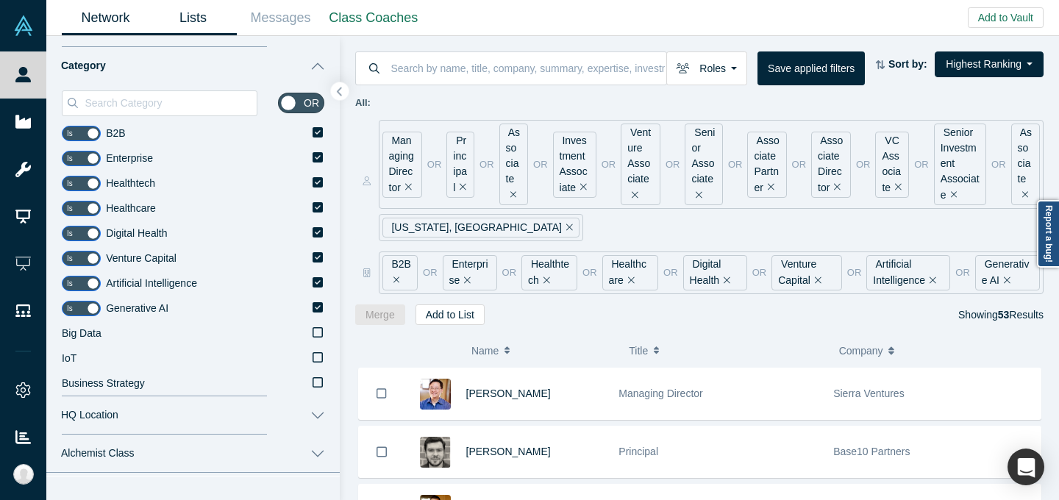
click at [192, 18] on link "Lists" at bounding box center [192, 18] width 87 height 35
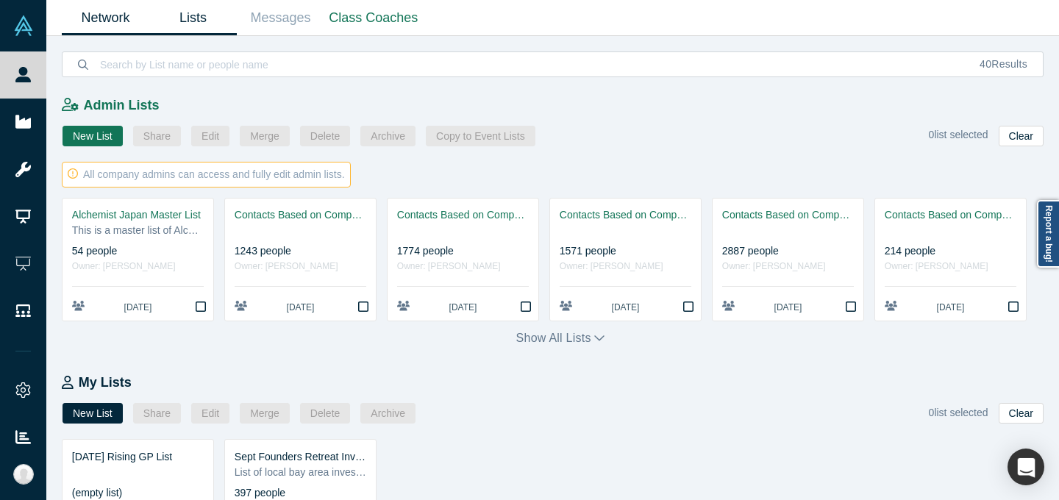
click at [113, 10] on link "Network" at bounding box center [105, 18] width 87 height 35
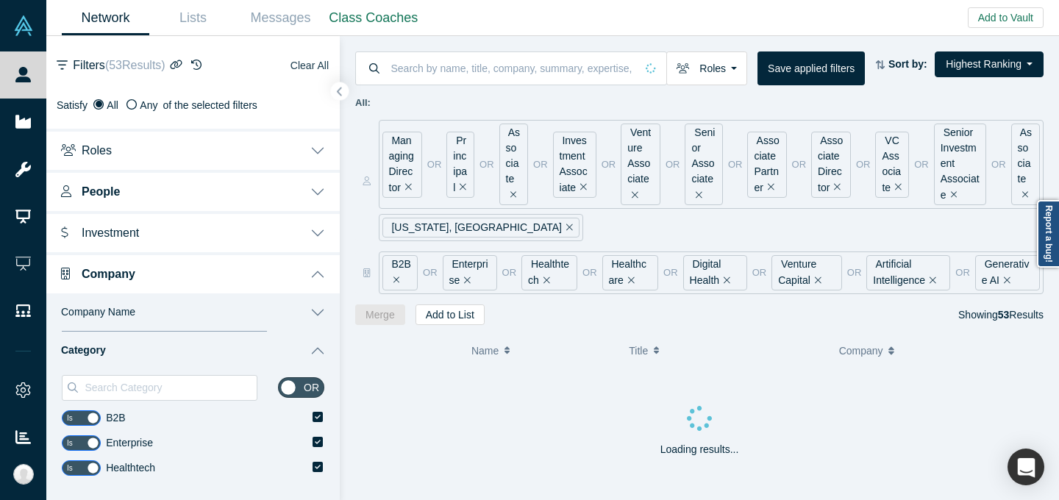
click at [311, 60] on button "Clear All" at bounding box center [310, 66] width 40 height 18
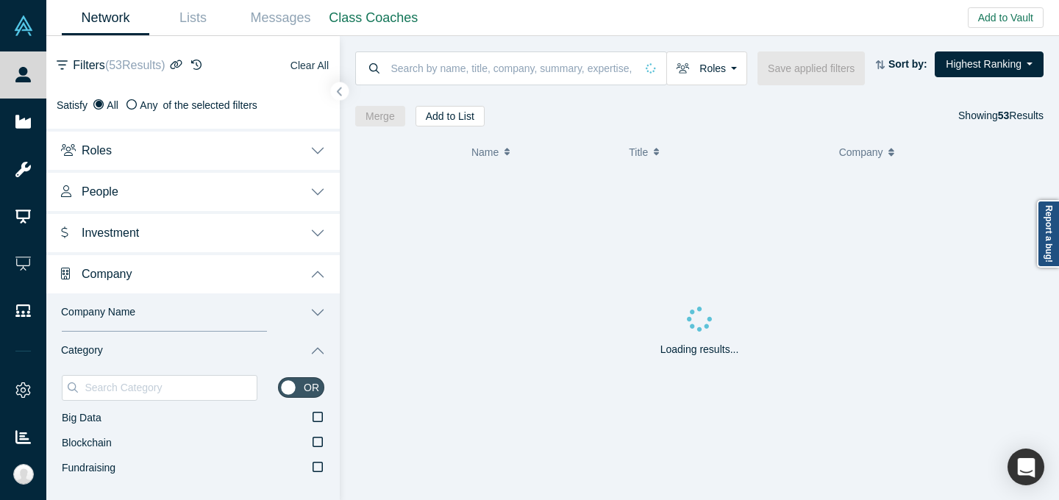
click at [310, 68] on button "Clear All" at bounding box center [310, 66] width 40 height 18
click at [417, 62] on input at bounding box center [513, 68] width 246 height 35
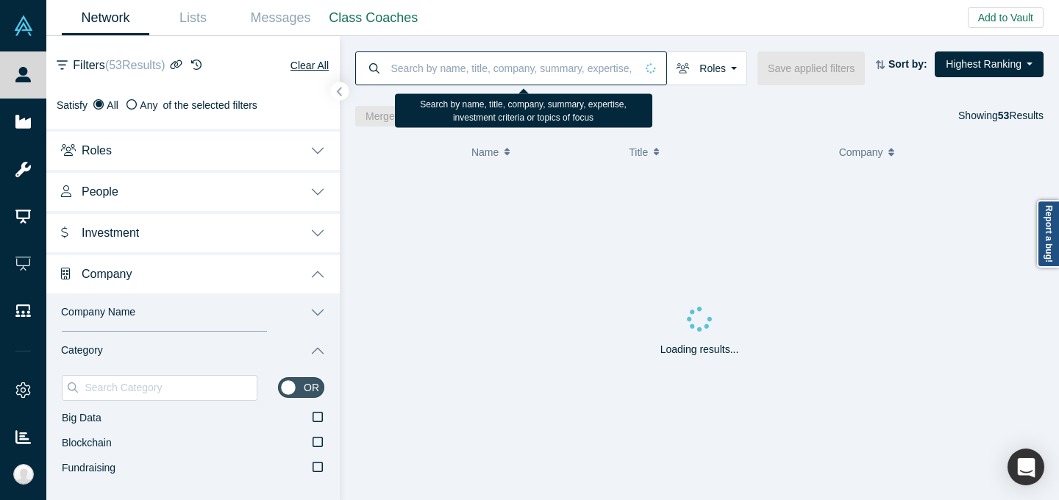
paste input "Iyke Iwotor"
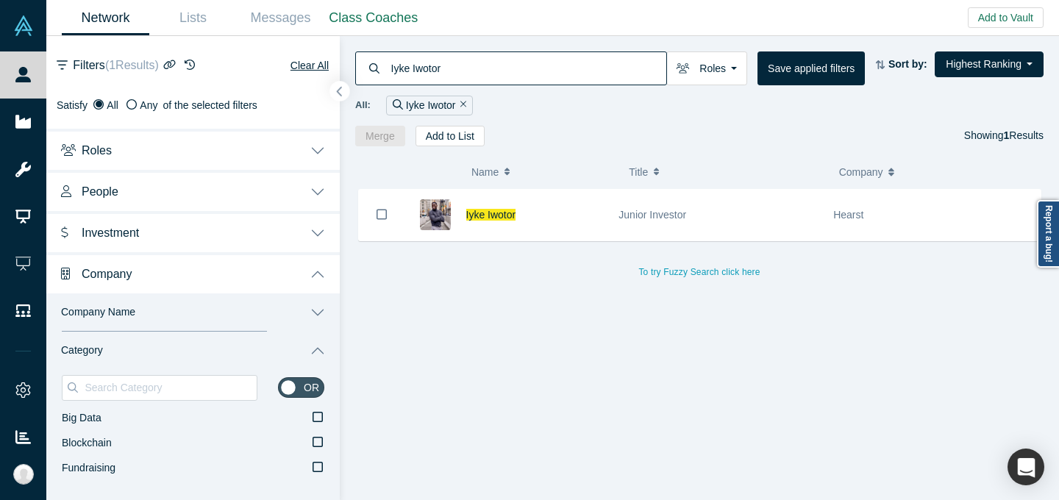
click at [333, 94] on button "button" at bounding box center [340, 92] width 20 height 20
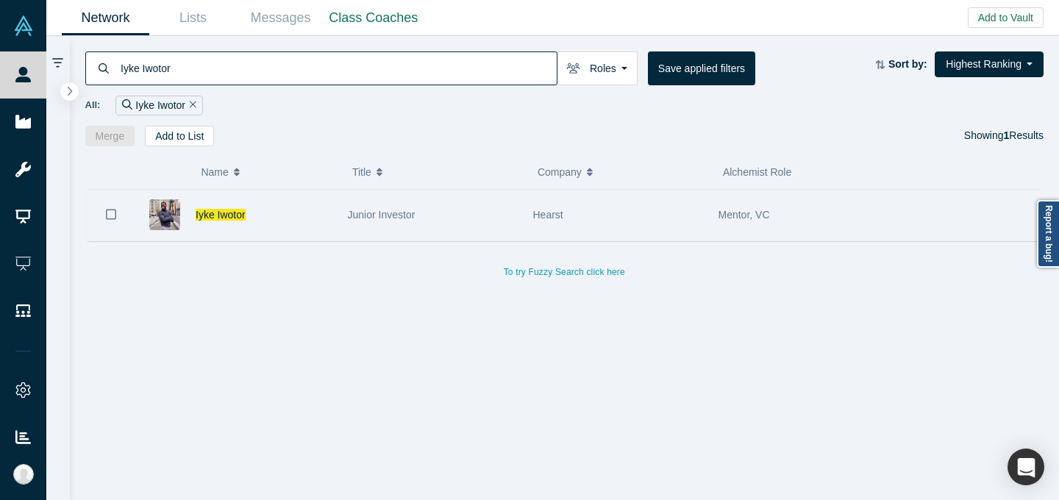
click at [529, 221] on div "Hearst" at bounding box center [617, 215] width 185 height 51
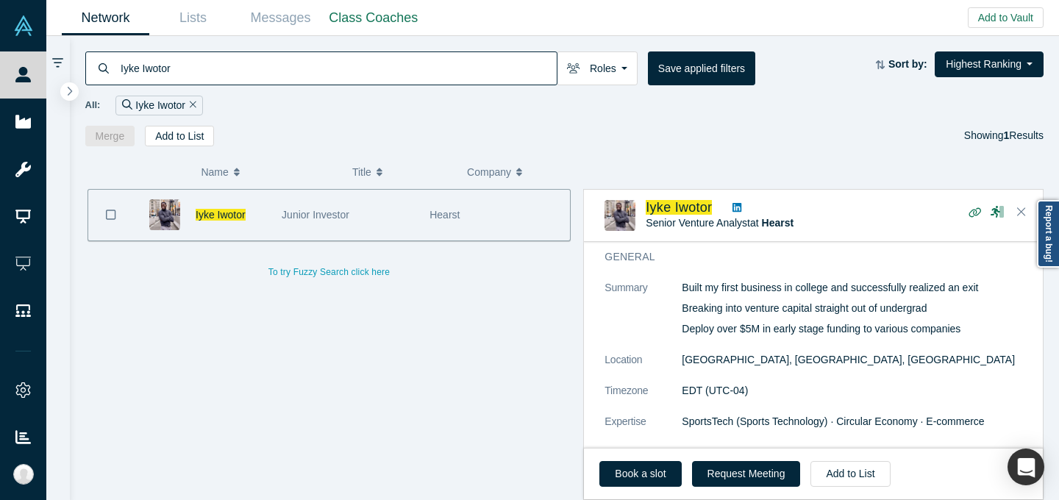
scroll to position [153, 0]
click at [336, 85] on input "Iyke Iwotor" at bounding box center [337, 68] width 437 height 35
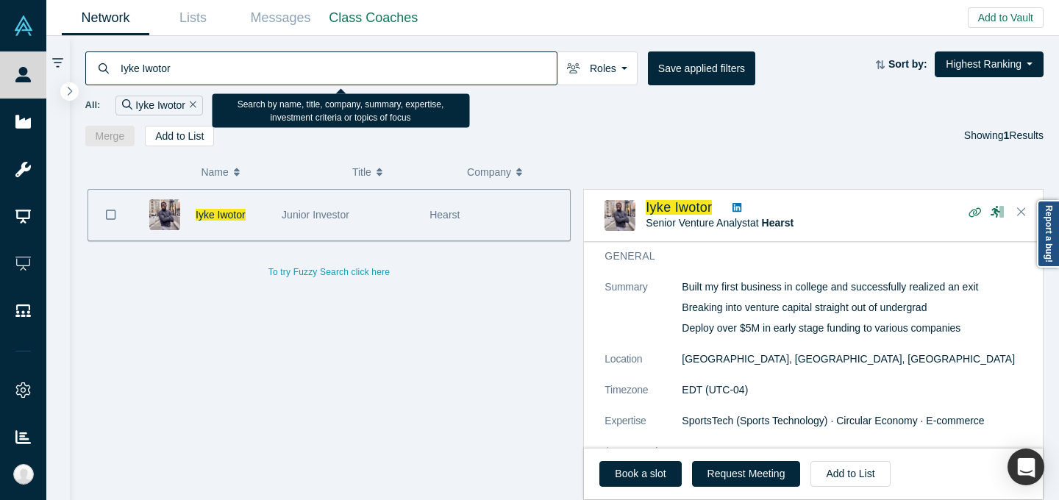
click at [336, 85] on input "Iyke Iwotor" at bounding box center [337, 68] width 437 height 35
paste input "[PERSON_NAME]"
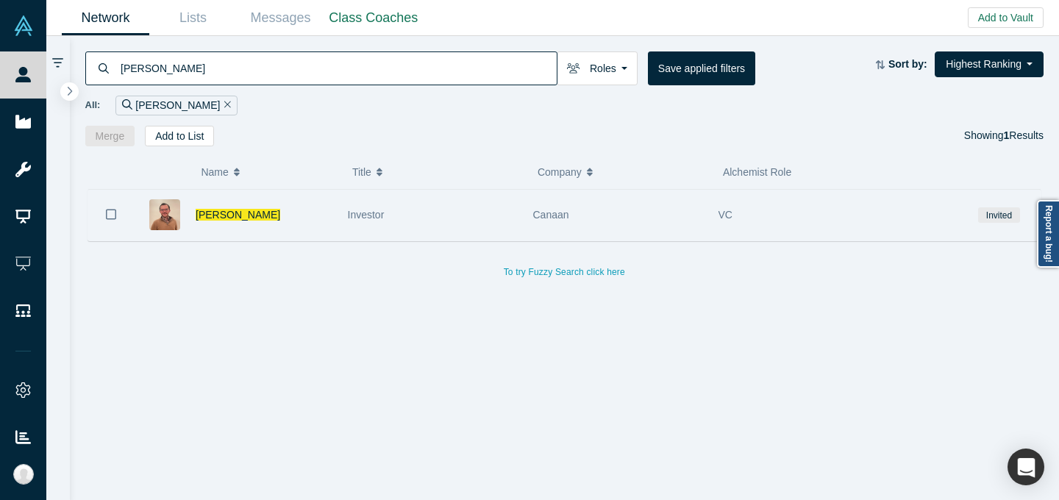
click at [487, 206] on div "Investor" at bounding box center [433, 215] width 170 height 51
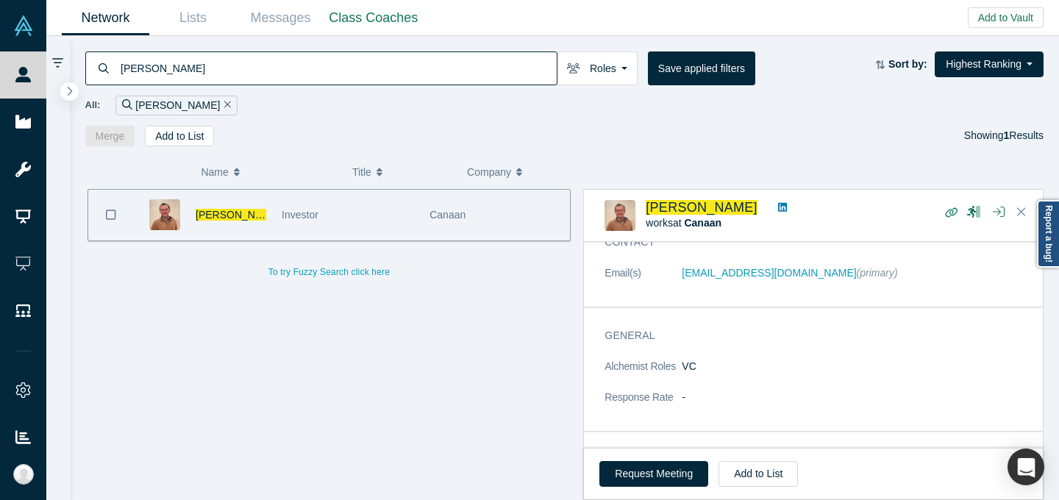
scroll to position [91, 0]
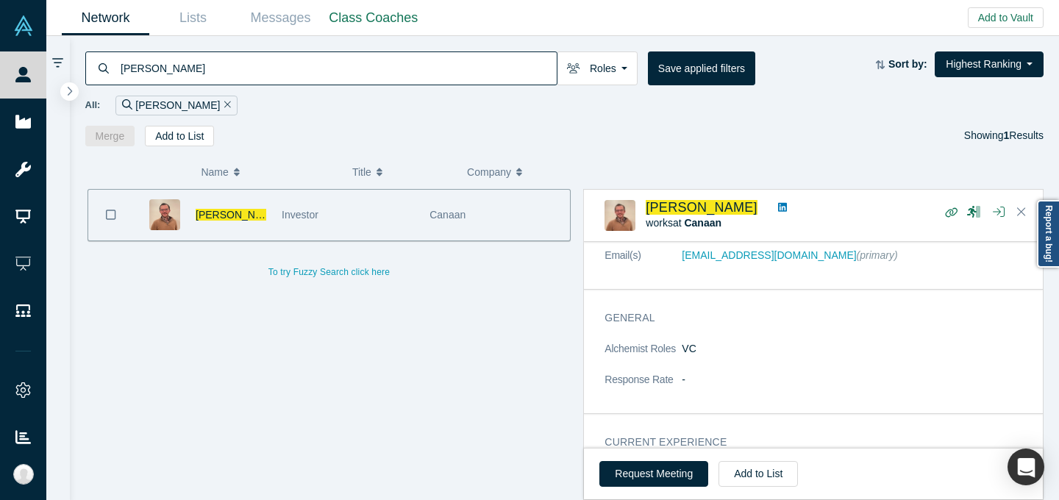
click at [773, 201] on link at bounding box center [782, 207] width 19 height 15
click at [409, 73] on input "[PERSON_NAME]" at bounding box center [337, 68] width 437 height 35
click at [409, 72] on input "[PERSON_NAME]" at bounding box center [337, 68] width 437 height 35
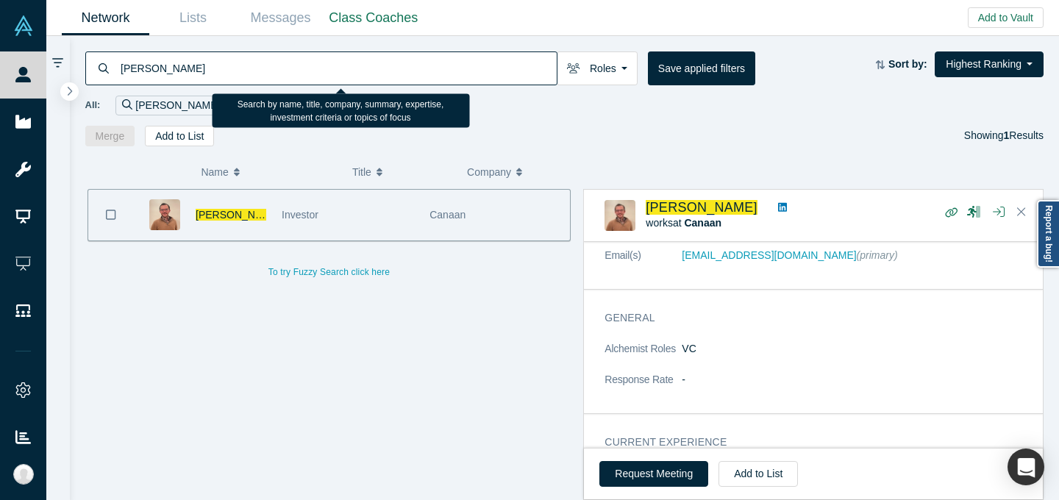
click at [409, 72] on input "[PERSON_NAME]" at bounding box center [337, 68] width 437 height 35
paste input "[PERSON_NAME]"
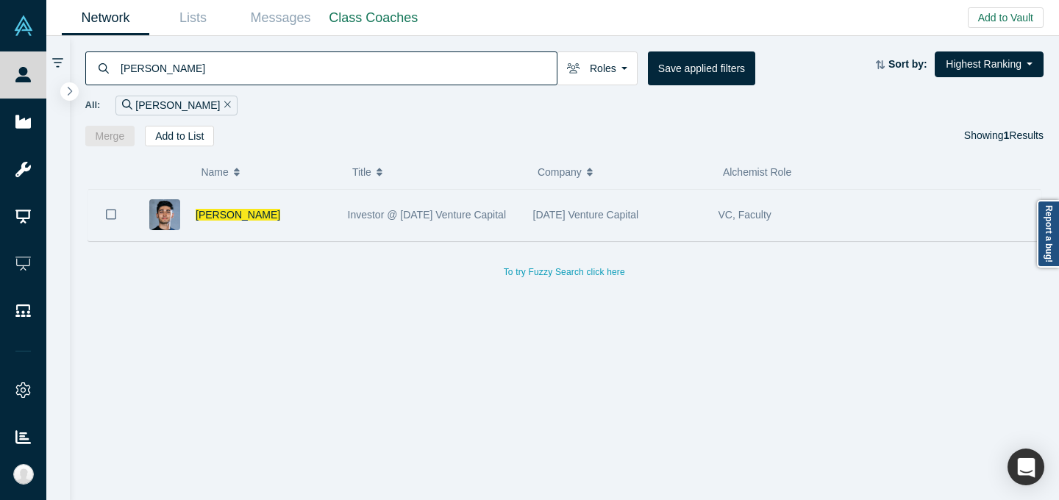
click at [757, 212] on span "VC, Faculty" at bounding box center [744, 215] width 53 height 12
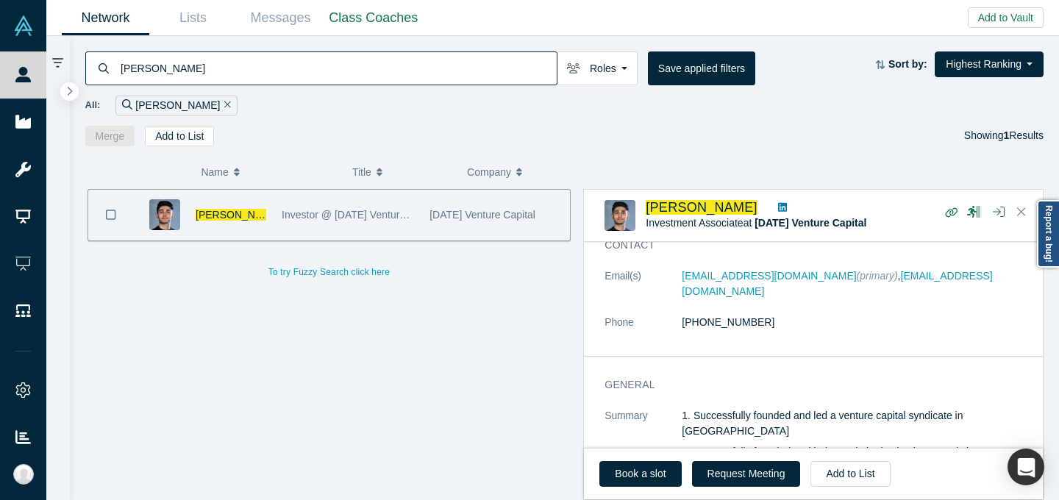
scroll to position [67, 0]
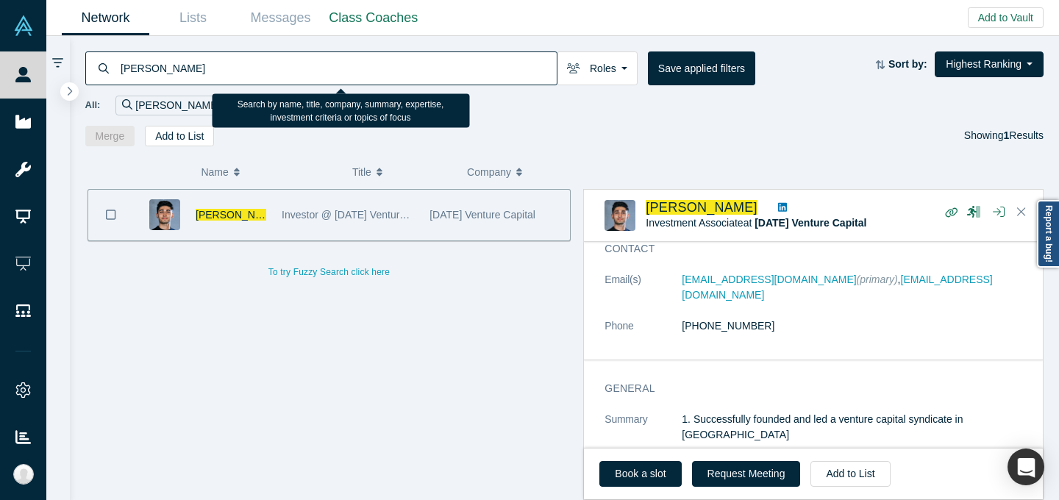
click at [354, 61] on input "[PERSON_NAME]" at bounding box center [337, 68] width 437 height 35
click at [355, 62] on input "[PERSON_NAME]" at bounding box center [337, 68] width 437 height 35
paste input "[PERSON_NAME]"
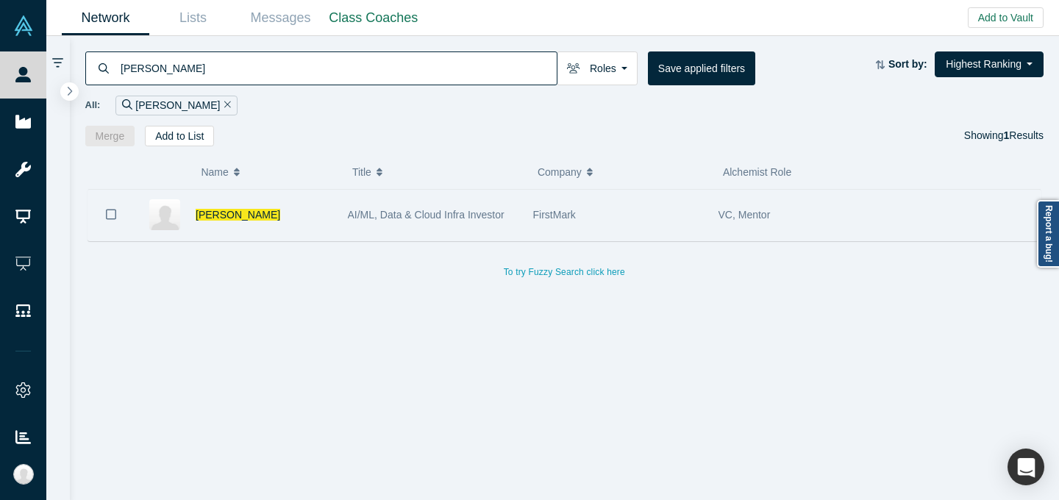
click at [494, 214] on span "AI/ML, Data & Cloud Infra Investor" at bounding box center [426, 215] width 157 height 12
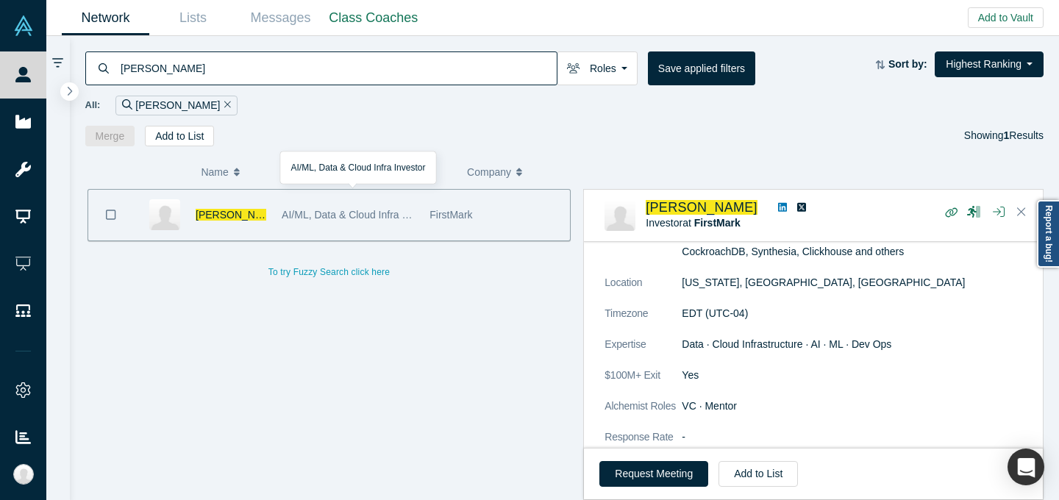
scroll to position [237, 0]
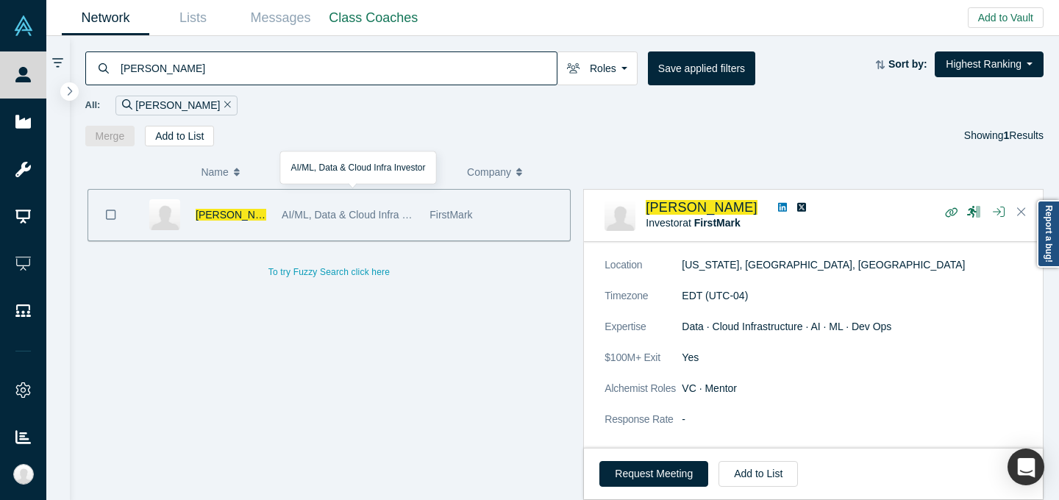
click at [329, 59] on input "[PERSON_NAME]" at bounding box center [337, 68] width 437 height 35
click at [329, 60] on input "[PERSON_NAME]" at bounding box center [337, 68] width 437 height 35
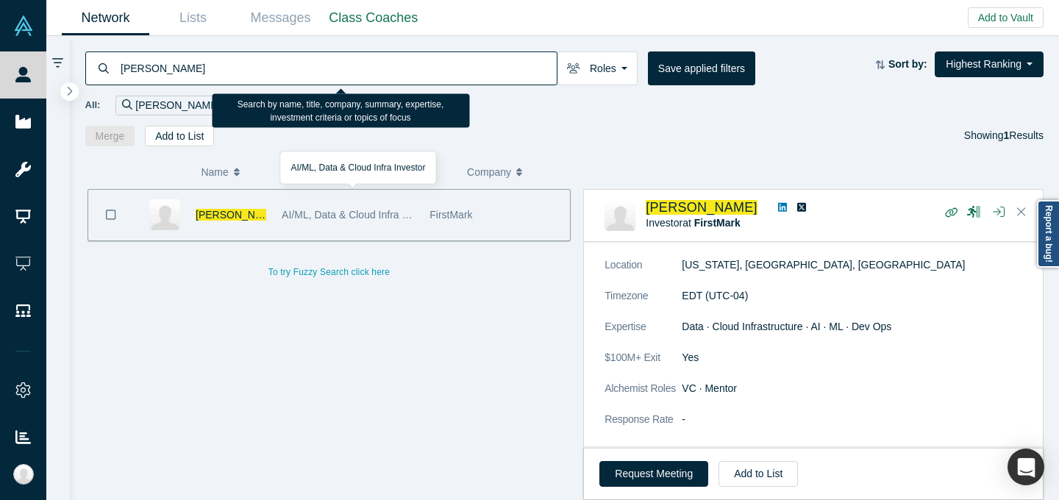
click at [329, 60] on input "[PERSON_NAME]" at bounding box center [337, 68] width 437 height 35
paste input "na [PERSON_NAME]"
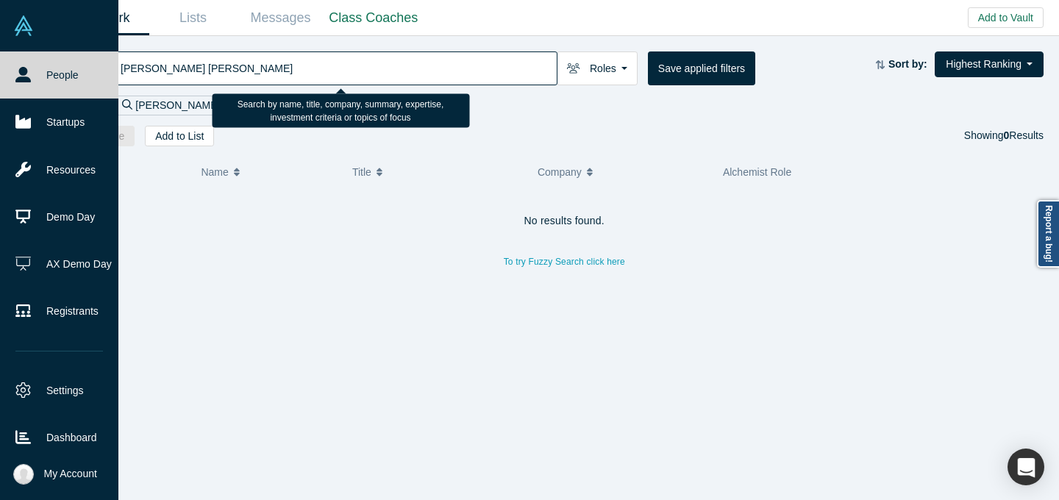
drag, startPoint x: 140, startPoint y: 66, endPoint x: 33, endPoint y: 65, distance: 106.6
click at [44, 66] on div "People Startups Resources Demo Day AX Demo Day Registrants Settings Dashboard E…" at bounding box center [529, 250] width 1059 height 500
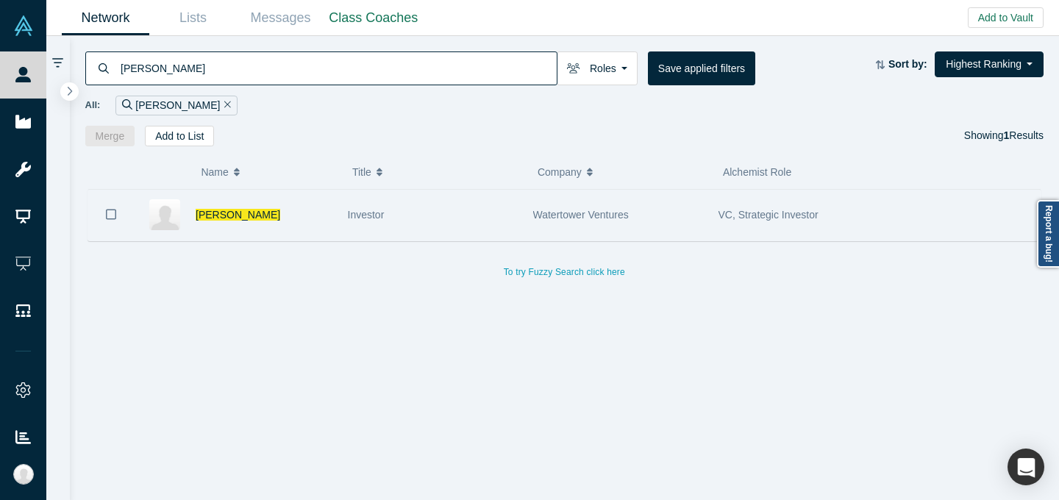
type input "[PERSON_NAME]"
click at [431, 192] on div "Investor" at bounding box center [433, 215] width 170 height 51
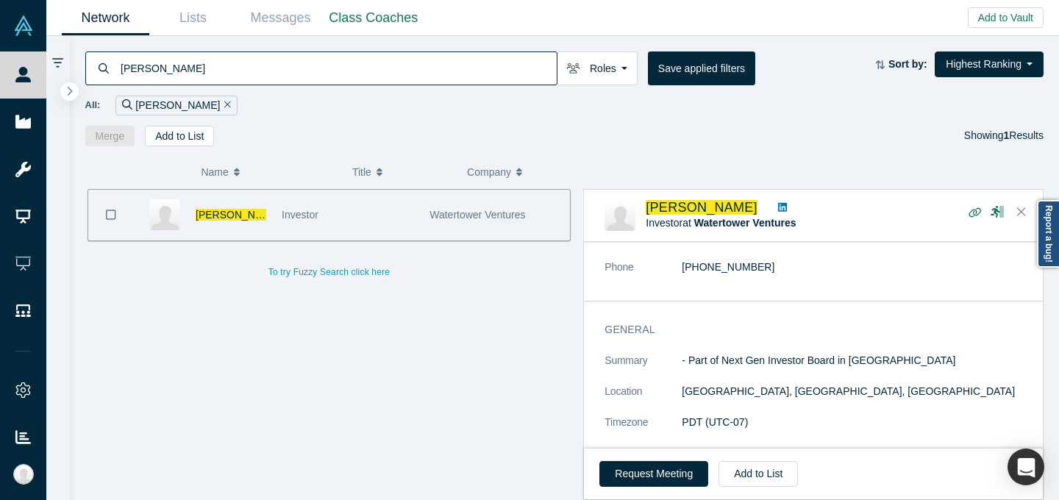
scroll to position [112, 0]
click at [185, 17] on link "Lists" at bounding box center [192, 18] width 87 height 35
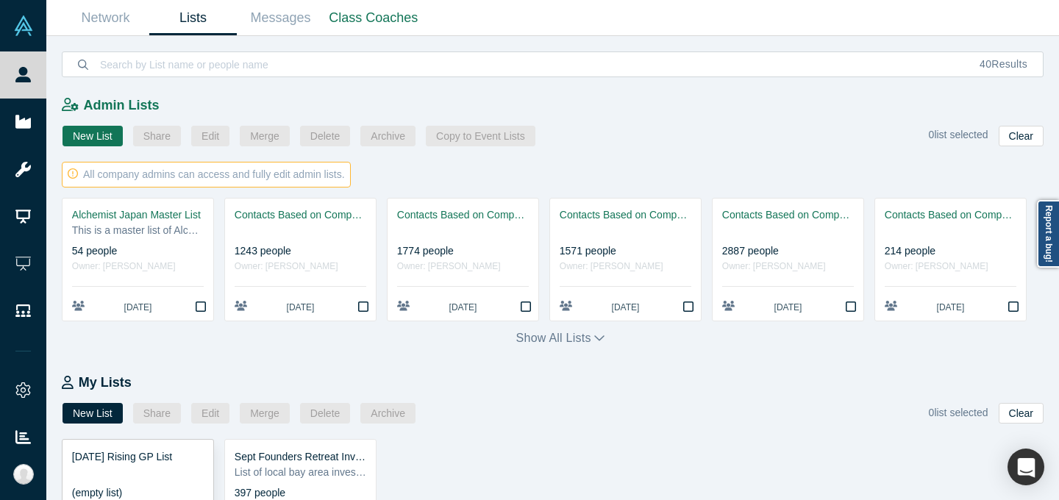
scroll to position [114, 0]
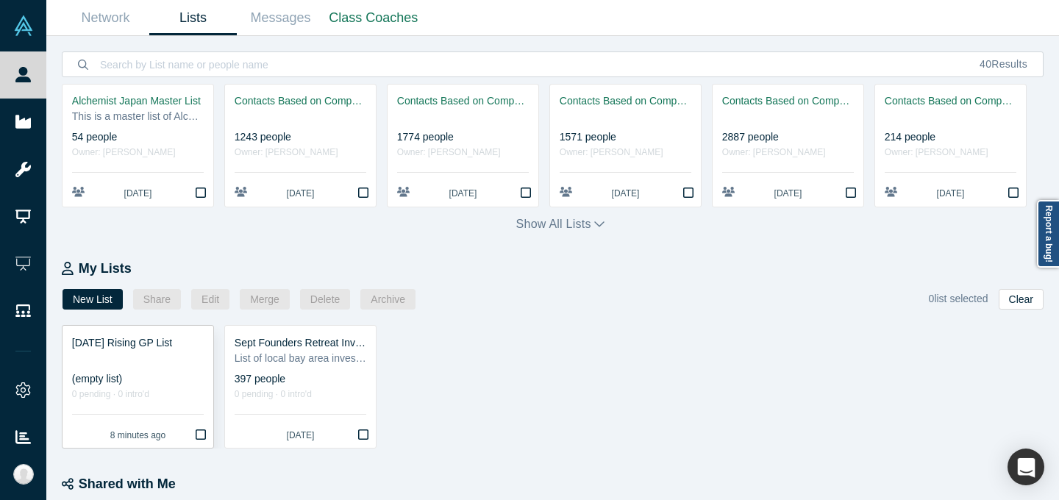
click at [168, 375] on div "(empty list)" at bounding box center [138, 378] width 132 height 15
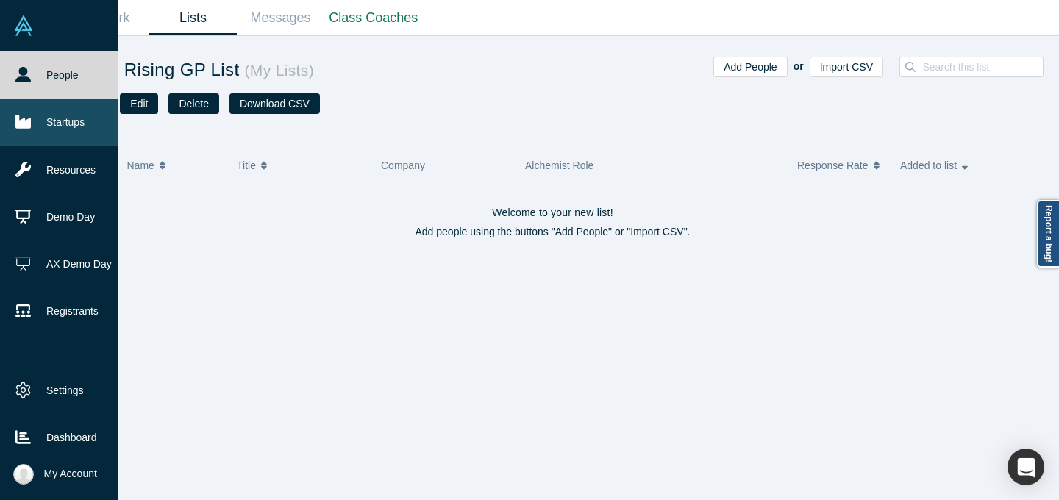
click at [31, 122] on link "Startups" at bounding box center [59, 122] width 118 height 47
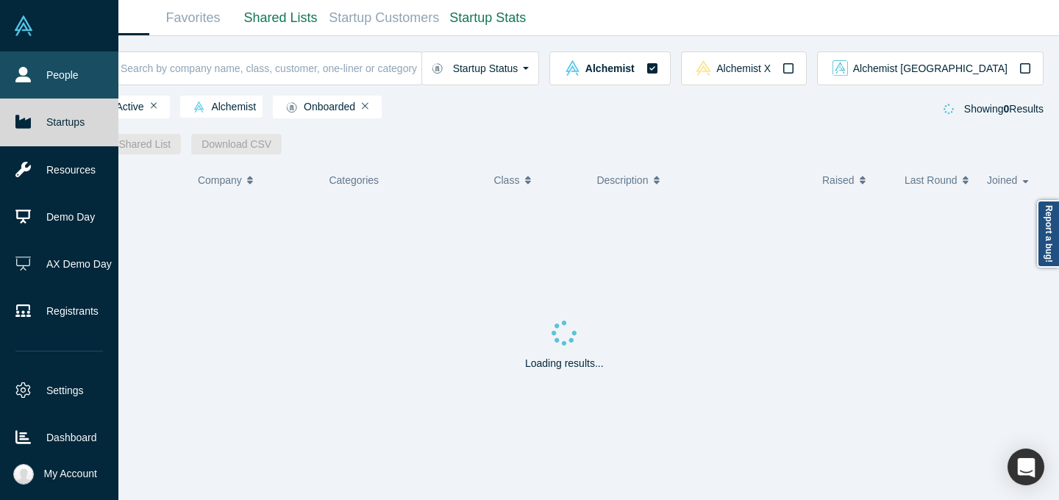
click at [31, 76] on link "People" at bounding box center [59, 74] width 118 height 47
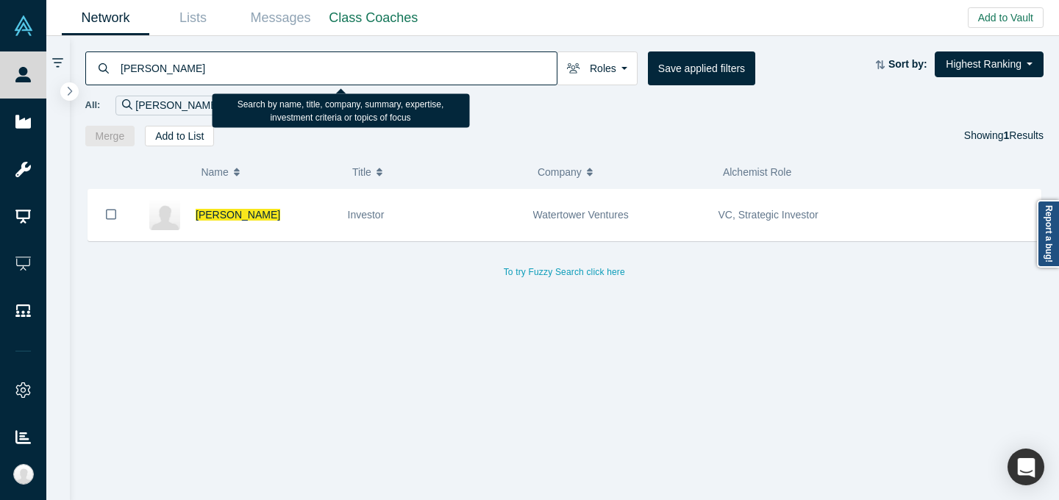
click at [466, 70] on input "[PERSON_NAME]" at bounding box center [337, 68] width 437 height 35
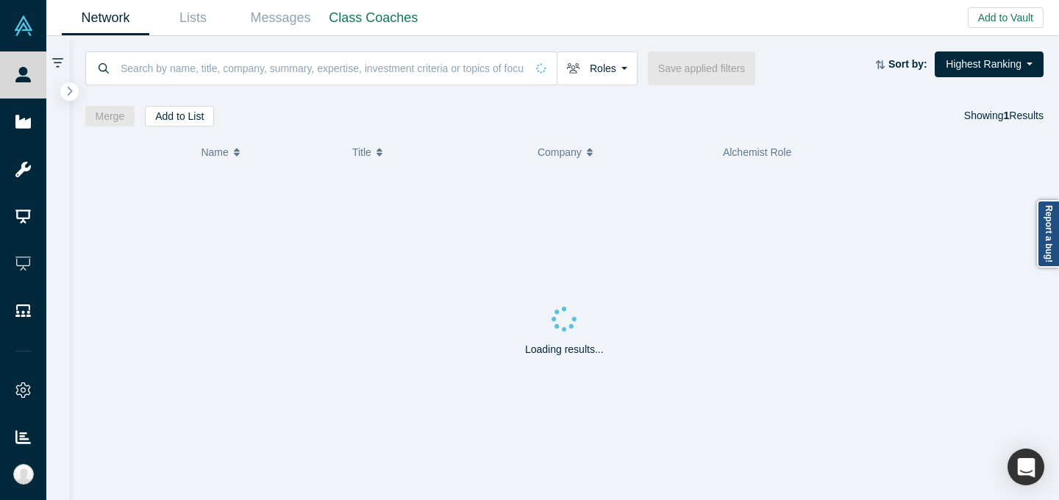
click at [62, 60] on icon at bounding box center [57, 63] width 11 height 13
click at [73, 88] on icon "button" at bounding box center [69, 90] width 7 height 11
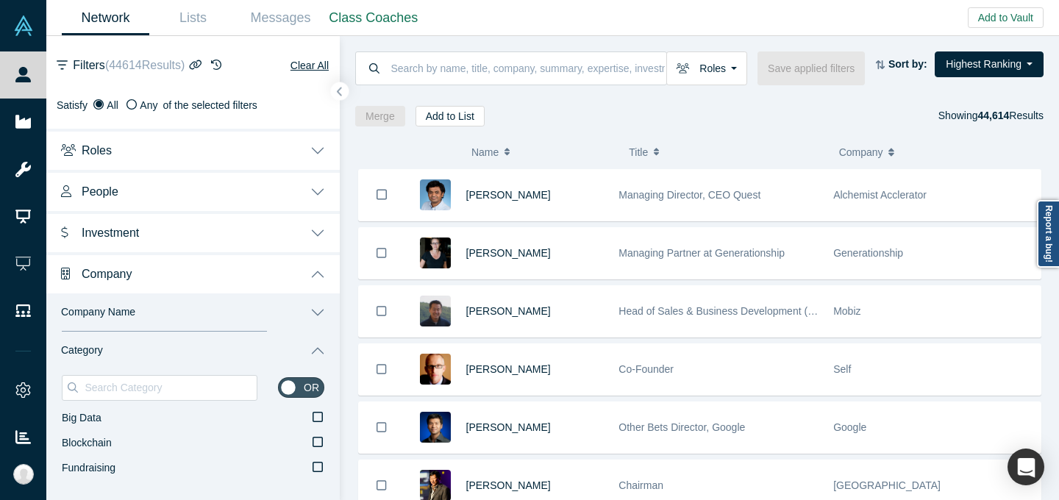
click at [180, 191] on button "People" at bounding box center [192, 190] width 293 height 41
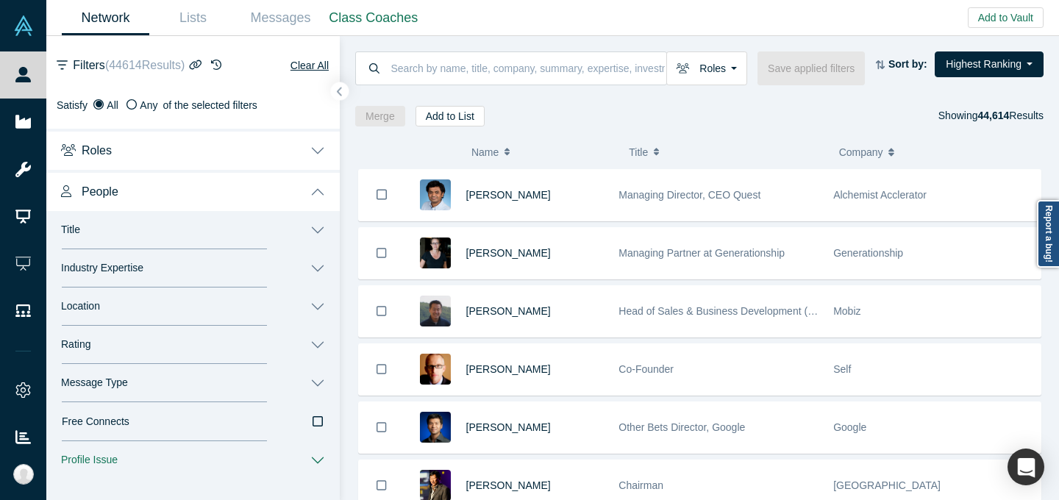
click at [187, 242] on button "Title" at bounding box center [192, 230] width 293 height 38
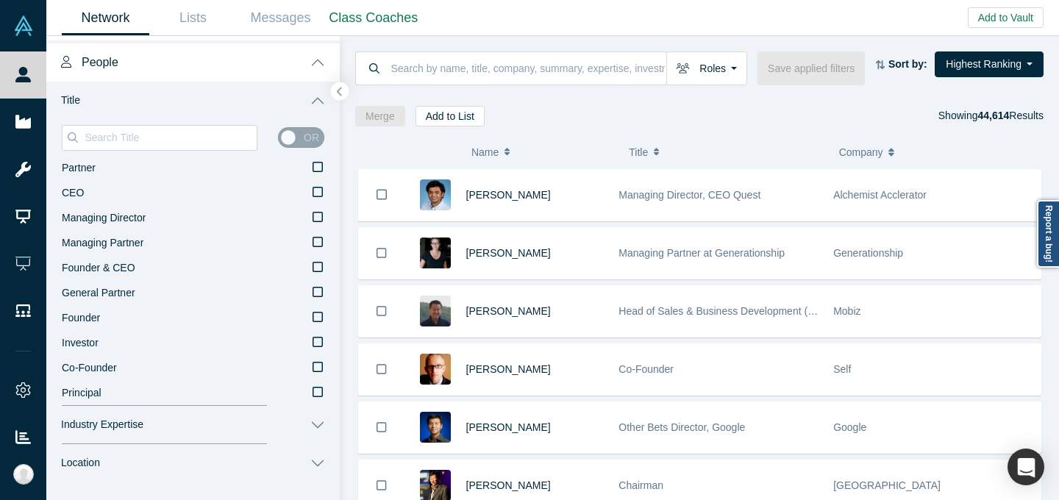
scroll to position [139, 0]
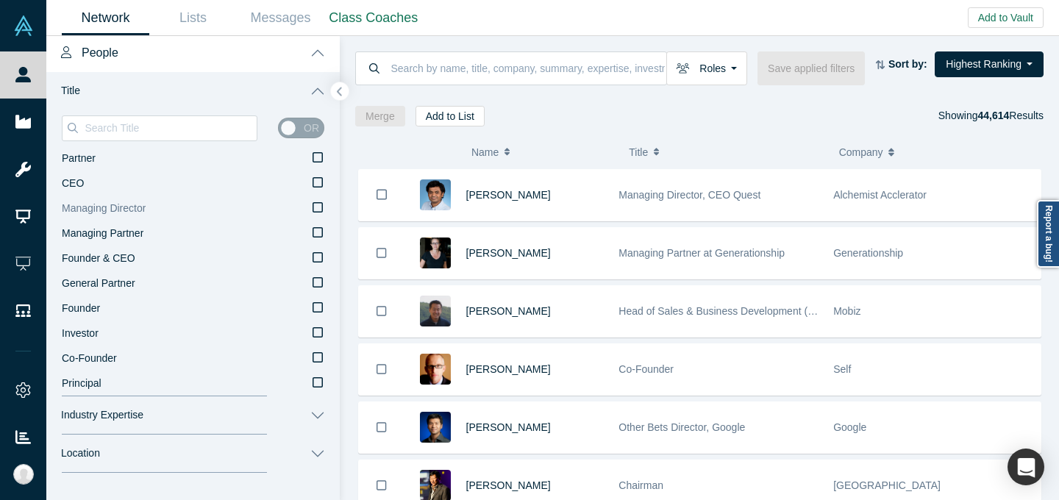
click at [182, 215] on label "Managing Director" at bounding box center [193, 208] width 262 height 25
click at [0, 0] on input "Managing Director" at bounding box center [0, 0] width 0 height 0
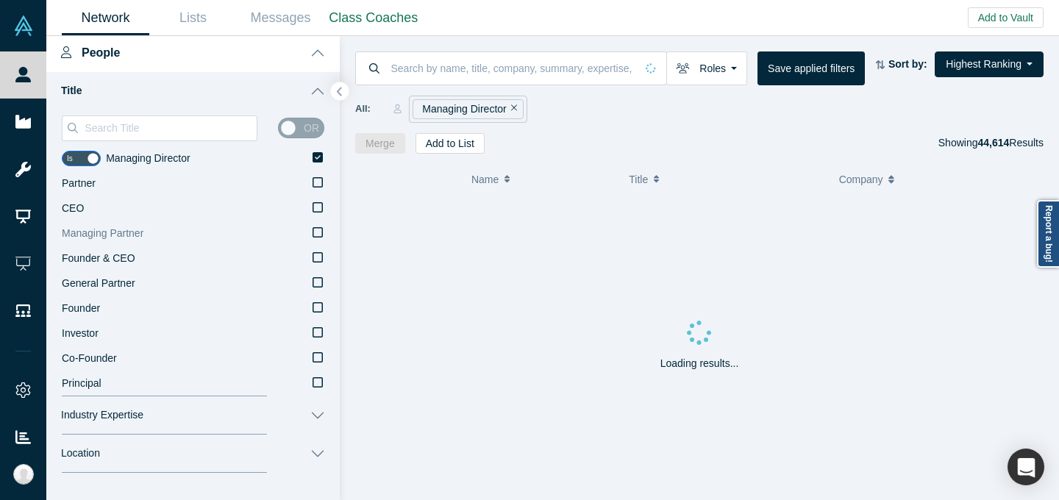
click at [169, 232] on label "Managing Partner" at bounding box center [193, 233] width 262 height 25
click at [0, 0] on input "Managing Partner" at bounding box center [0, 0] width 0 height 0
click at [131, 385] on label "Principal" at bounding box center [193, 383] width 262 height 25
click at [0, 0] on input "Principal" at bounding box center [0, 0] width 0 height 0
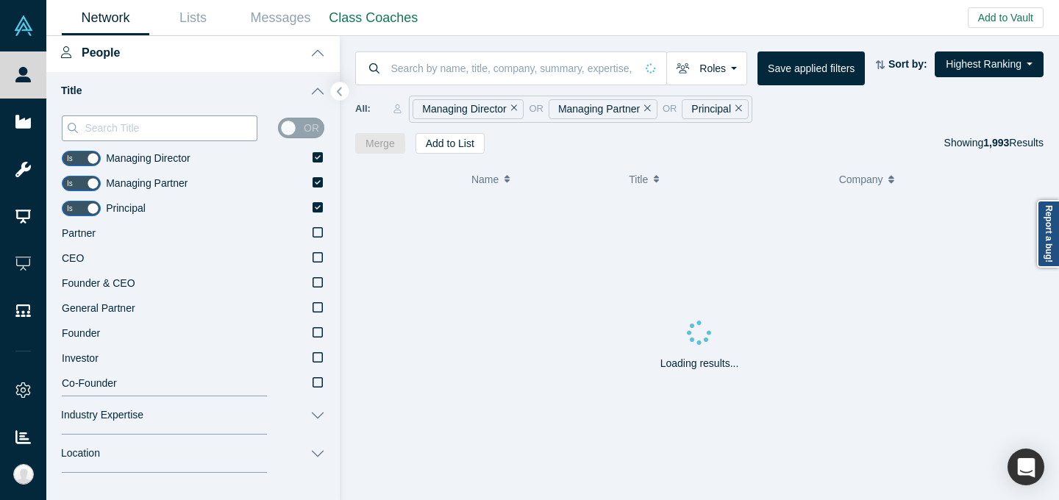
click at [192, 129] on input at bounding box center [170, 127] width 174 height 19
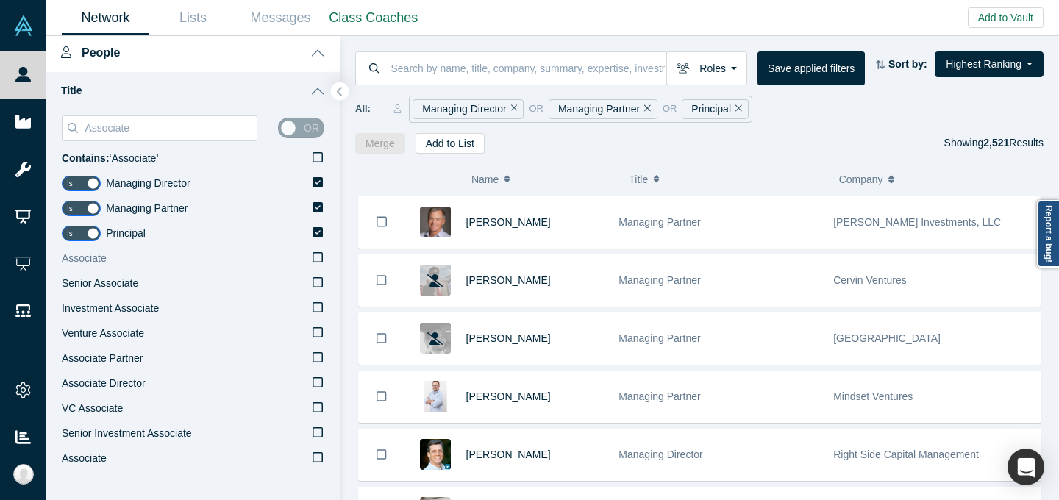
type input "Associate"
click at [201, 261] on label "Associate" at bounding box center [193, 258] width 262 height 25
click at [0, 0] on input "Associate" at bounding box center [0, 0] width 0 height 0
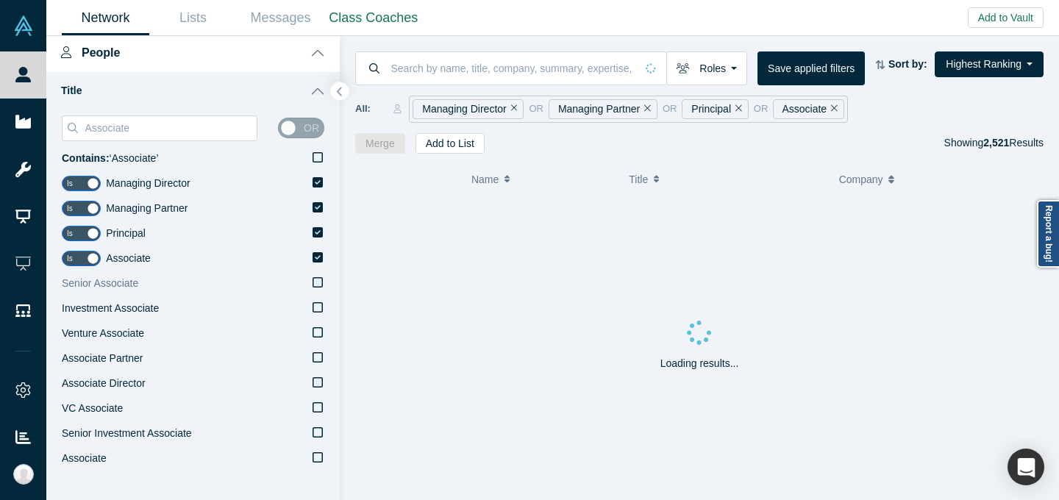
click at [183, 281] on label "Senior Associate" at bounding box center [193, 283] width 262 height 25
click at [0, 0] on input "Senior Associate" at bounding box center [0, 0] width 0 height 0
click at [182, 312] on label "Investment Associate" at bounding box center [193, 308] width 262 height 25
click at [0, 0] on input "Investment Associate" at bounding box center [0, 0] width 0 height 0
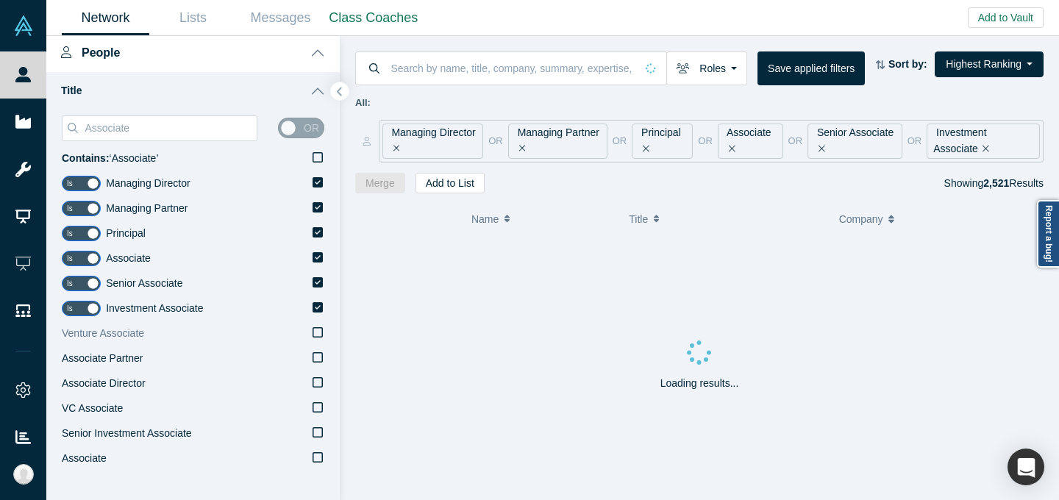
click at [180, 337] on label "Venture Associate" at bounding box center [193, 333] width 262 height 25
click at [0, 0] on input "Venture Associate" at bounding box center [0, 0] width 0 height 0
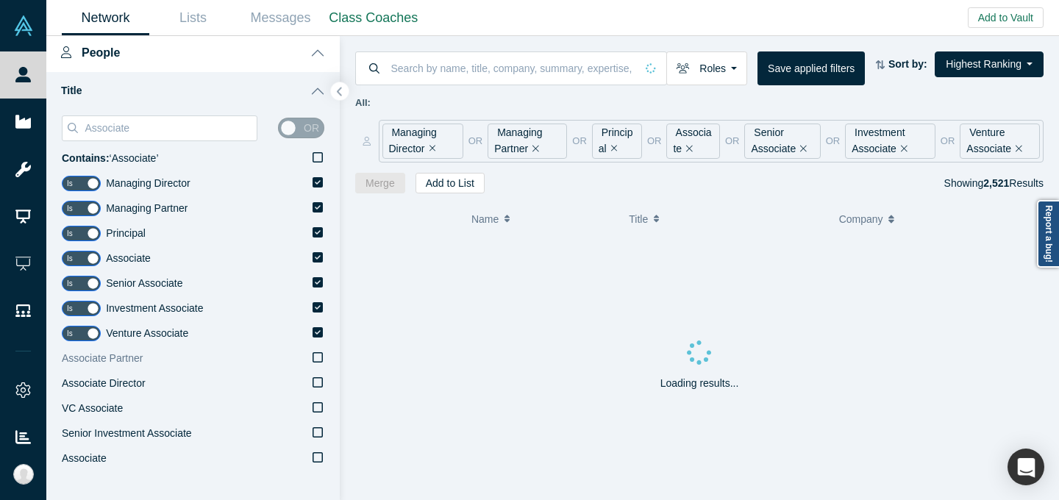
click at [169, 367] on label "Associate Partner" at bounding box center [193, 358] width 262 height 25
click at [0, 0] on input "Associate Partner" at bounding box center [0, 0] width 0 height 0
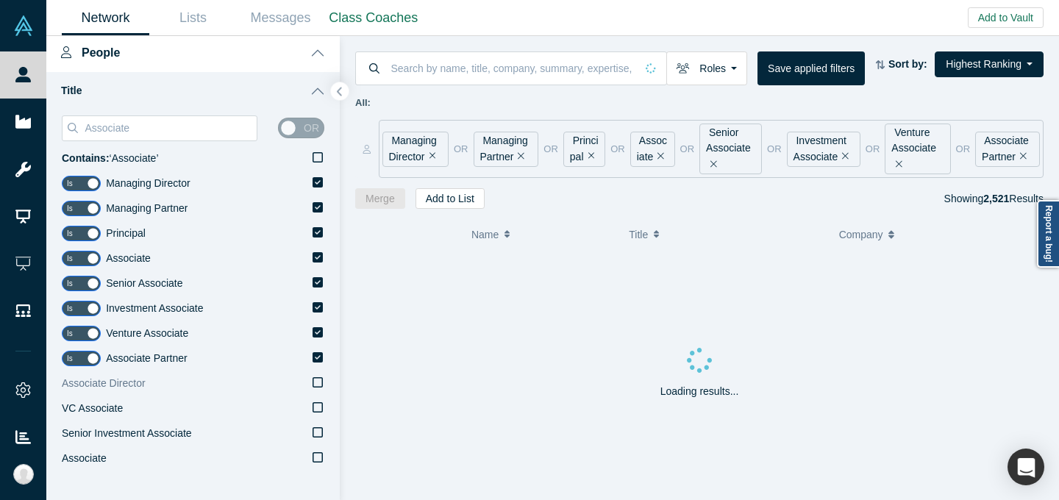
click at [164, 393] on label "Associate Director" at bounding box center [193, 383] width 262 height 25
click at [0, 0] on input "Associate Director" at bounding box center [0, 0] width 0 height 0
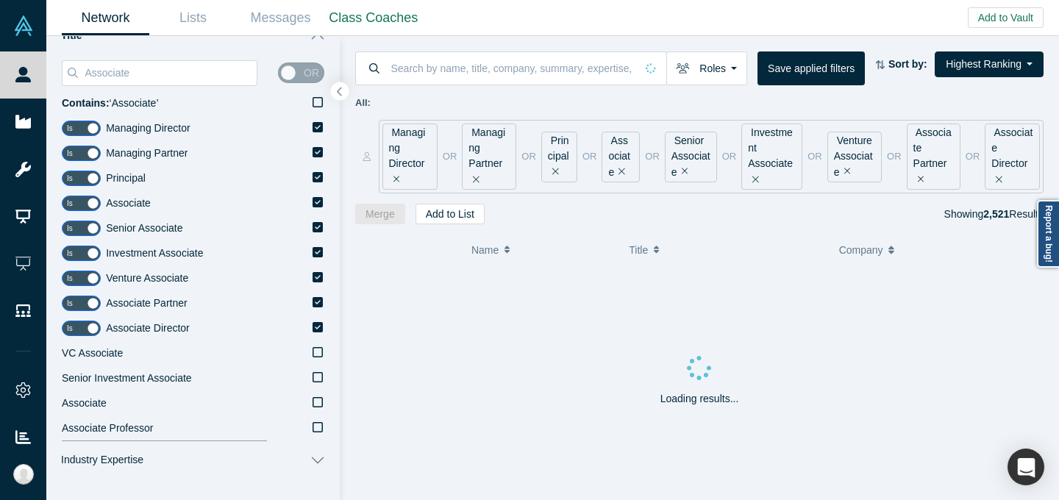
scroll to position [196, 0]
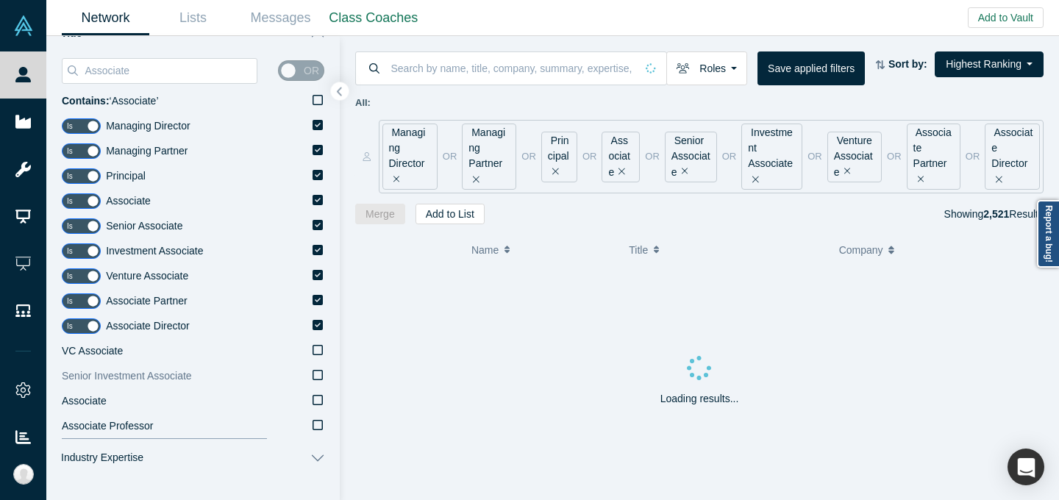
click at [171, 364] on label "Senior Investment Associate" at bounding box center [193, 376] width 262 height 25
click at [0, 0] on input "Senior Investment Associate" at bounding box center [0, 0] width 0 height 0
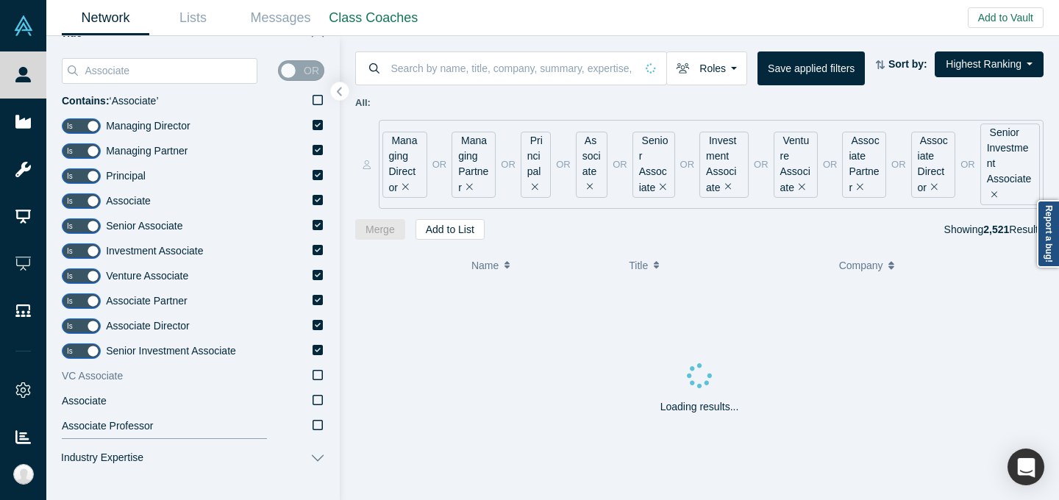
click at [164, 382] on label "VC Associate" at bounding box center [193, 376] width 262 height 25
click at [0, 0] on input "VC Associate" at bounding box center [0, 0] width 0 height 0
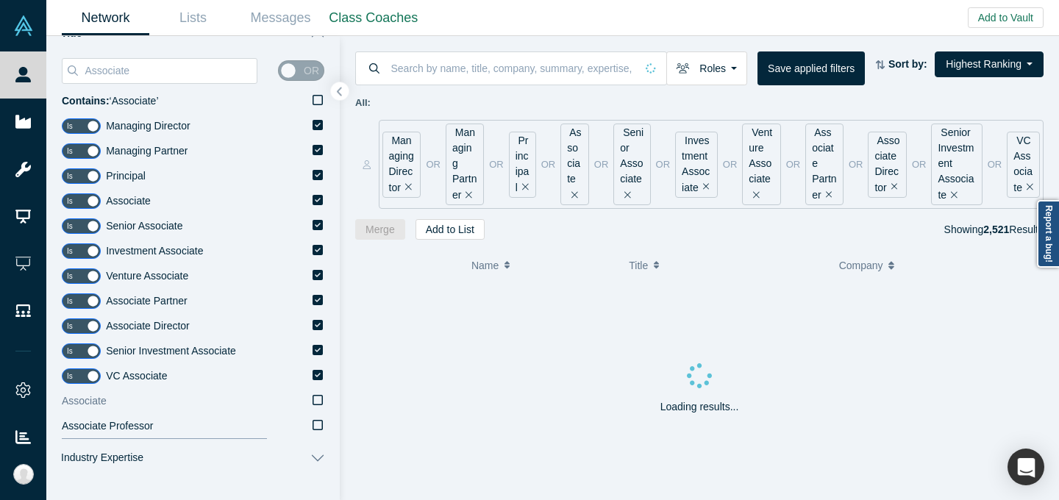
click at [161, 394] on label "Associate" at bounding box center [193, 401] width 262 height 25
click at [0, 0] on input "Associate" at bounding box center [0, 0] width 0 height 0
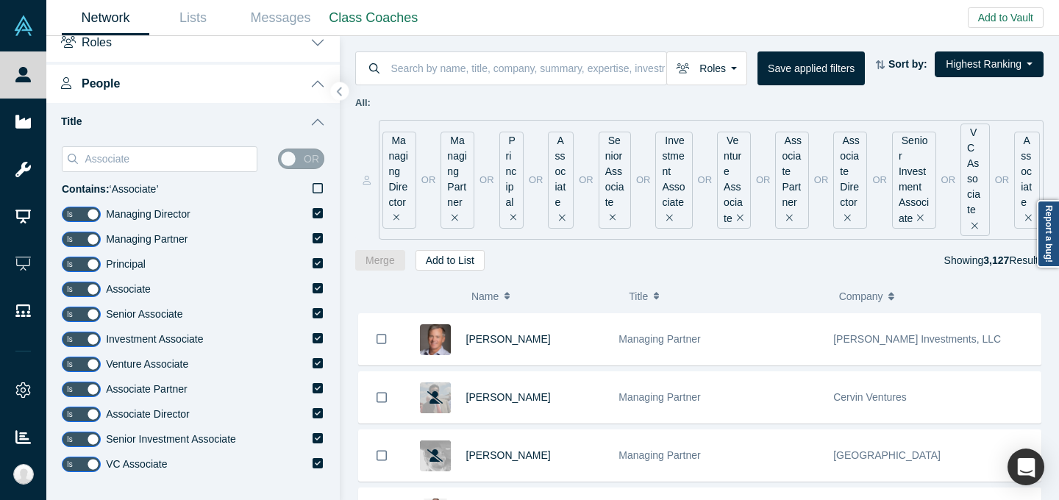
scroll to position [108, 0]
click at [314, 118] on button "Title" at bounding box center [192, 122] width 293 height 38
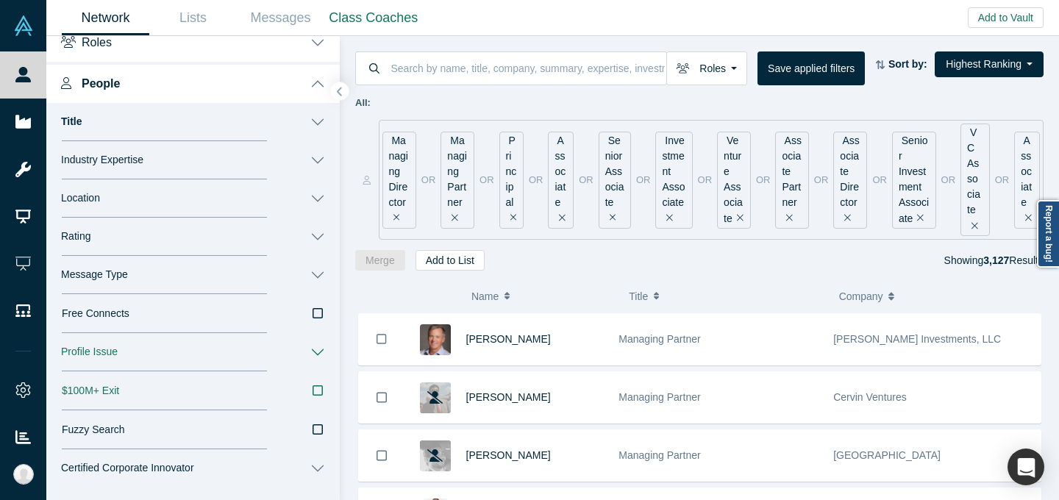
click at [315, 201] on button "Location" at bounding box center [192, 198] width 293 height 38
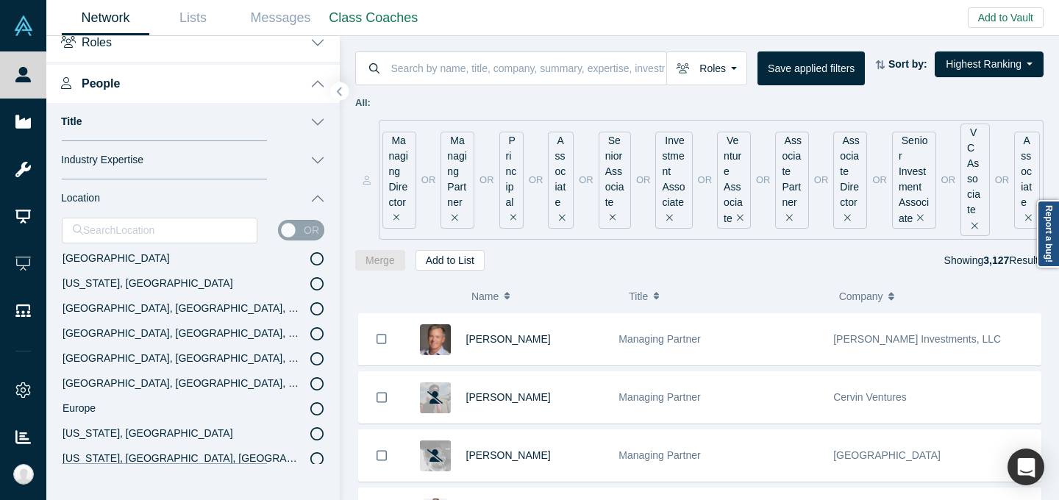
click at [189, 280] on label "[US_STATE], [GEOGRAPHIC_DATA]" at bounding box center [193, 283] width 262 height 25
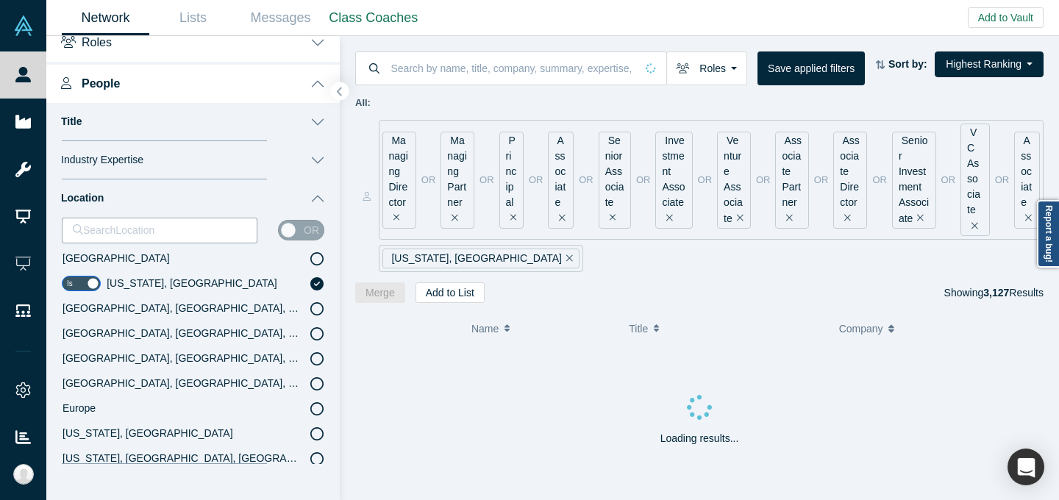
click at [318, 194] on button "Location" at bounding box center [192, 198] width 293 height 38
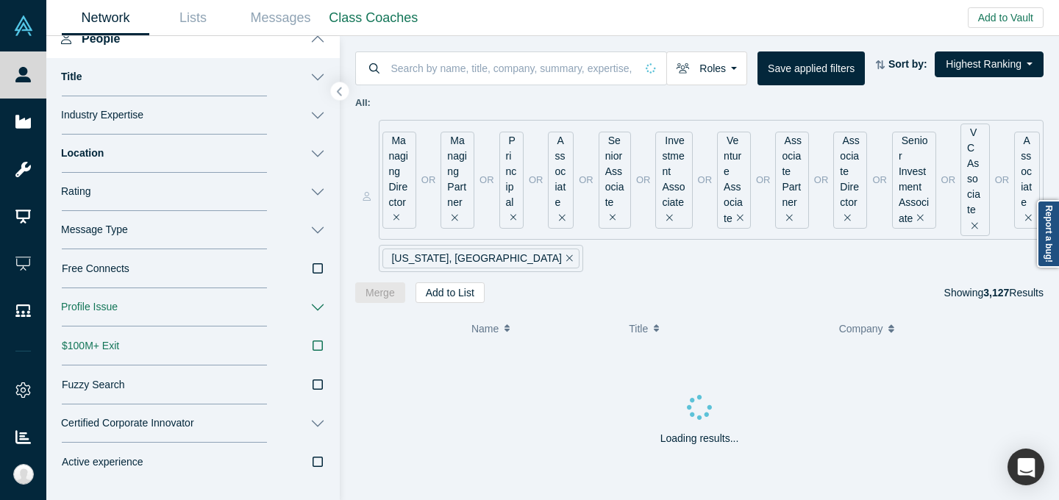
scroll to position [149, 0]
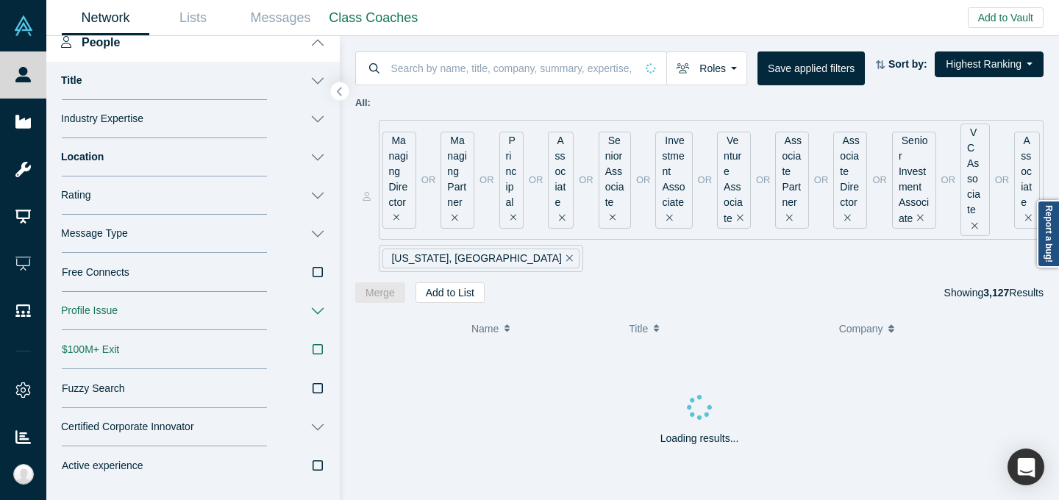
click at [263, 132] on button "Industry Expertise" at bounding box center [192, 119] width 293 height 38
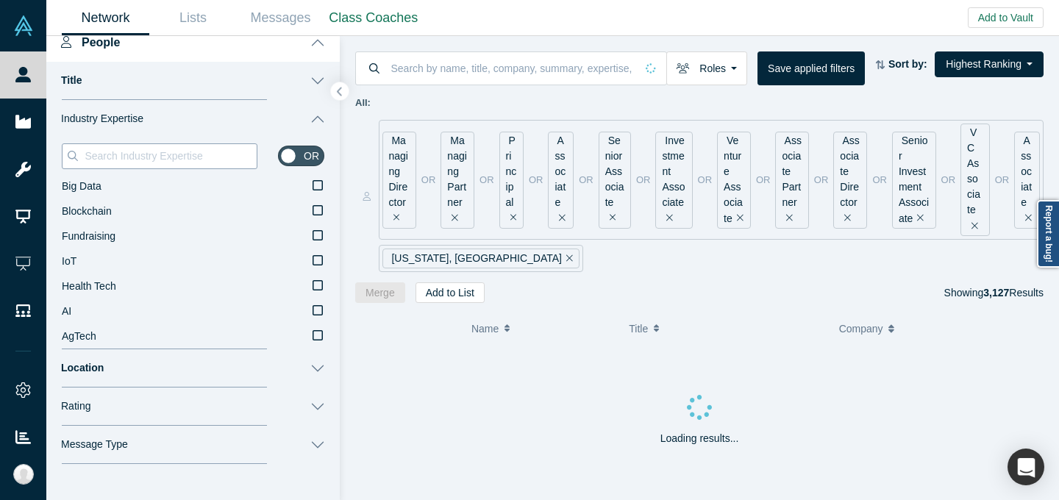
click at [222, 163] on input at bounding box center [170, 155] width 174 height 19
click at [106, 316] on label "AI" at bounding box center [193, 311] width 262 height 25
click at [0, 0] on input "AI" at bounding box center [0, 0] width 0 height 0
click at [170, 151] on input at bounding box center [170, 155] width 174 height 19
type input "a"
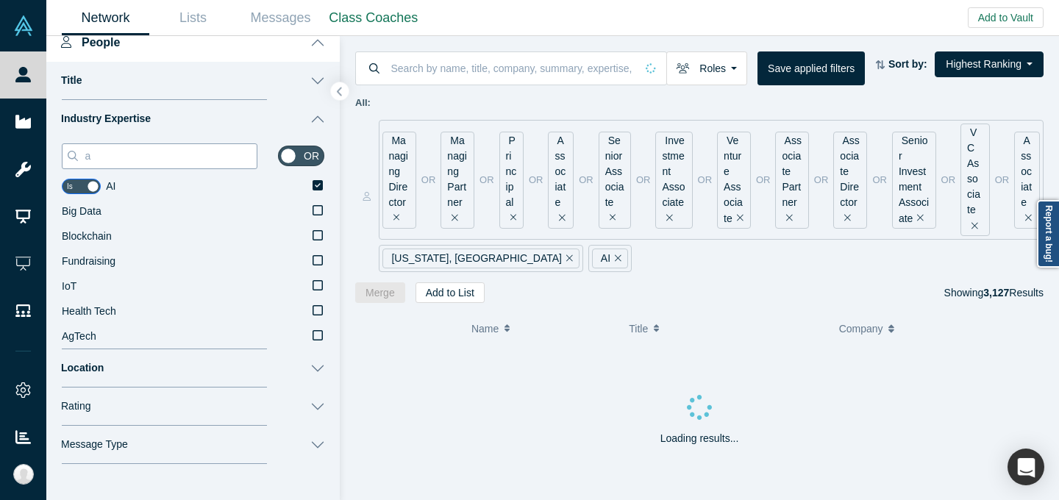
type input "a"
type input "ar"
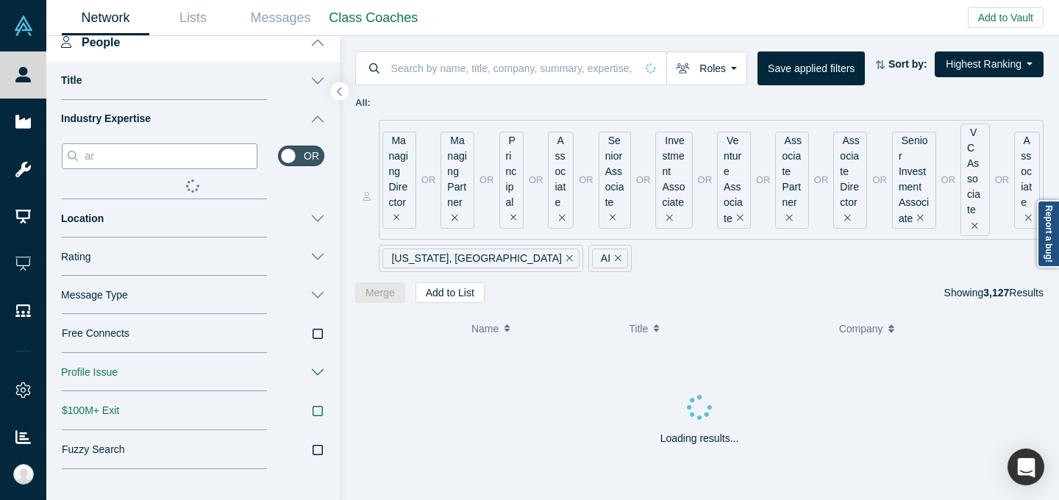
type input "art"
type input "arti"
type input "artif"
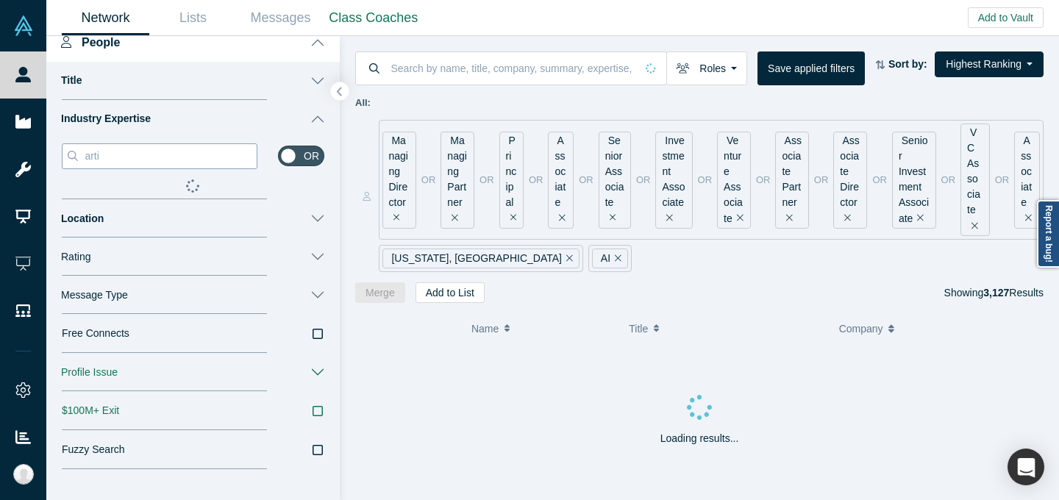
type input "artif"
type input "artifi"
type input "artific"
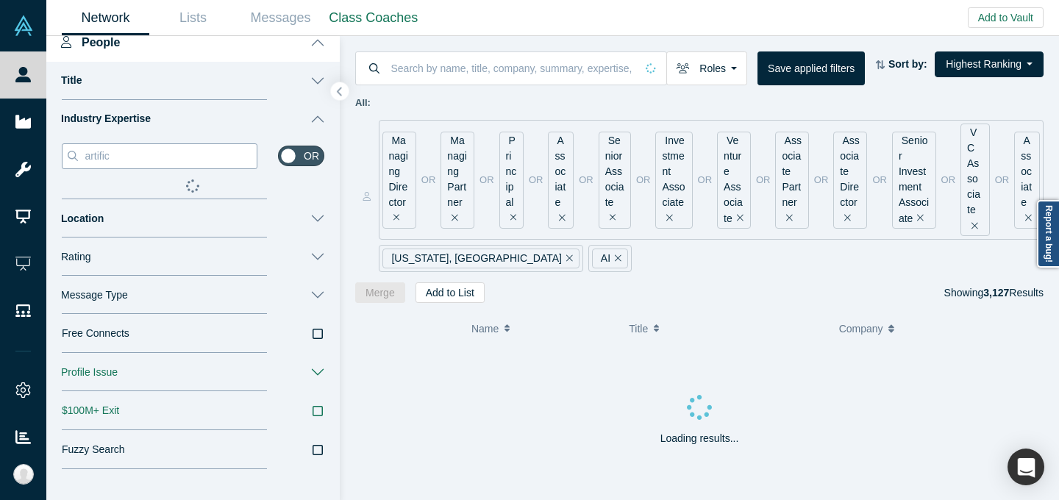
type input "artifici"
type input "artificia"
type input "artificial"
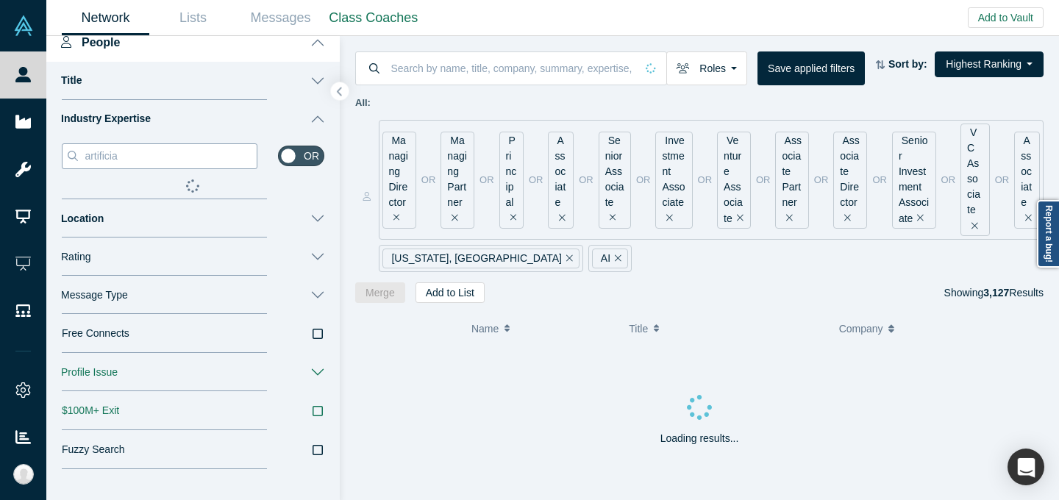
type input "artificial"
type input "artificial i"
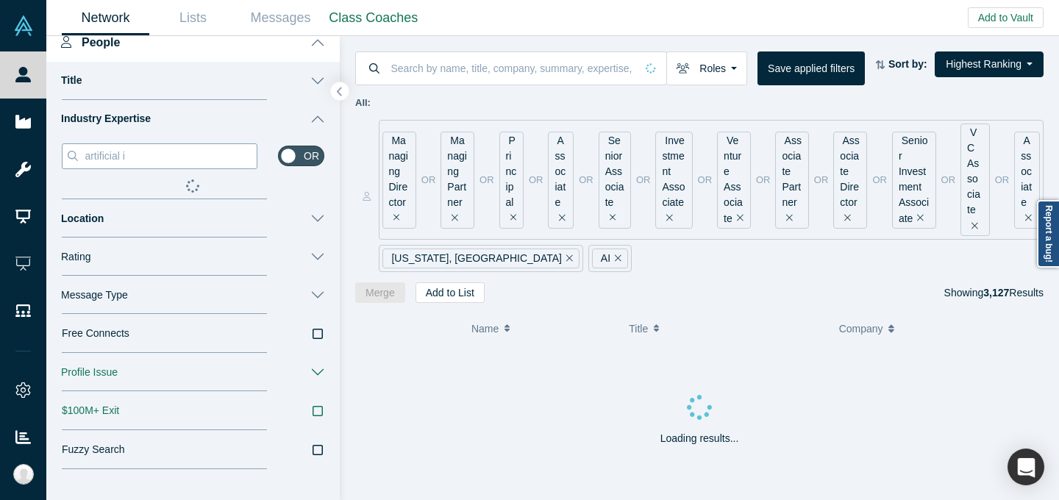
type input "artificial in"
type input "artificial int"
type input "artificial inte"
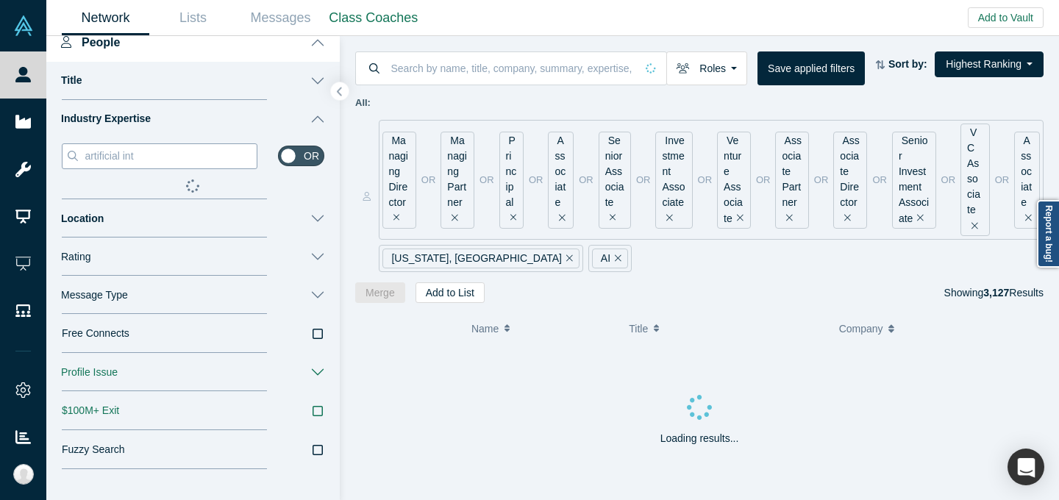
type input "artificial inte"
type input "artificial intel"
type input "artificial intell"
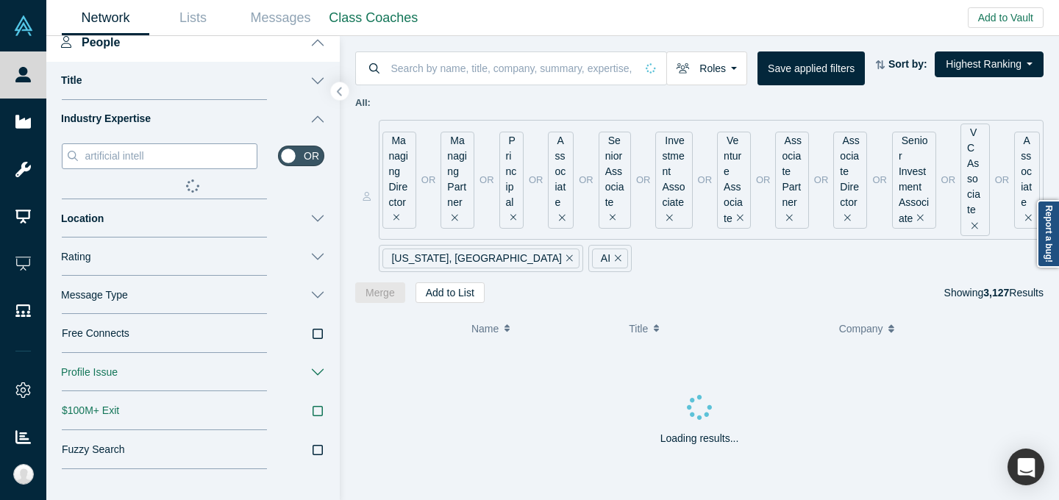
type input "artificial intelli"
type input "artificial intellig"
type input "artificial intellige"
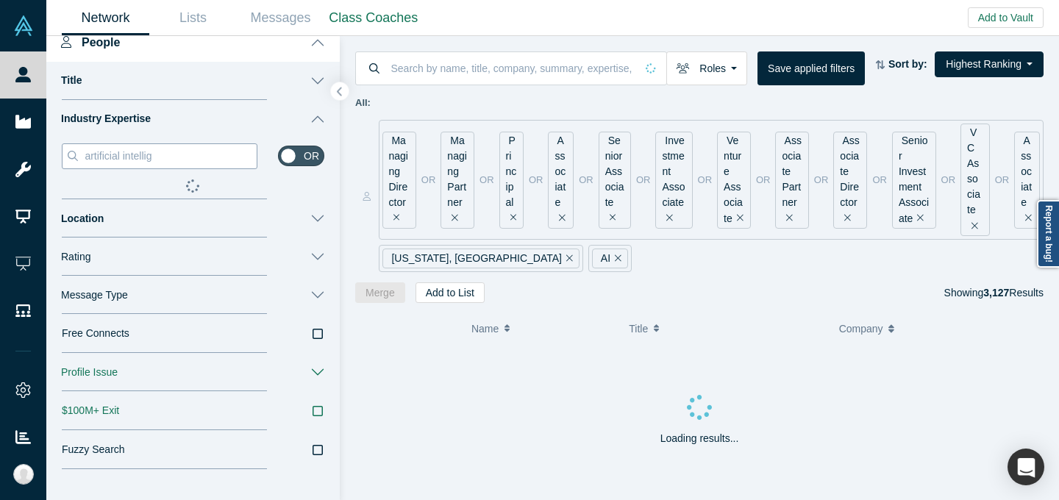
type input "artificial intellige"
type input "artificial intelligen"
type input "artificial intelligenc"
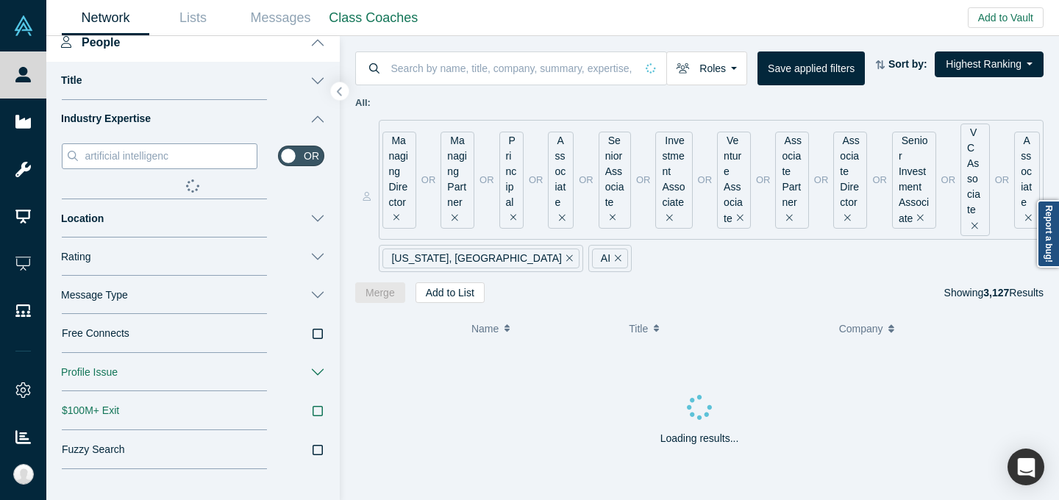
type input "artificial intelligence"
drag, startPoint x: 190, startPoint y: 157, endPoint x: 71, endPoint y: 157, distance: 119.1
click at [71, 157] on div "artificial intelligence" at bounding box center [160, 156] width 196 height 26
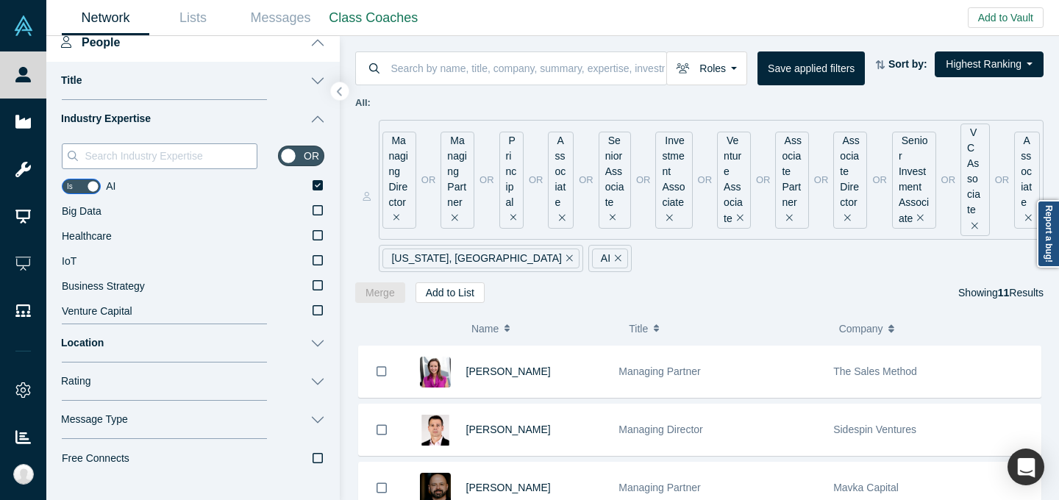
type input "e"
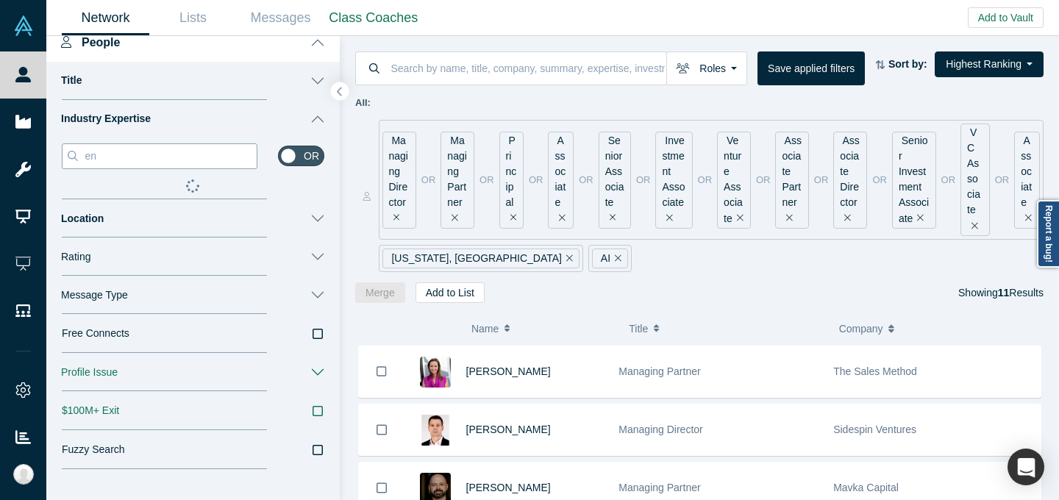
type input "ent"
type input "ente"
type input "enter"
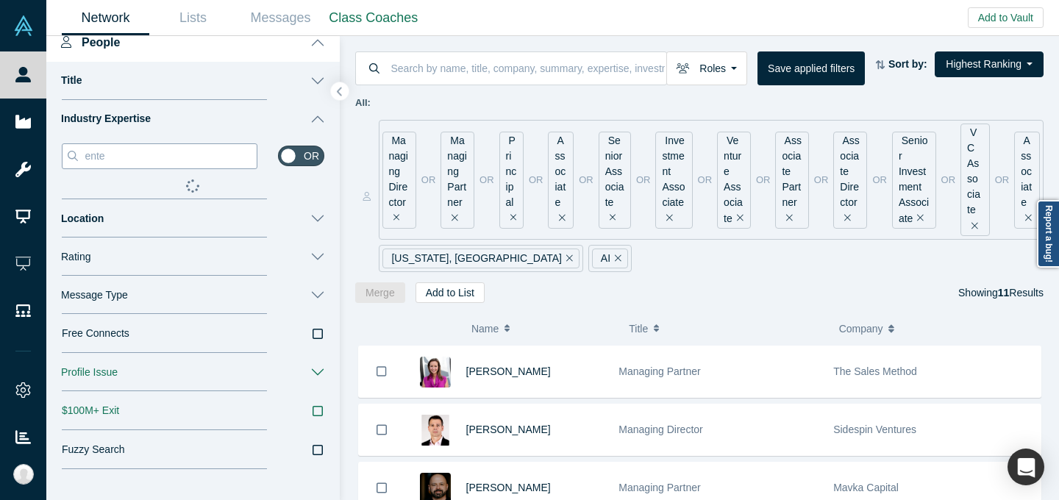
type input "enter"
type input "enterp"
type input "enterpr"
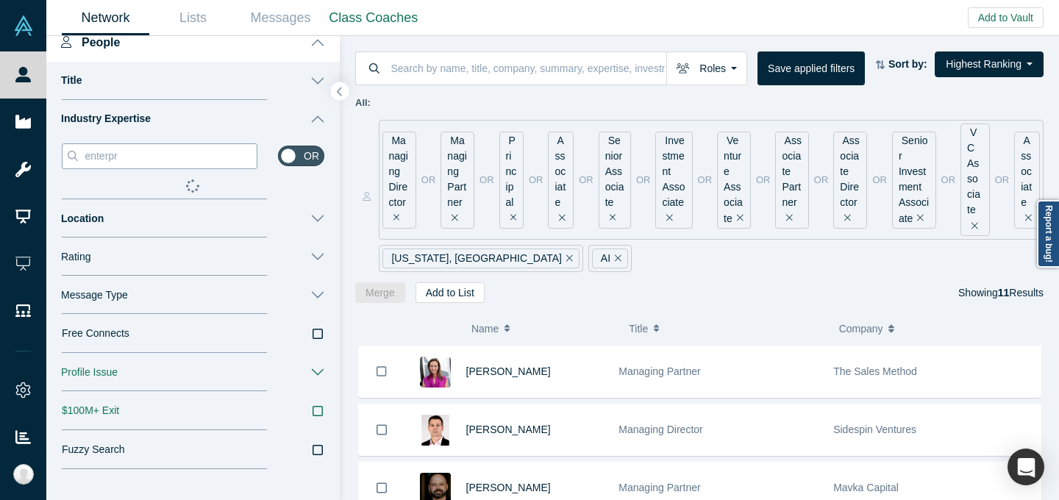
type input "enterpri"
type input "enterpris"
type input "enterprise"
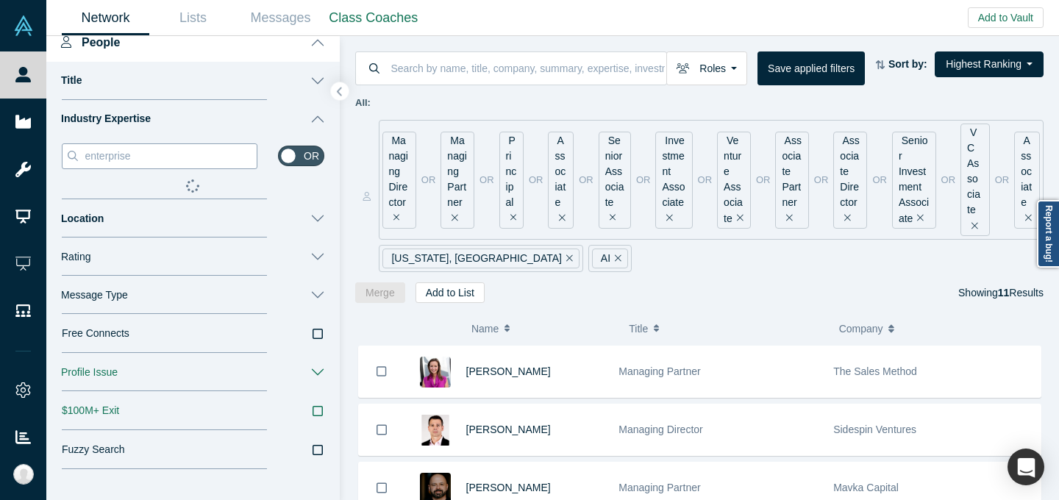
type input "enterprise"
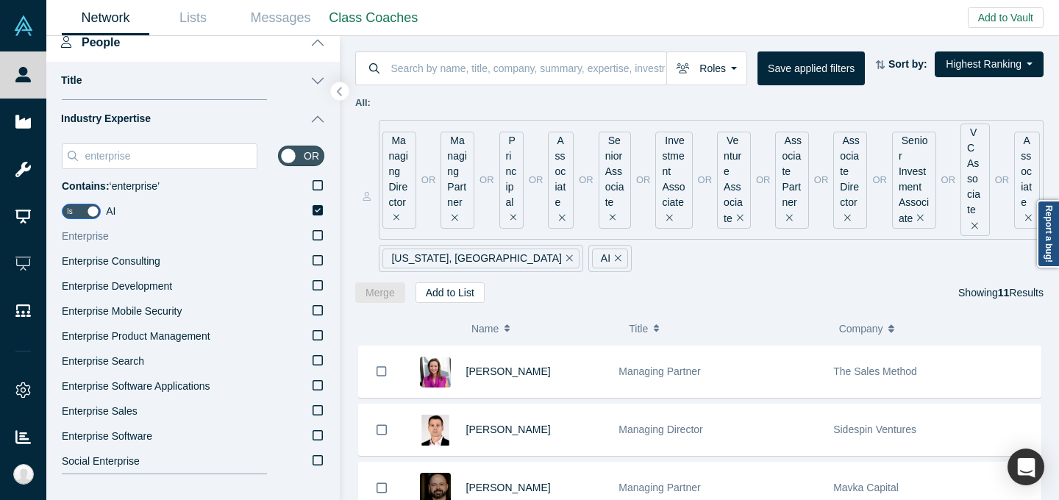
click at [149, 232] on label "Enterprise" at bounding box center [193, 236] width 262 height 25
click at [0, 0] on input "Enterprise" at bounding box center [0, 0] width 0 height 0
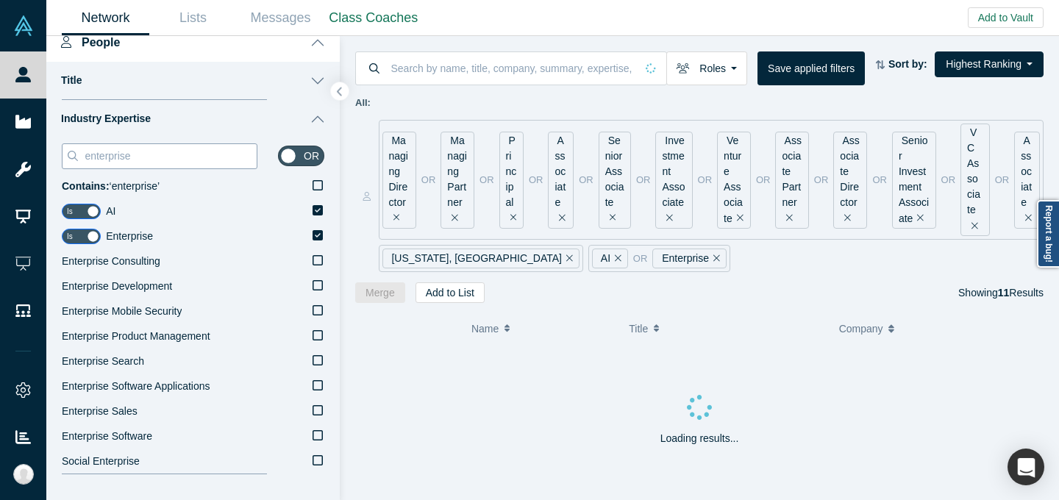
click at [174, 155] on input "enterprise" at bounding box center [170, 155] width 174 height 19
click at [175, 155] on input "enterprise" at bounding box center [170, 155] width 174 height 19
type input "B"
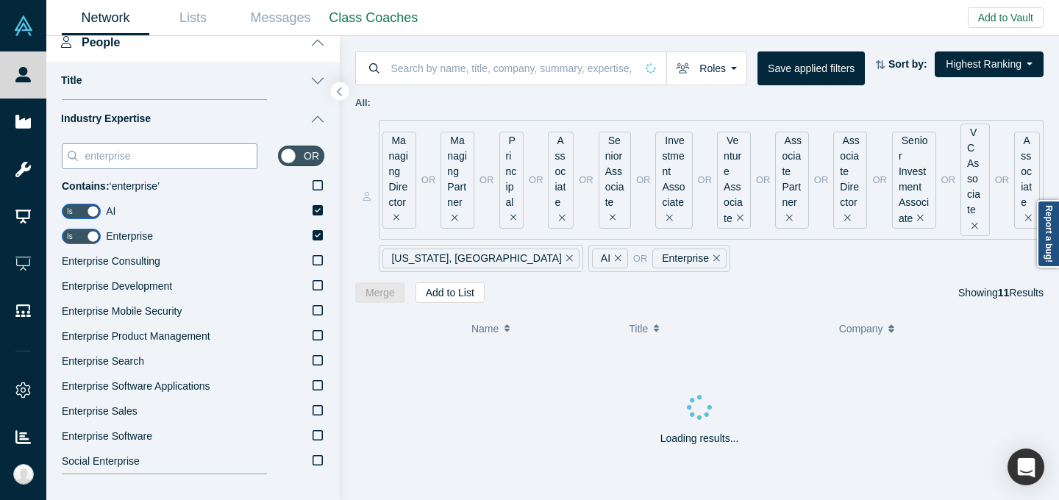
type input "B"
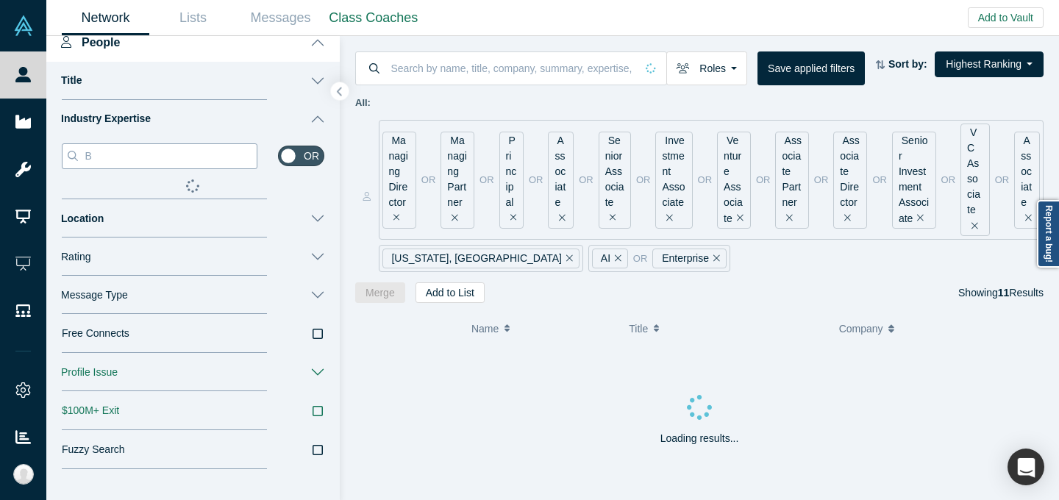
type input "B2"
type input "B2b"
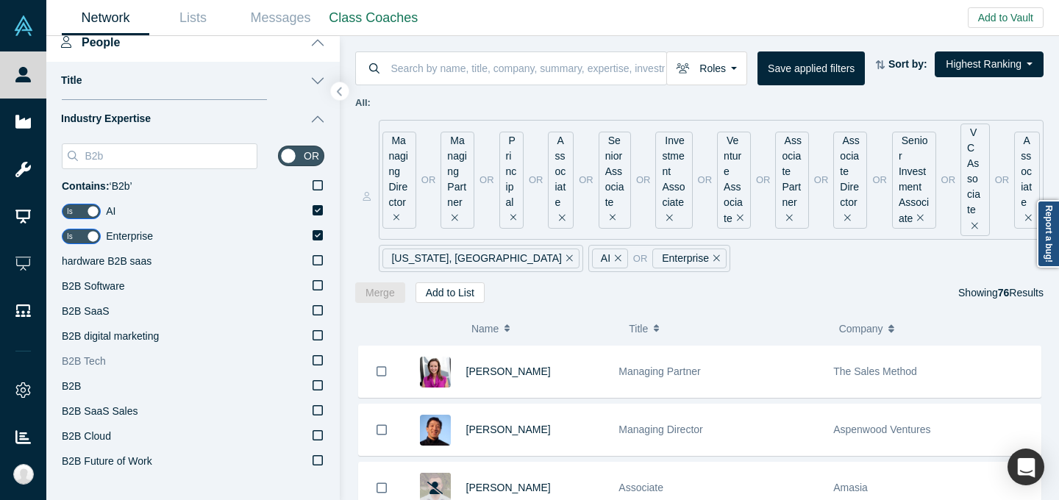
click at [98, 382] on label "B2B" at bounding box center [193, 386] width 262 height 25
click at [0, 0] on input "B2B" at bounding box center [0, 0] width 0 height 0
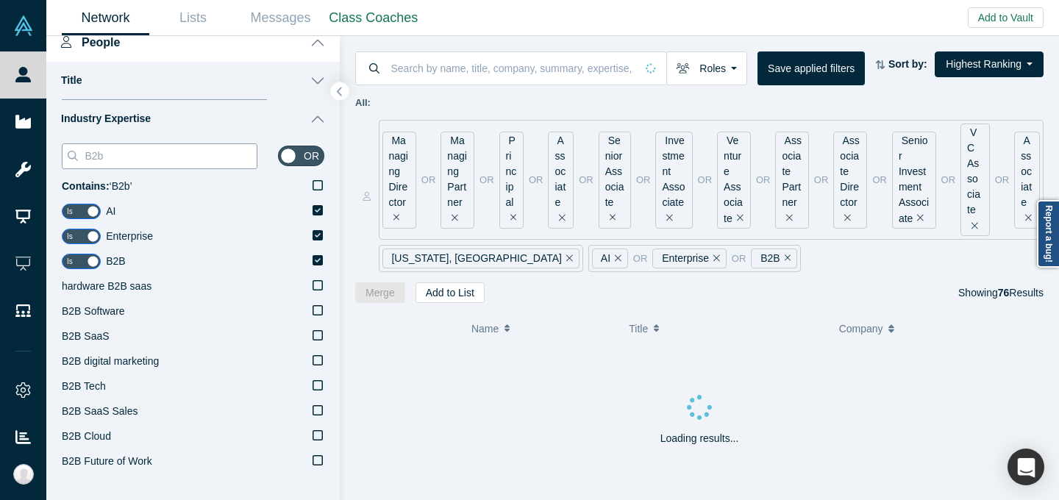
click at [164, 162] on input "B2b" at bounding box center [170, 155] width 174 height 19
type input "g"
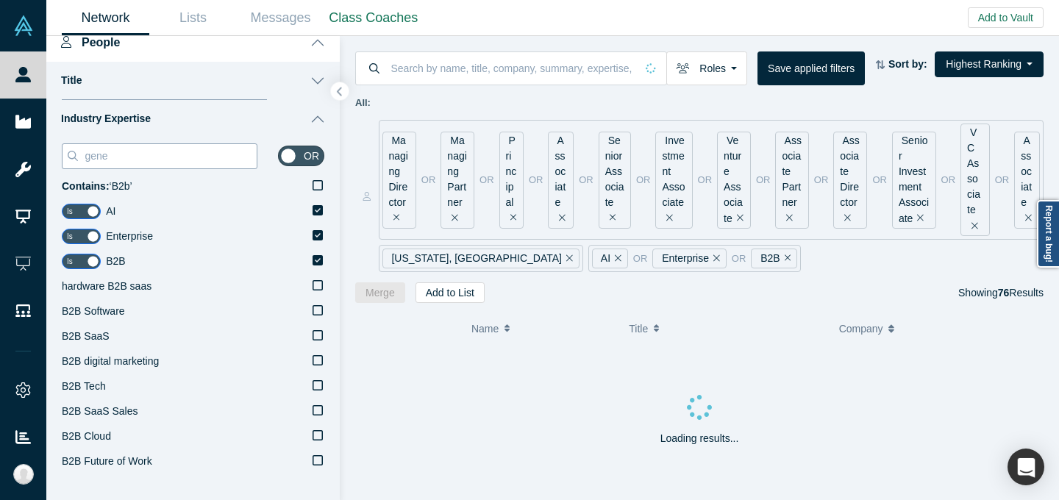
type input "gener"
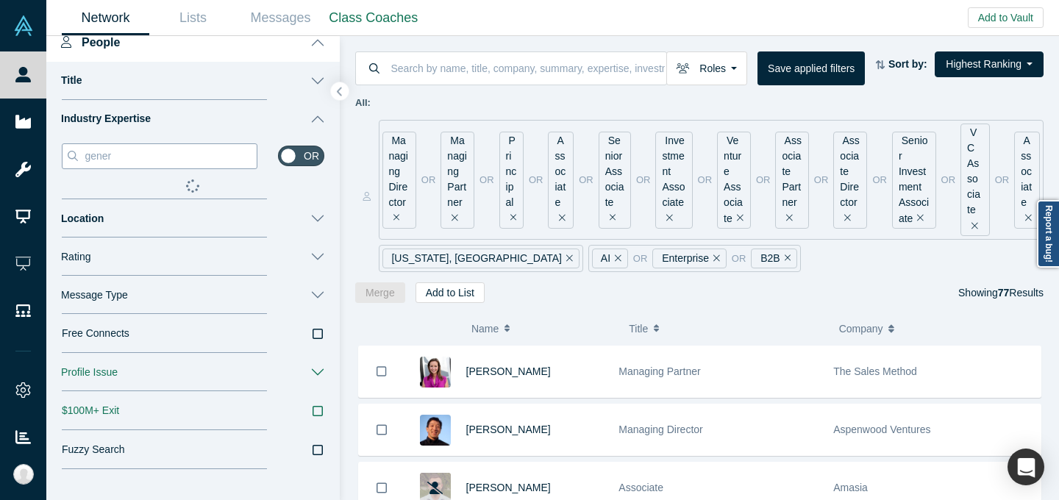
type input "gener"
type input "genera"
type input "generat"
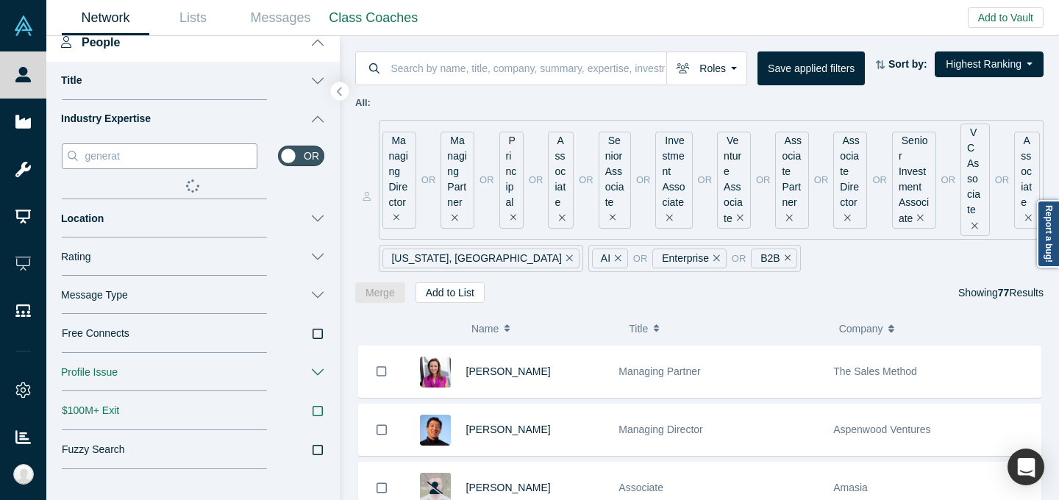
type input "generato"
type input "generator"
type input "generat"
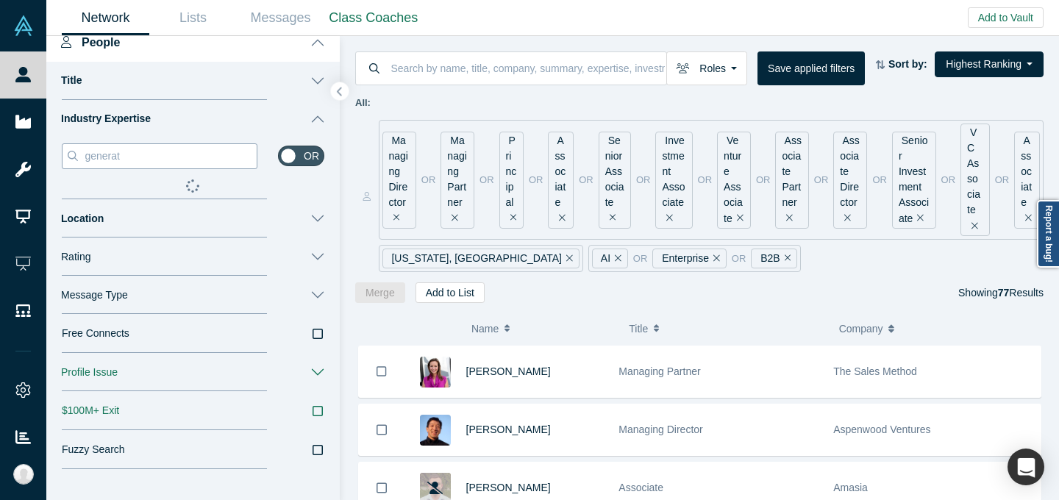
type input "generat"
type input "genera"
type input "generat"
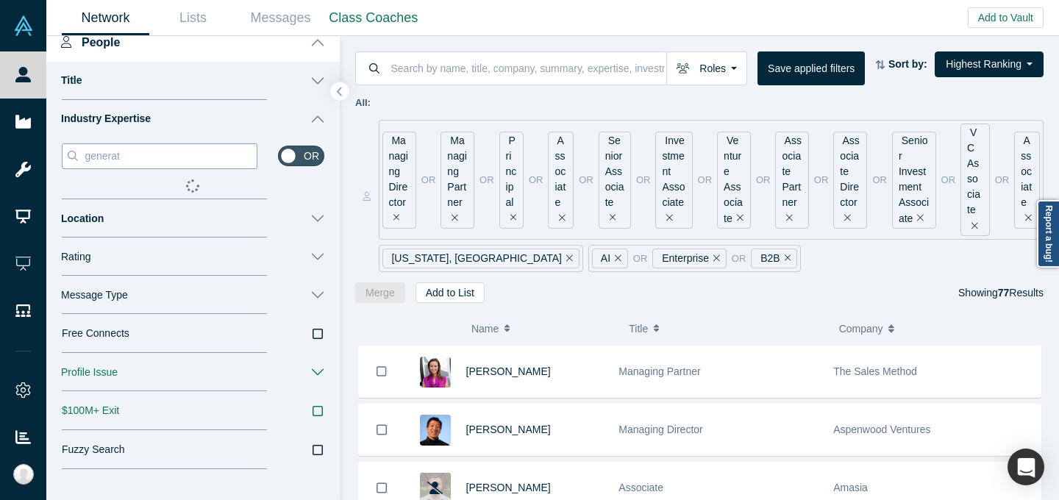
type input "generati"
type input "generativ"
type input "generative"
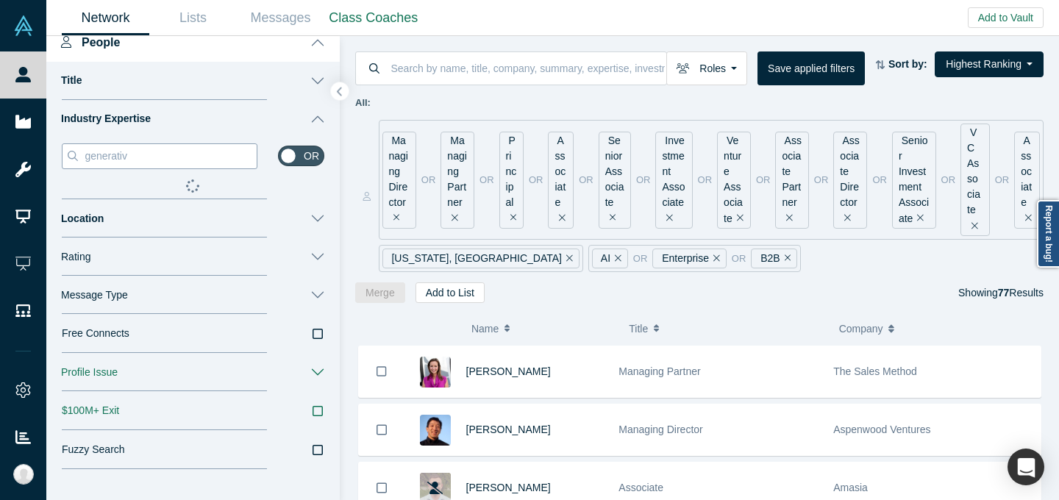
type input "generative"
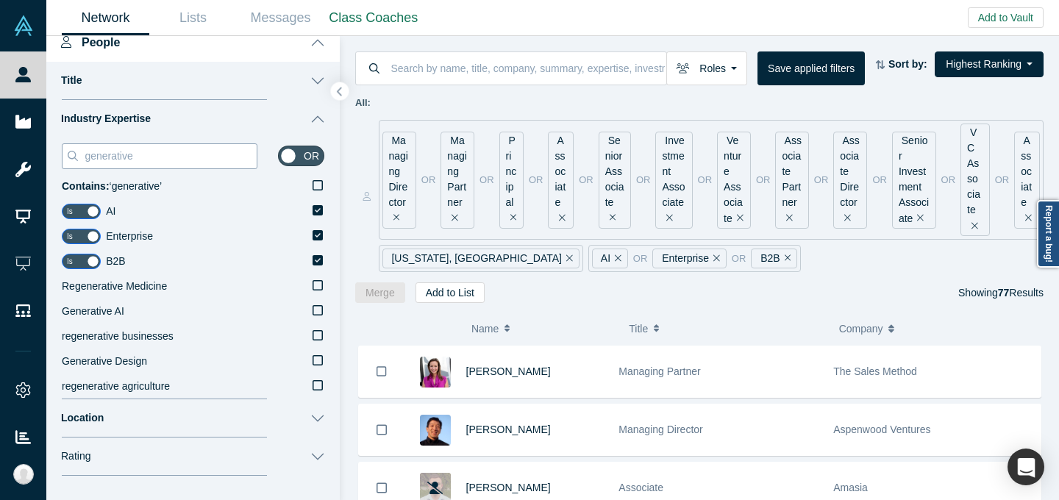
type input "generative A"
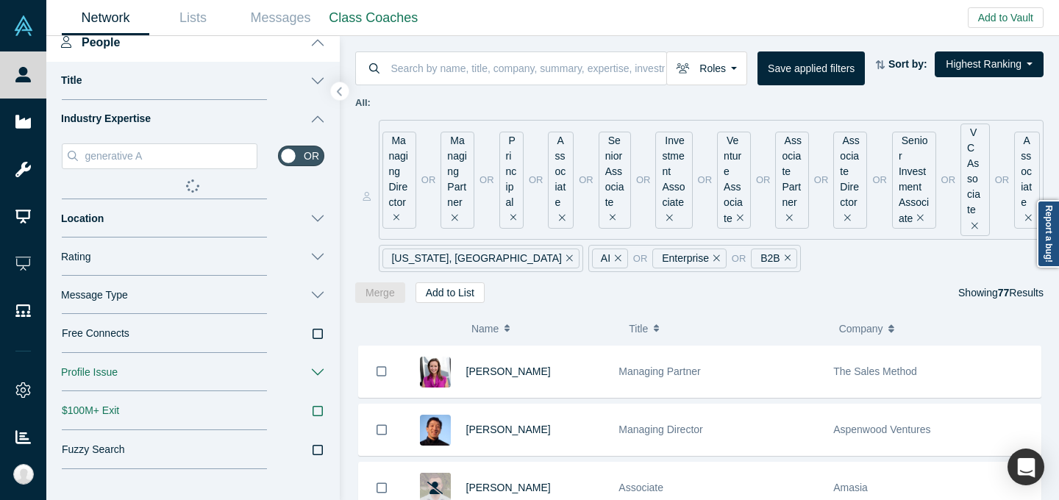
type input "generative"
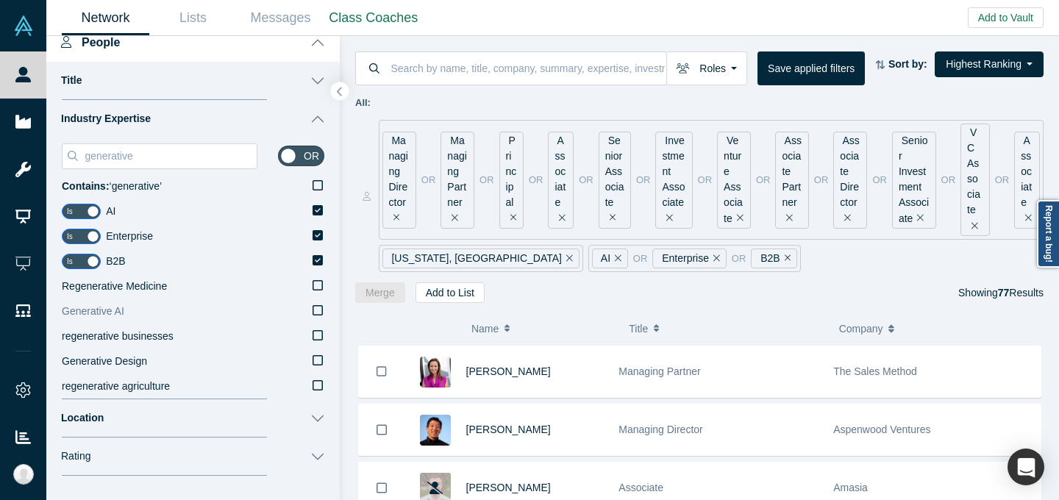
click at [195, 313] on label "Generative AI" at bounding box center [193, 311] width 262 height 25
click at [0, 0] on input "Generative AI" at bounding box center [0, 0] width 0 height 0
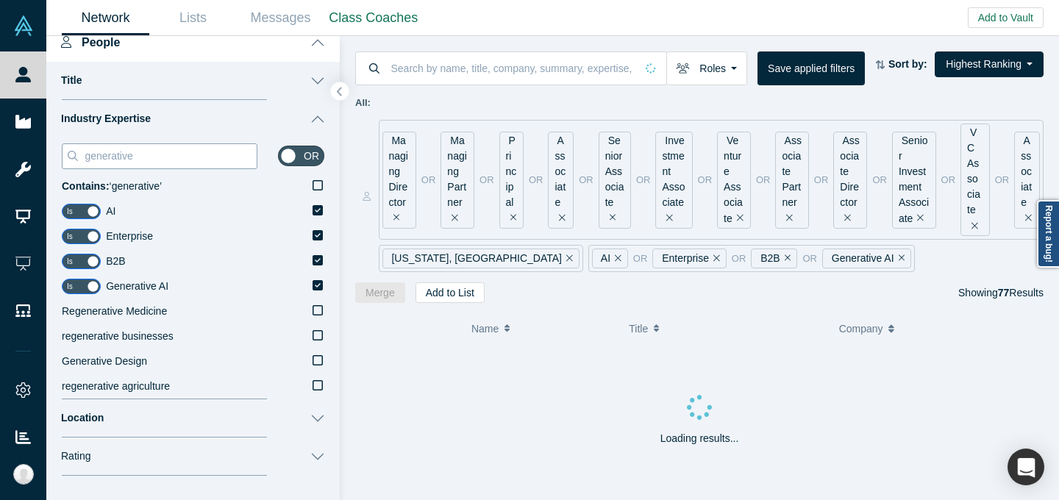
click at [179, 157] on input "generative" at bounding box center [170, 155] width 174 height 19
type input "a"
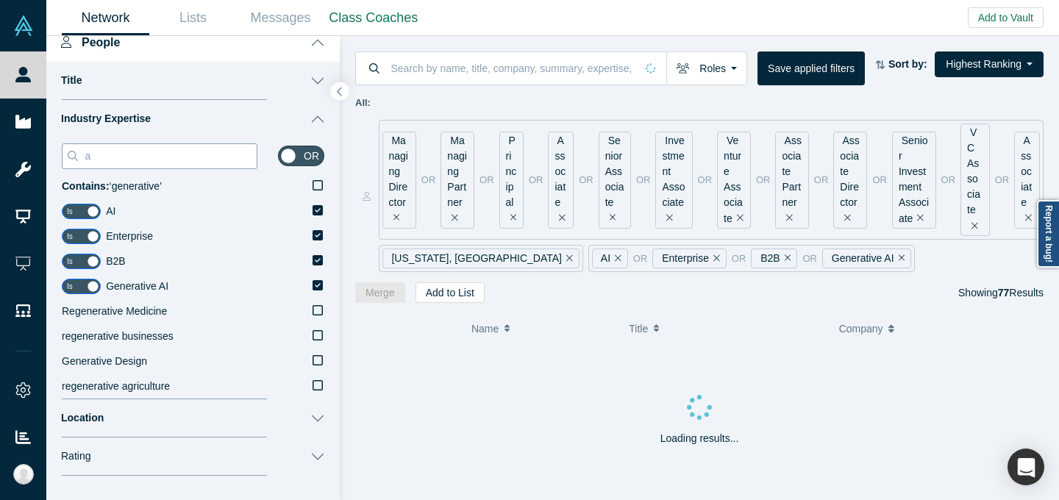
type input "ar"
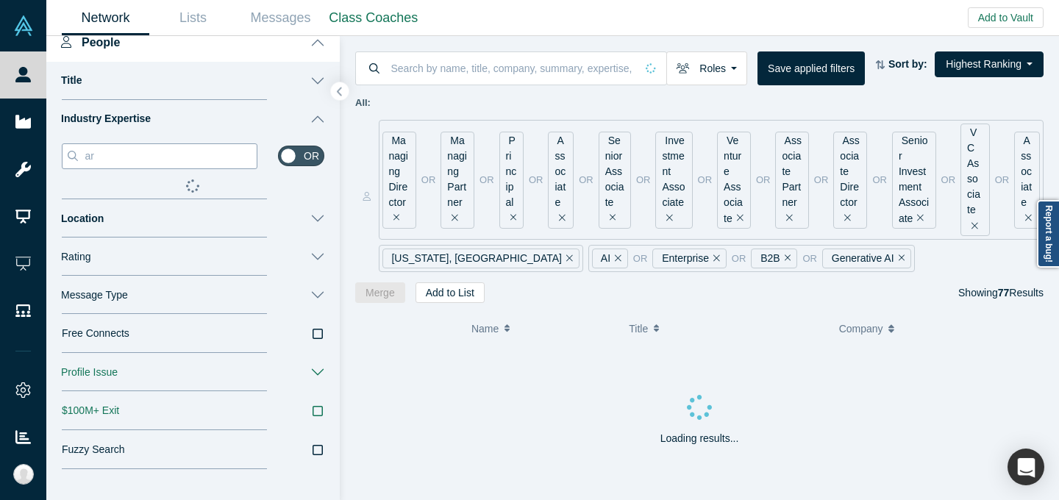
type input "art"
type input "arti"
type input "artif"
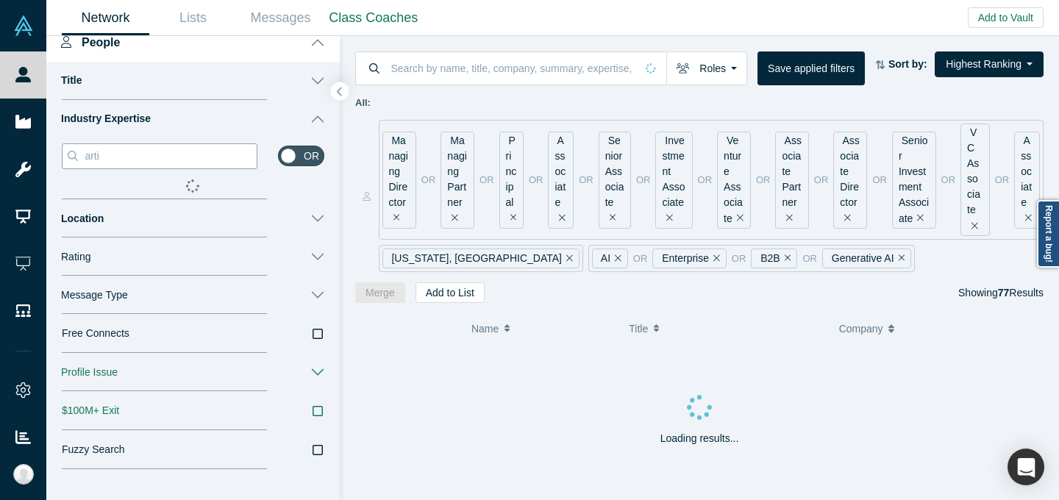
type input "artif"
type input "artifi"
type input "artific"
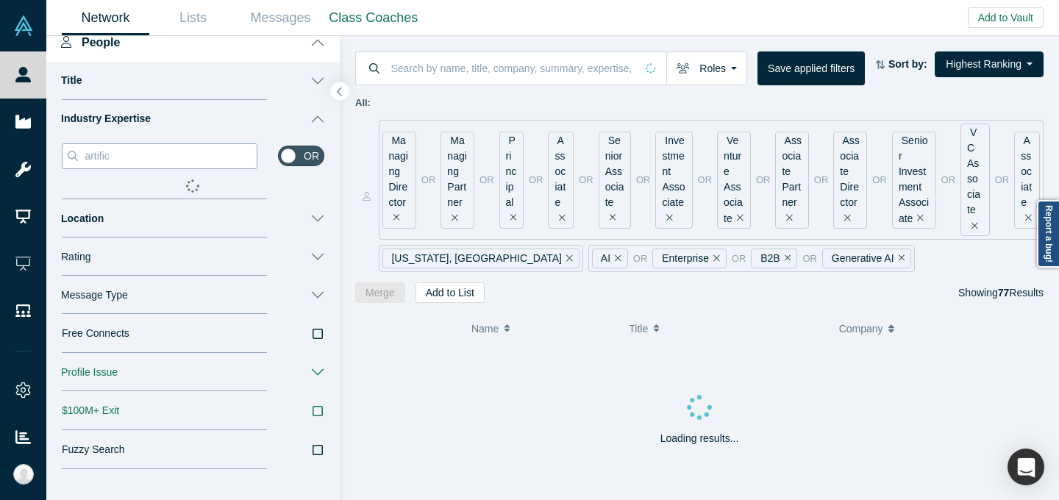
type input "artifici"
type input "artificia"
type input "artificial"
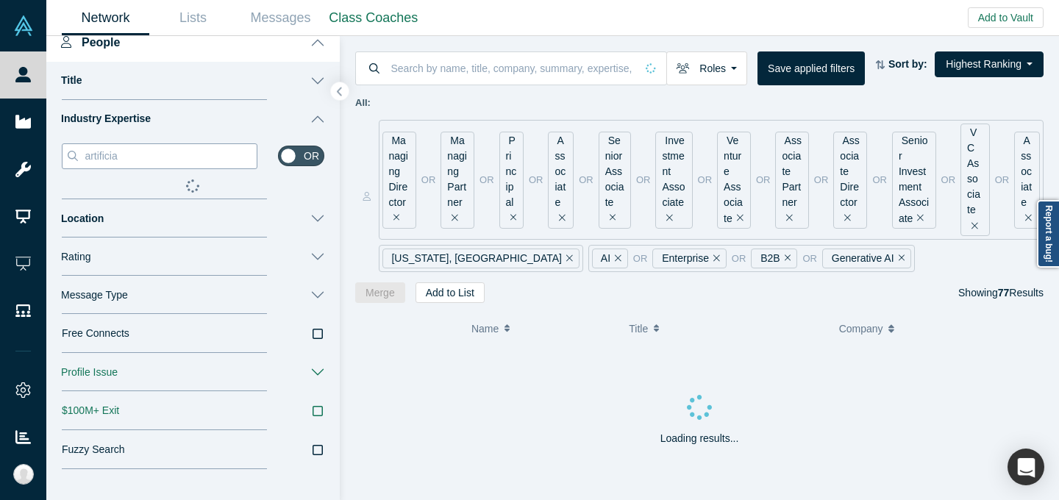
type input "artificial"
type input "artificial in"
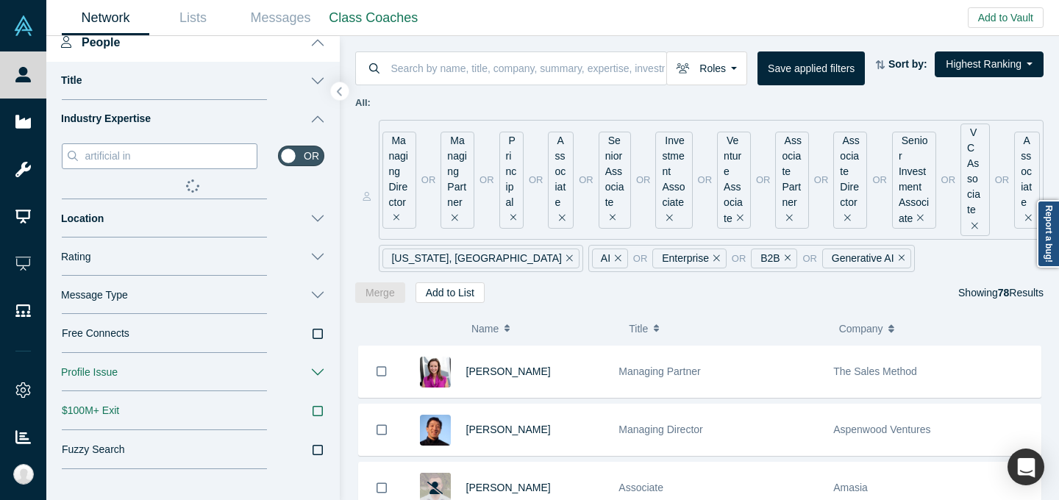
type input "artificial in"
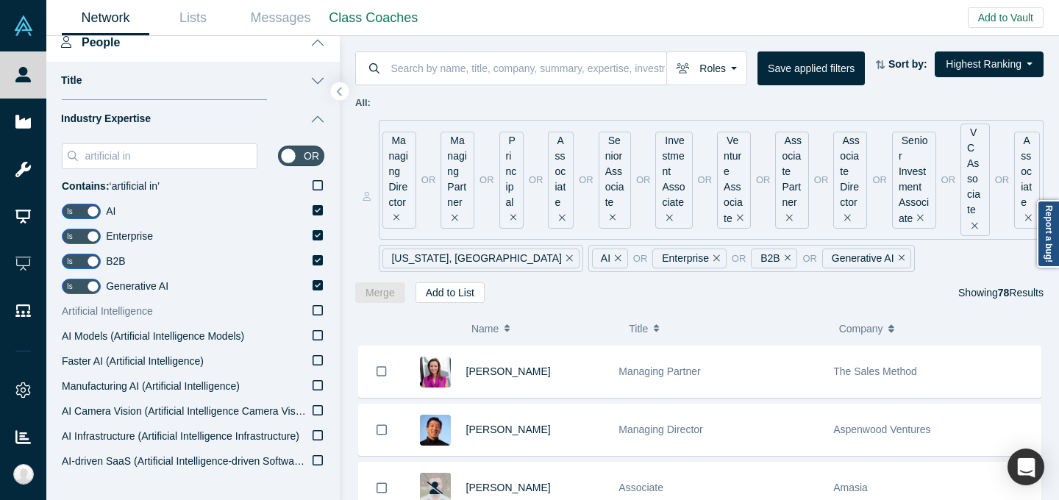
click at [128, 312] on span "Artificial Intelligence" at bounding box center [107, 311] width 91 height 12
click at [0, 0] on input "Artificial Intelligence" at bounding box center [0, 0] width 0 height 0
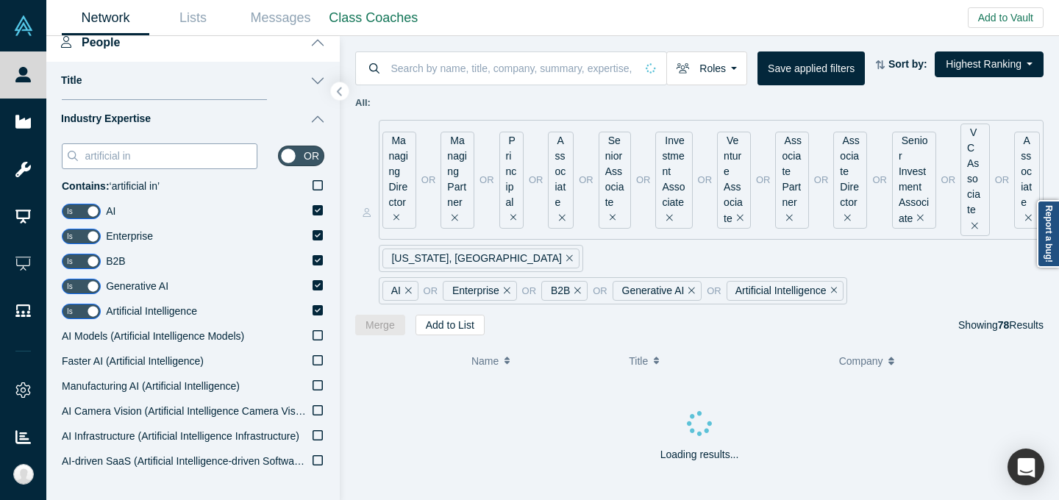
click at [175, 157] on input "artificial in" at bounding box center [170, 155] width 174 height 19
type input "h"
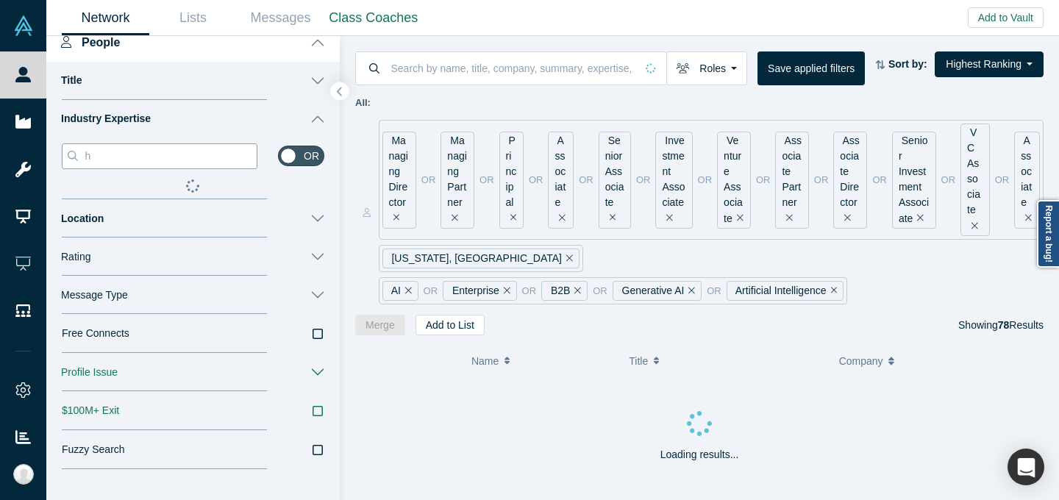
type input "he"
type input "hea"
type input "he"
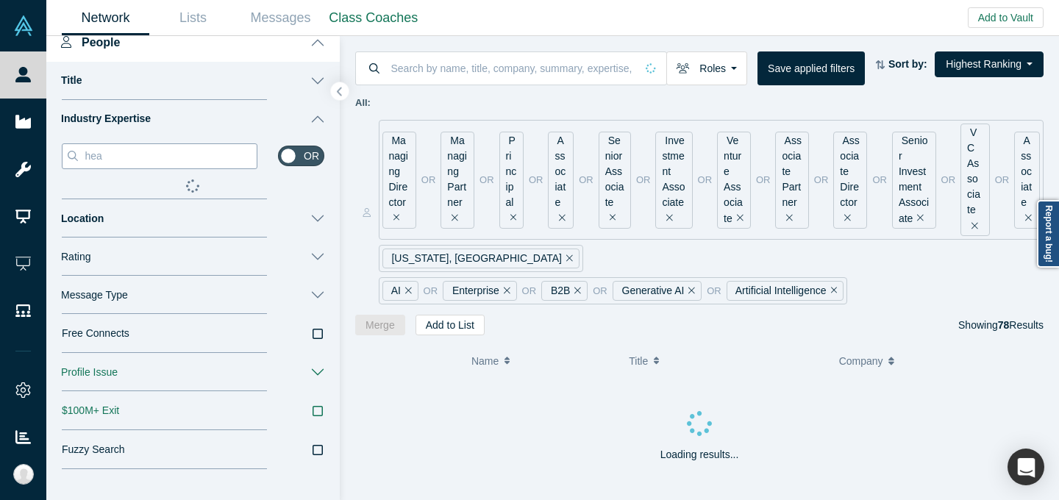
type input "he"
type input "h"
type input "d"
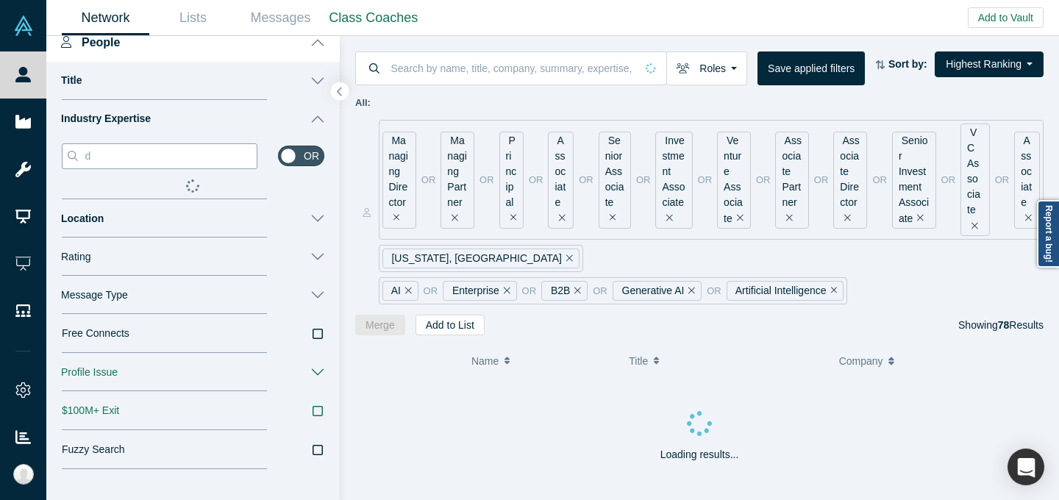
type input "di"
type input "dig"
type input "digi"
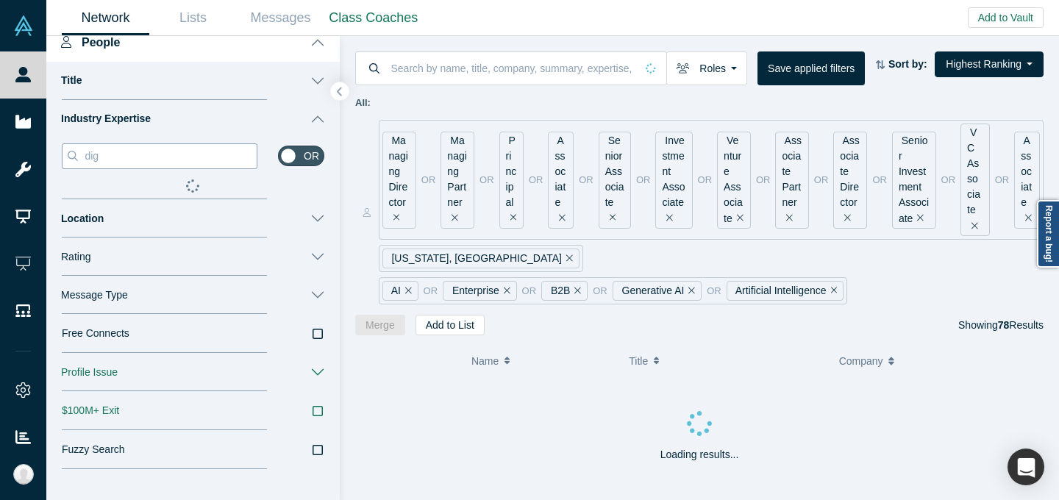
type input "digi"
type input "digit"
type input "digita"
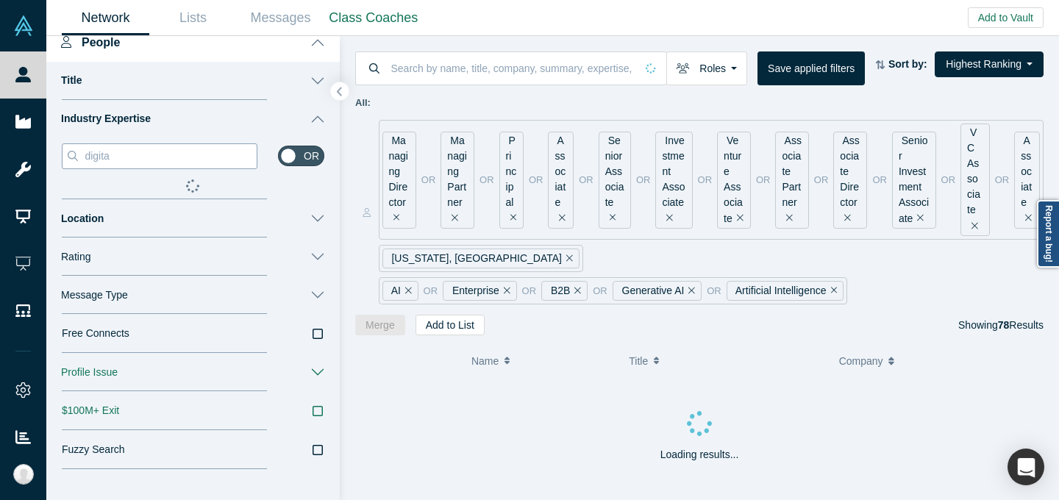
type input "digital"
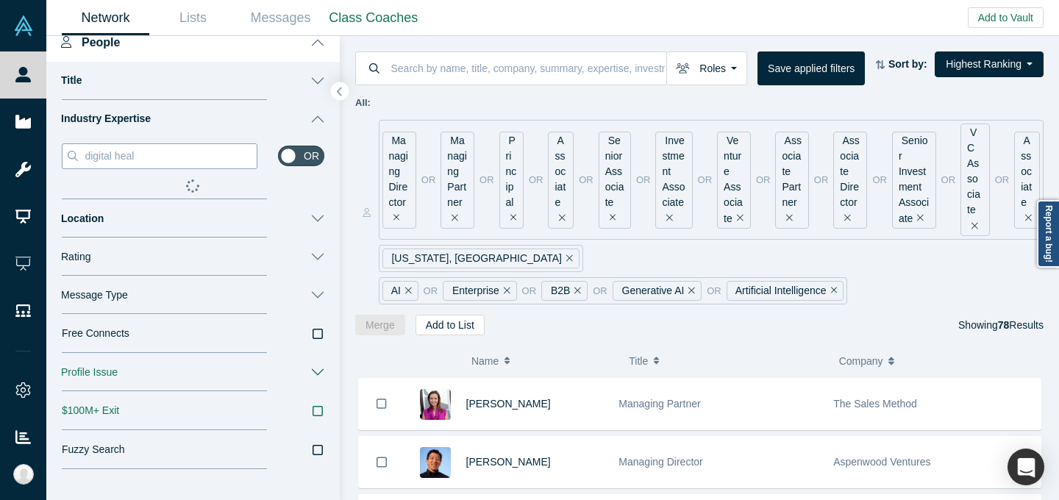
type input "digital healt"
type input "digital health"
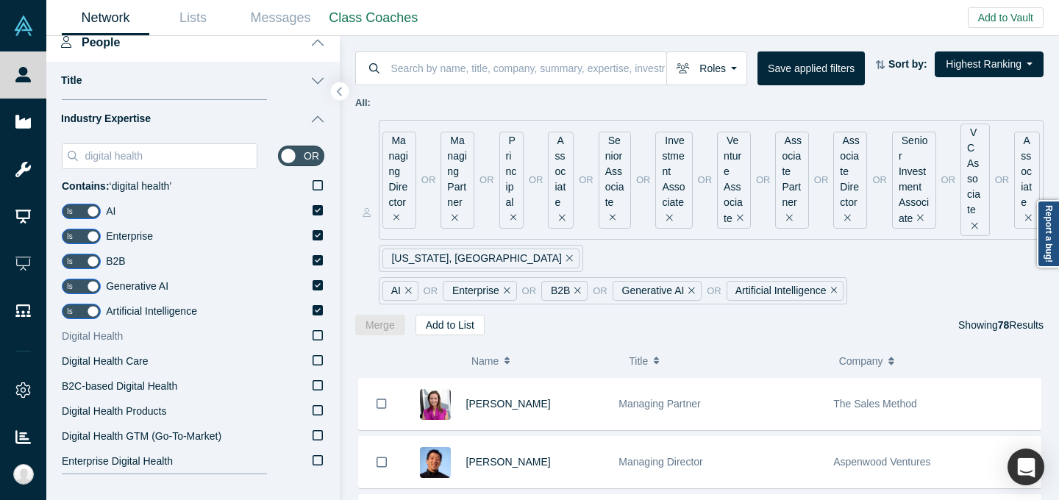
click at [142, 333] on label "Digital Health" at bounding box center [193, 336] width 262 height 25
click at [0, 0] on input "Digital Health" at bounding box center [0, 0] width 0 height 0
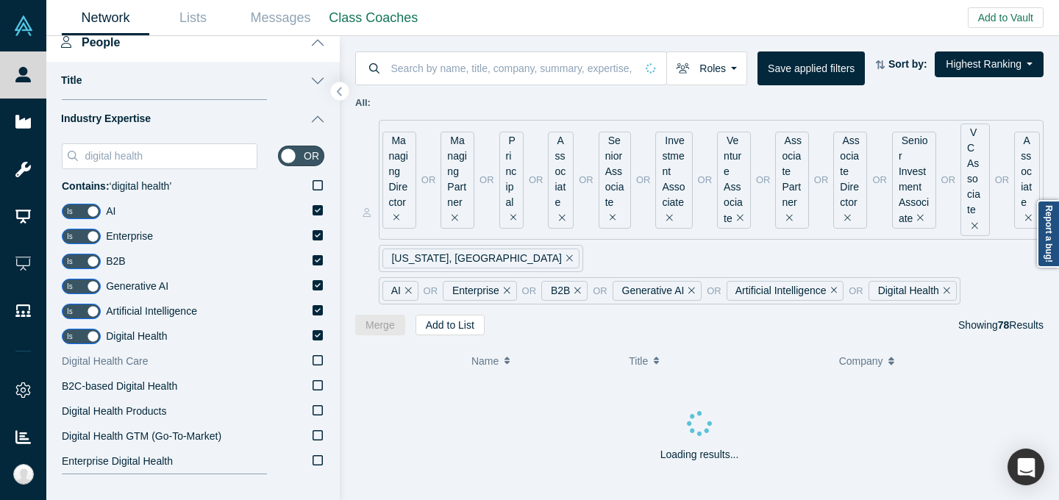
click at [140, 352] on label "Digital Health Care" at bounding box center [193, 361] width 262 height 25
click at [0, 0] on input "Digital Health Care" at bounding box center [0, 0] width 0 height 0
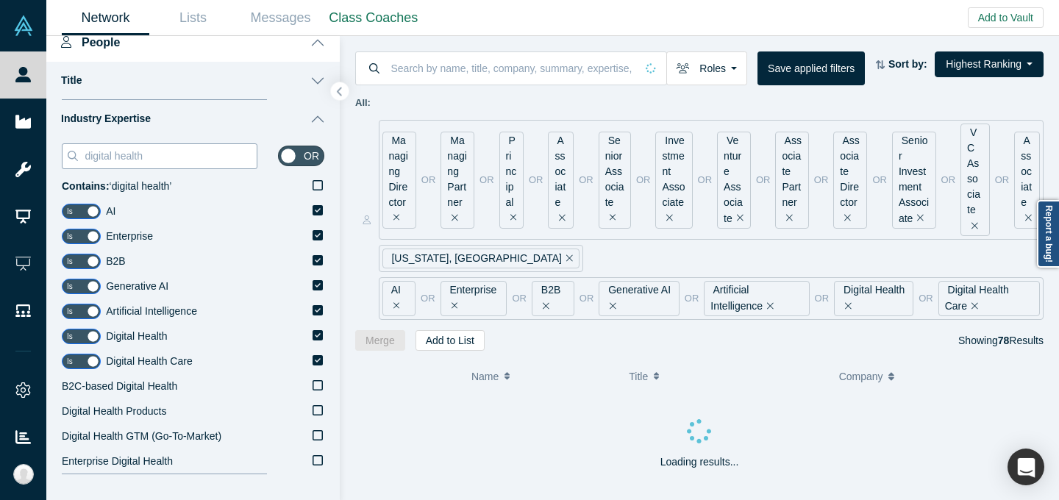
click at [168, 150] on input "digital health" at bounding box center [170, 155] width 174 height 19
type input "h"
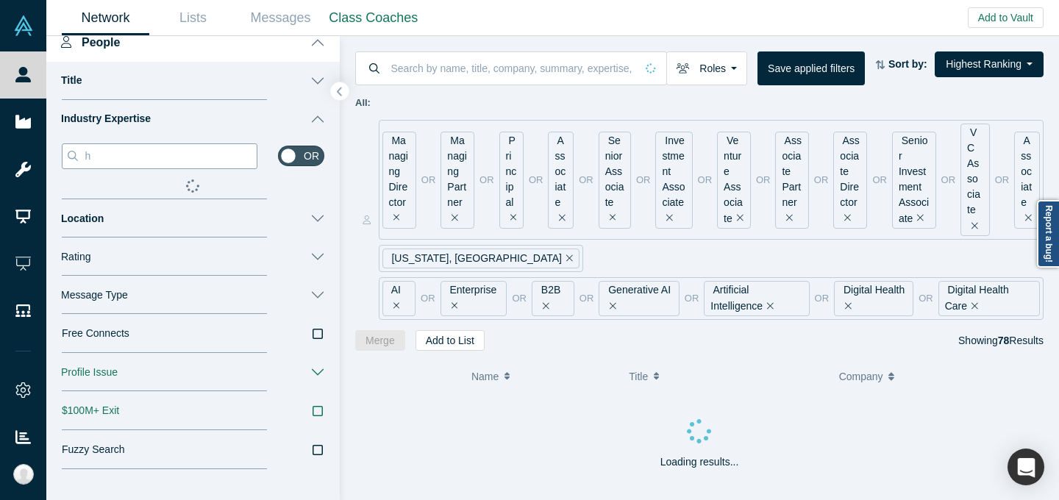
type input "he"
type input "hea"
type input "heat"
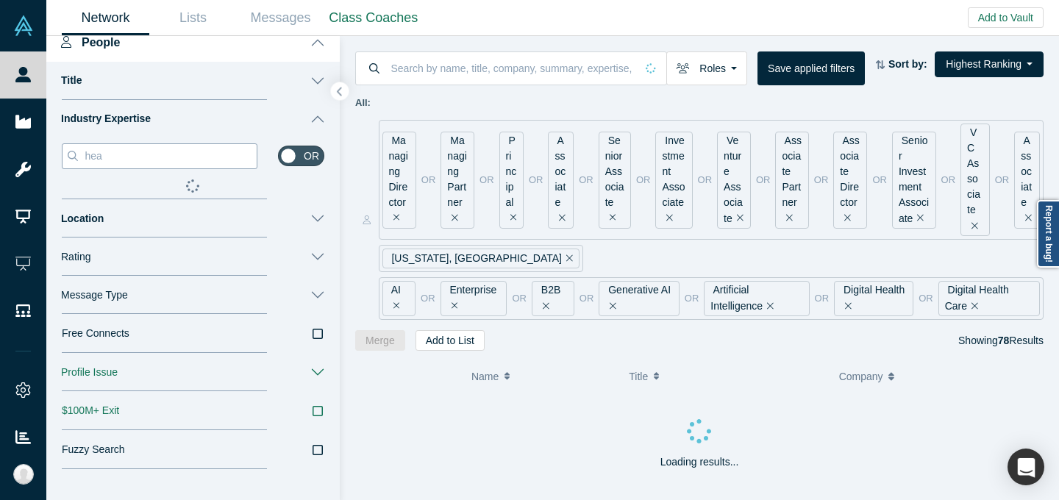
type input "heat"
type input "hea"
type input "heal"
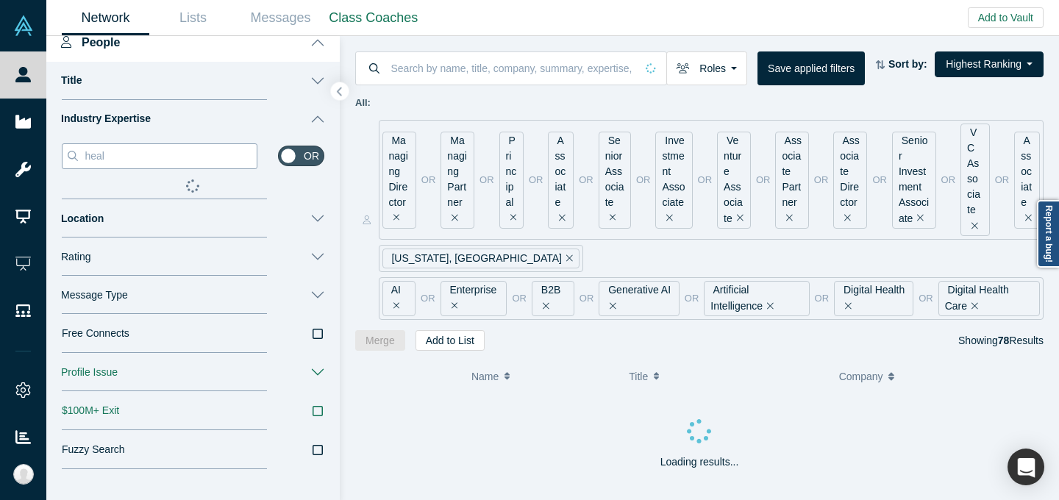
type input "healt"
type input "health"
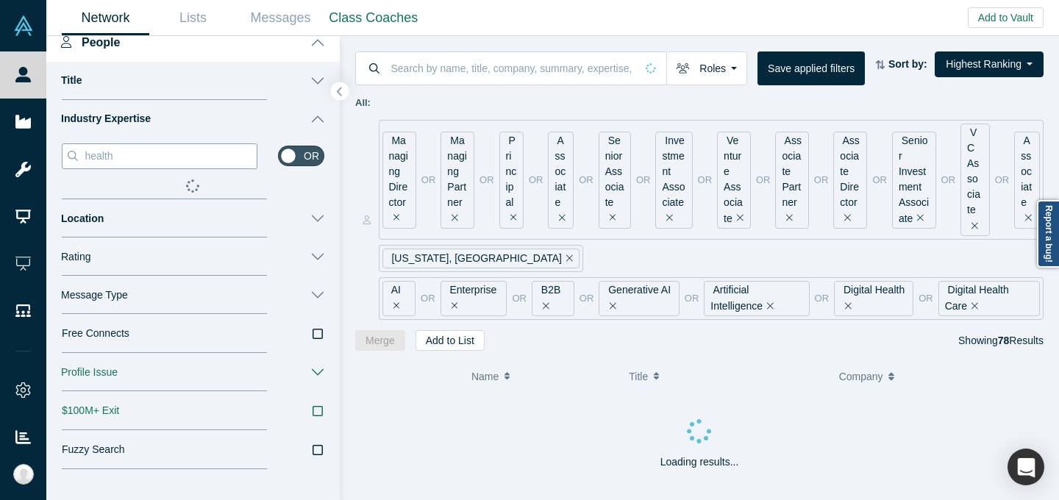
type input "health"
type input "health t"
type input "health te"
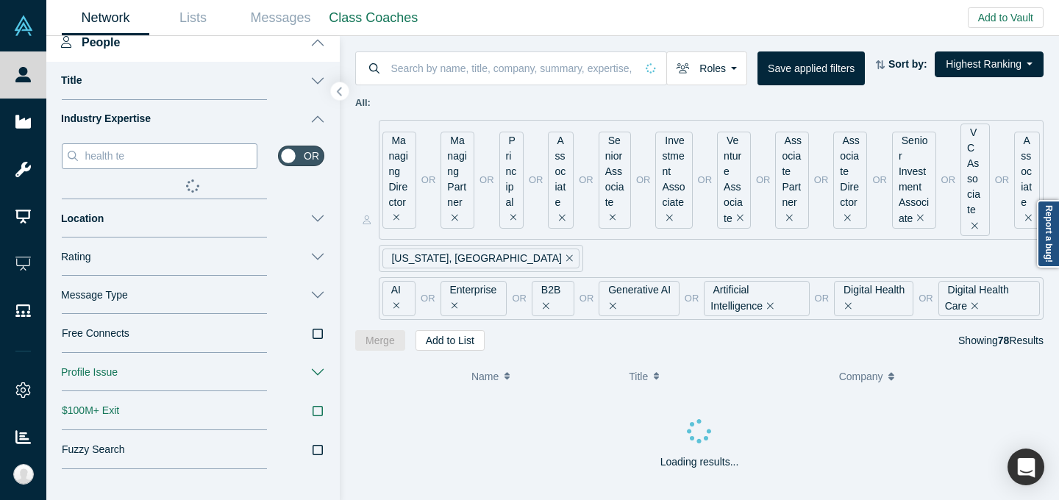
type input "health tec"
type input "health tech"
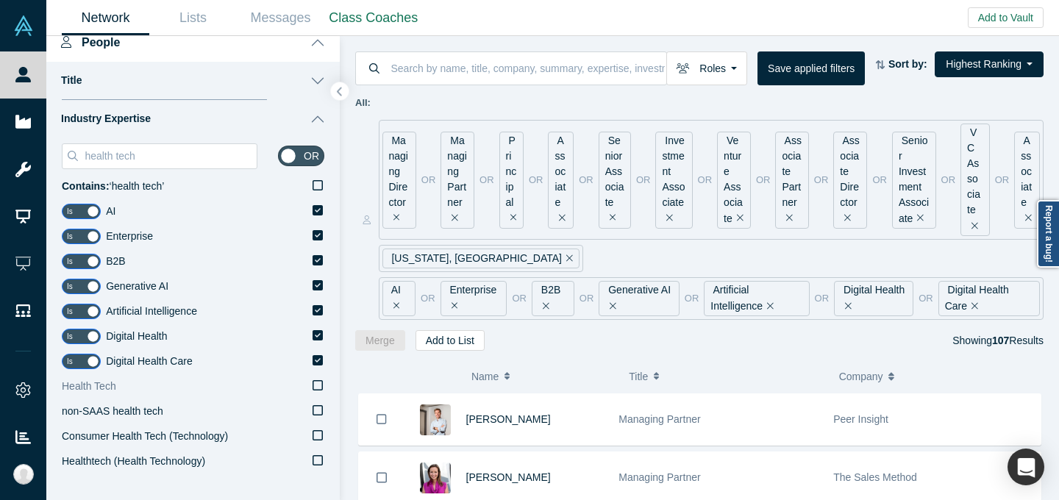
click at [155, 382] on label "Health Tech" at bounding box center [193, 386] width 262 height 25
click at [0, 0] on input "Health Tech" at bounding box center [0, 0] width 0 height 0
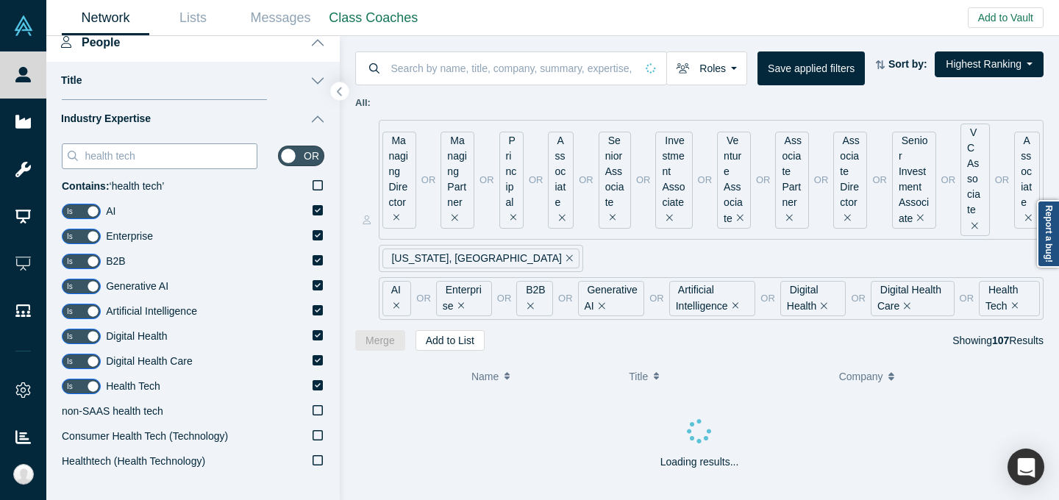
click at [193, 151] on input "health tech" at bounding box center [170, 155] width 174 height 19
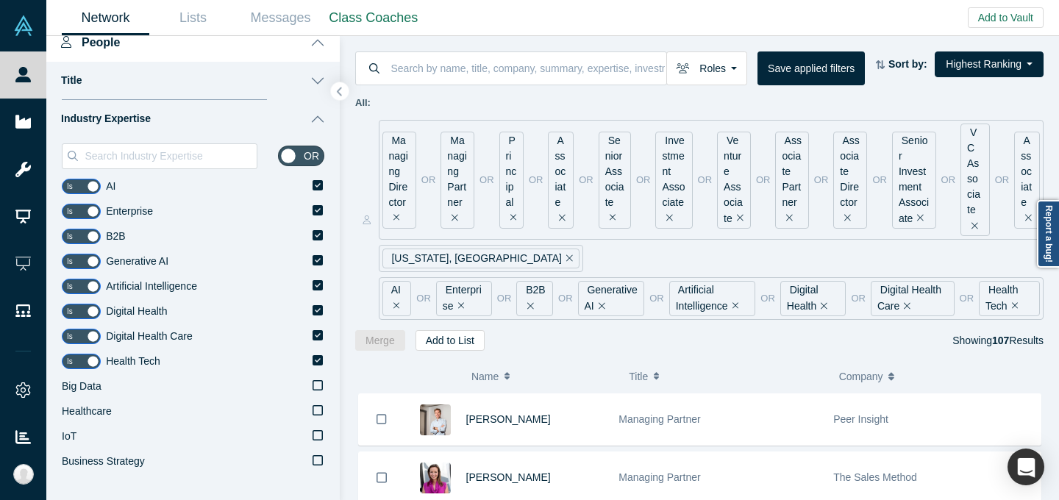
click at [324, 125] on button "Industry Expertise" at bounding box center [192, 119] width 293 height 38
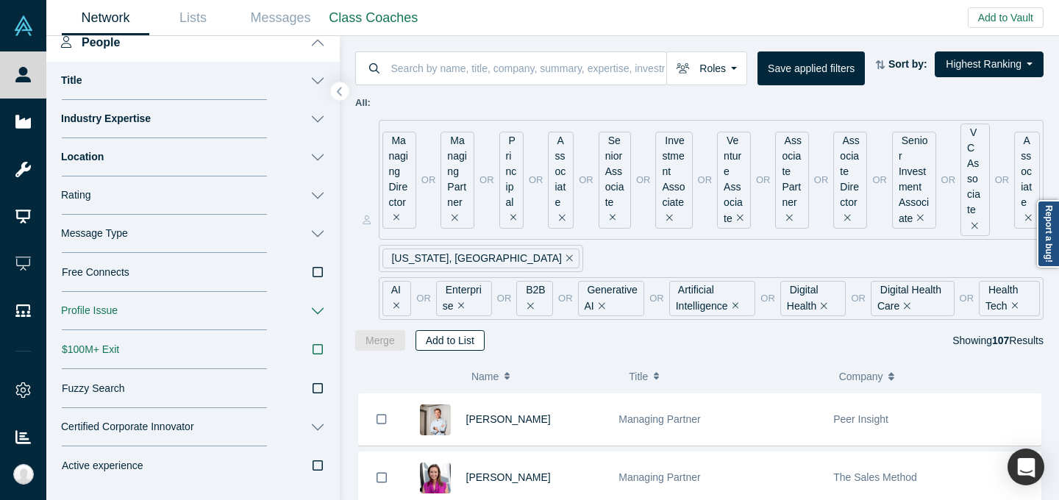
click at [442, 343] on button "Add to List" at bounding box center [449, 340] width 69 height 21
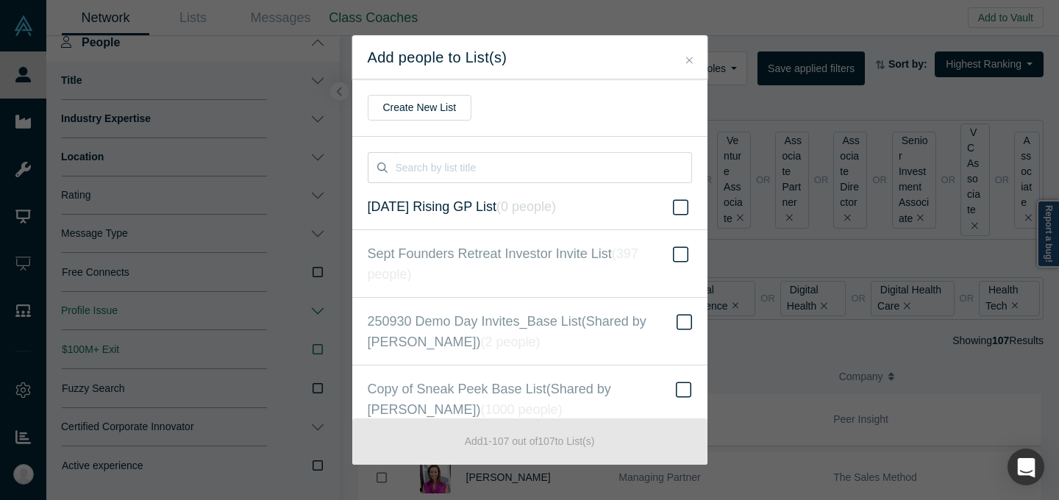
click at [507, 219] on label "[DATE] Rising GP List ( 0 people )" at bounding box center [529, 206] width 355 height 47
click at [0, 0] on input "[DATE] Rising GP List ( 0 people )" at bounding box center [0, 0] width 0 height 0
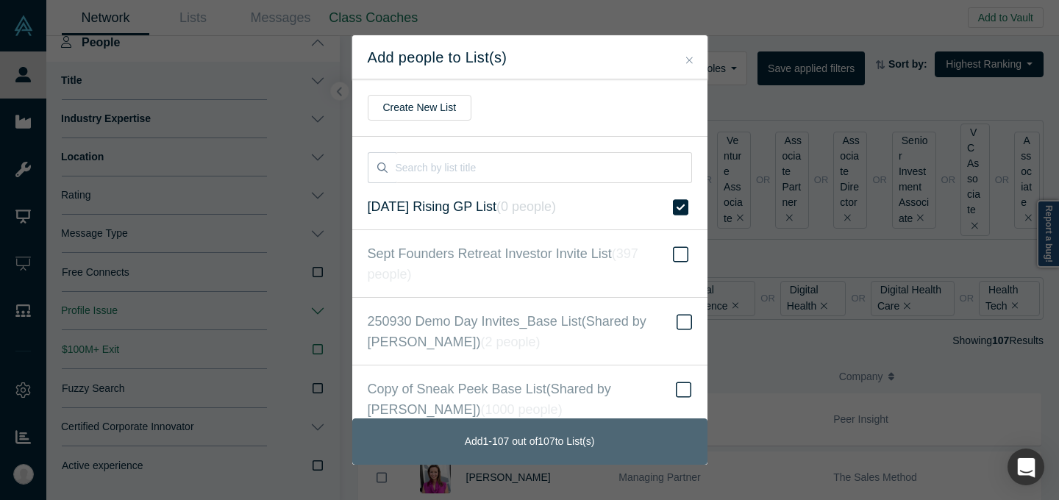
click at [500, 439] on strong "1 - 107" at bounding box center [496, 441] width 26 height 12
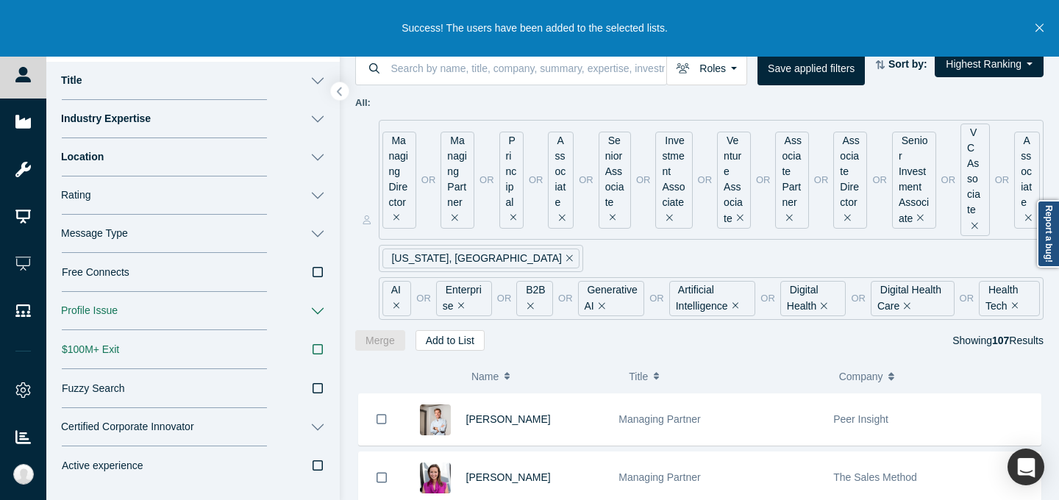
click at [321, 114] on button "Industry Expertise" at bounding box center [192, 119] width 293 height 38
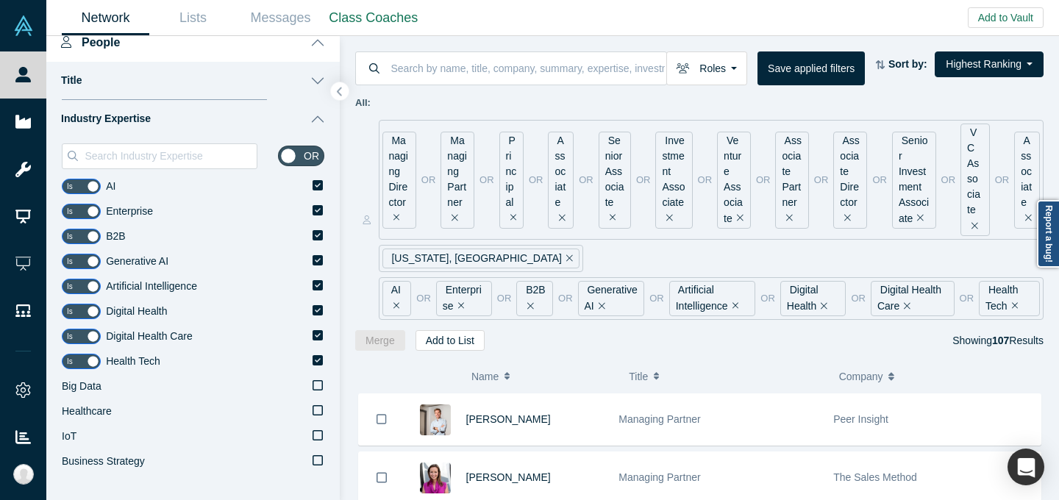
click at [321, 114] on button "Industry Expertise" at bounding box center [192, 119] width 293 height 38
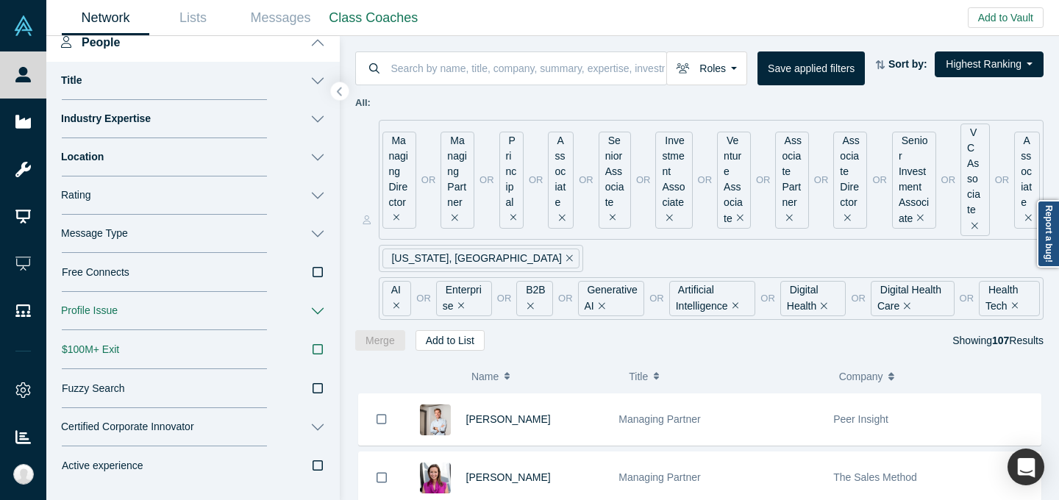
click at [318, 153] on button "Location" at bounding box center [192, 157] width 293 height 38
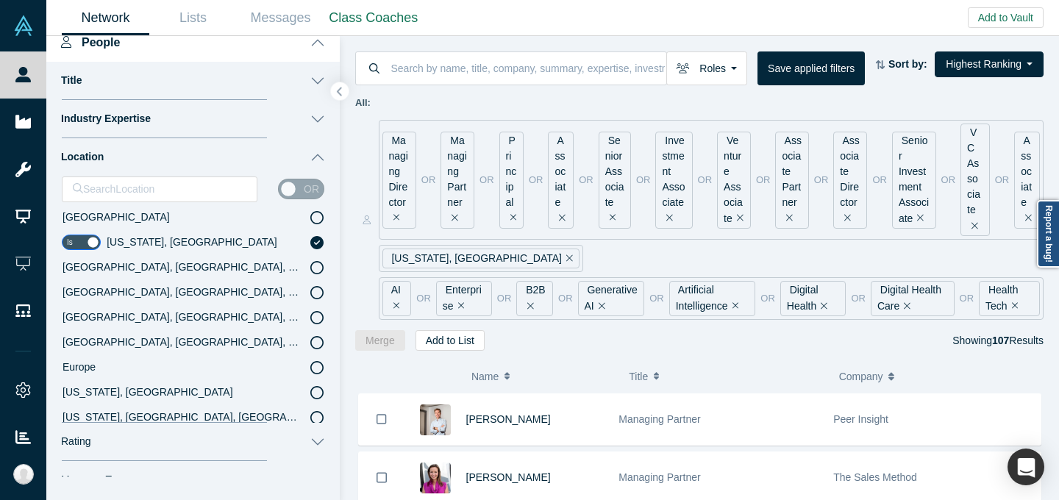
click at [318, 153] on button "Location" at bounding box center [192, 157] width 293 height 38
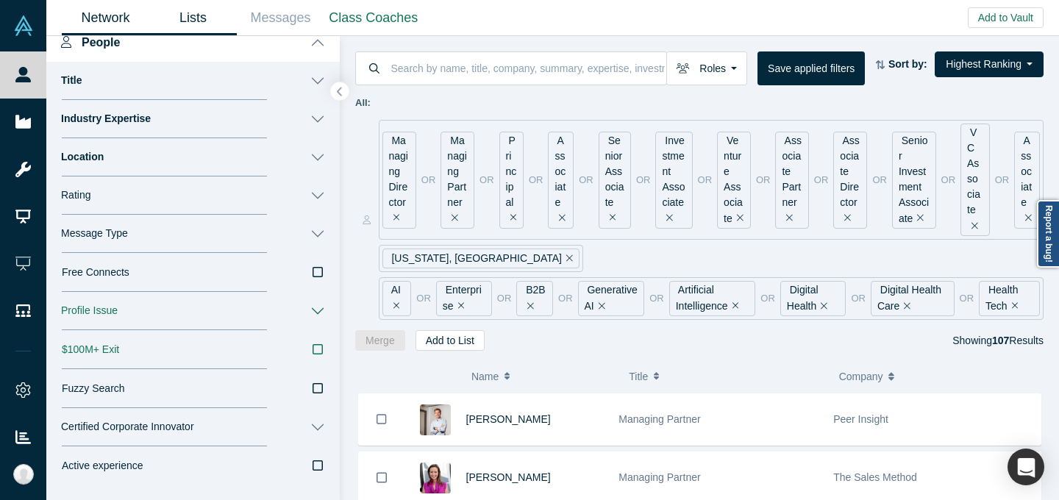
click at [183, 12] on link "Lists" at bounding box center [192, 18] width 87 height 35
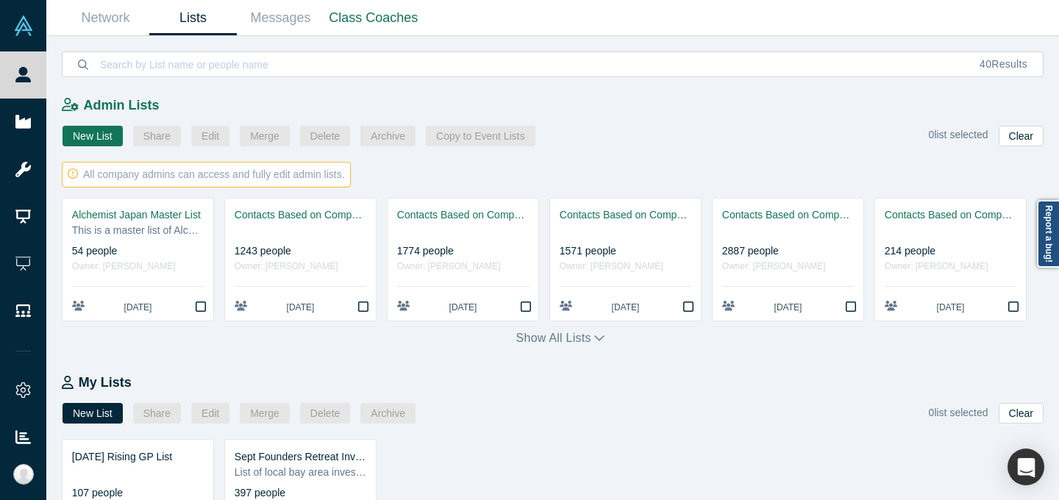
scroll to position [93, 0]
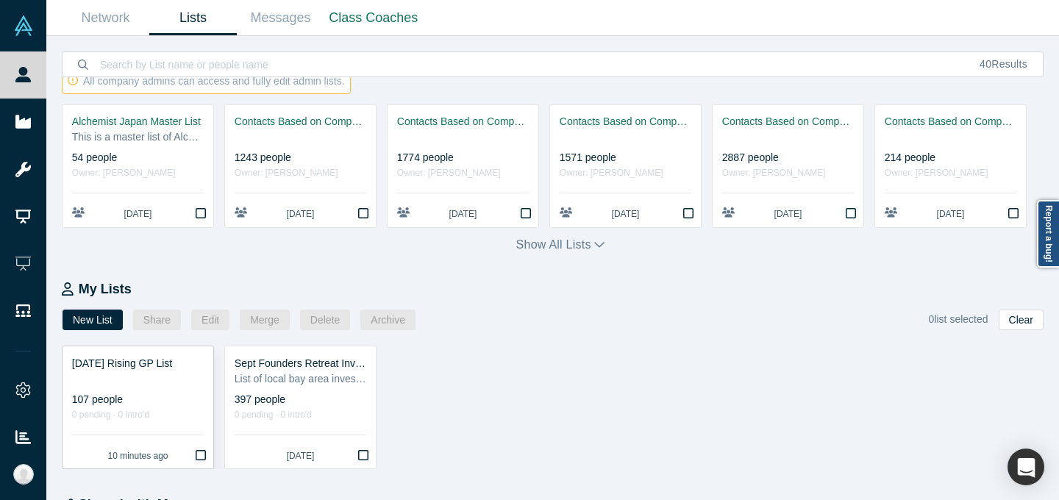
click at [149, 387] on link "[DATE] Rising GP List 107 people 0 pending · 0 intro'd 10 minutes ago" at bounding box center [137, 407] width 151 height 122
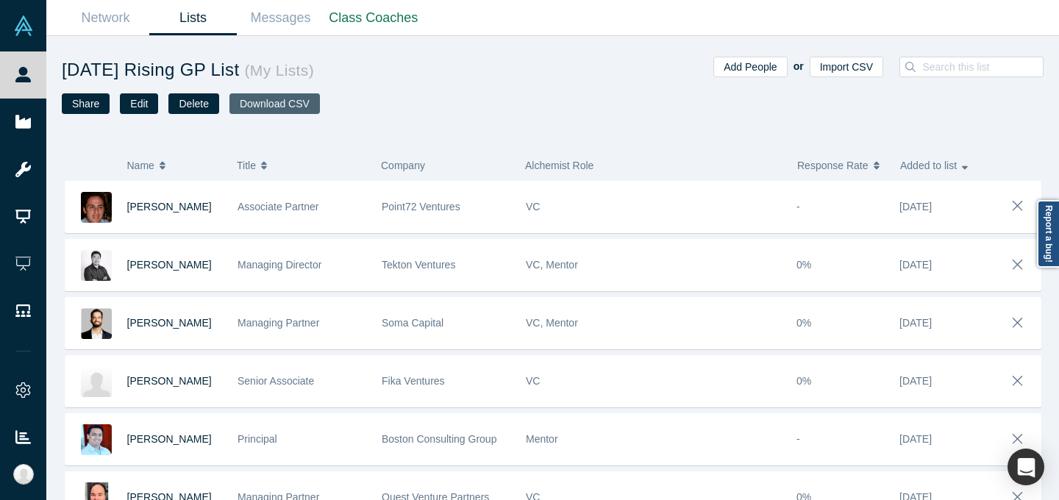
click at [286, 103] on button "Download CSV" at bounding box center [274, 103] width 90 height 21
